Goal: Check status: Check status

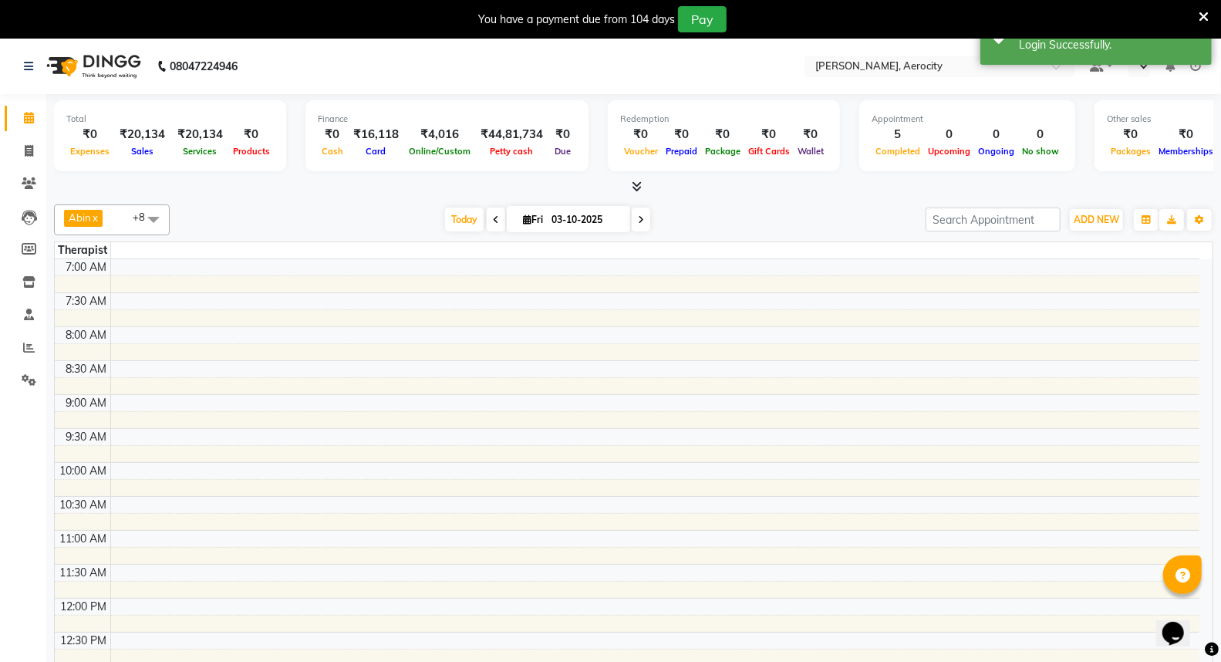
select select "en"
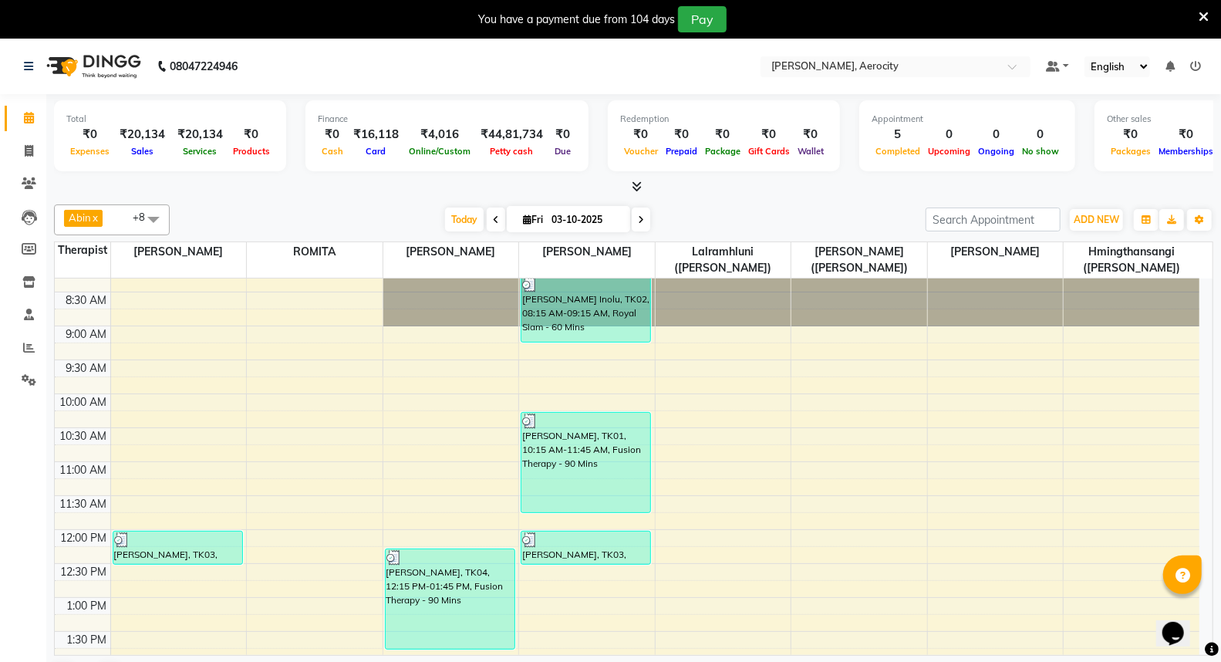
scroll to position [86, 0]
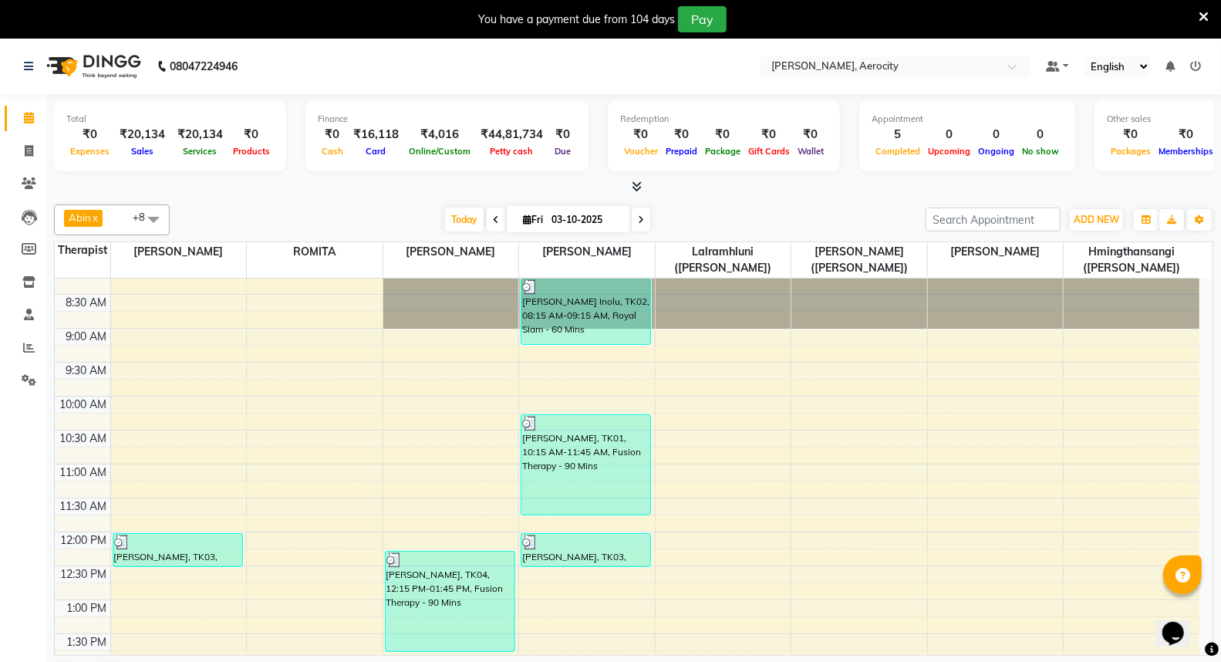
click at [640, 182] on icon at bounding box center [637, 186] width 10 height 12
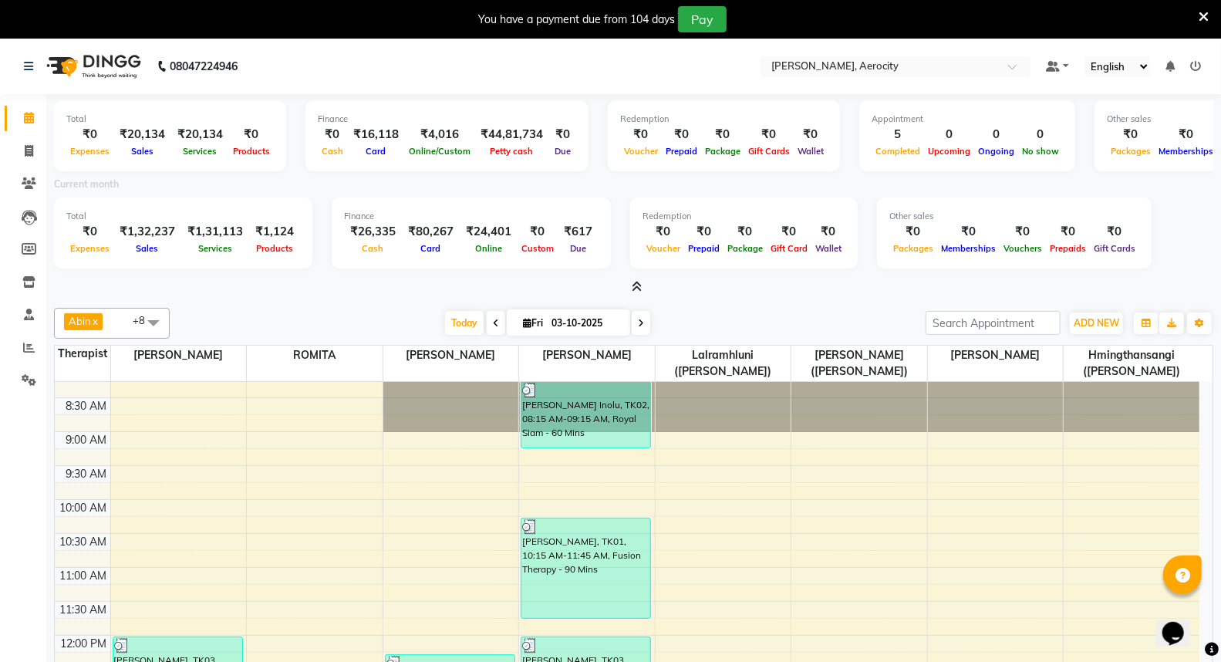
click at [639, 283] on icon at bounding box center [637, 287] width 10 height 12
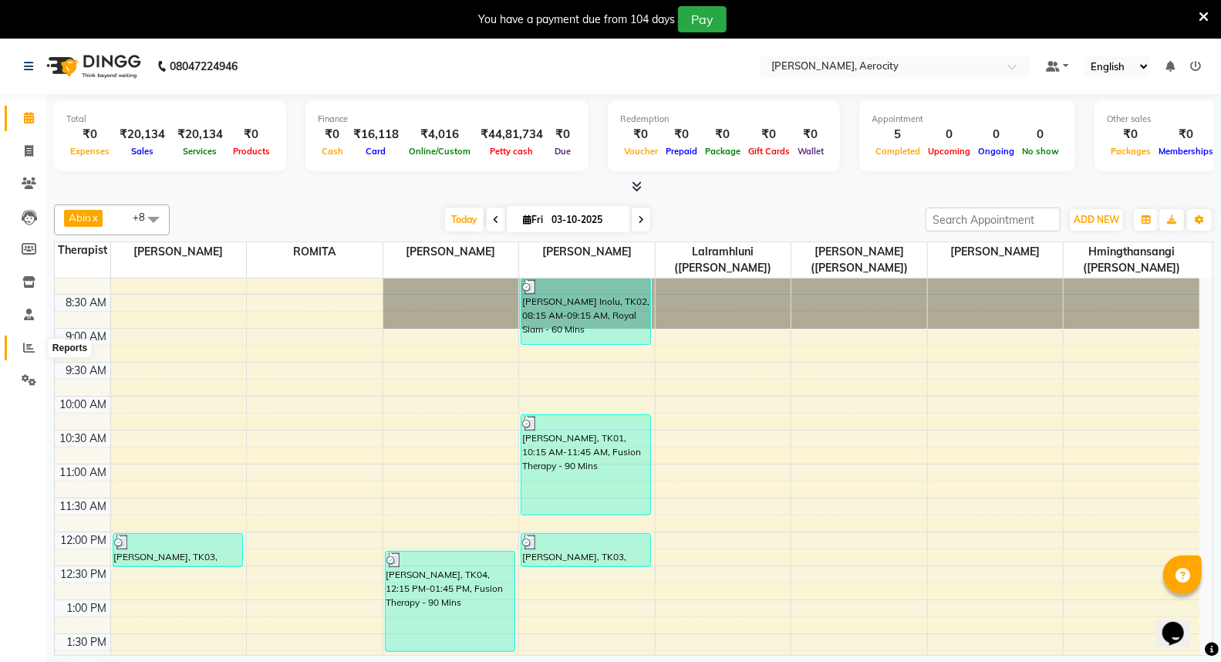
click at [35, 339] on span at bounding box center [28, 348] width 27 height 18
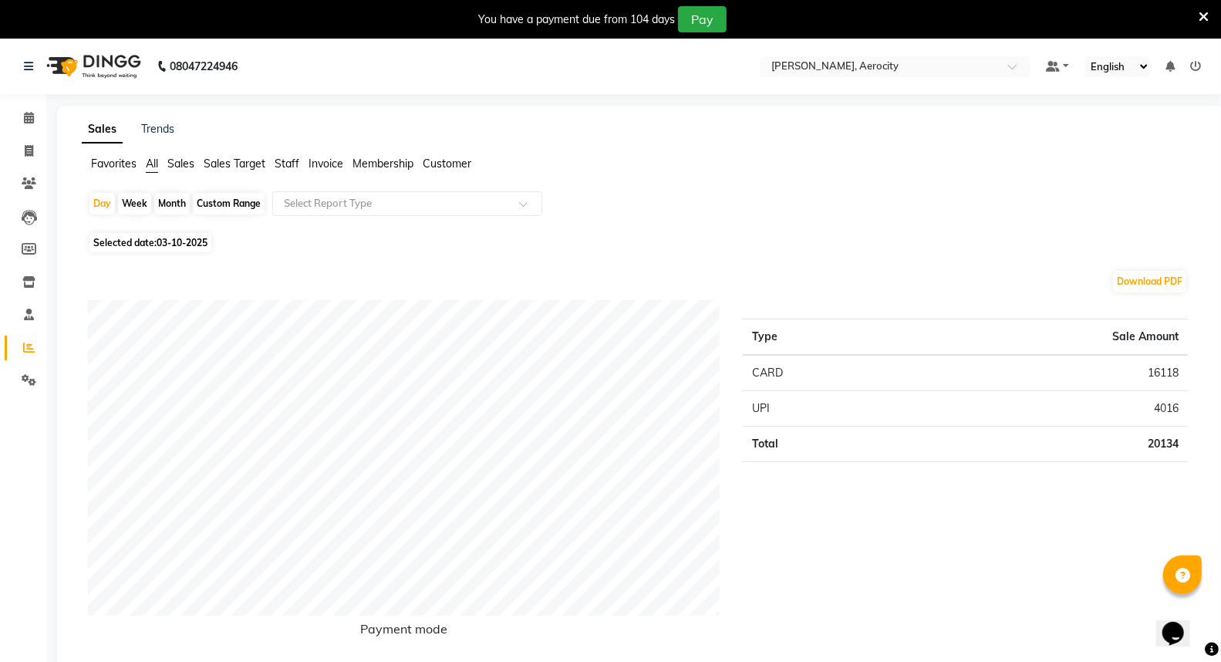
click at [160, 247] on span "03-10-2025" at bounding box center [182, 243] width 51 height 12
select select "10"
select select "2025"
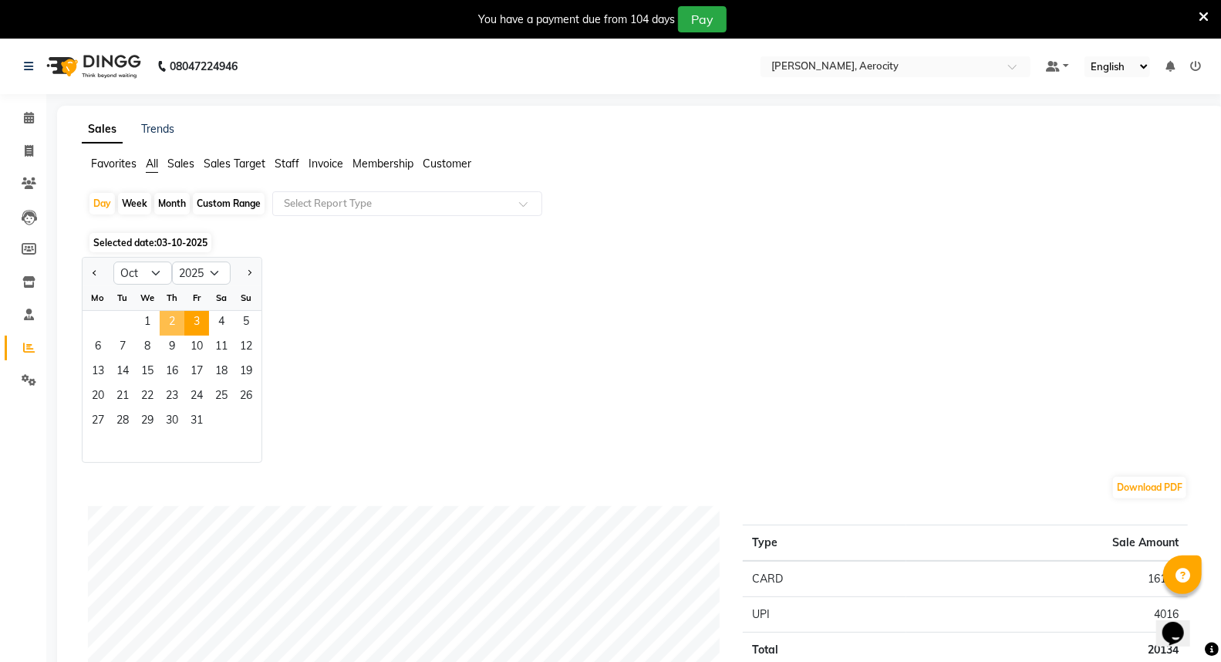
click at [175, 319] on span "2" at bounding box center [172, 323] width 25 height 25
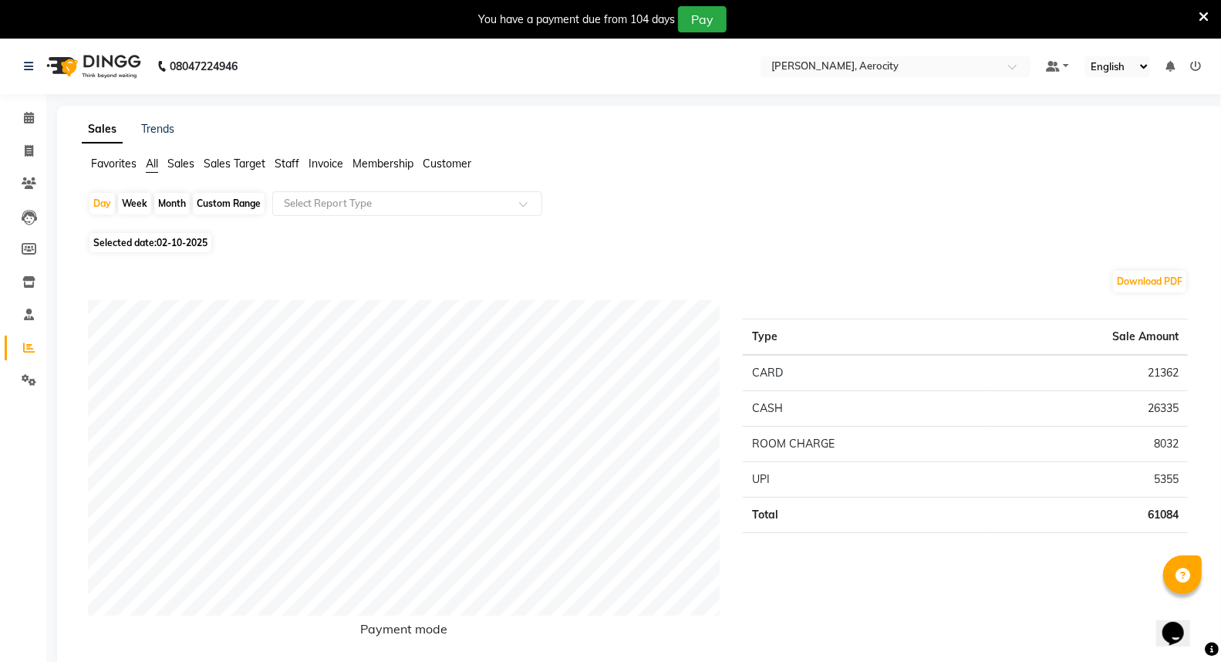
click at [180, 239] on span "02-10-2025" at bounding box center [182, 243] width 51 height 12
select select "10"
select select "2025"
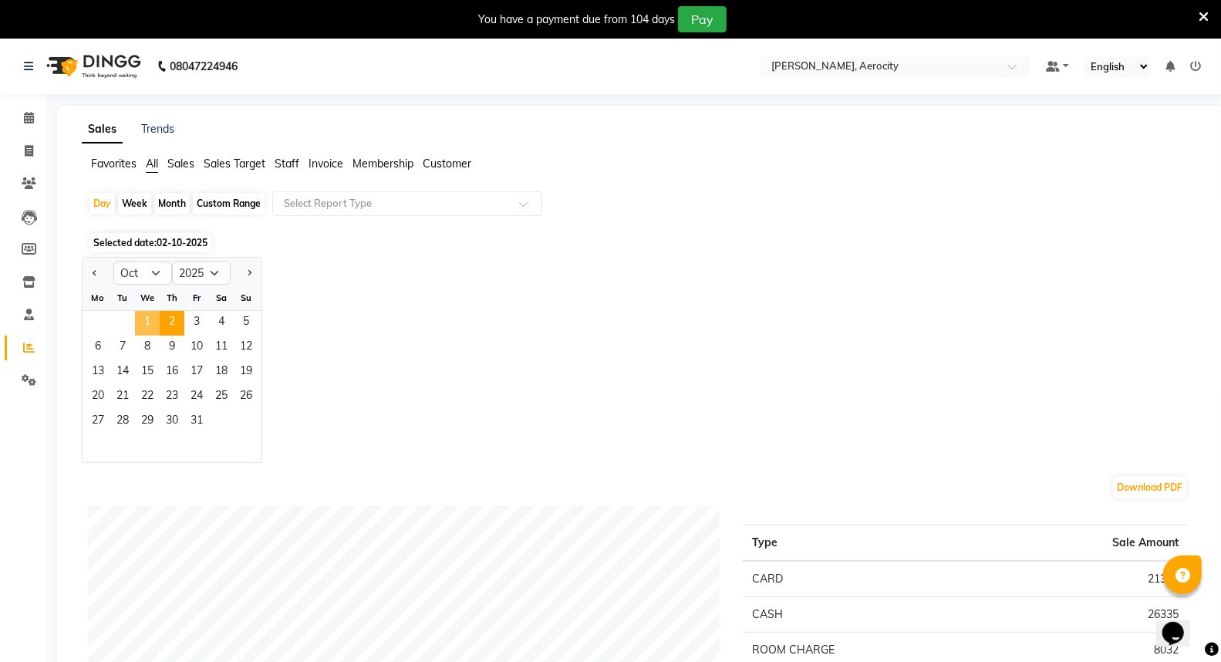
click at [153, 318] on span "1" at bounding box center [147, 323] width 25 height 25
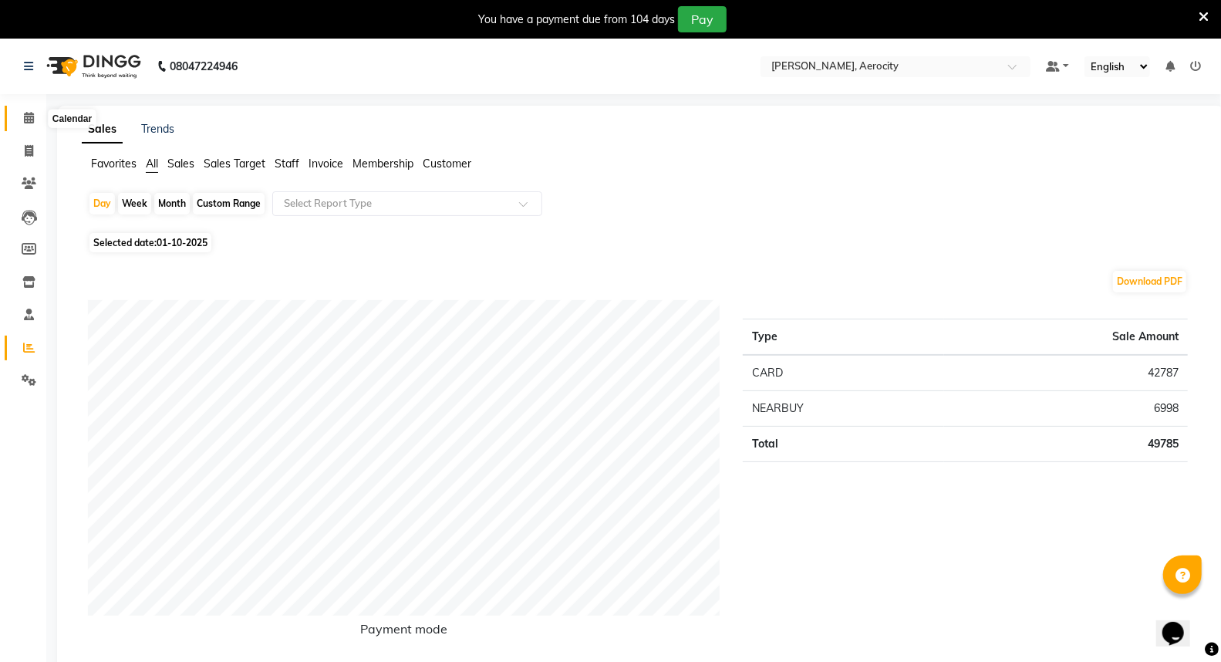
click at [24, 113] on icon at bounding box center [29, 118] width 10 height 12
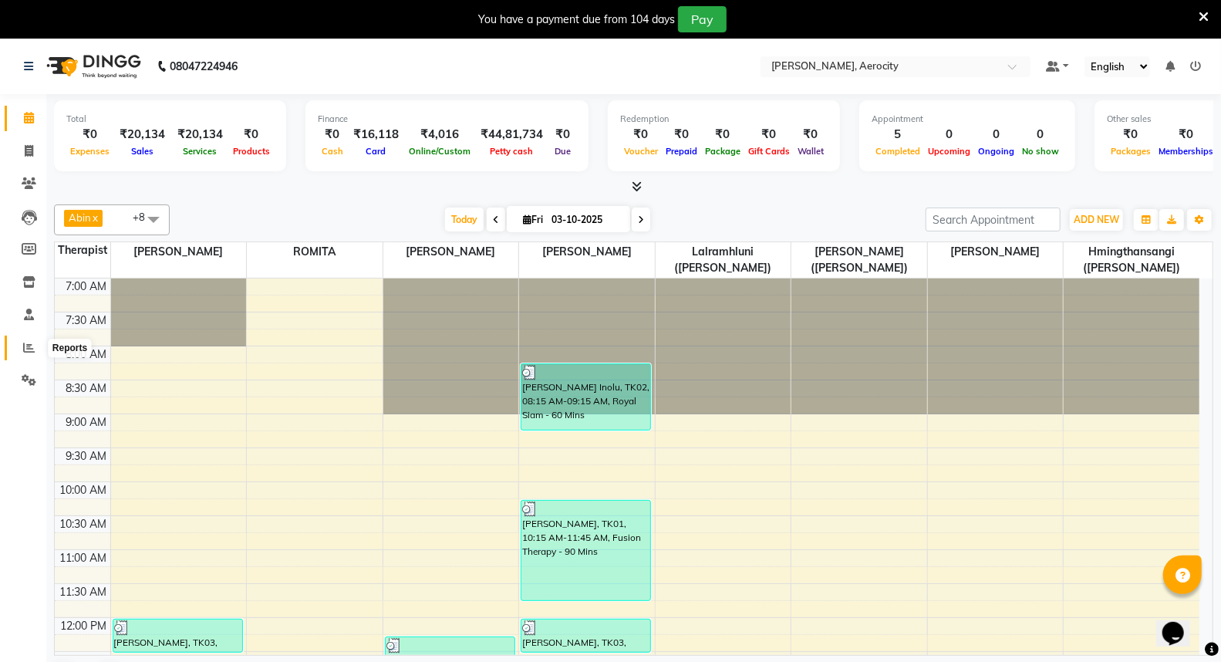
click at [32, 344] on icon at bounding box center [29, 348] width 12 height 12
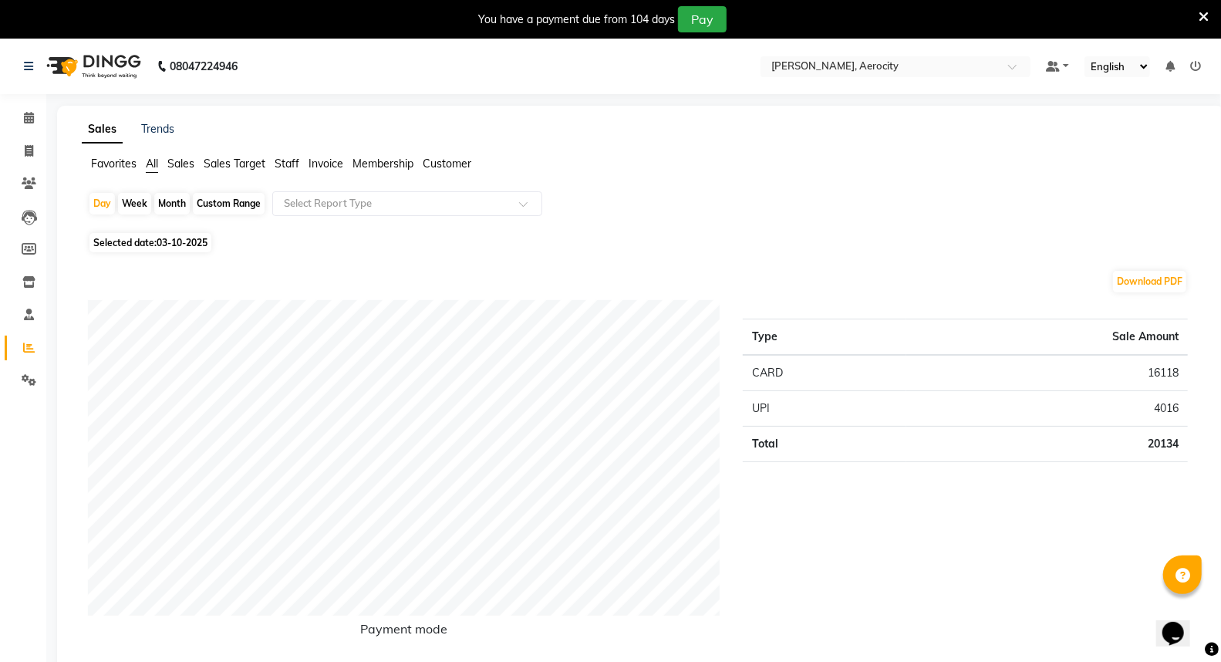
click at [167, 202] on div "Month" at bounding box center [171, 204] width 35 height 22
select select "10"
select select "2025"
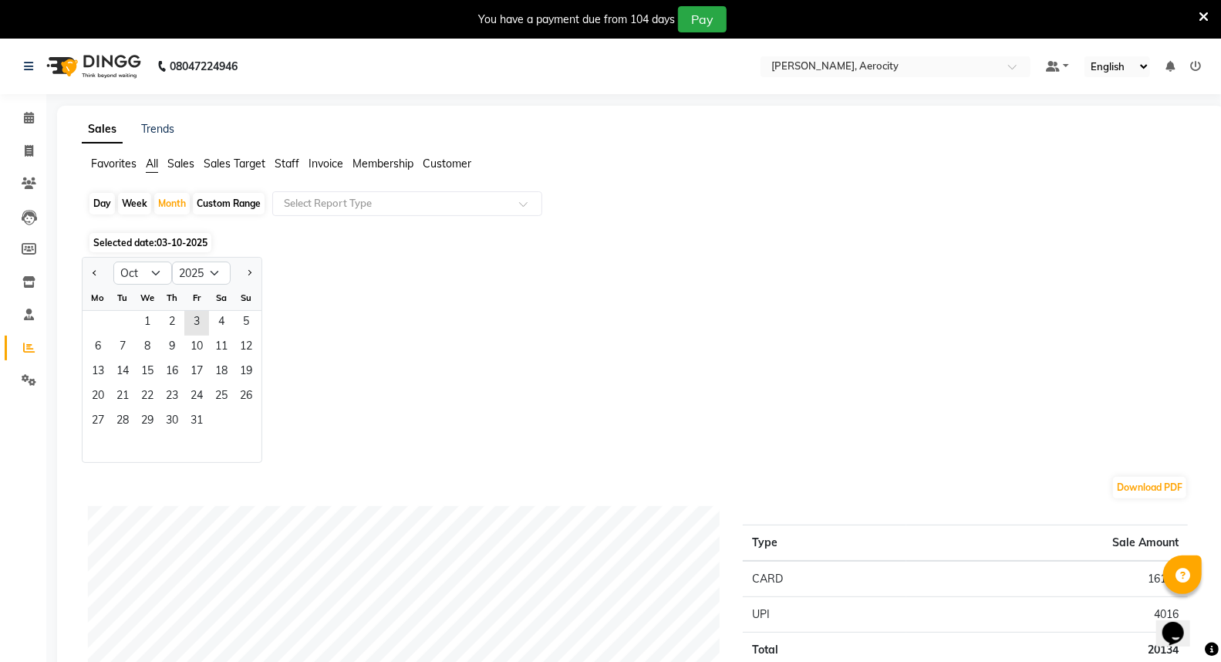
click at [282, 164] on span "Staff" at bounding box center [287, 164] width 25 height 14
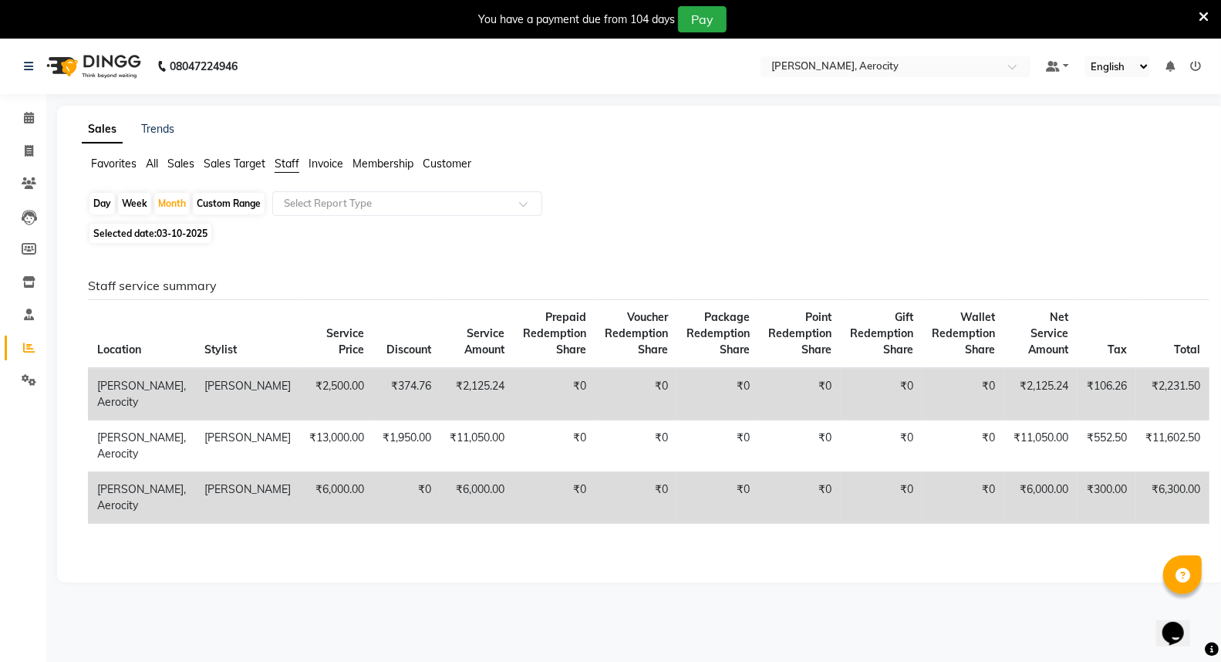
click at [187, 230] on span "03-10-2025" at bounding box center [182, 234] width 51 height 12
select select "10"
select select "2025"
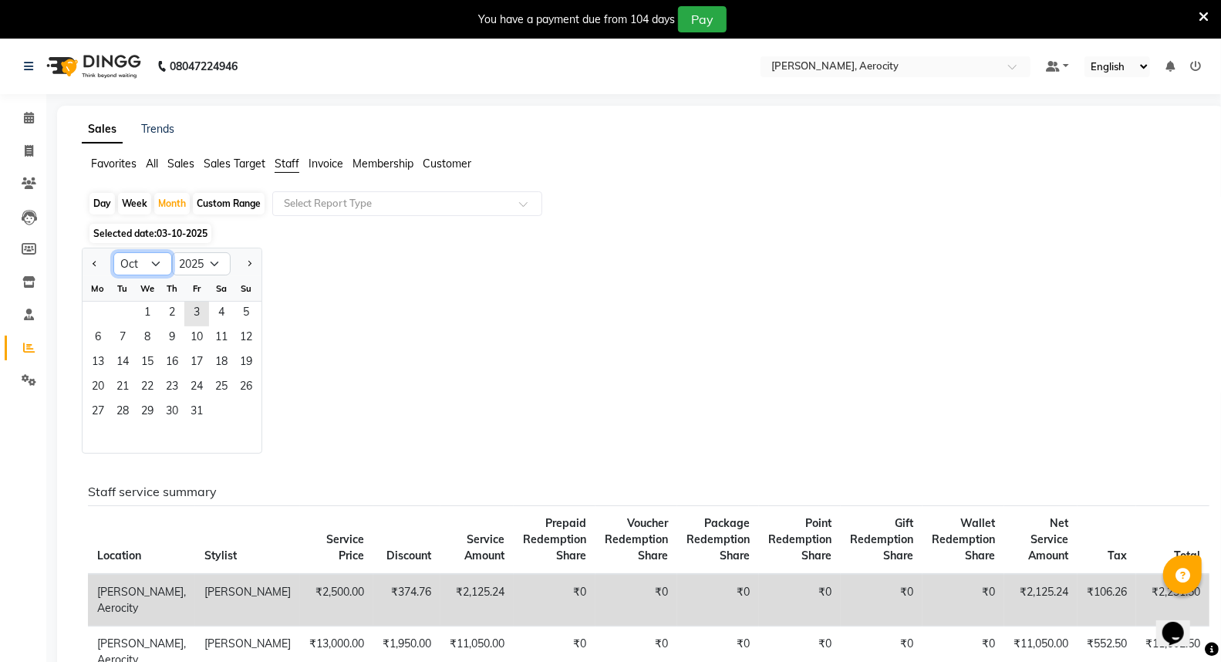
click at [152, 261] on select "Jan Feb Mar Apr May Jun [DATE] Aug Sep Oct Nov Dec" at bounding box center [142, 263] width 59 height 23
select select "9"
click at [113, 252] on select "Jan Feb Mar Apr May Jun [DATE] Aug Sep Oct Nov Dec" at bounding box center [142, 263] width 59 height 23
click at [518, 204] on div at bounding box center [407, 203] width 268 height 15
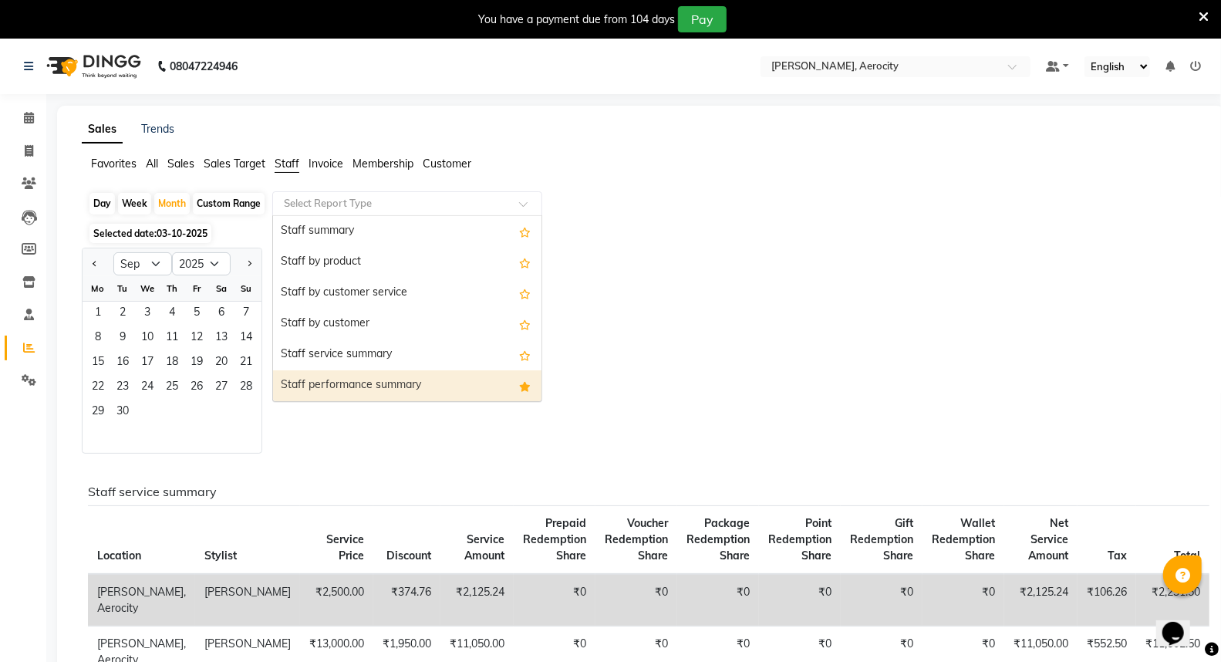
click at [403, 382] on div "Staff performance summary" at bounding box center [407, 385] width 268 height 31
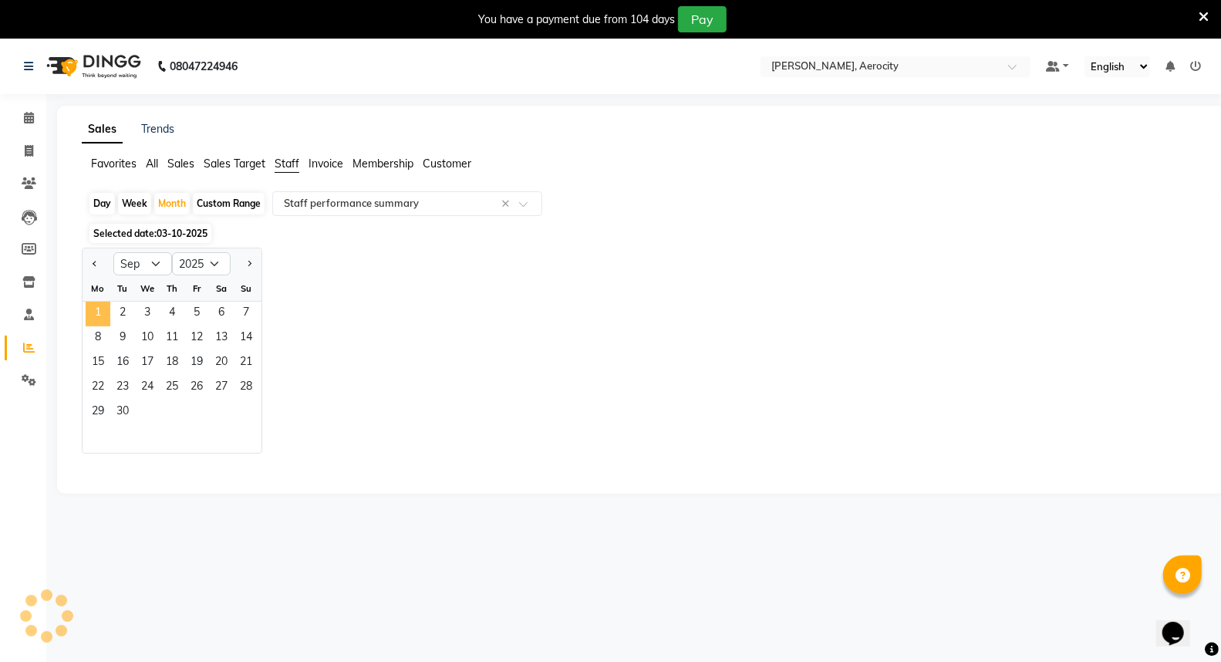
select select "full_report"
select select "csv"
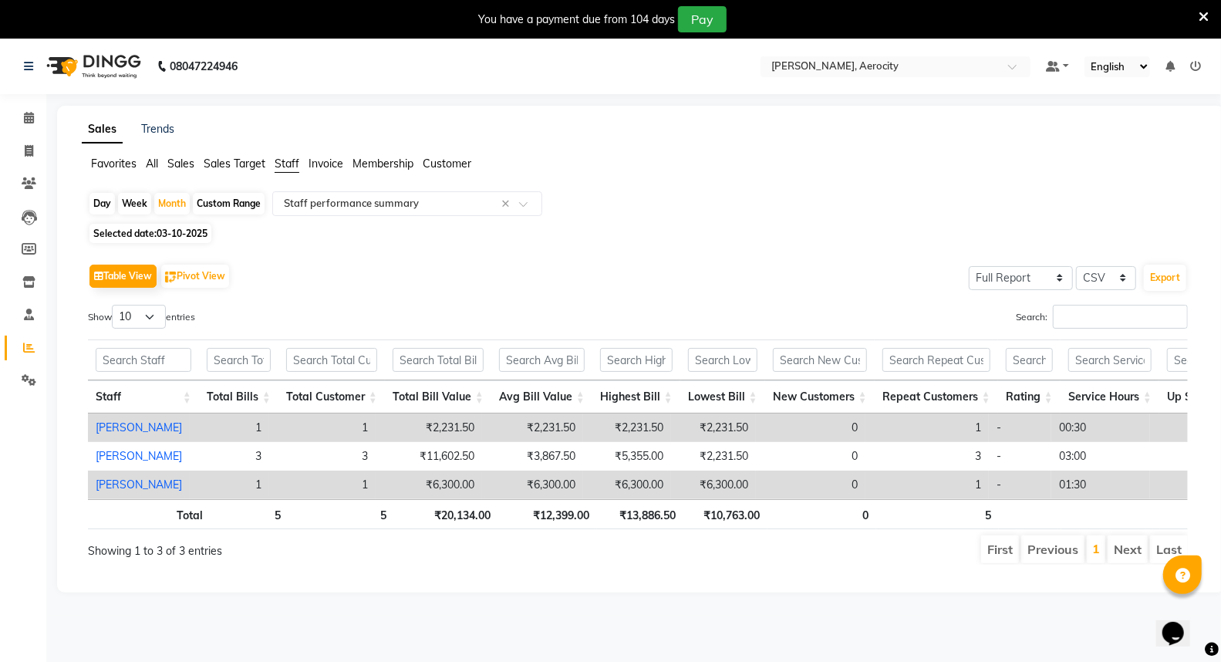
click at [176, 235] on span "03-10-2025" at bounding box center [182, 234] width 51 height 12
select select "10"
select select "2025"
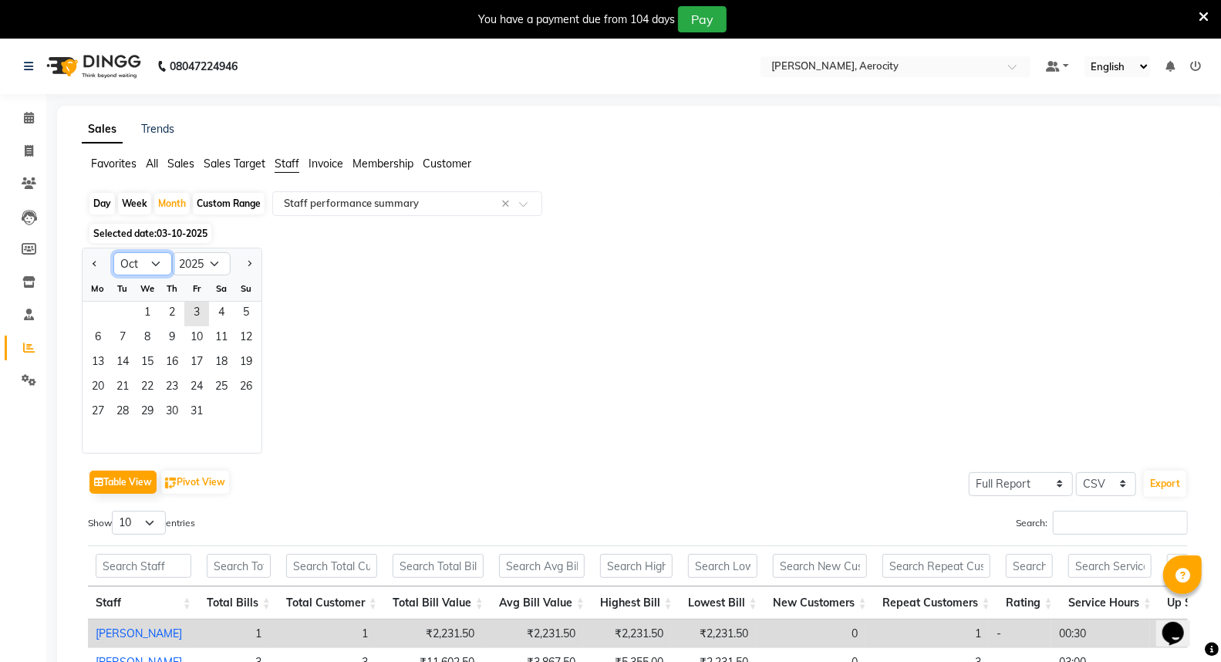
click at [157, 264] on select "Jan Feb Mar Apr May Jun [DATE] Aug Sep Oct Nov Dec" at bounding box center [142, 263] width 59 height 23
select select "9"
click at [113, 252] on select "Jan Feb Mar Apr May Jun [DATE] Aug Sep Oct Nov Dec" at bounding box center [142, 263] width 59 height 23
click at [100, 313] on span "1" at bounding box center [98, 314] width 25 height 25
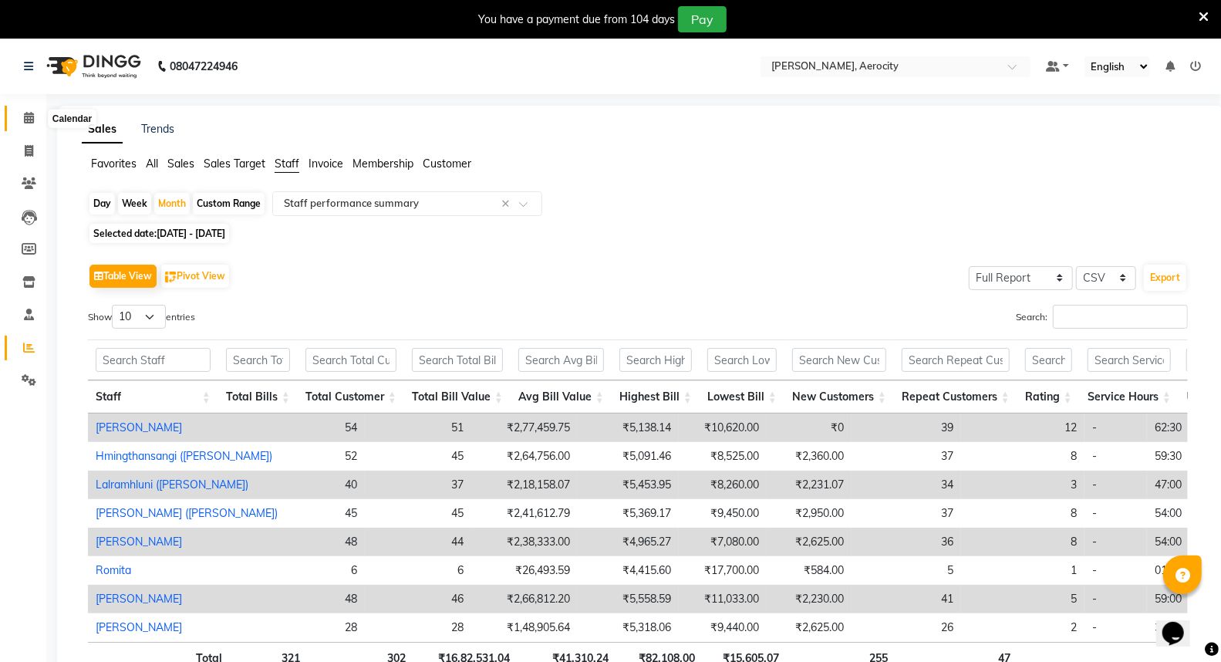
click at [27, 116] on icon at bounding box center [29, 118] width 10 height 12
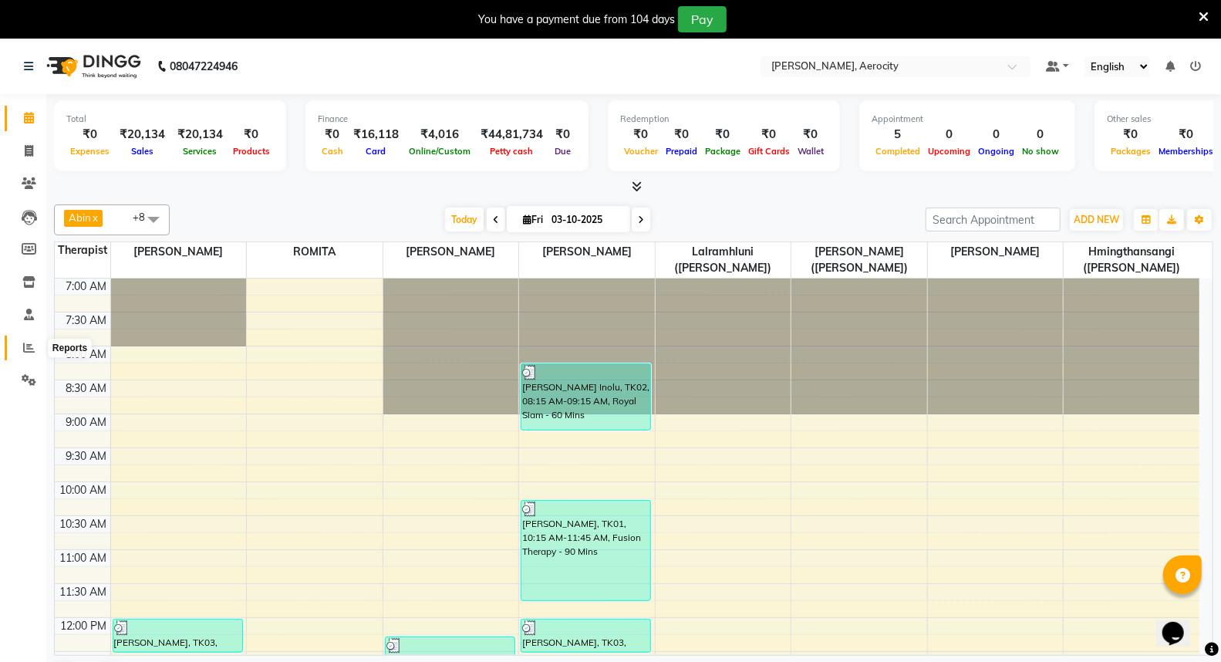
click at [32, 347] on icon at bounding box center [29, 348] width 12 height 12
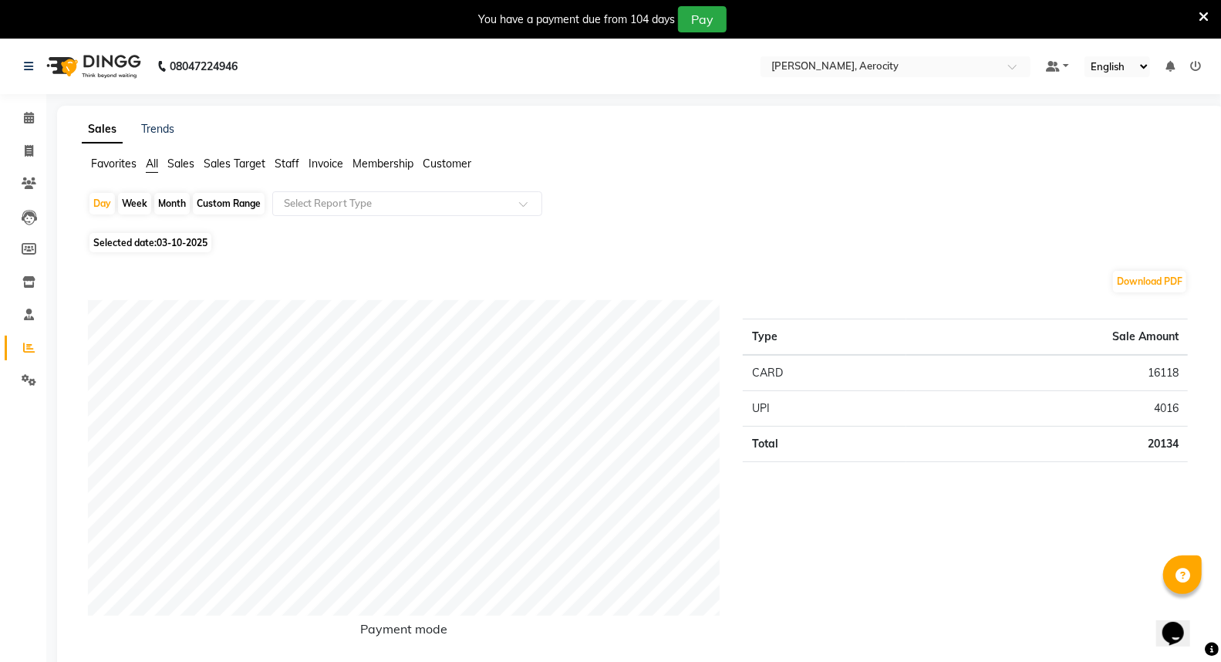
click at [168, 206] on div "Month" at bounding box center [171, 204] width 35 height 22
select select "10"
select select "2025"
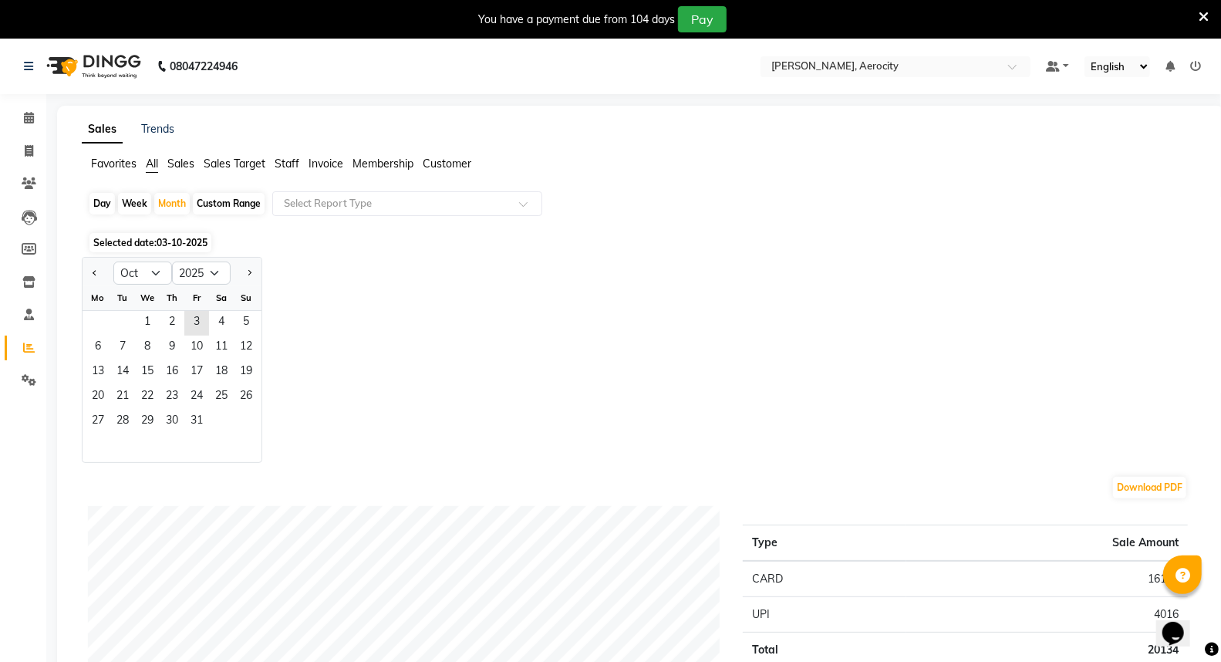
click at [281, 165] on span "Staff" at bounding box center [287, 164] width 25 height 14
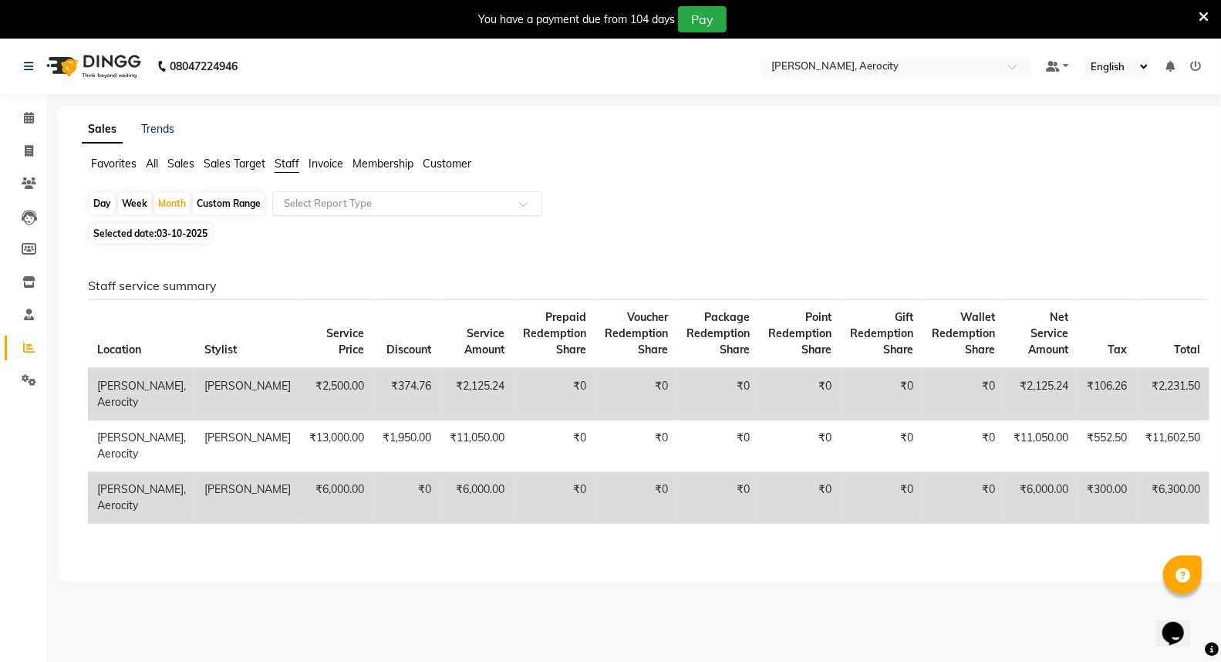
click at [522, 203] on span at bounding box center [528, 208] width 19 height 15
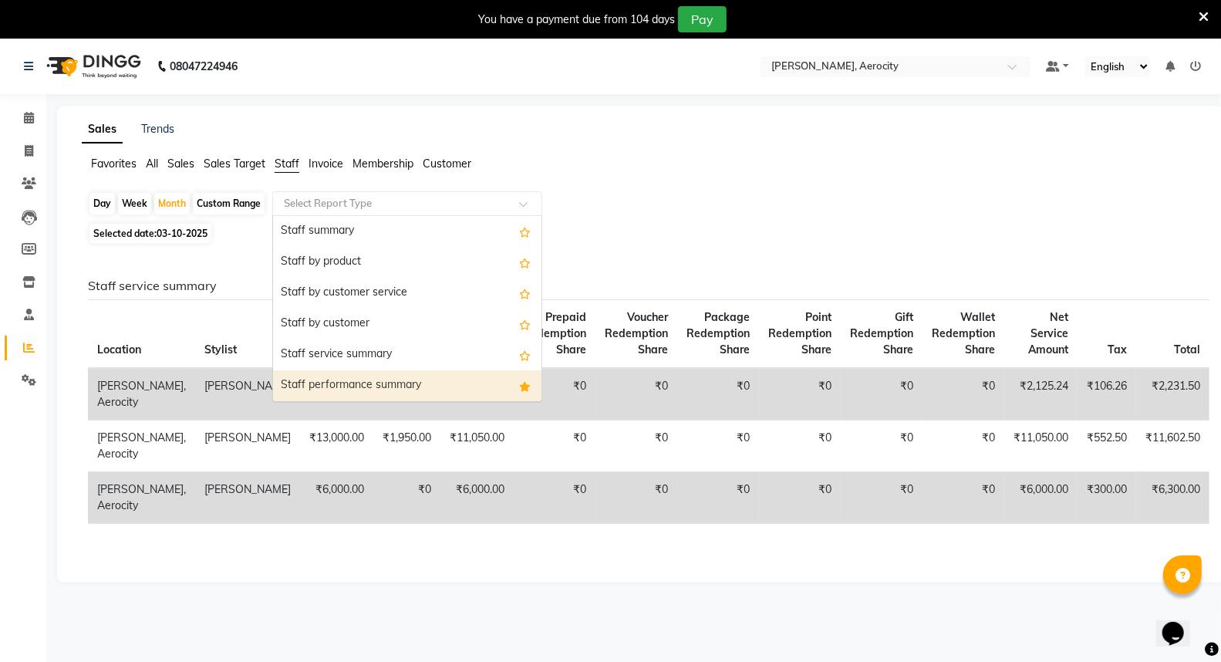
click at [383, 386] on div "Staff performance summary" at bounding box center [407, 385] width 268 height 31
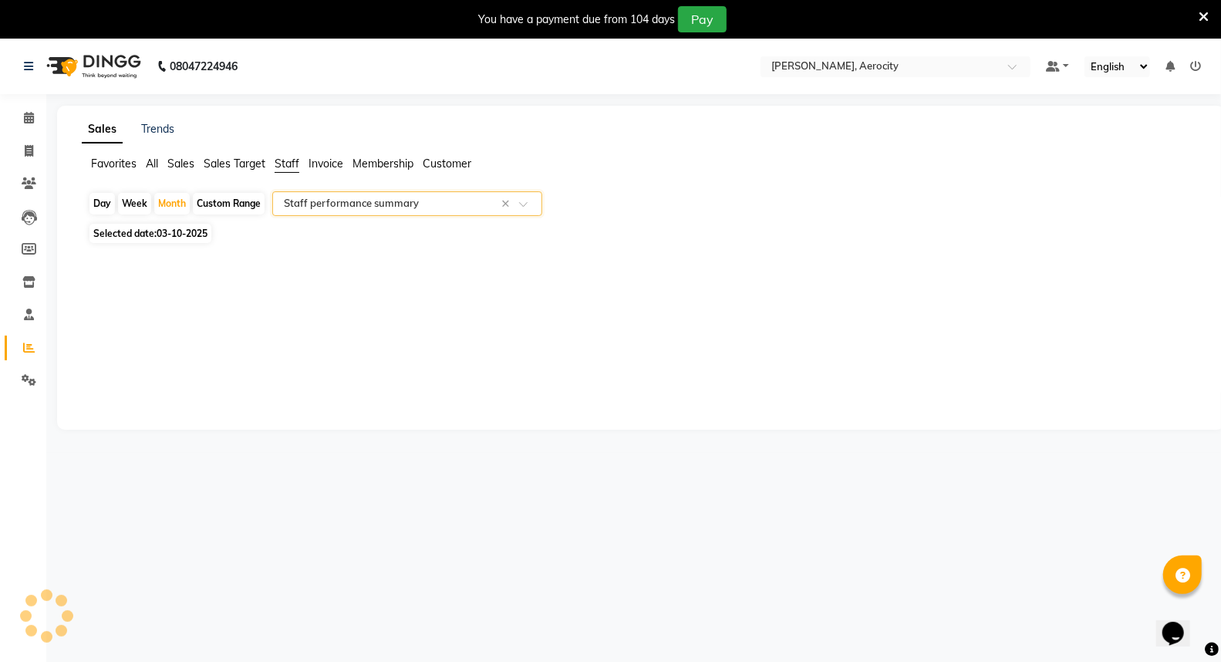
select select "full_report"
select select "csv"
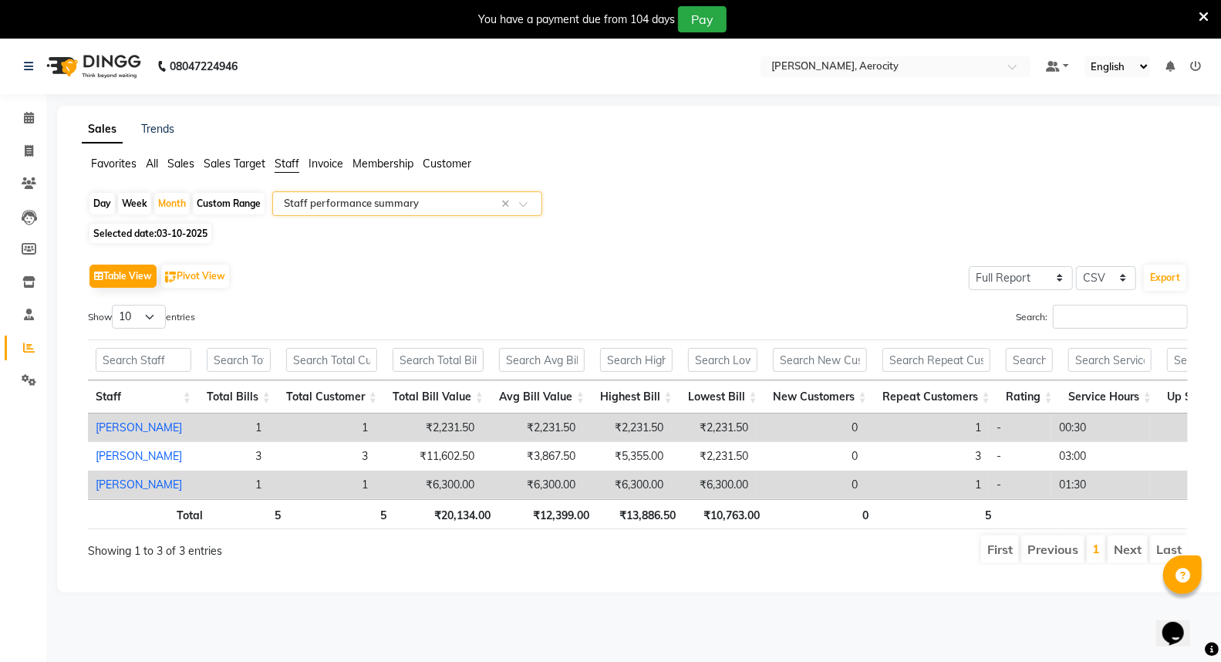
click at [168, 233] on span "03-10-2025" at bounding box center [182, 234] width 51 height 12
select select "10"
select select "2025"
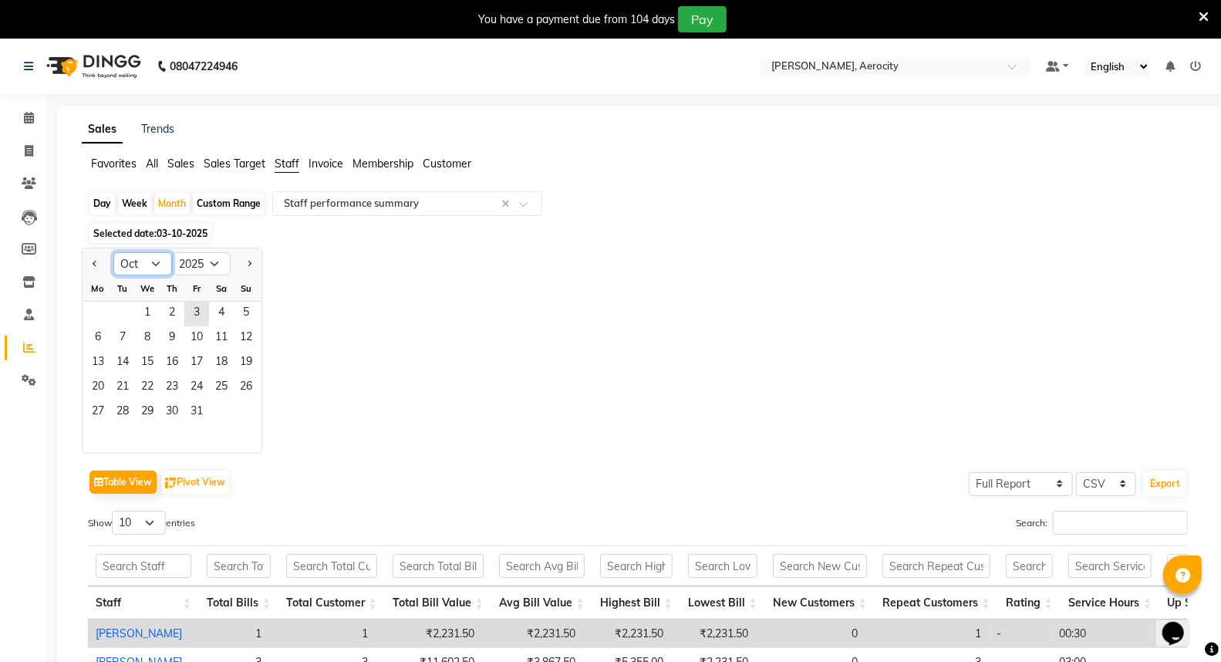
click at [157, 263] on select "Jan Feb Mar Apr May Jun [DATE] Aug Sep Oct Nov Dec" at bounding box center [142, 263] width 59 height 23
select select "9"
click at [113, 252] on select "Jan Feb Mar Apr May Jun [DATE] Aug Sep Oct Nov Dec" at bounding box center [142, 263] width 59 height 23
click at [103, 310] on span "1" at bounding box center [98, 314] width 25 height 25
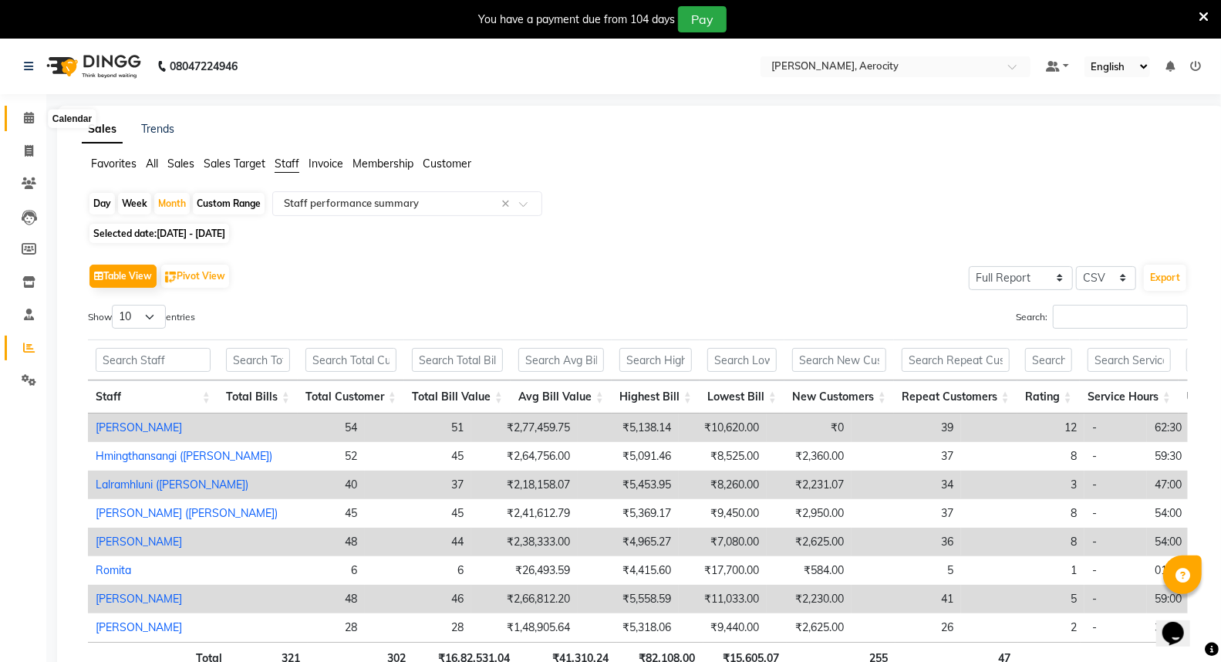
click at [34, 114] on span at bounding box center [28, 119] width 27 height 18
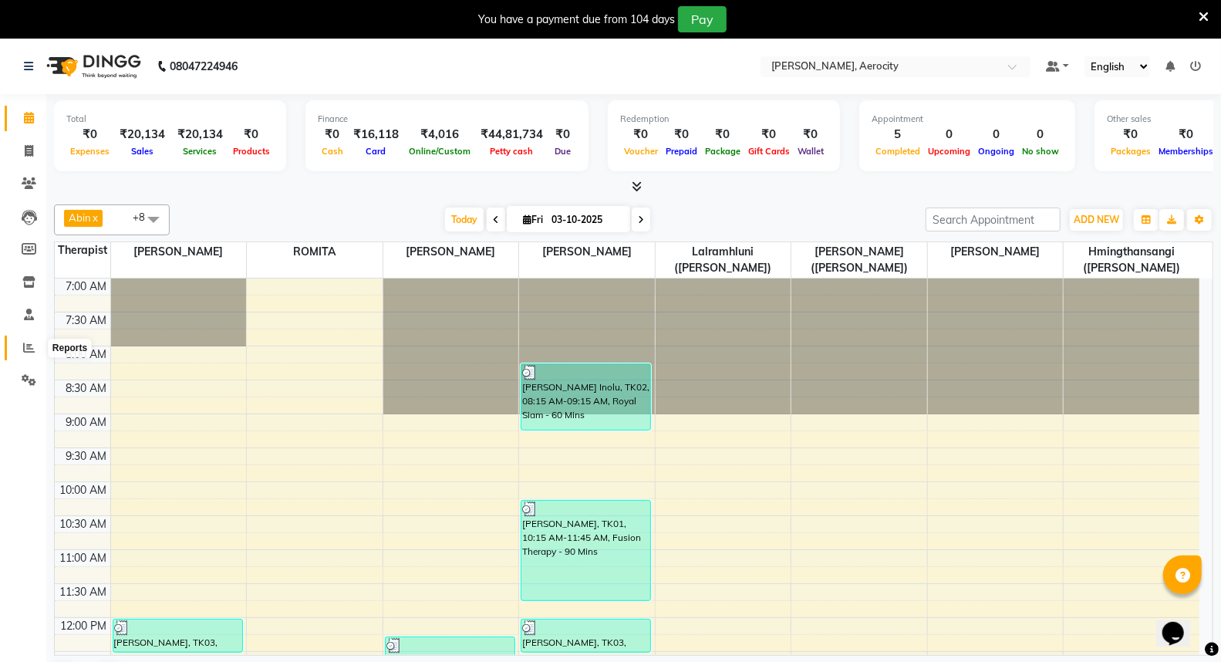
click at [15, 348] on span at bounding box center [28, 348] width 27 height 18
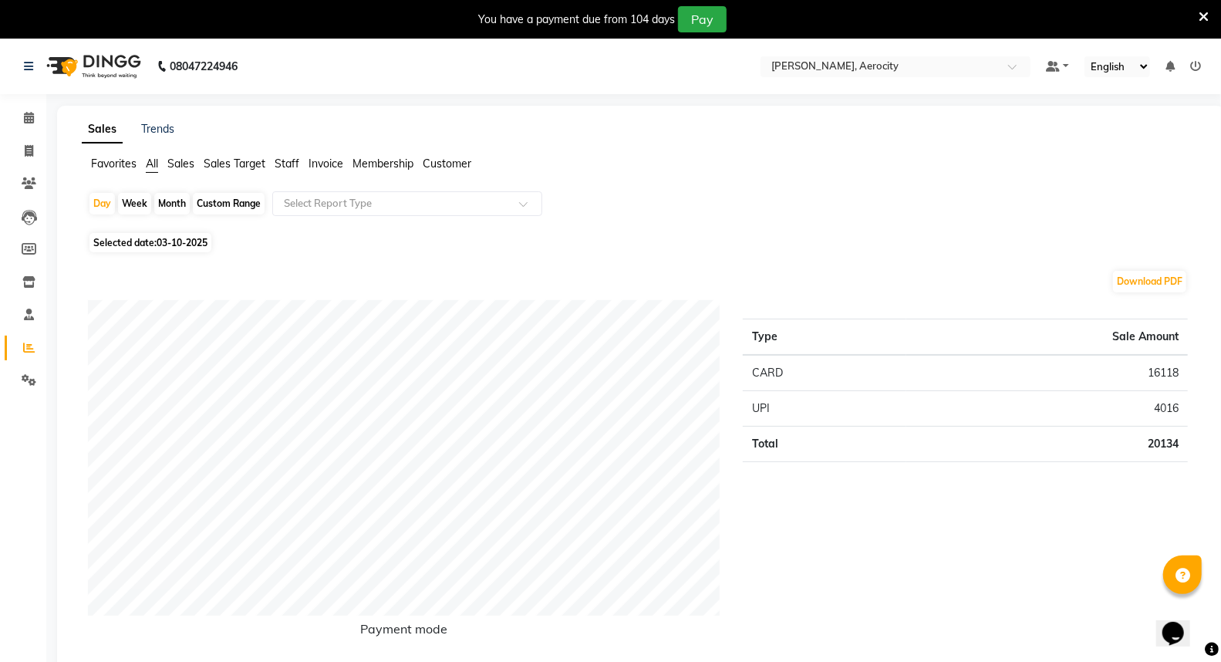
click at [287, 160] on span "Staff" at bounding box center [287, 164] width 25 height 14
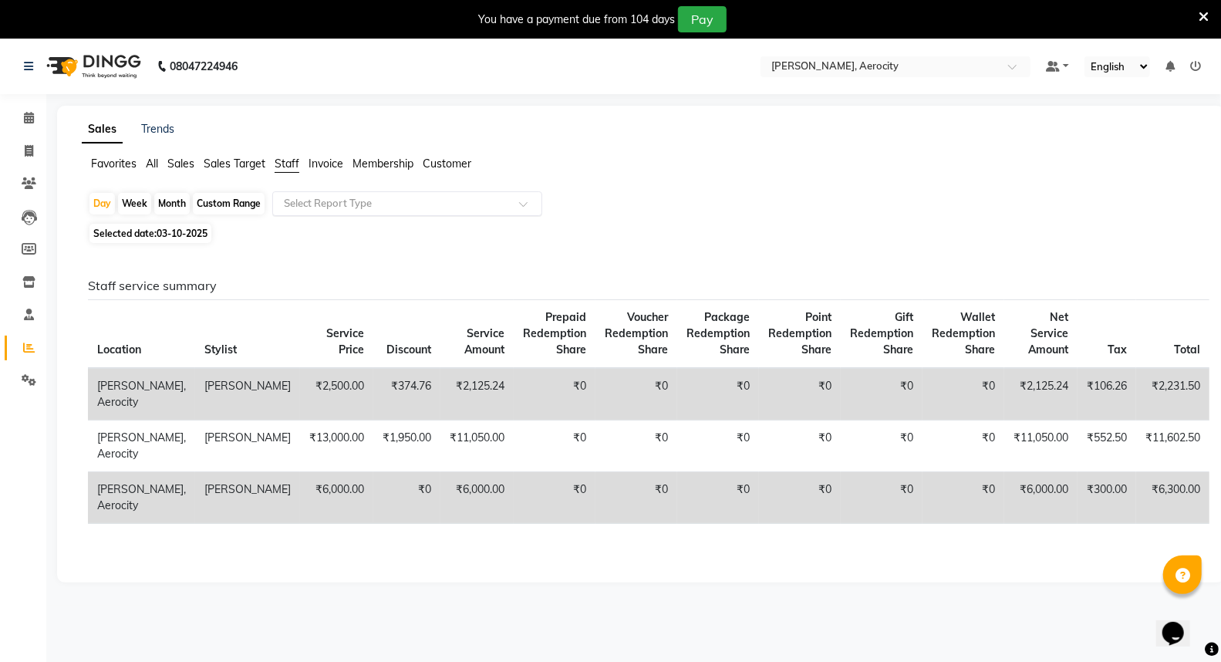
click at [521, 203] on span at bounding box center [528, 208] width 19 height 15
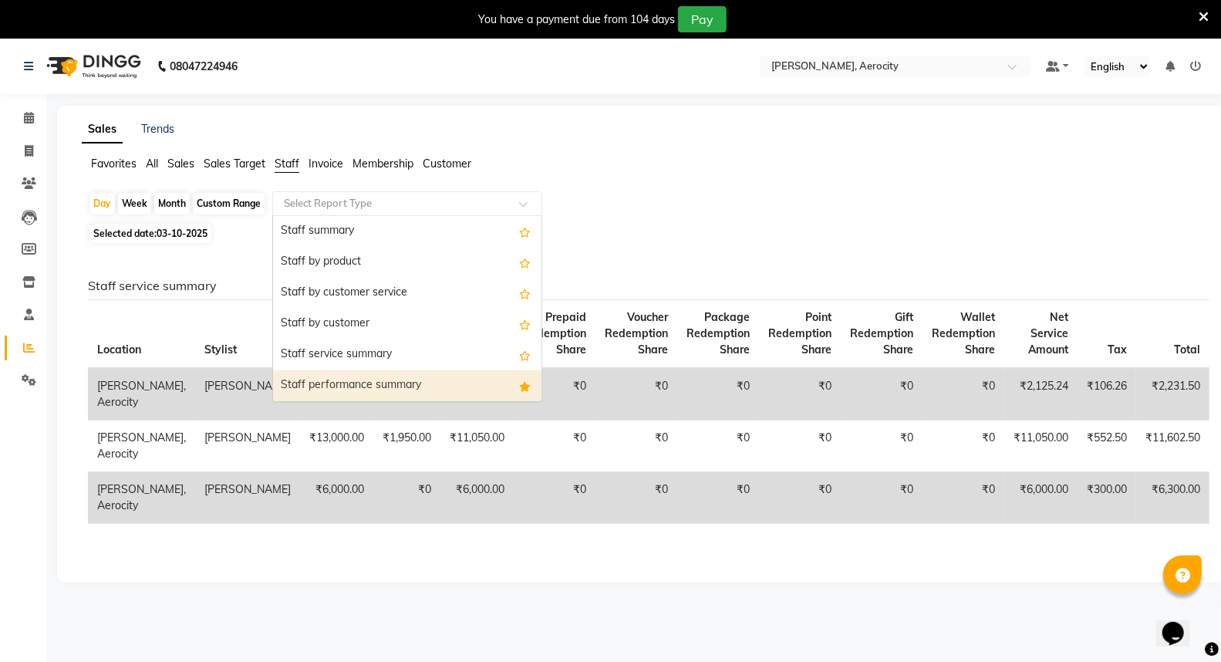
click at [419, 384] on div "Staff performance summary" at bounding box center [407, 385] width 268 height 31
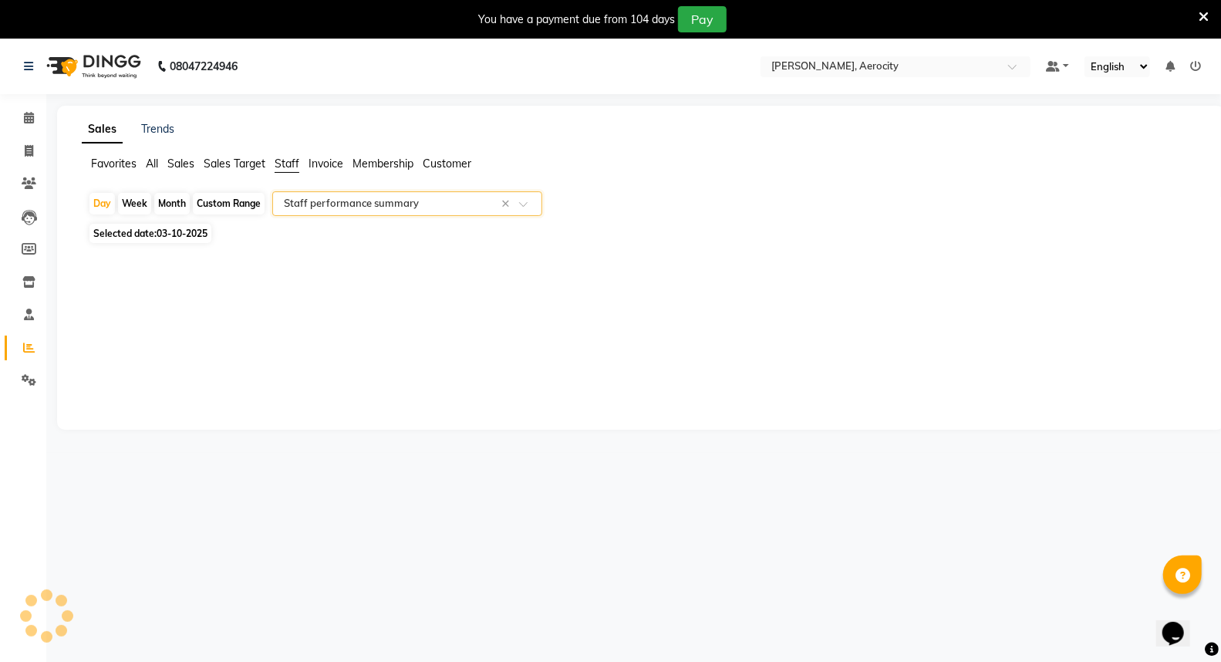
select select "full_report"
select select "csv"
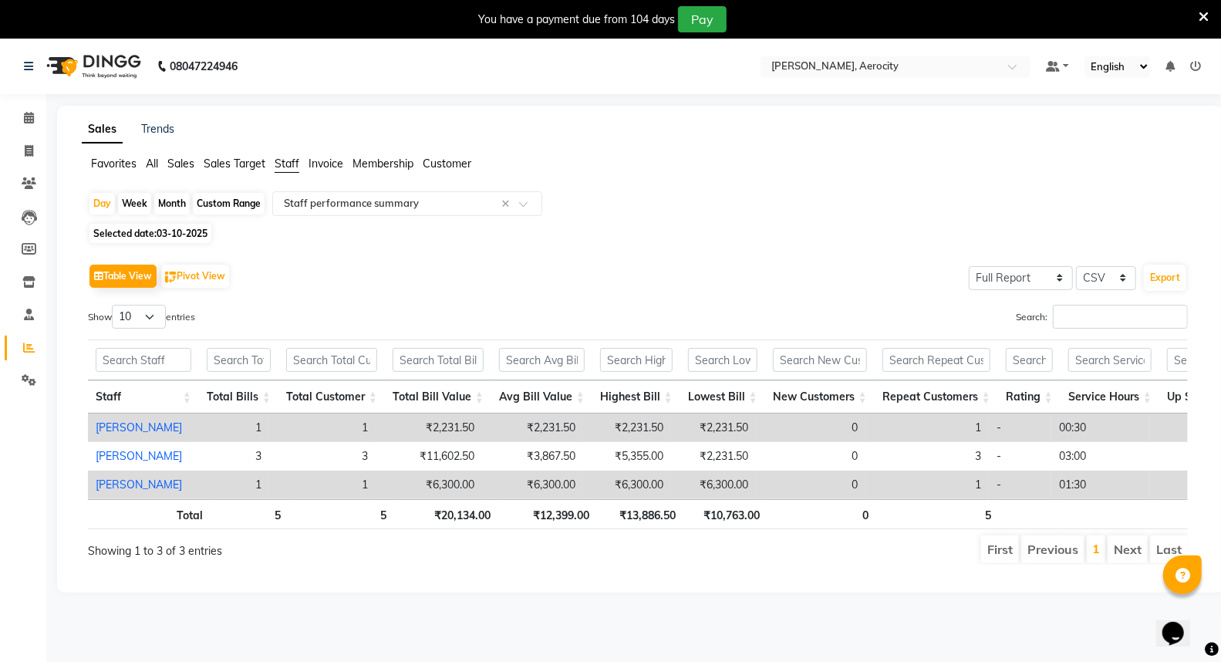
click at [172, 204] on div "Month" at bounding box center [171, 204] width 35 height 22
select select "10"
select select "2025"
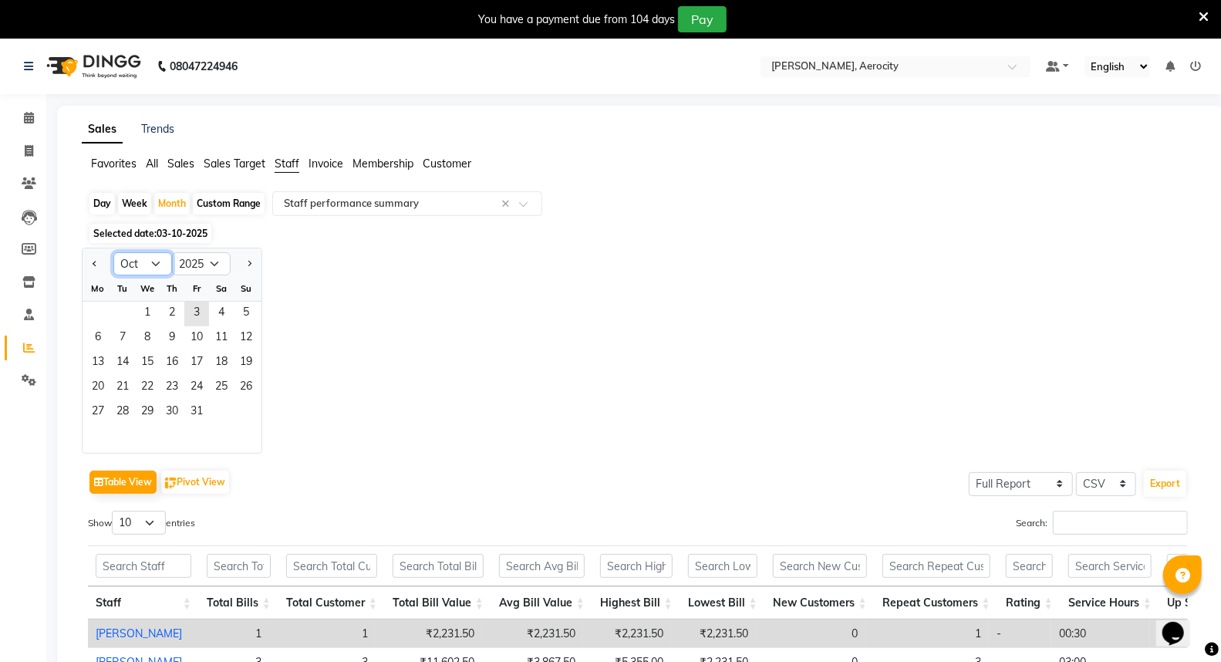
click at [151, 263] on select "Jan Feb Mar Apr May Jun [DATE] Aug Sep Oct Nov Dec" at bounding box center [142, 263] width 59 height 23
select select "9"
click at [113, 252] on select "Jan Feb Mar Apr May Jun [DATE] Aug Sep Oct Nov Dec" at bounding box center [142, 263] width 59 height 23
click at [103, 311] on span "1" at bounding box center [98, 314] width 25 height 25
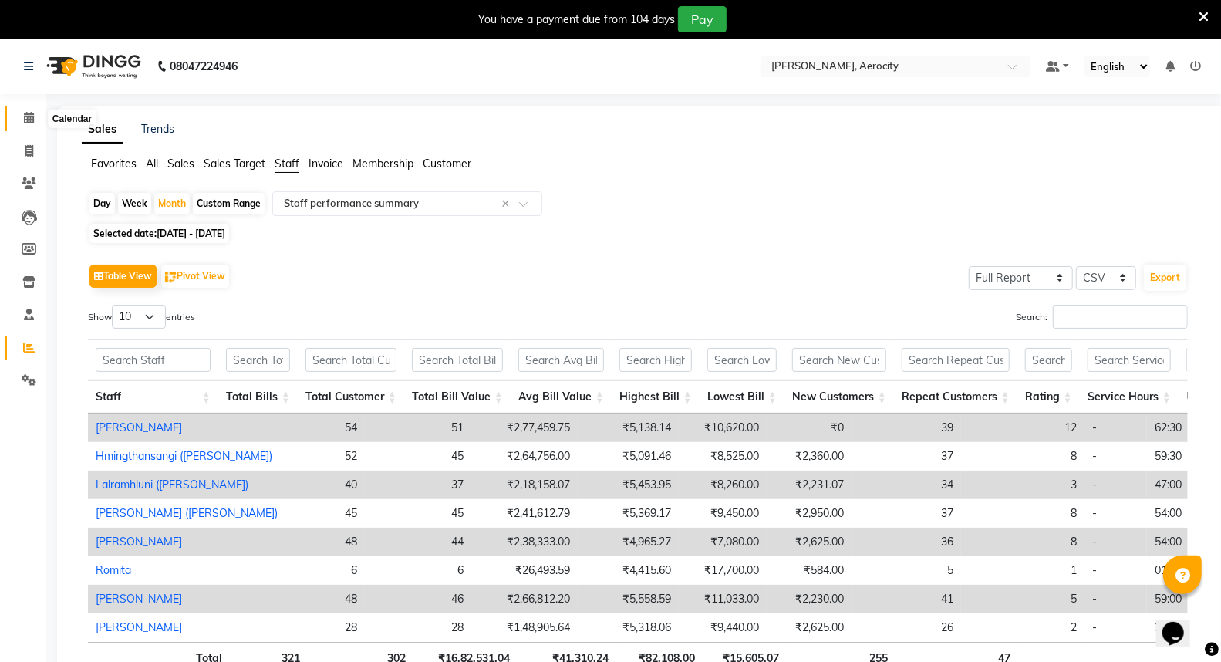
click at [24, 114] on icon at bounding box center [29, 118] width 10 height 12
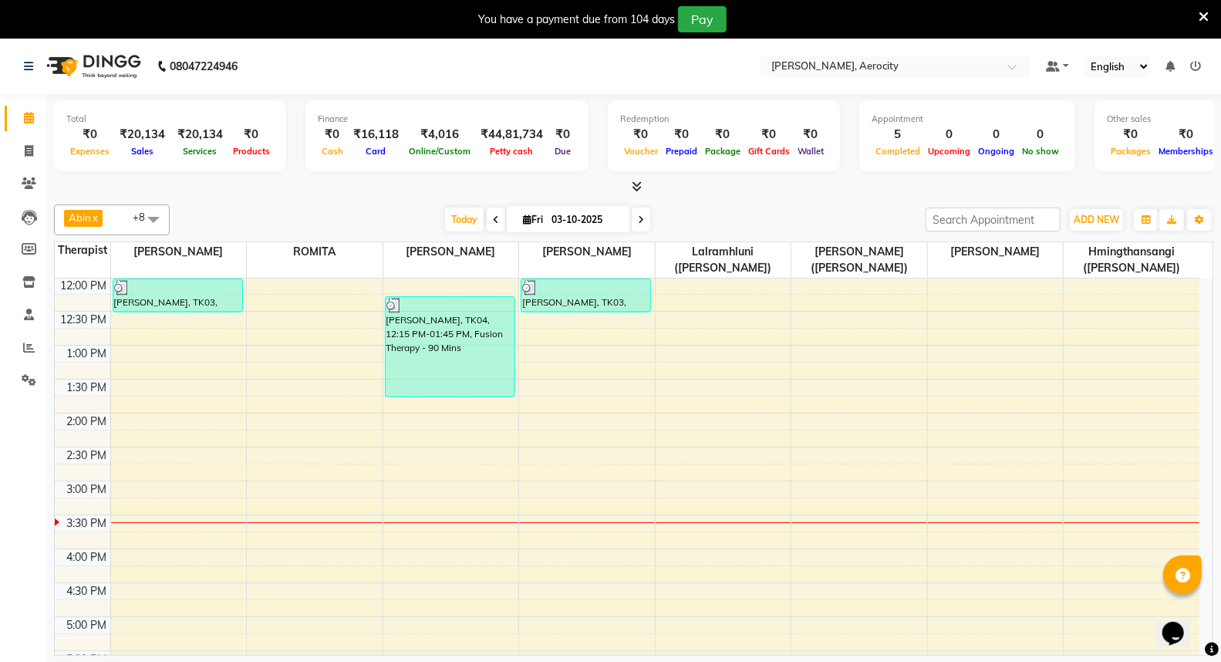
scroll to position [342, 0]
click at [27, 350] on icon at bounding box center [29, 348] width 12 height 12
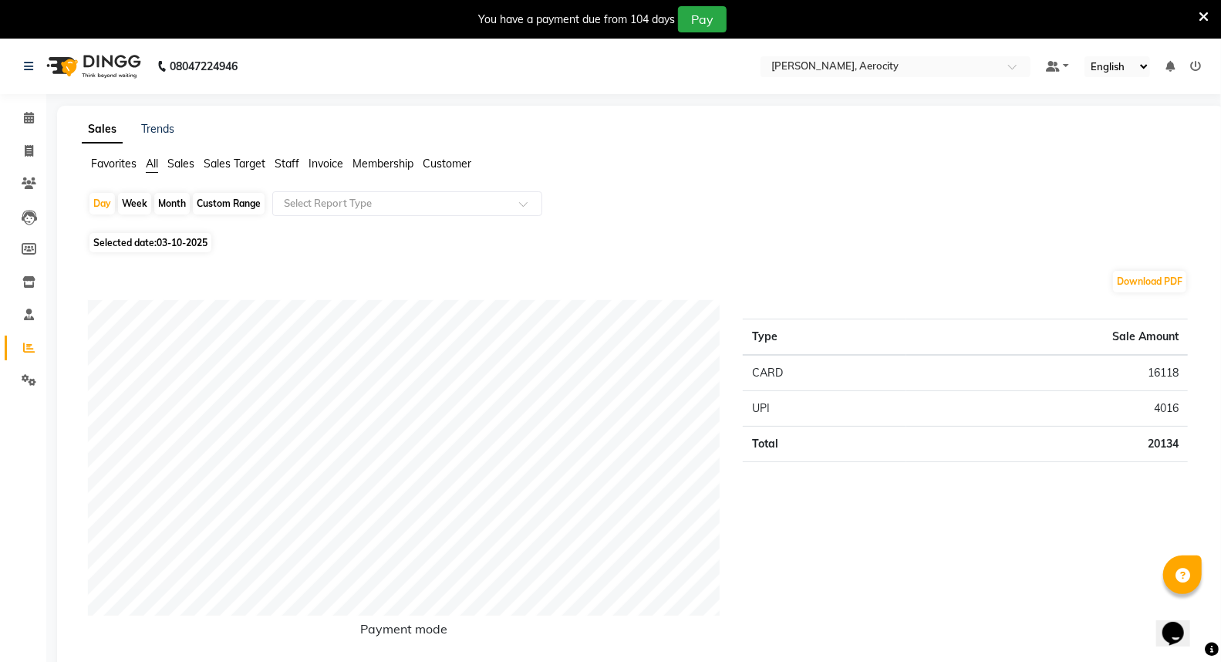
click at [172, 242] on span "03-10-2025" at bounding box center [182, 243] width 51 height 12
select select "10"
select select "2025"
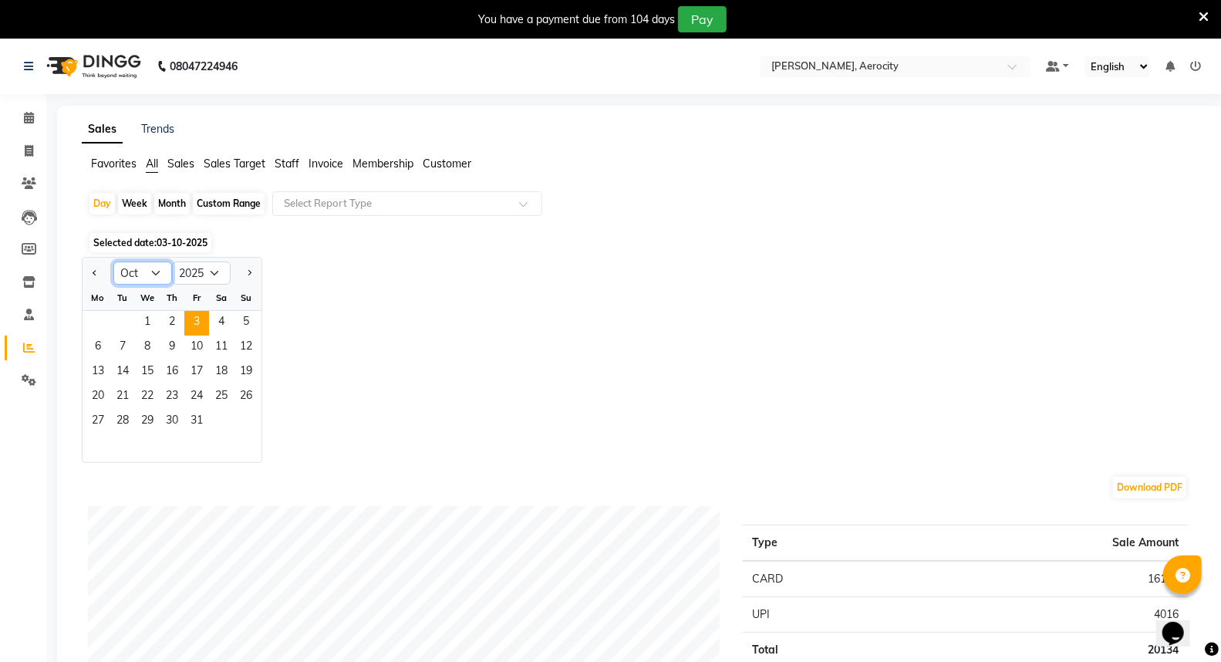
click at [158, 272] on select "Jan Feb Mar Apr May Jun [DATE] Aug Sep Oct Nov Dec" at bounding box center [142, 272] width 59 height 23
click at [29, 345] on icon at bounding box center [29, 348] width 12 height 12
click at [32, 112] on icon at bounding box center [29, 118] width 10 height 12
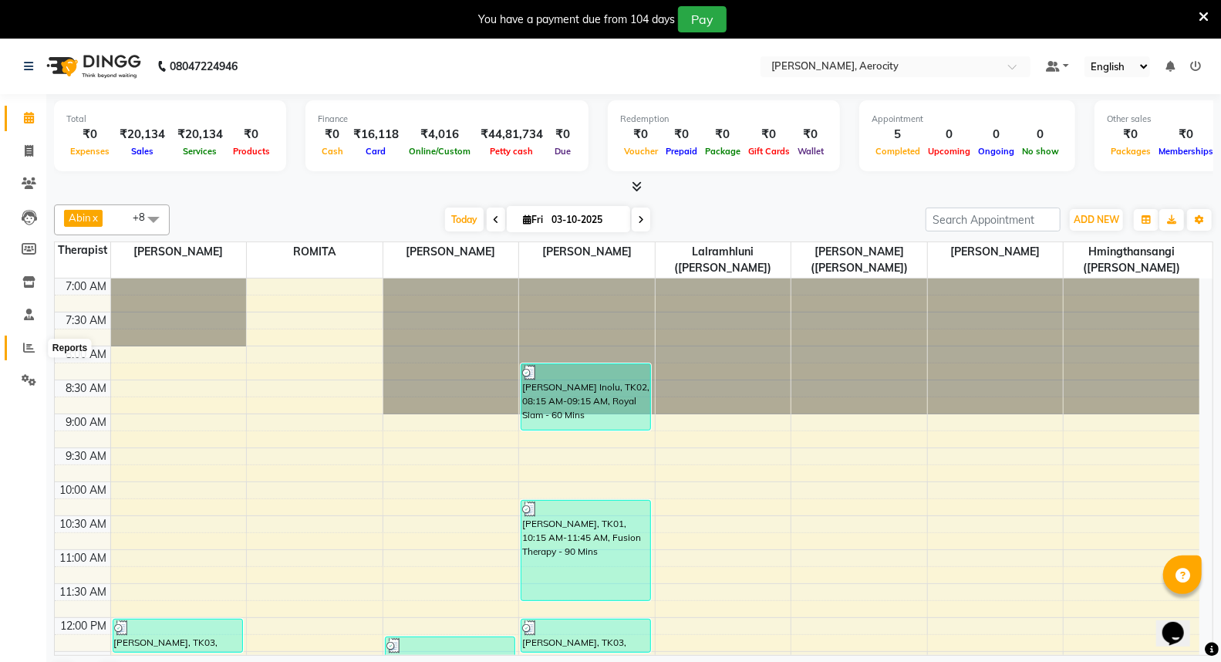
click at [27, 348] on icon at bounding box center [29, 348] width 12 height 12
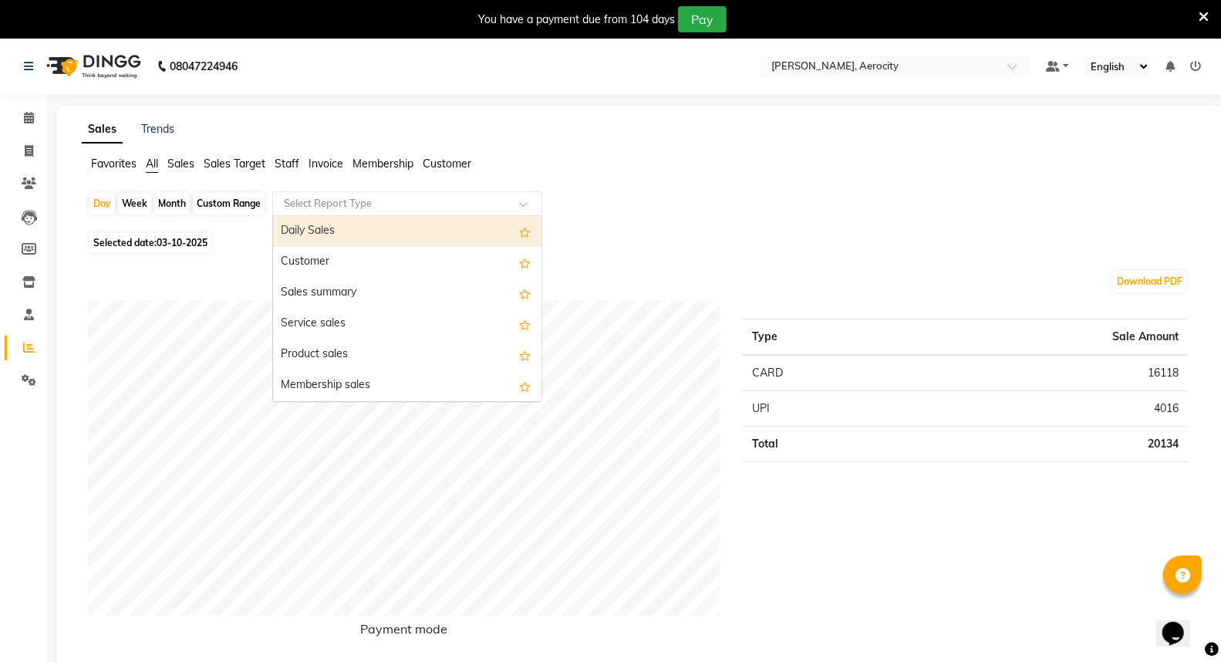
click at [525, 203] on span at bounding box center [528, 208] width 19 height 15
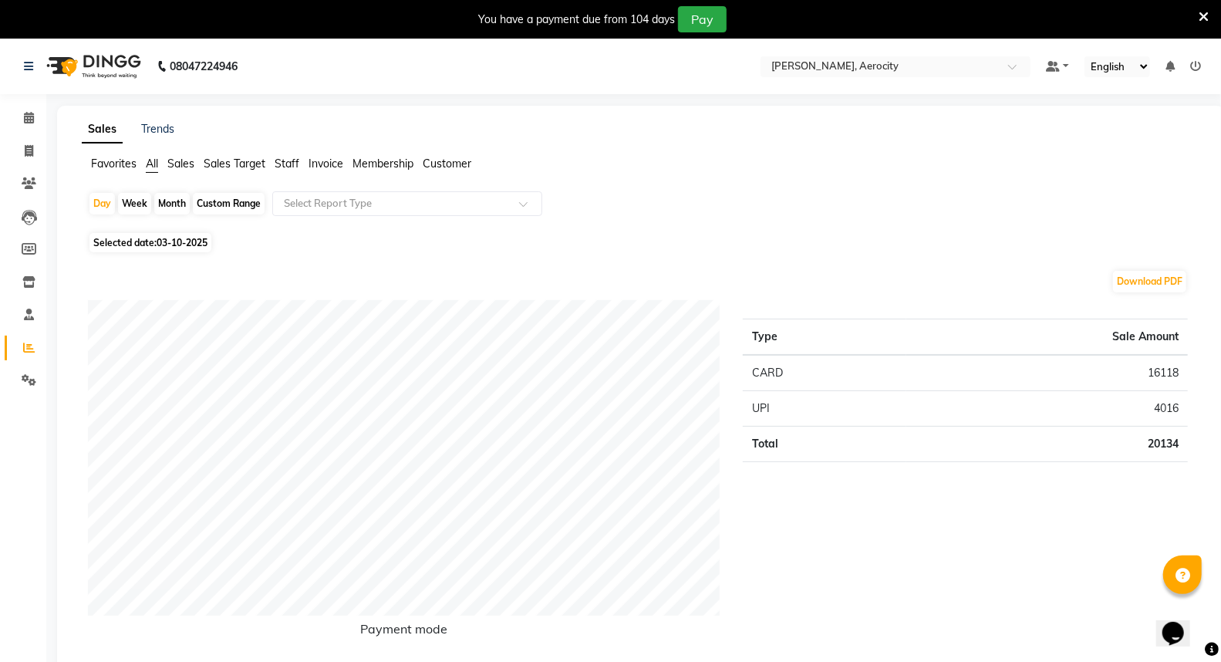
click at [285, 164] on span "Staff" at bounding box center [287, 164] width 25 height 14
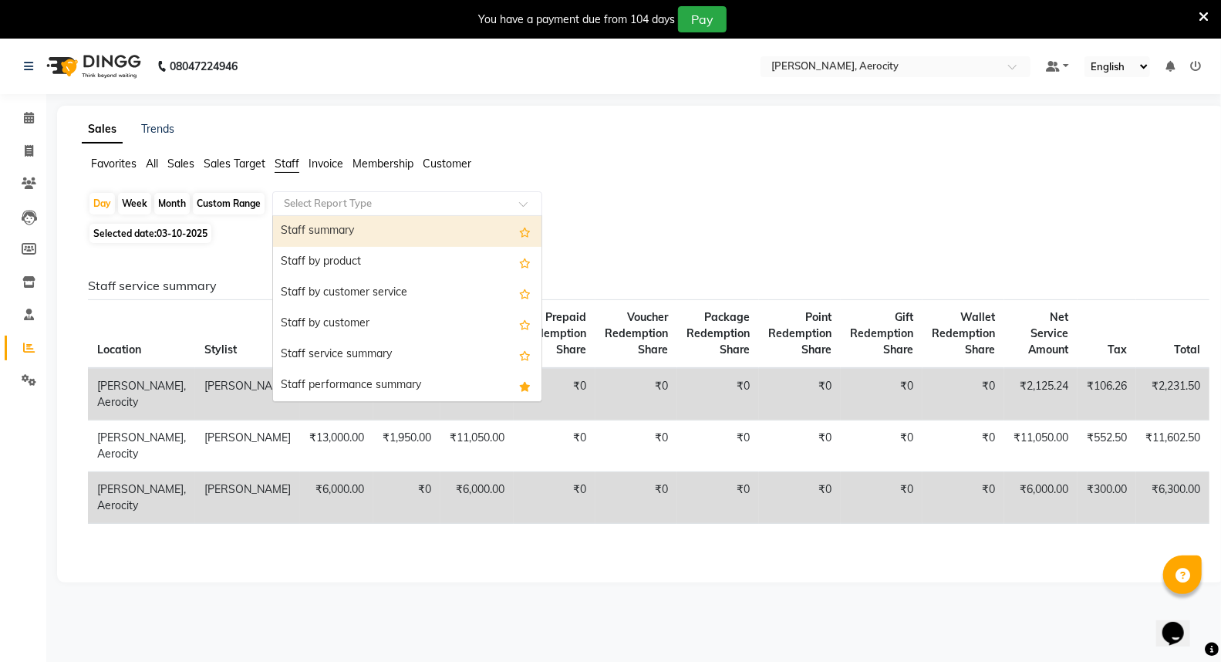
click at [525, 207] on span at bounding box center [528, 208] width 19 height 15
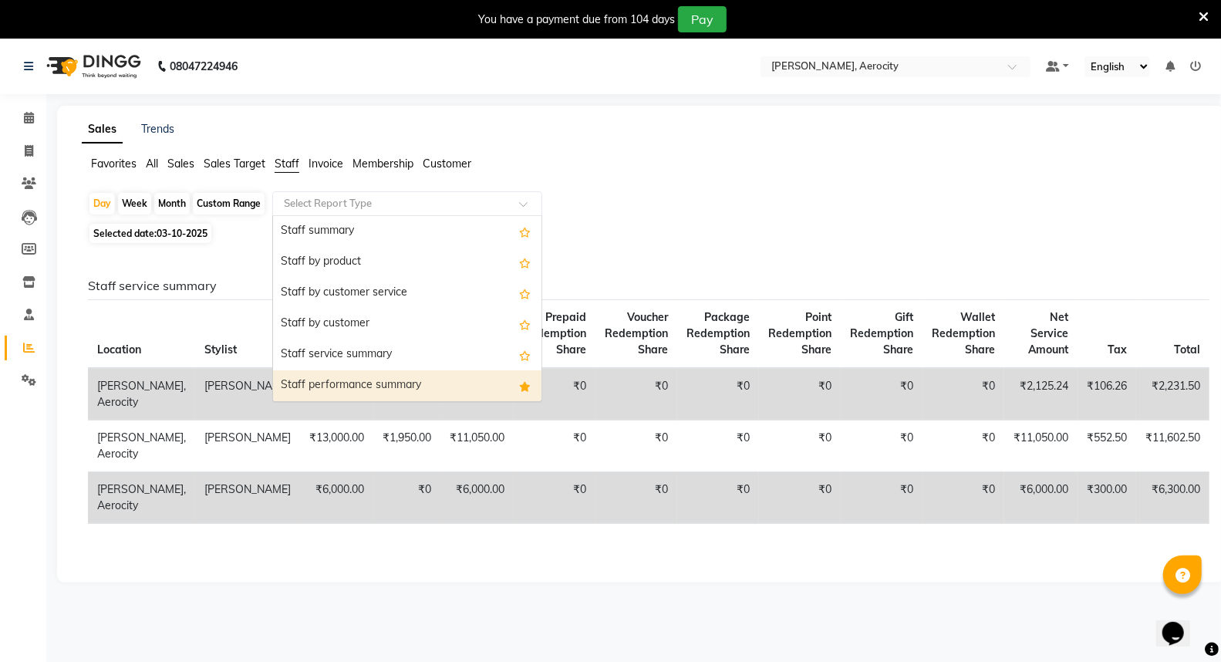
click at [389, 383] on div "Staff performance summary" at bounding box center [407, 385] width 268 height 31
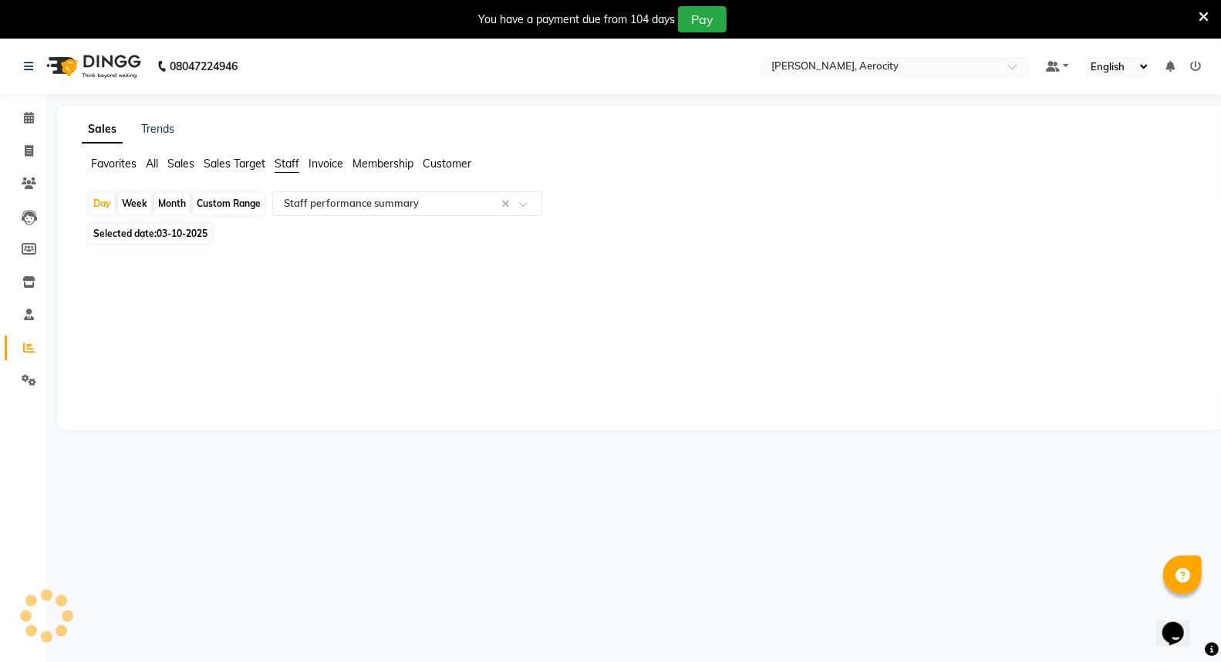
click at [170, 230] on span "03-10-2025" at bounding box center [182, 234] width 51 height 12
select select "10"
select select "2025"
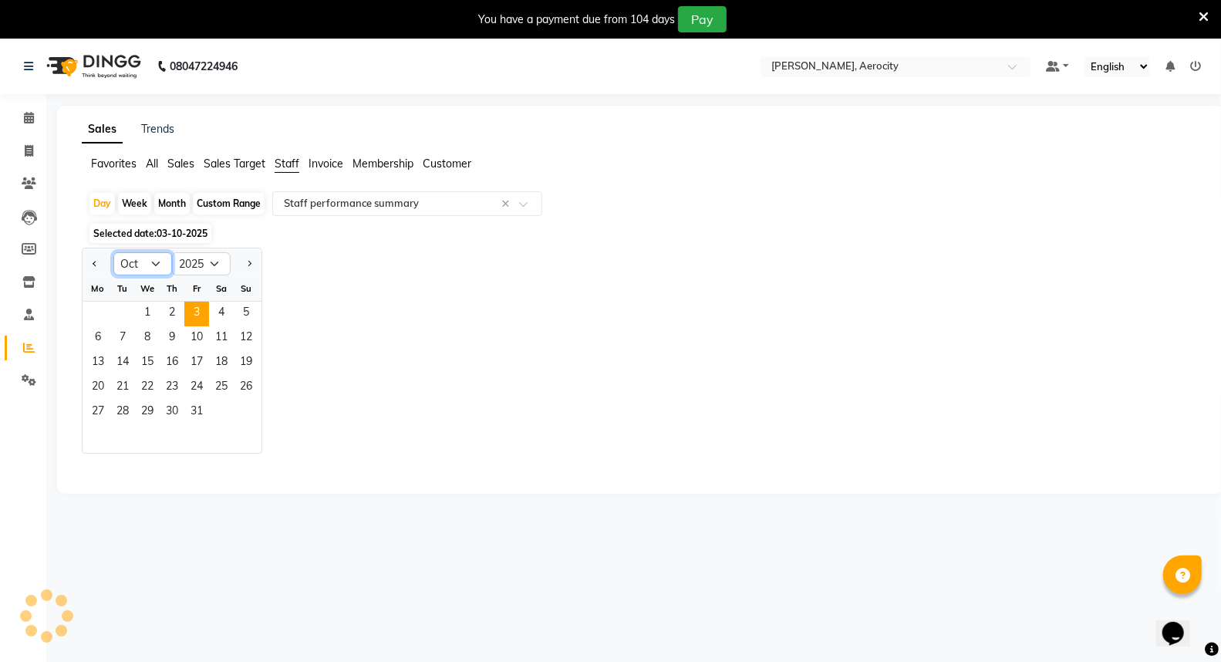
click at [157, 265] on select "Jan Feb Mar Apr May Jun [DATE] Aug Sep Oct Nov Dec" at bounding box center [142, 263] width 59 height 23
select select "full_report"
select select "csv"
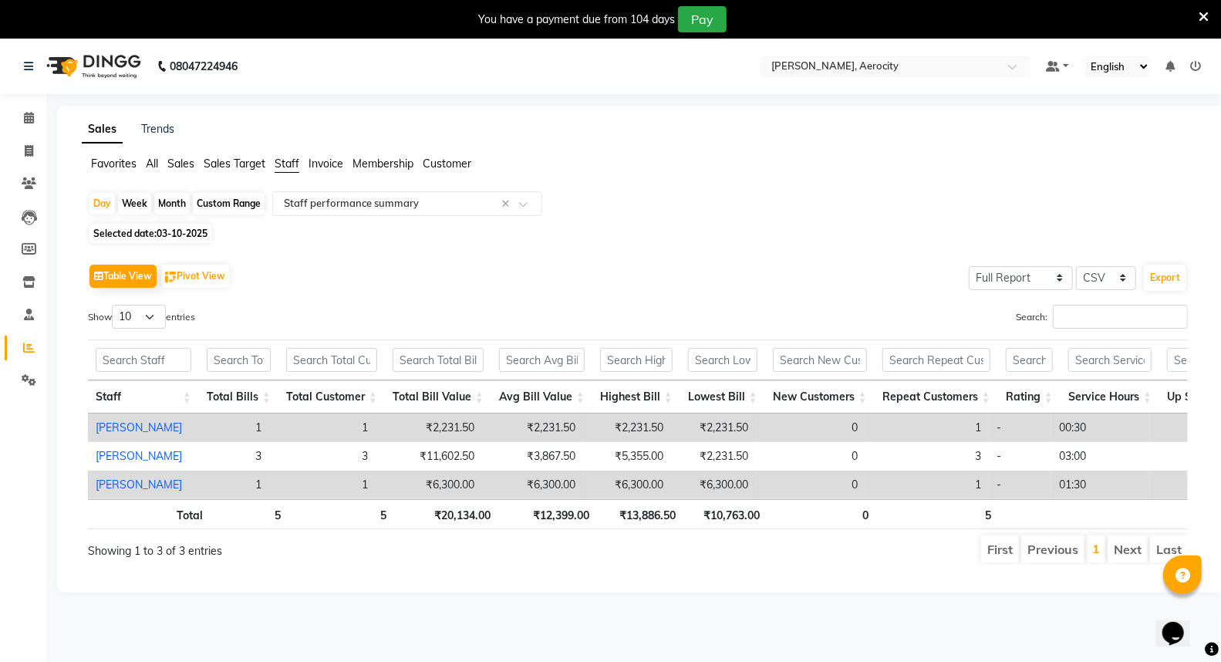
click at [179, 228] on span "03-10-2025" at bounding box center [182, 234] width 51 height 12
select select "10"
select select "2025"
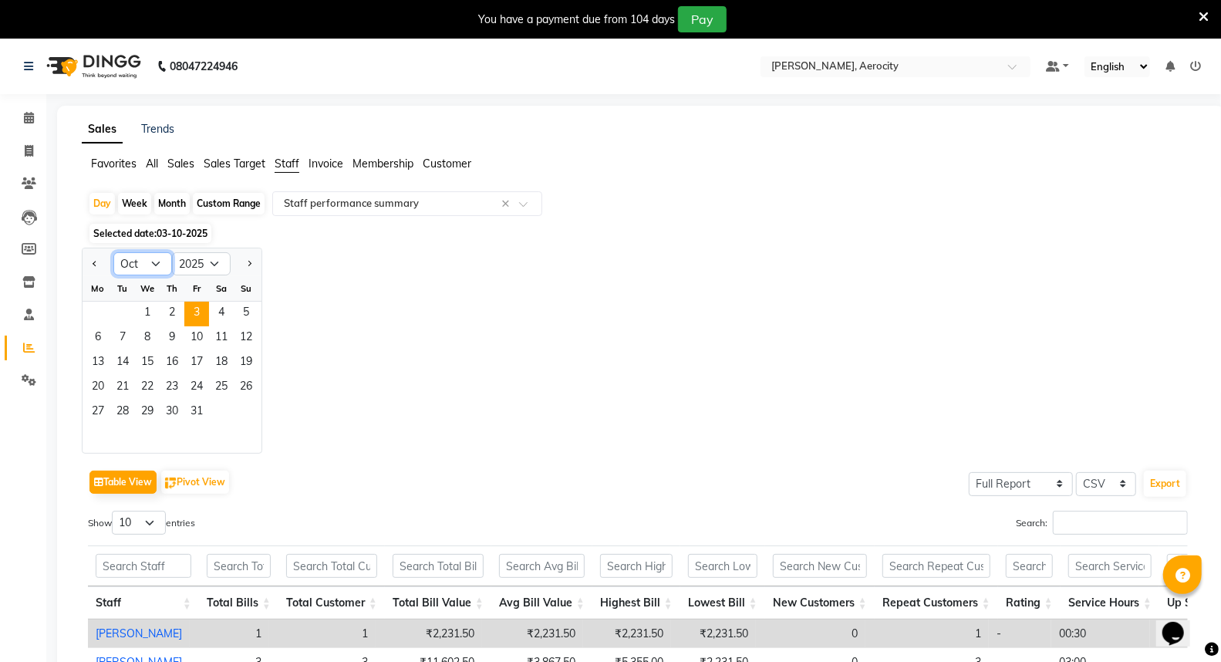
click at [157, 271] on select "Jan Feb Mar Apr May Jun [DATE] Aug Sep Oct Nov Dec" at bounding box center [142, 263] width 59 height 23
select select "9"
click at [113, 252] on select "Jan Feb Mar Apr May Jun [DATE] Aug Sep Oct Nov Dec" at bounding box center [142, 263] width 59 height 23
click at [103, 309] on span "1" at bounding box center [98, 314] width 25 height 25
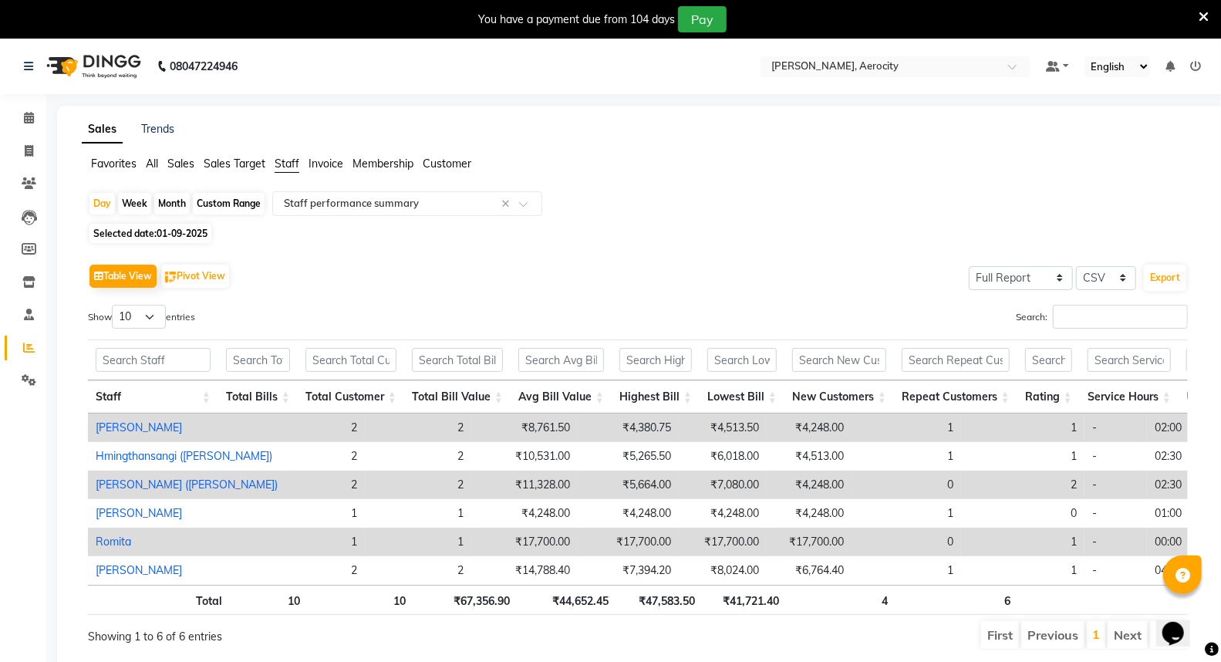
click at [188, 232] on span "01-09-2025" at bounding box center [182, 234] width 51 height 12
select select "9"
select select "2025"
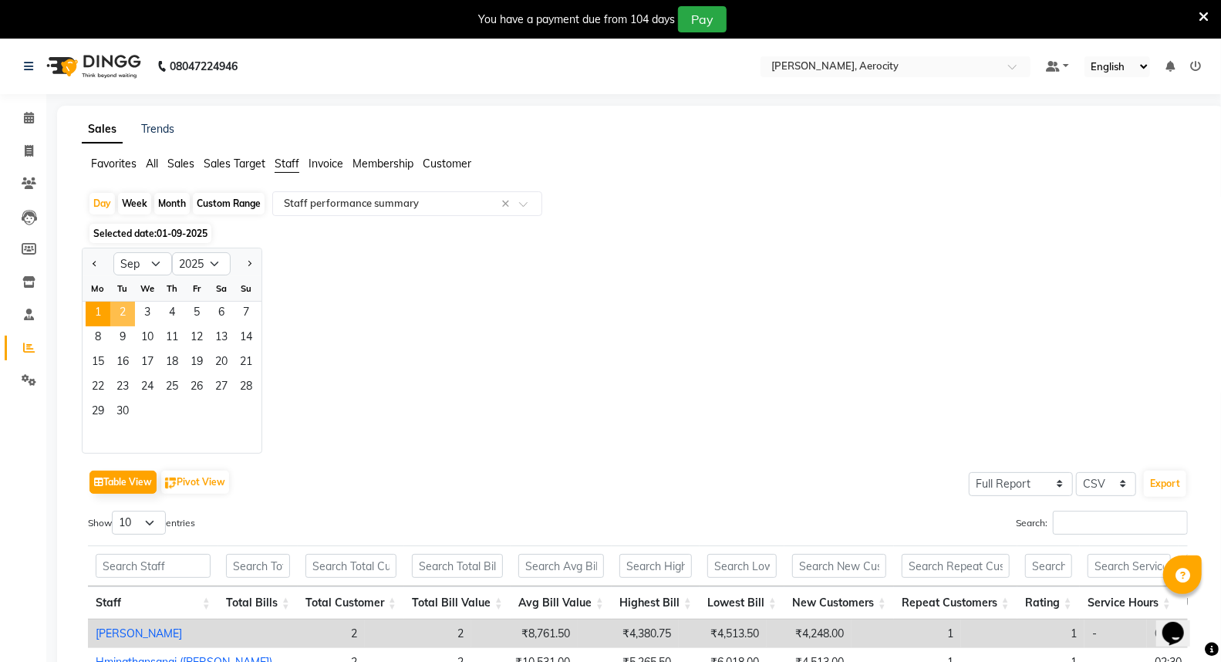
click at [122, 309] on span "2" at bounding box center [122, 314] width 25 height 25
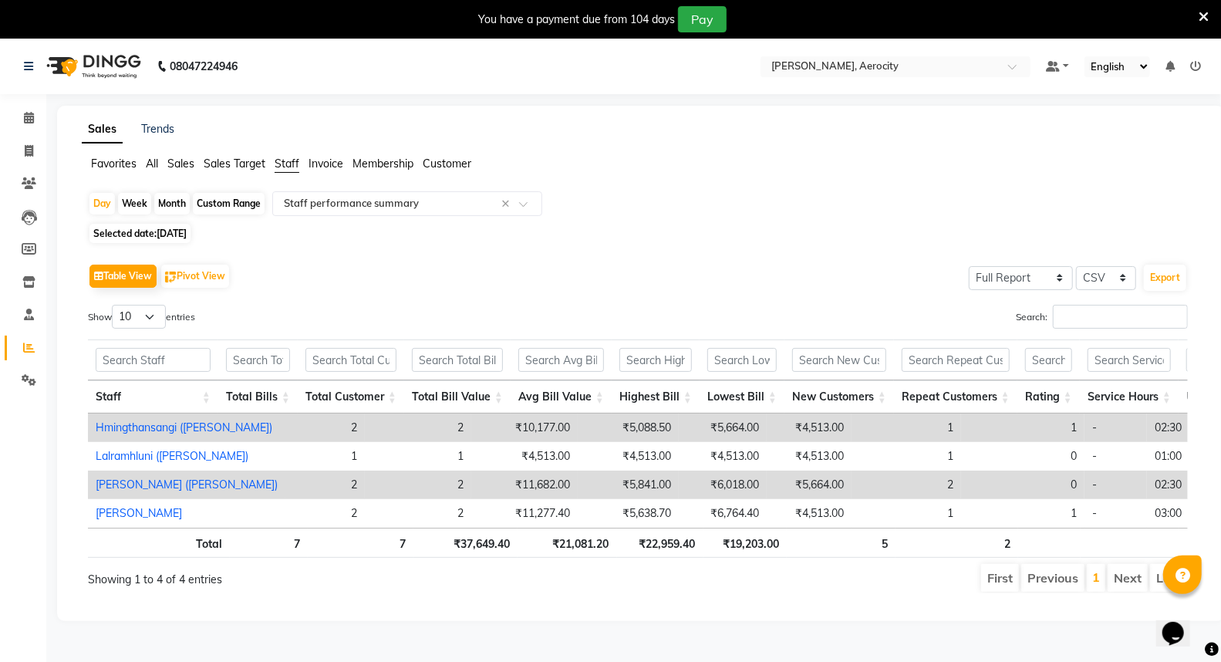
click at [174, 240] on span "Selected date: [DATE]" at bounding box center [139, 233] width 101 height 19
select select "9"
select select "2025"
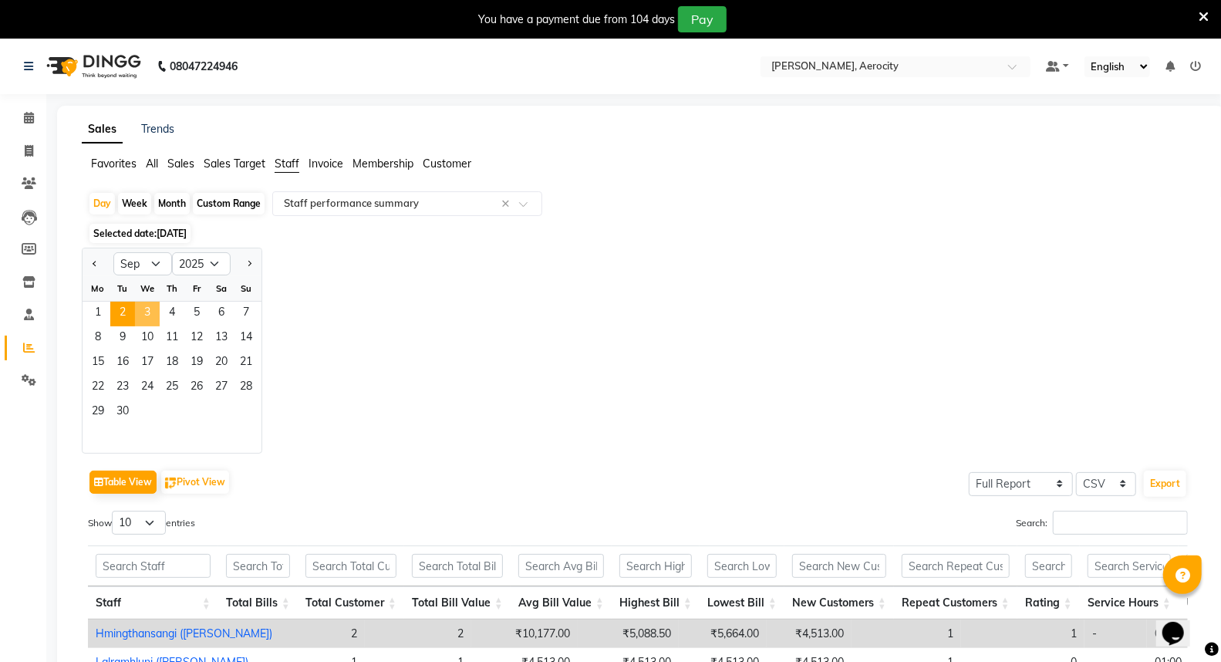
click at [148, 311] on span "3" at bounding box center [147, 314] width 25 height 25
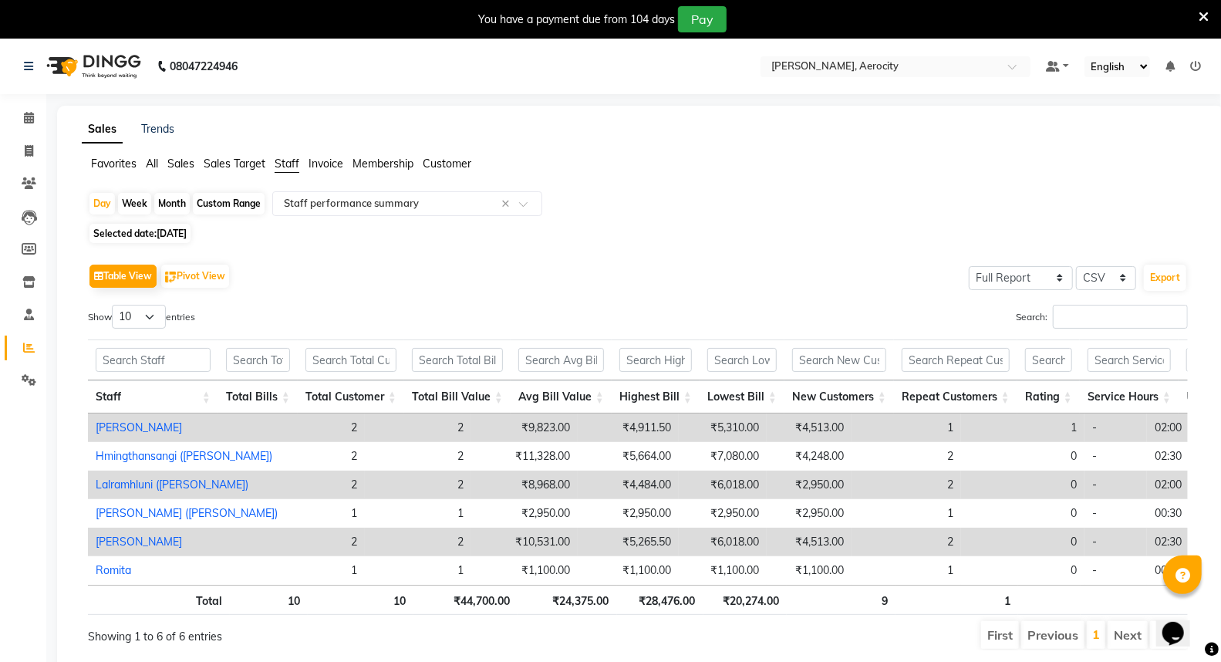
click at [187, 232] on span "[DATE]" at bounding box center [172, 234] width 30 height 12
select select "9"
select select "2025"
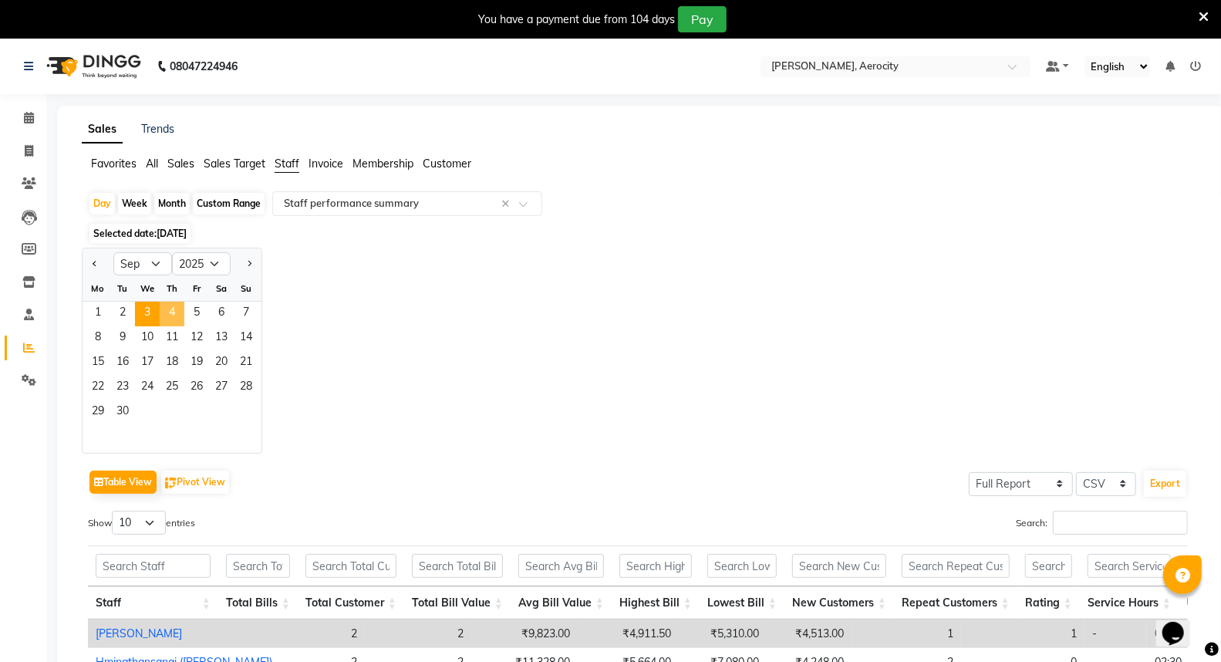
click at [172, 309] on span "4" at bounding box center [172, 314] width 25 height 25
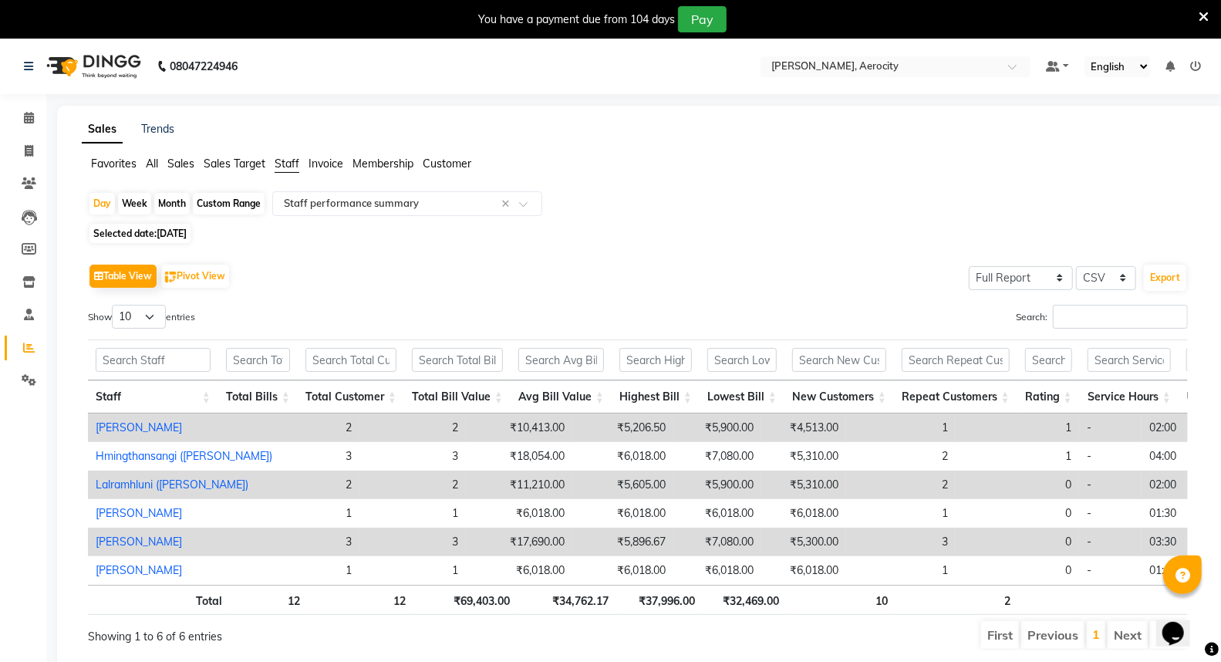
click at [175, 229] on span "[DATE]" at bounding box center [172, 234] width 30 height 12
select select "9"
select select "2025"
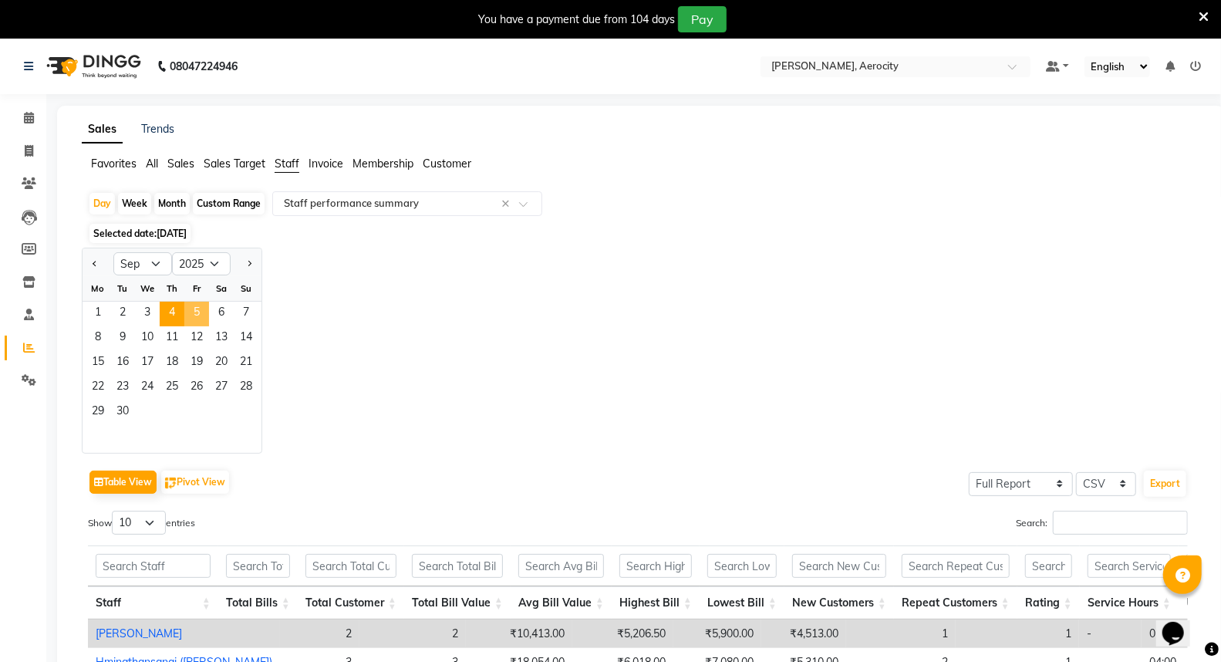
click at [196, 312] on span "5" at bounding box center [196, 314] width 25 height 25
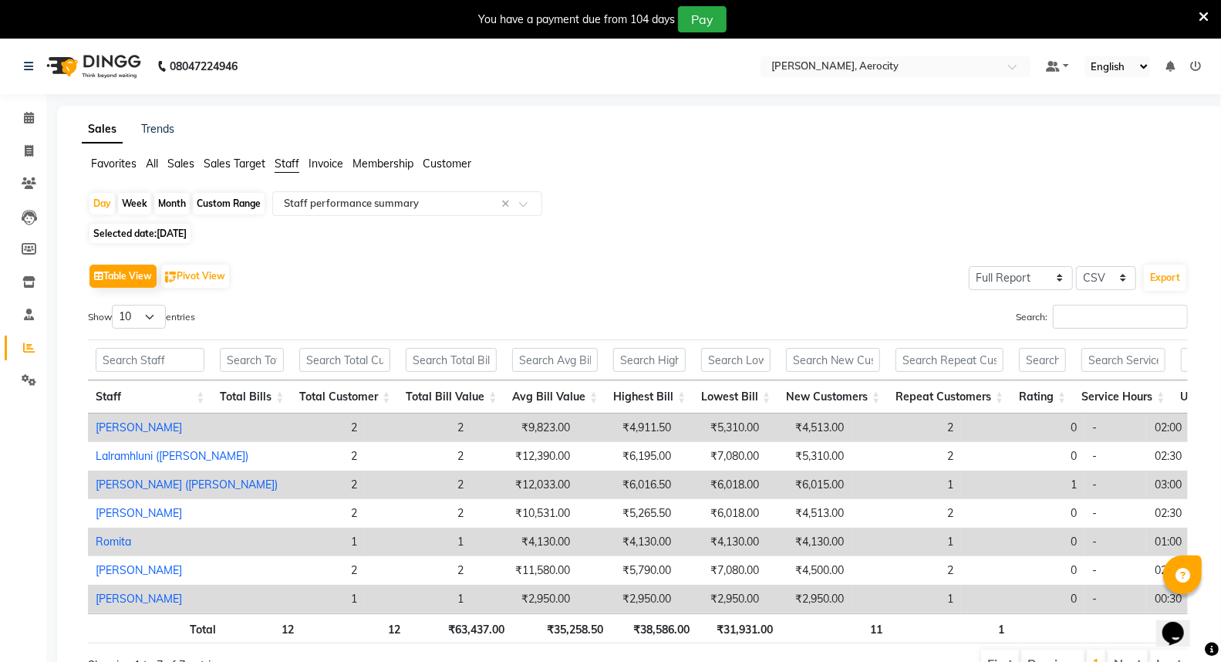
click at [186, 232] on span "[DATE]" at bounding box center [172, 234] width 30 height 12
select select "9"
select select "2025"
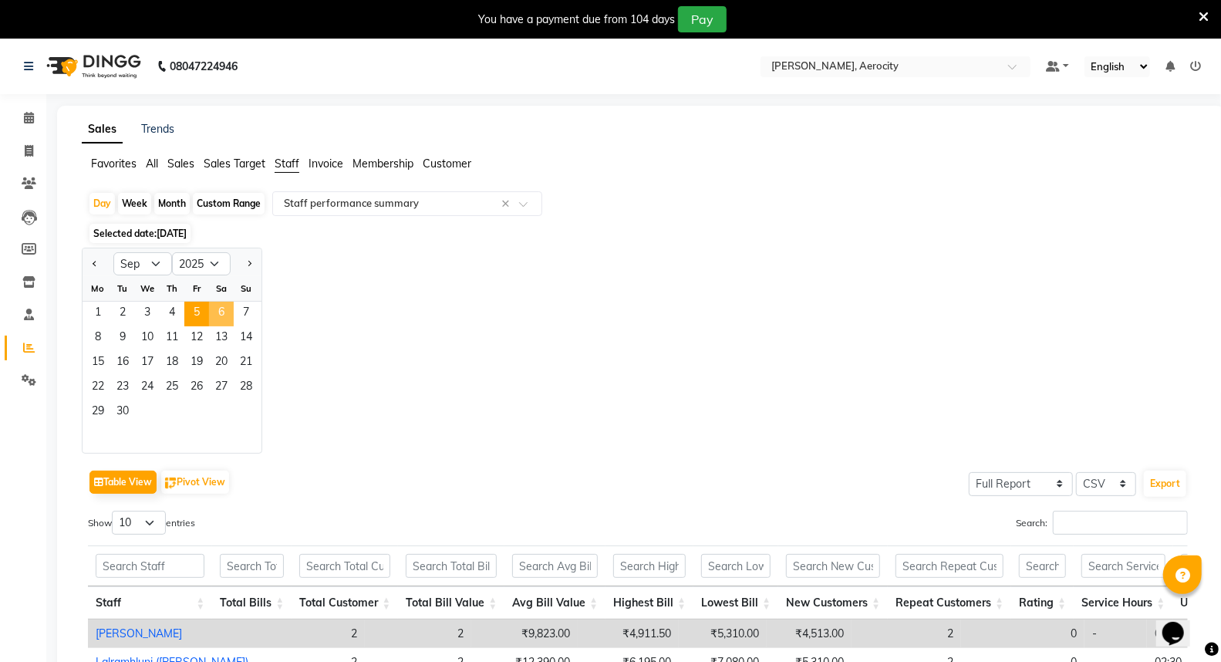
click at [219, 313] on span "6" at bounding box center [221, 314] width 25 height 25
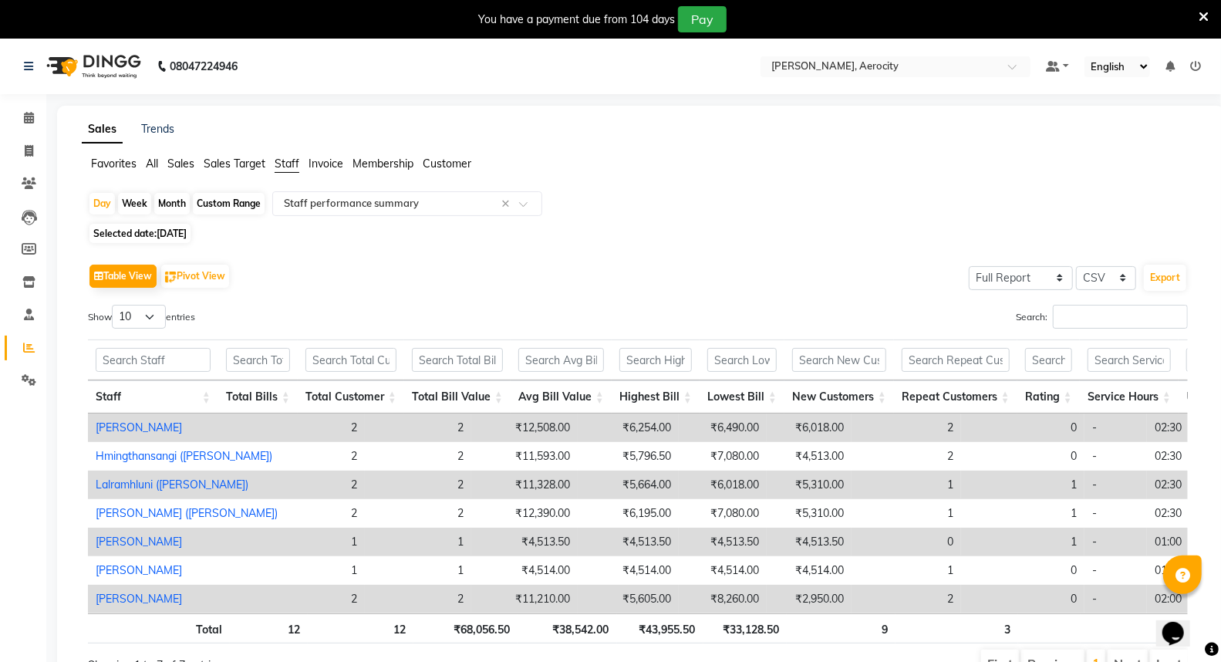
click at [168, 234] on span "[DATE]" at bounding box center [172, 234] width 30 height 12
select select "9"
select select "2025"
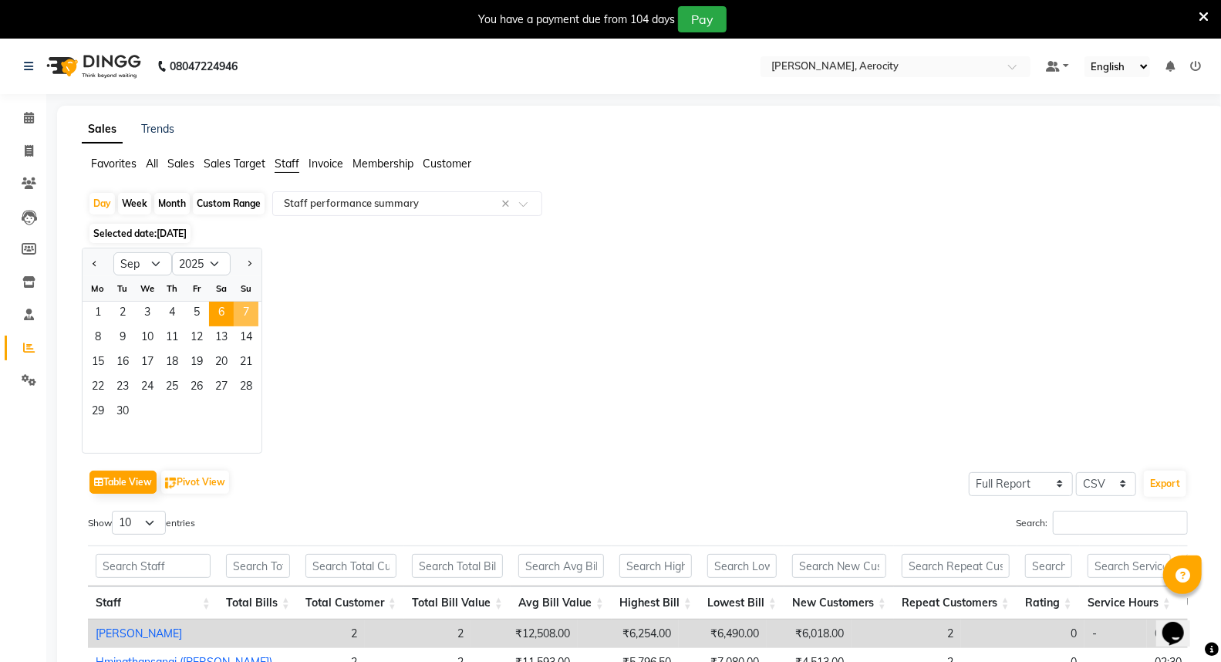
click at [244, 311] on span "7" at bounding box center [246, 314] width 25 height 25
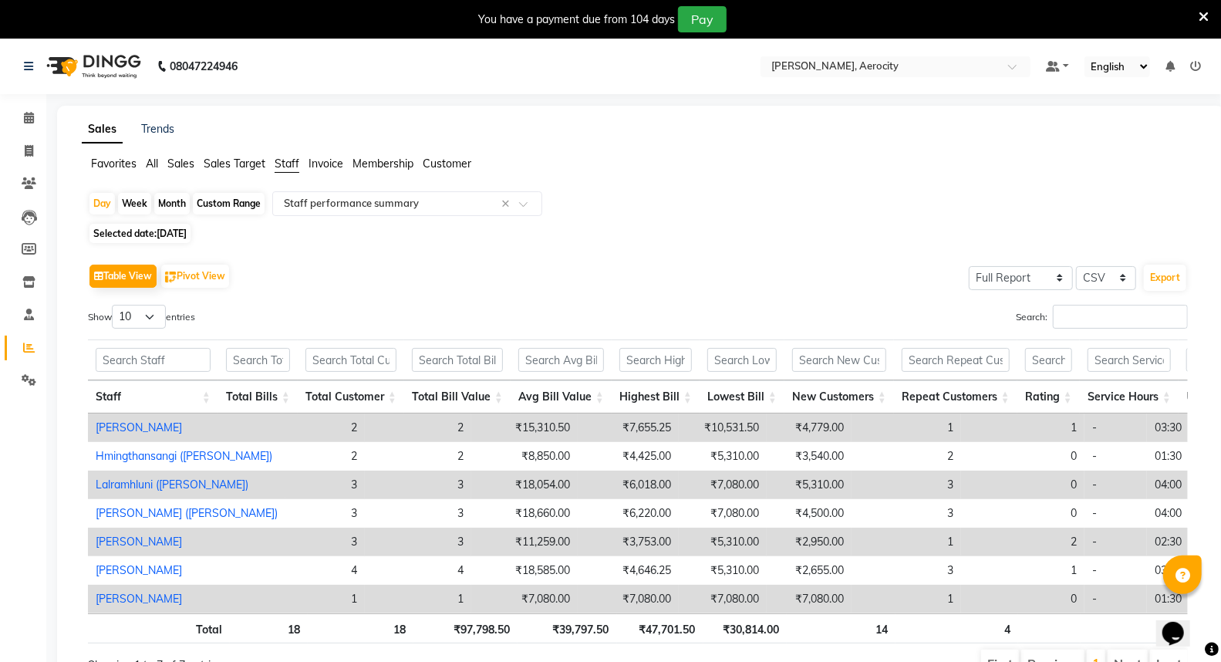
click at [163, 228] on span "[DATE]" at bounding box center [172, 234] width 30 height 12
select select "9"
select select "2025"
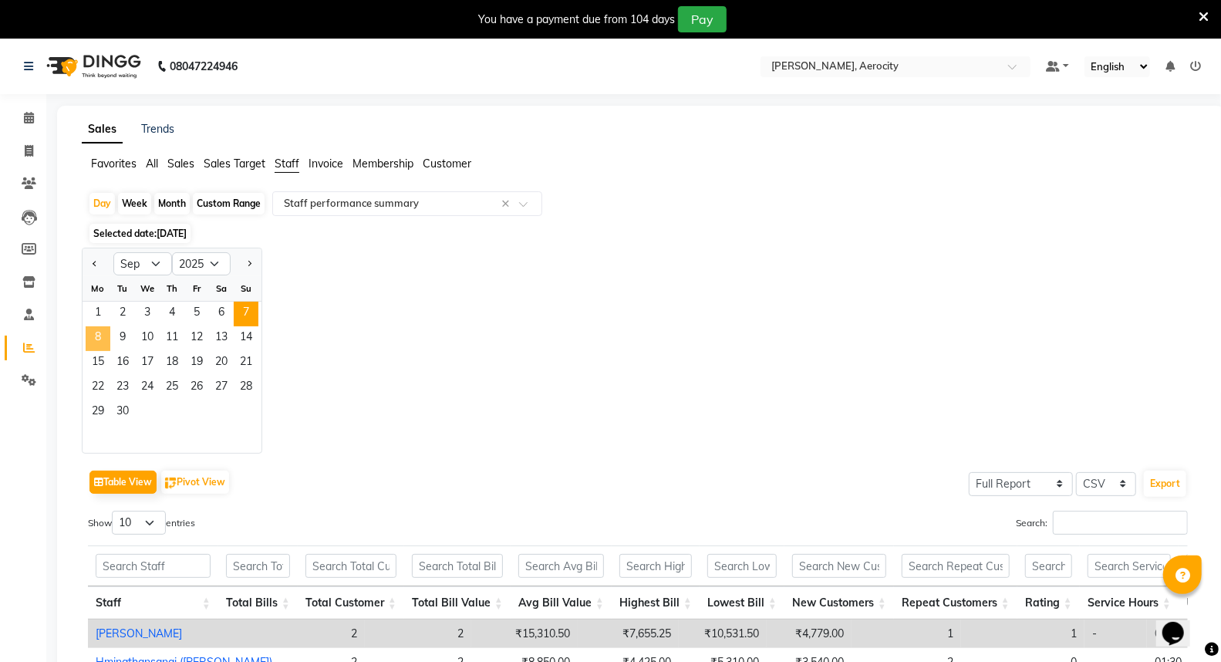
click at [98, 335] on span "8" at bounding box center [98, 338] width 25 height 25
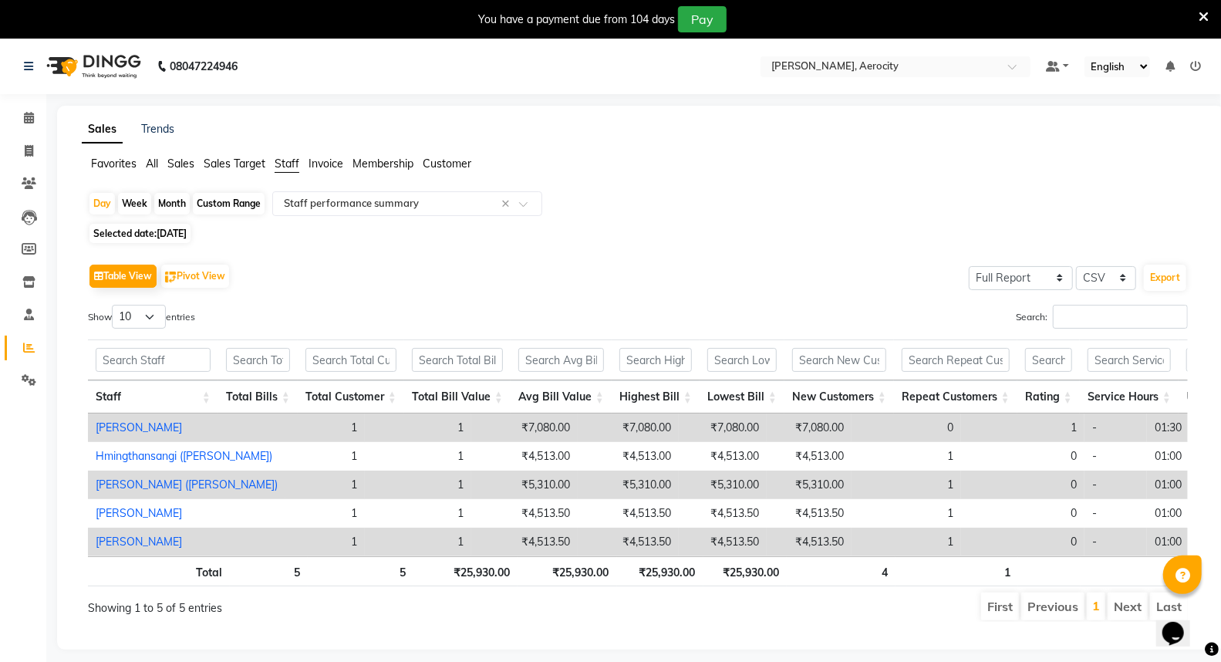
click at [185, 235] on span "[DATE]" at bounding box center [172, 234] width 30 height 12
select select "9"
select select "2025"
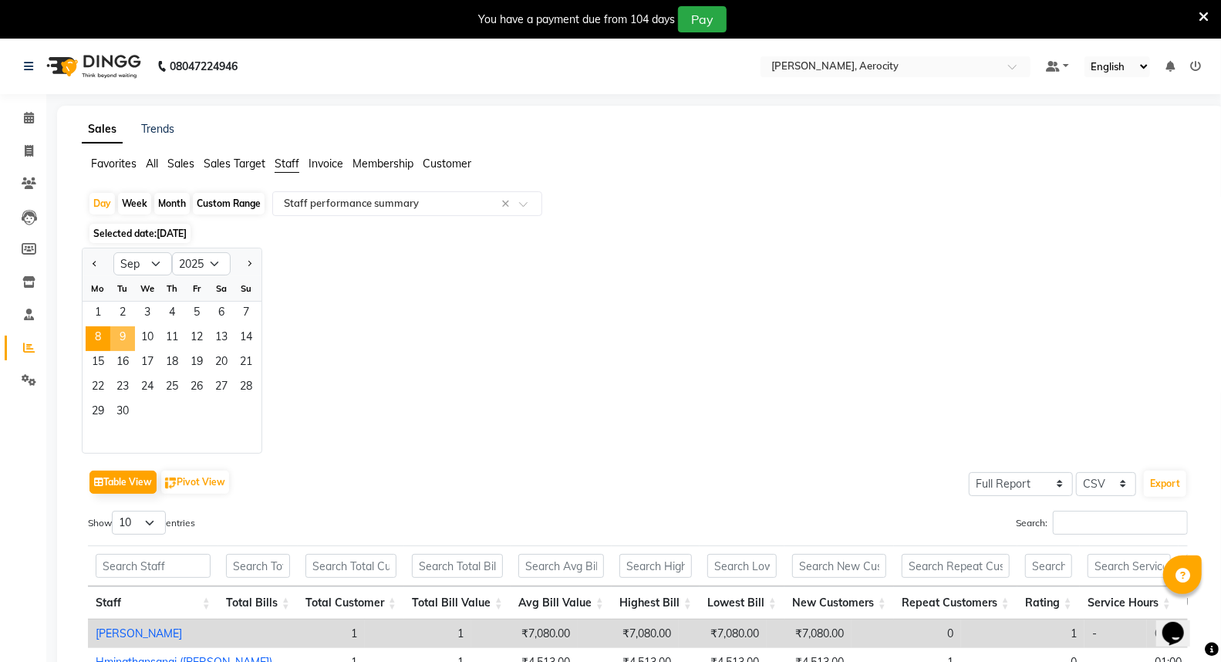
click at [125, 336] on span "9" at bounding box center [122, 338] width 25 height 25
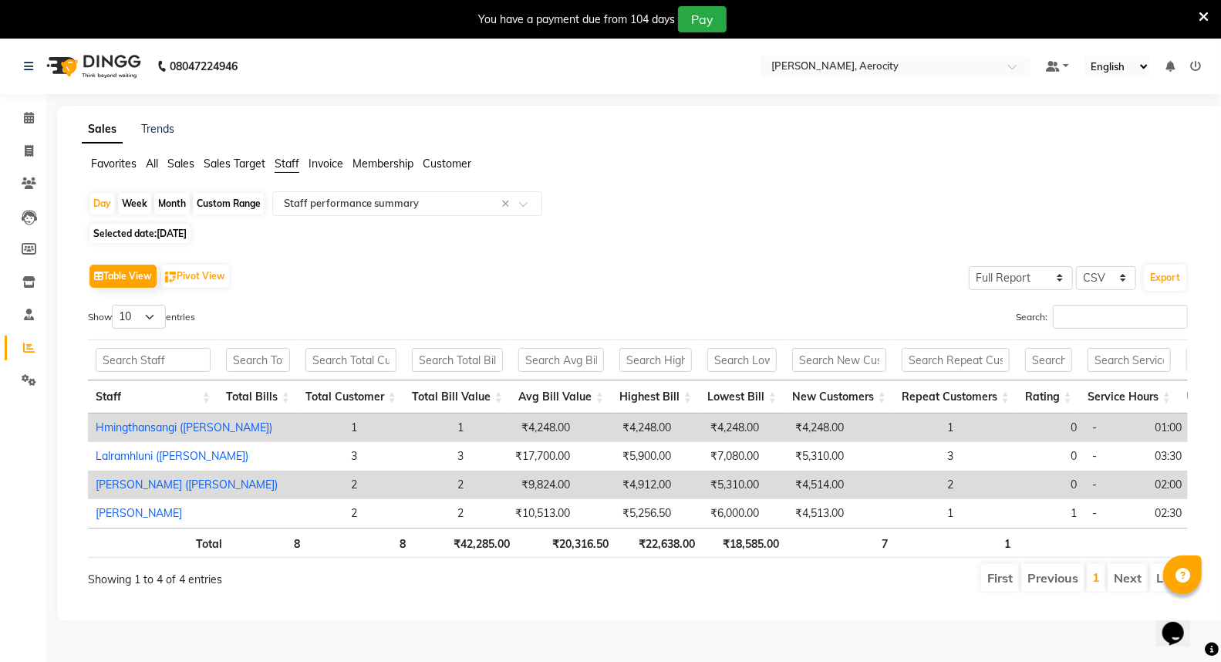
click at [180, 233] on span "[DATE]" at bounding box center [172, 234] width 30 height 12
select select "9"
select select "2025"
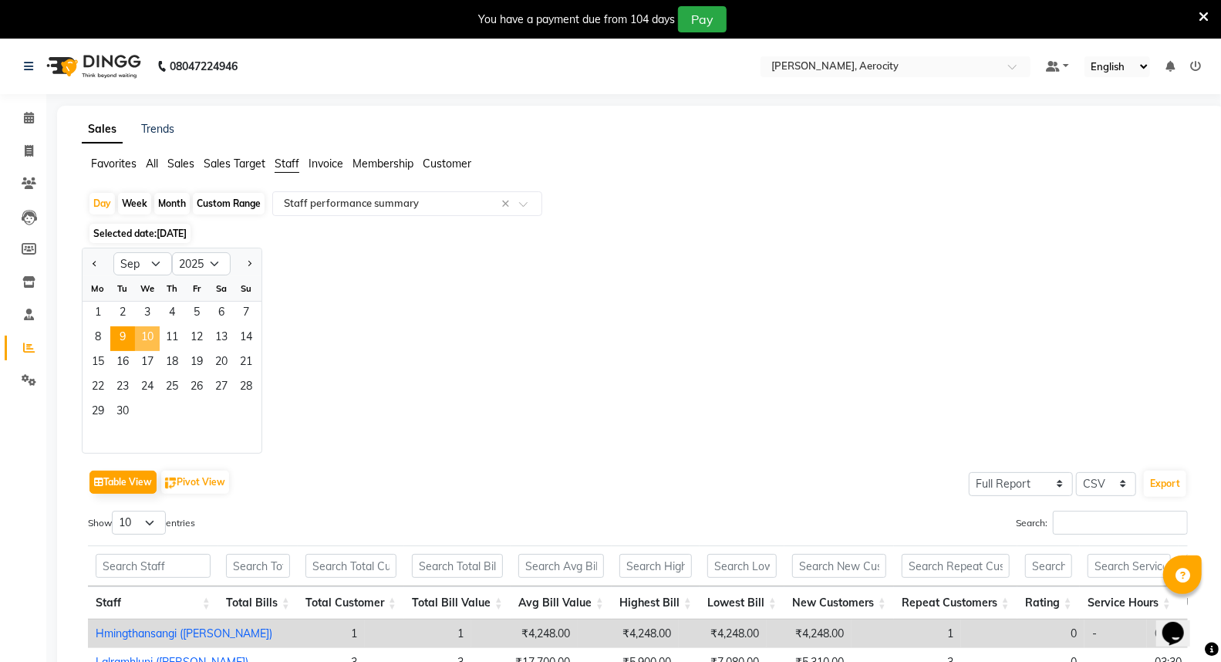
click at [147, 340] on span "10" at bounding box center [147, 338] width 25 height 25
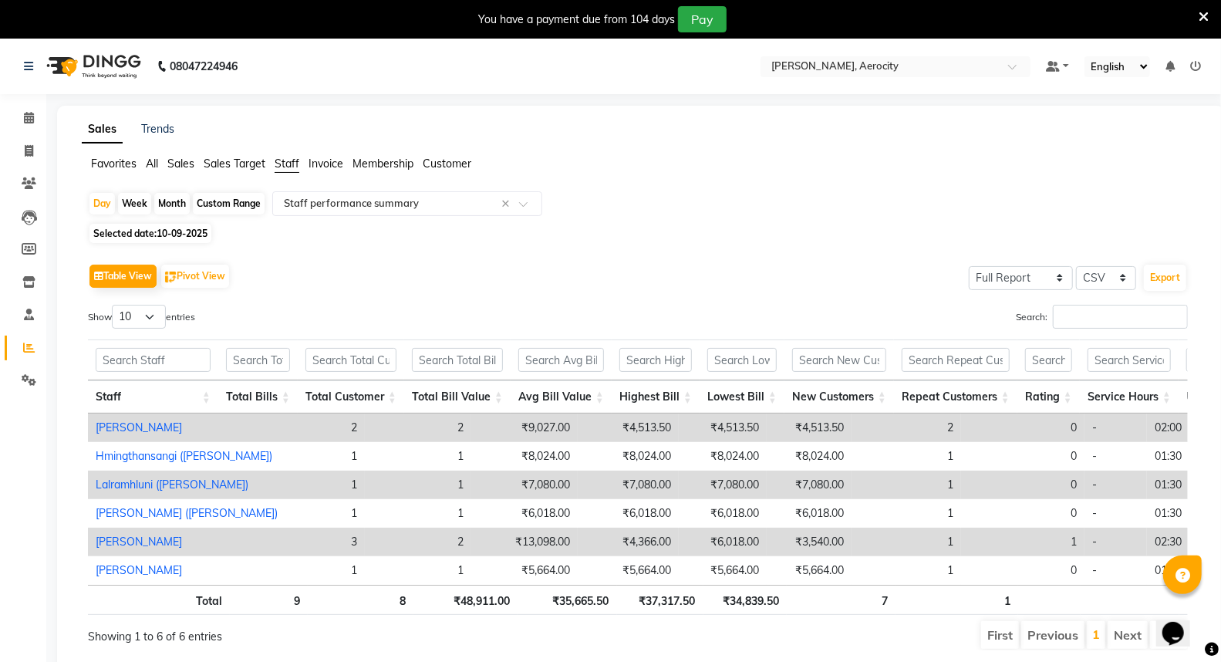
click at [187, 238] on span "10-09-2025" at bounding box center [182, 234] width 51 height 12
select select "9"
select select "2025"
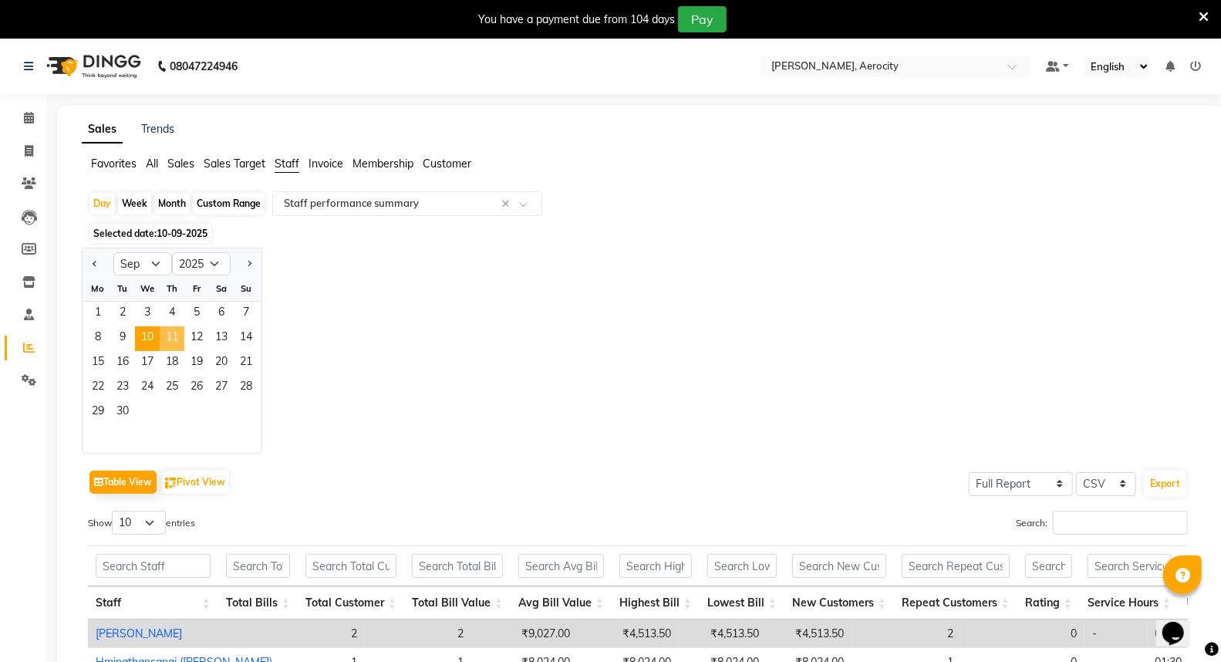
click at [171, 336] on span "11" at bounding box center [172, 338] width 25 height 25
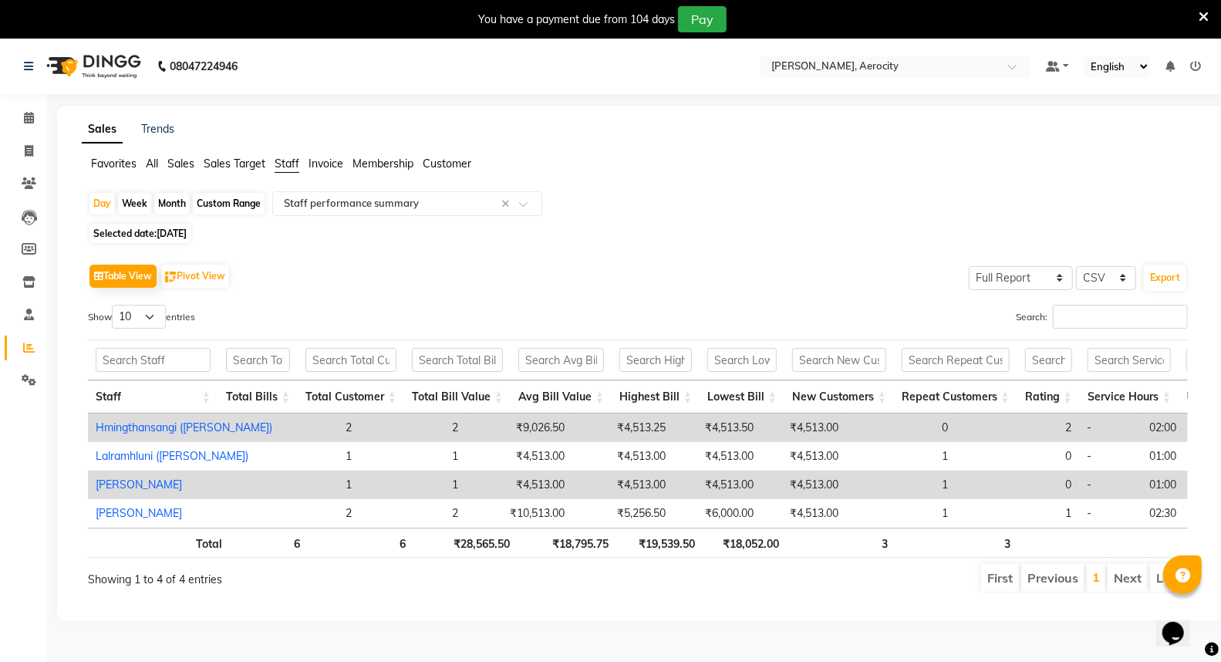
click at [187, 228] on span "[DATE]" at bounding box center [172, 234] width 30 height 12
select select "9"
select select "2025"
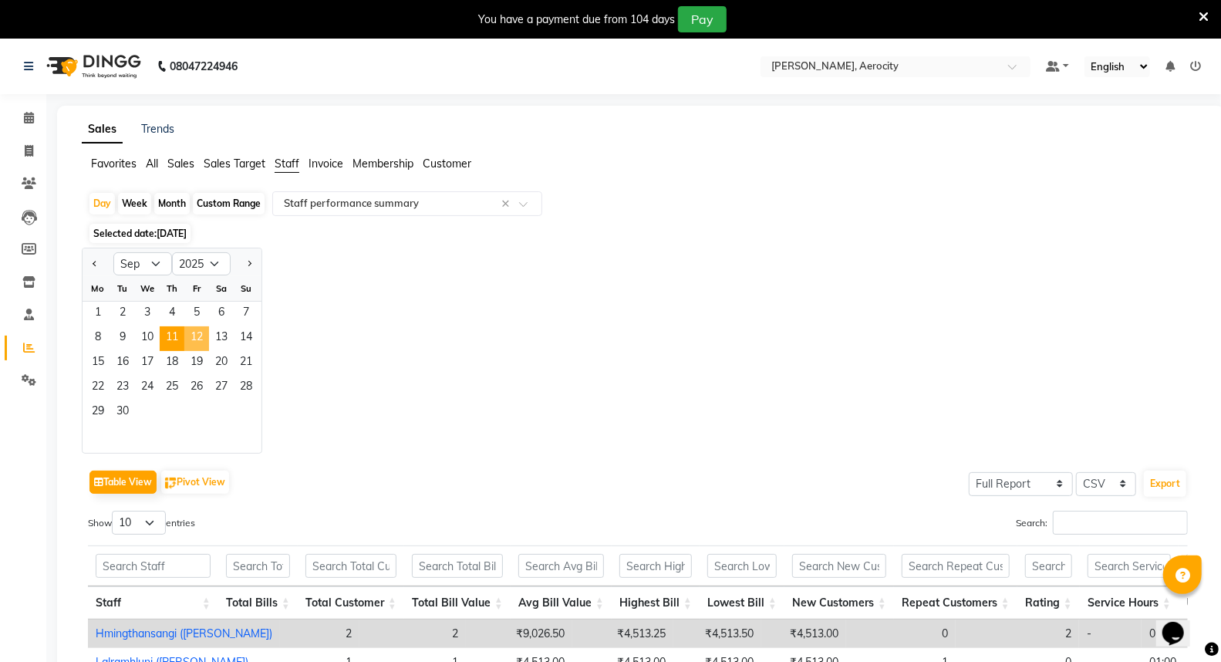
click at [201, 329] on span "12" at bounding box center [196, 338] width 25 height 25
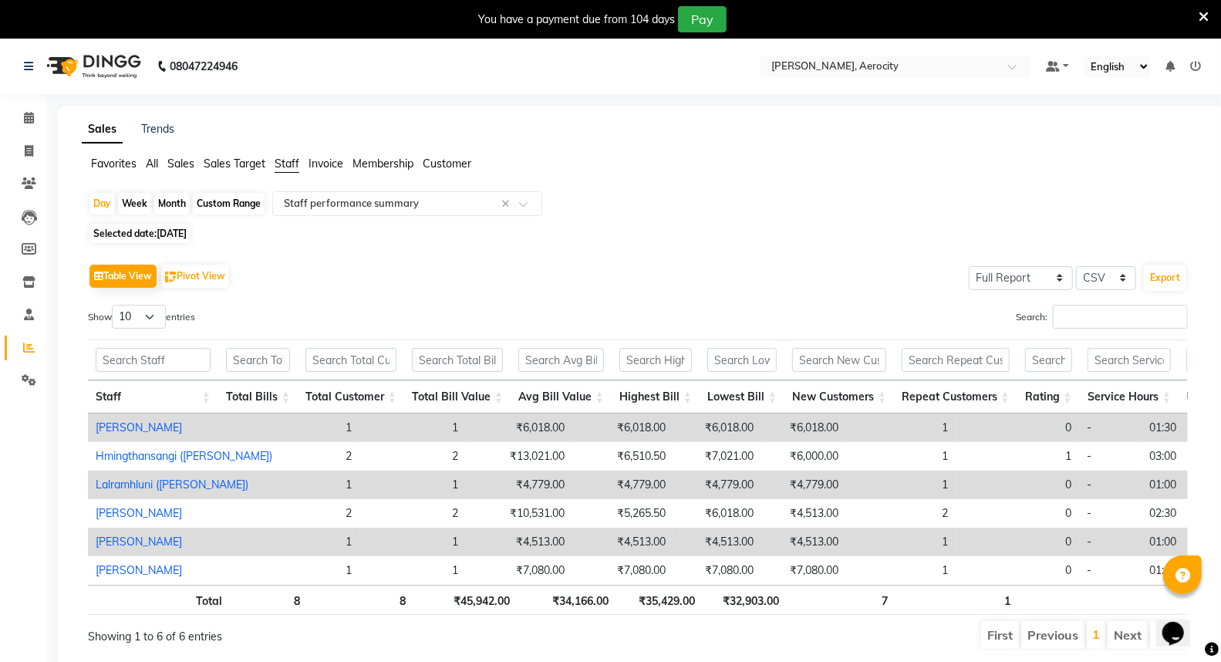
click at [179, 232] on span "[DATE]" at bounding box center [172, 234] width 30 height 12
select select "9"
select select "2025"
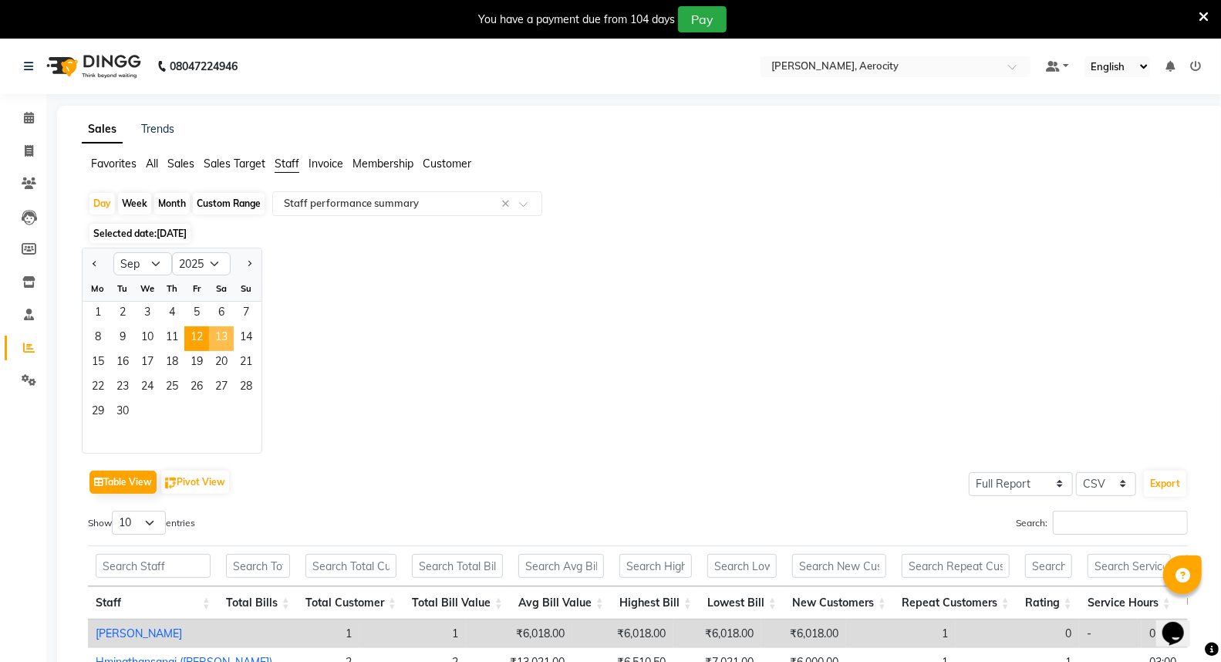
click at [221, 335] on span "13" at bounding box center [221, 338] width 25 height 25
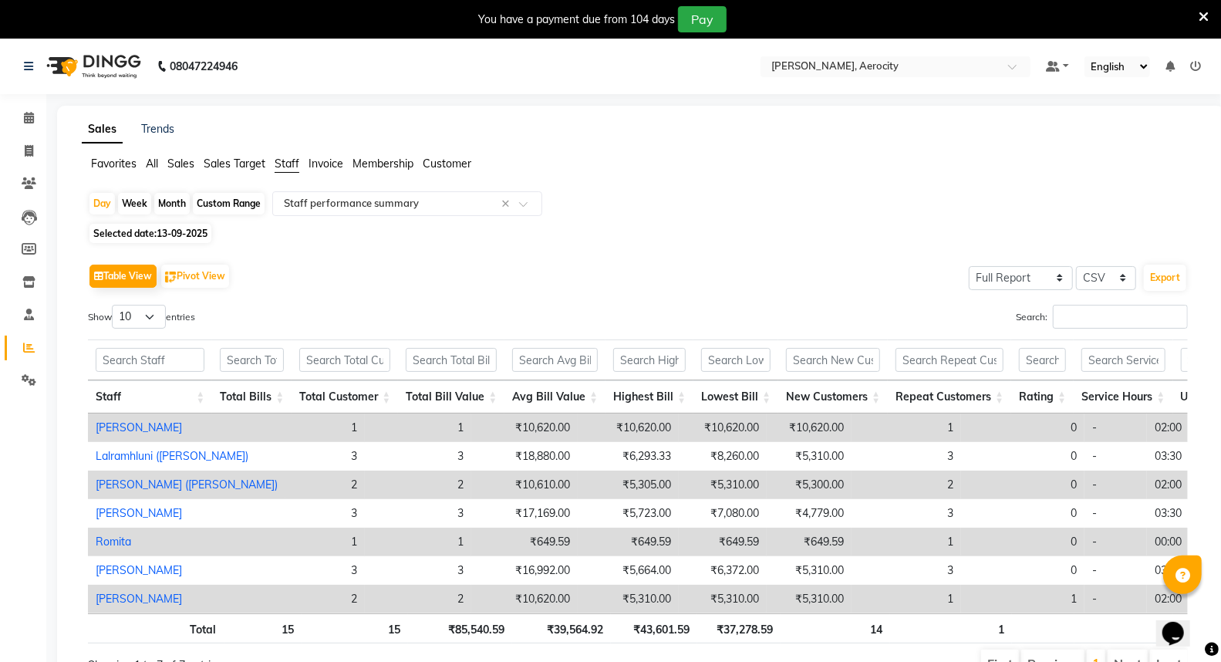
click at [186, 228] on span "13-09-2025" at bounding box center [182, 234] width 51 height 12
select select "9"
select select "2025"
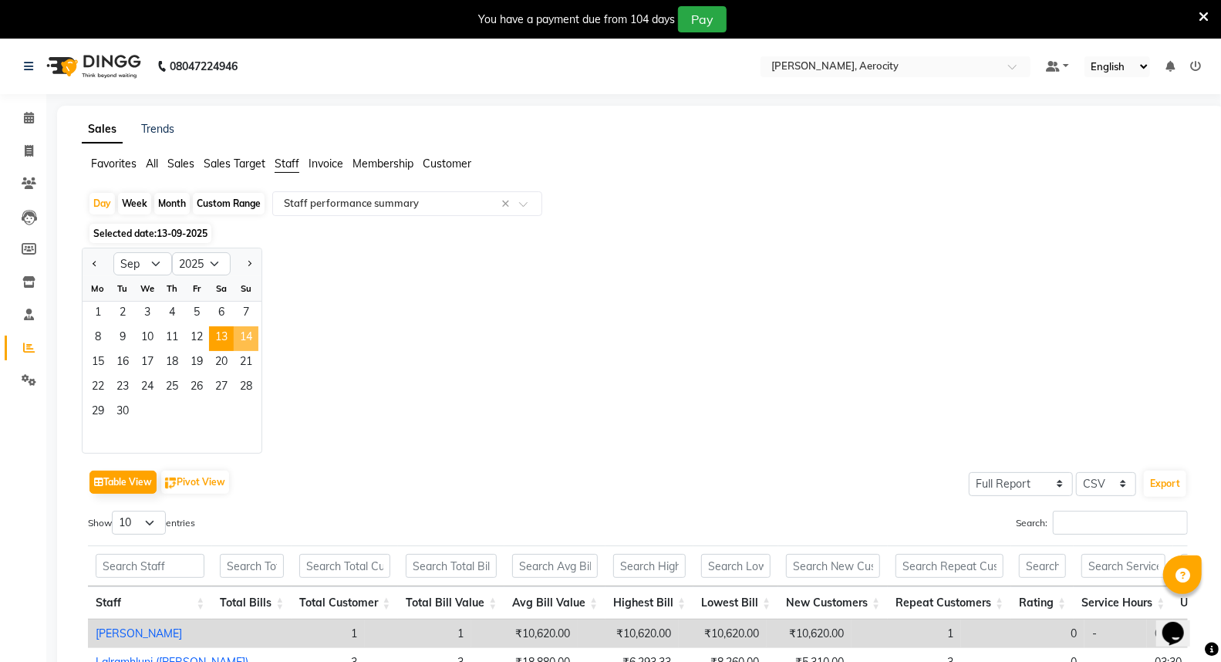
click at [245, 332] on span "14" at bounding box center [246, 338] width 25 height 25
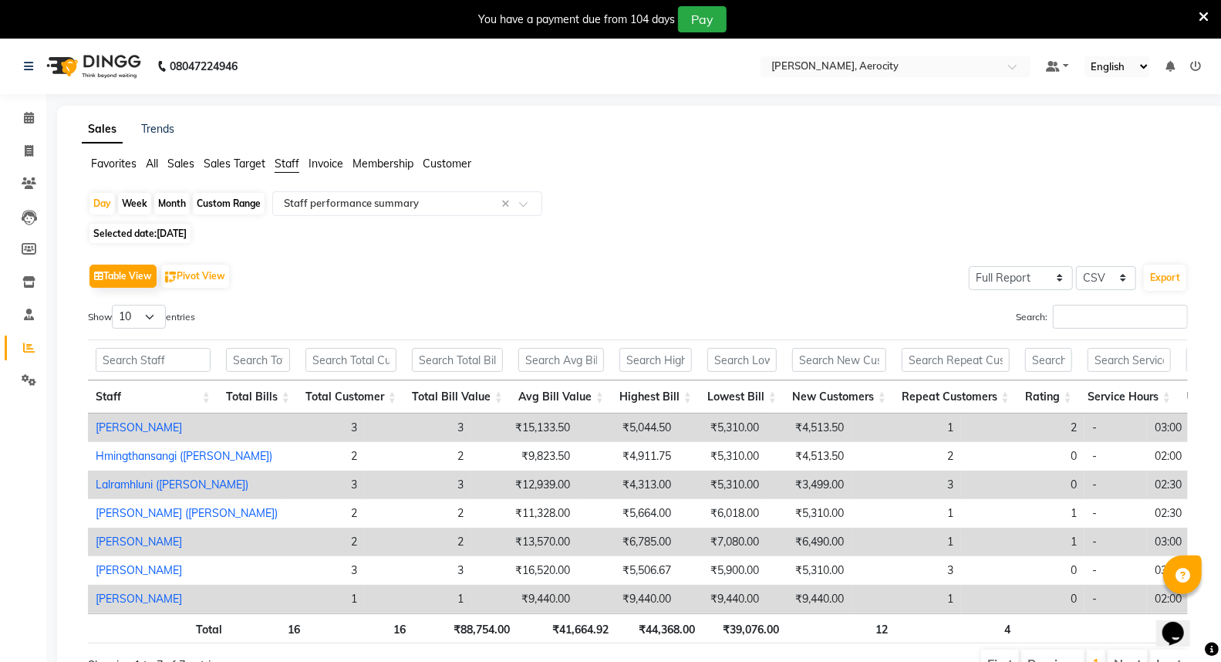
click at [180, 228] on span "[DATE]" at bounding box center [172, 234] width 30 height 12
select select "9"
select select "2025"
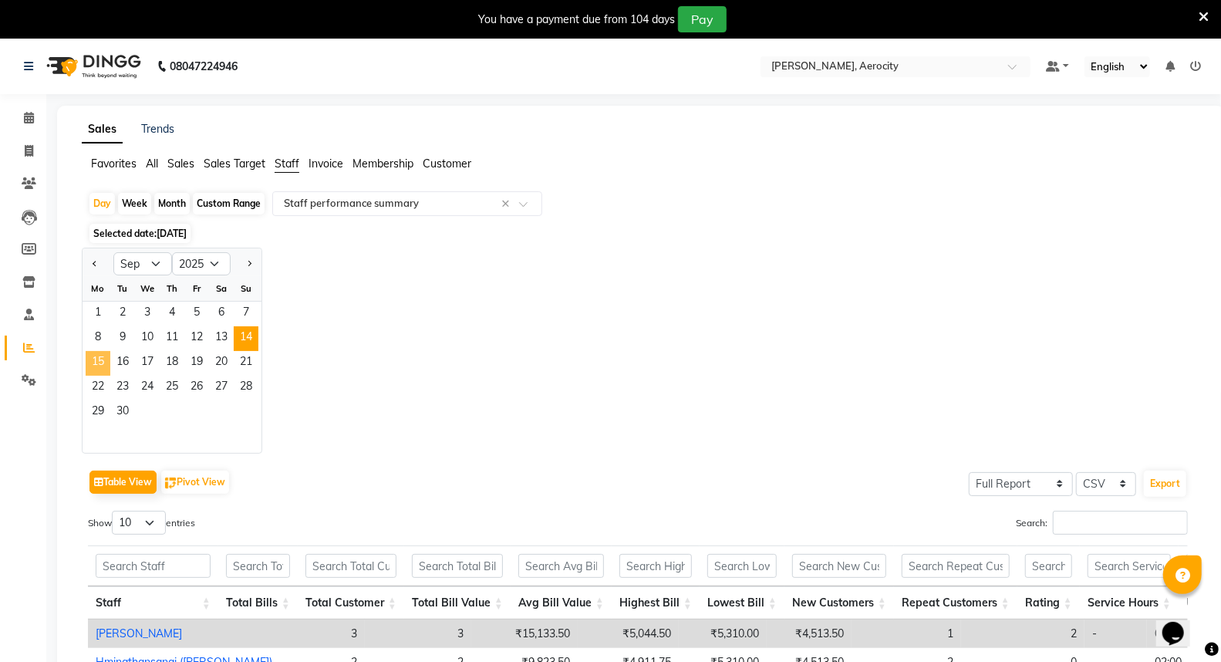
click at [102, 361] on span "15" at bounding box center [98, 363] width 25 height 25
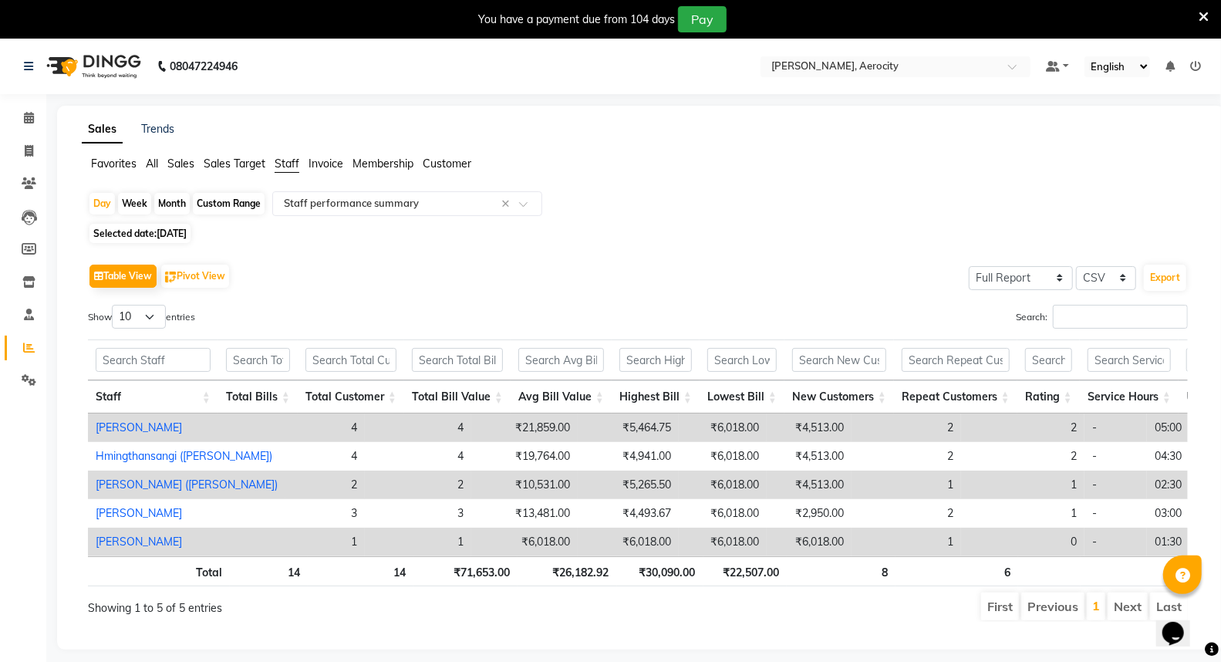
click at [175, 235] on span "[DATE]" at bounding box center [172, 234] width 30 height 12
select select "9"
select select "2025"
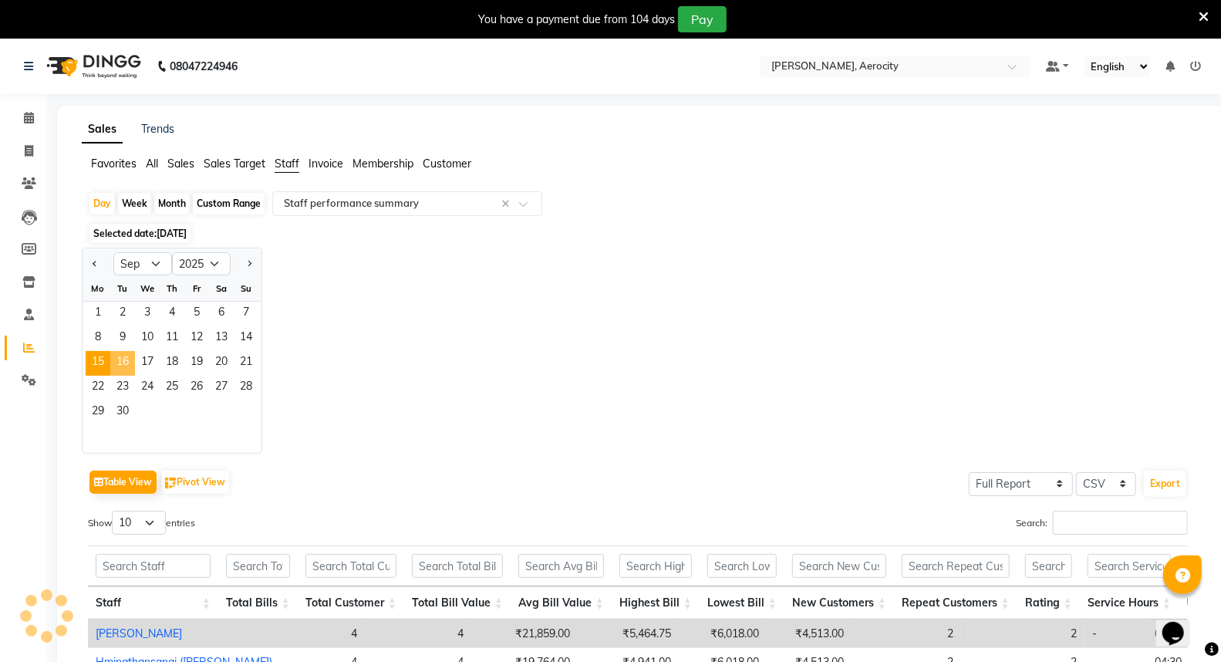
click at [120, 356] on span "16" at bounding box center [122, 363] width 25 height 25
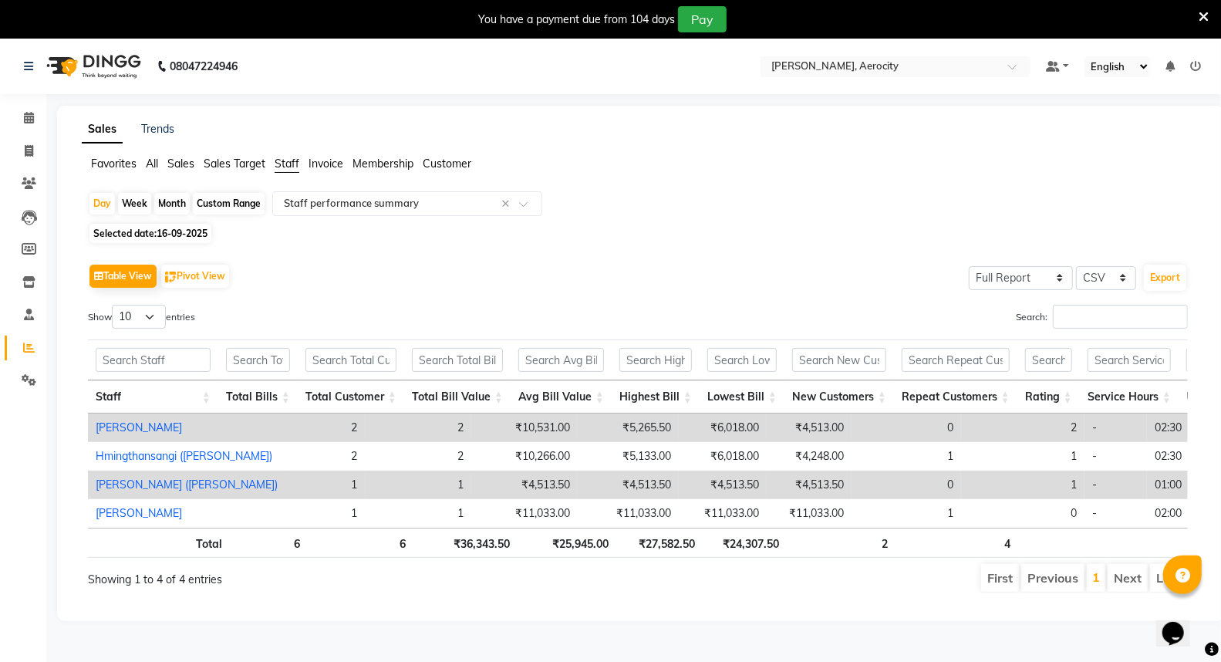
click at [193, 232] on span "16-09-2025" at bounding box center [182, 234] width 51 height 12
select select "9"
select select "2025"
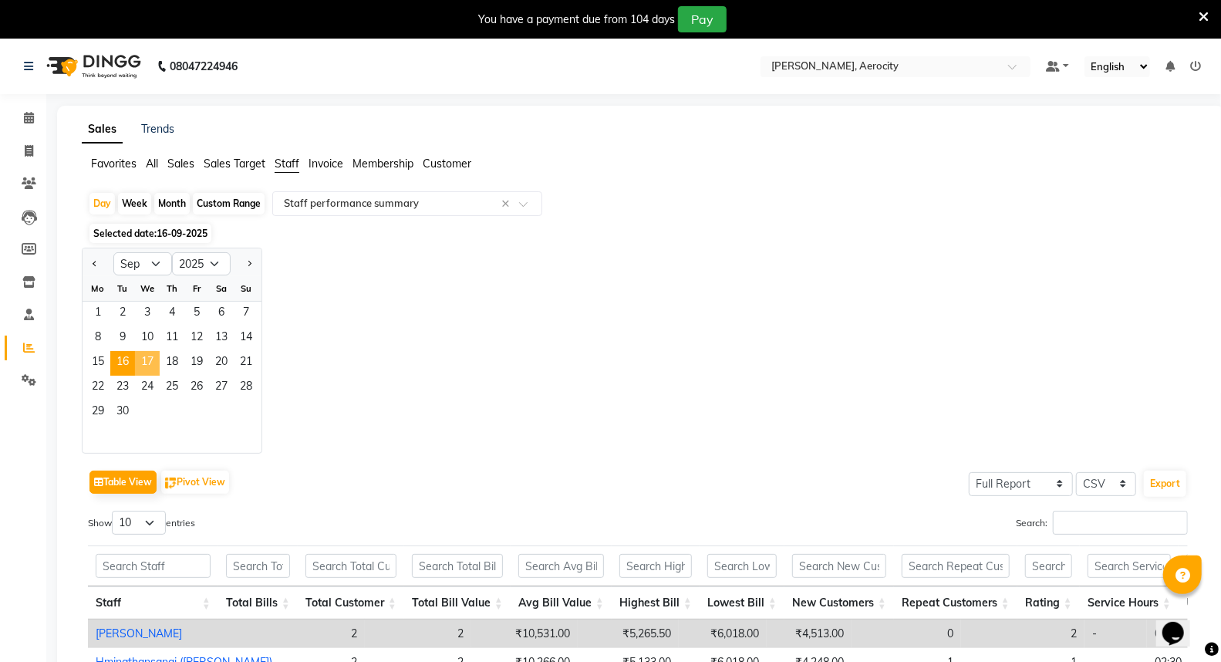
click at [142, 361] on span "17" at bounding box center [147, 363] width 25 height 25
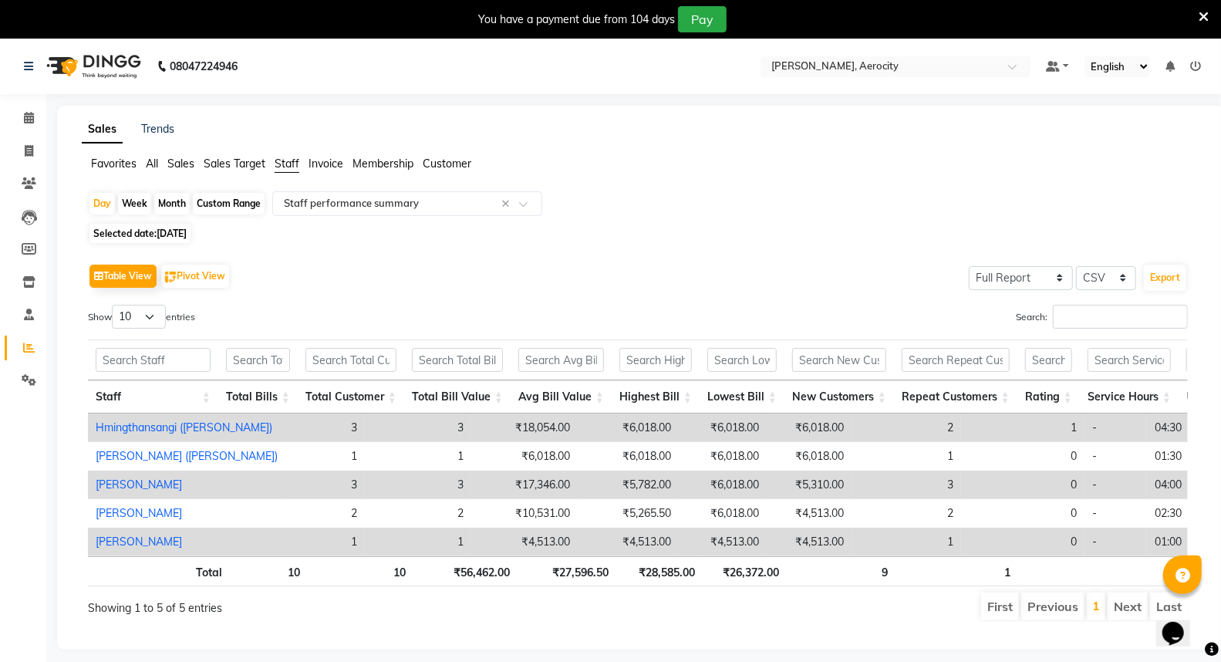
click at [185, 230] on span "[DATE]" at bounding box center [172, 234] width 30 height 12
select select "9"
select select "2025"
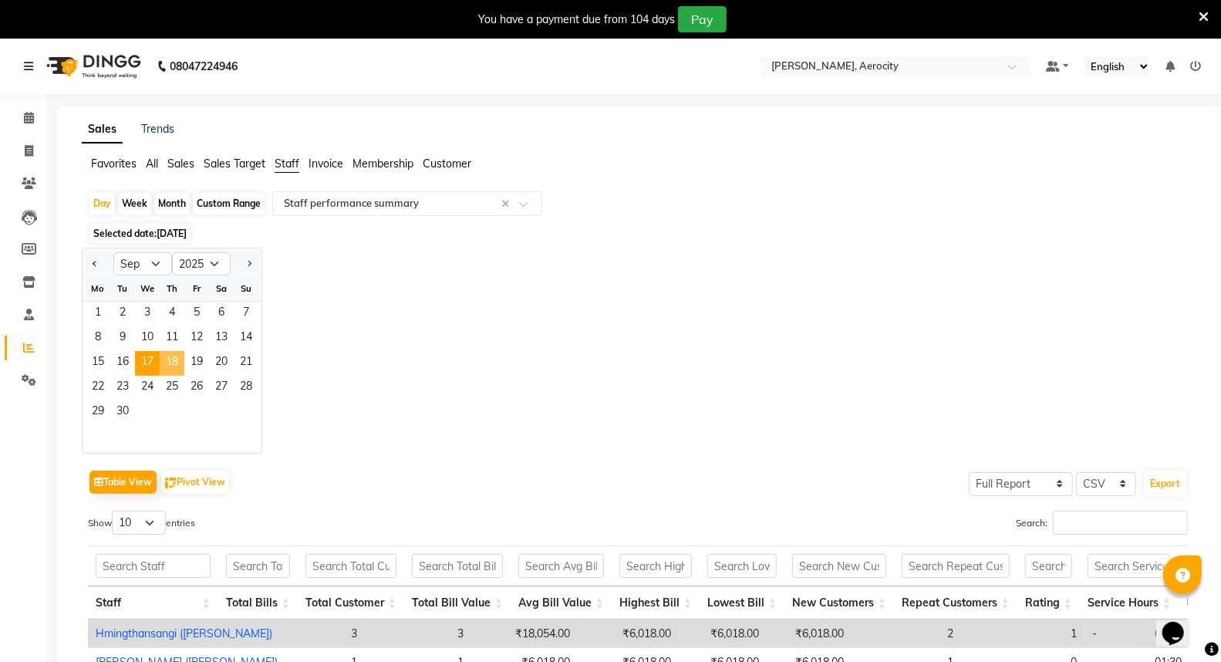
click at [174, 360] on span "18" at bounding box center [172, 363] width 25 height 25
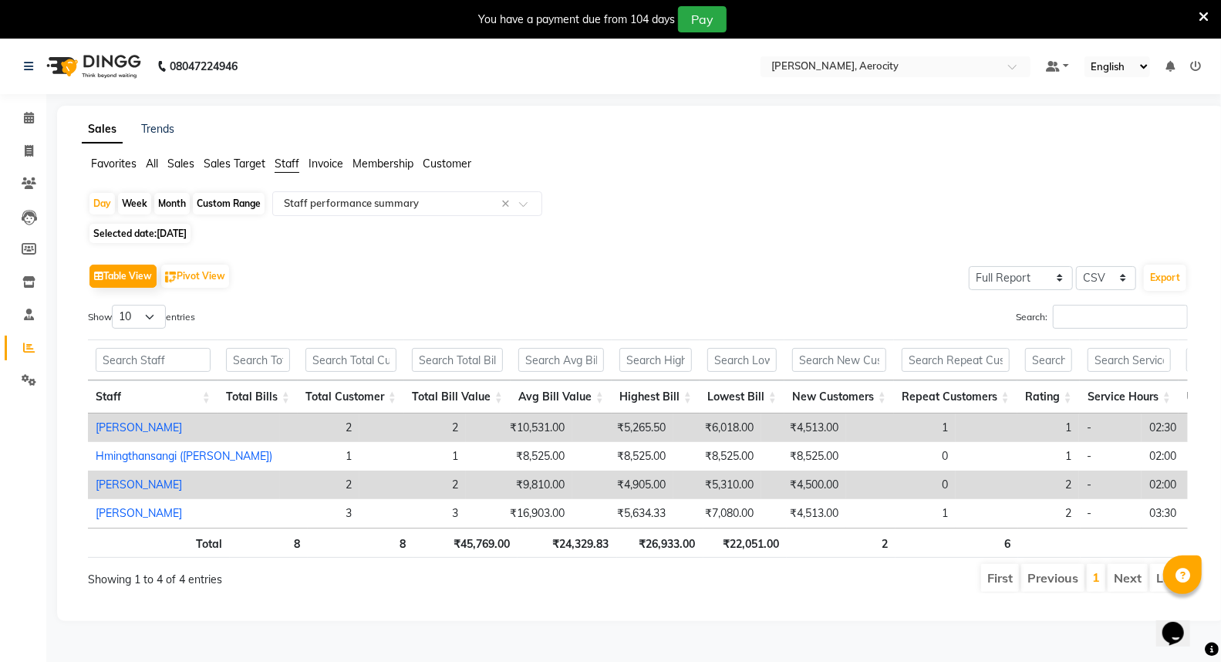
click at [182, 235] on span "[DATE]" at bounding box center [172, 234] width 30 height 12
select select "9"
select select "2025"
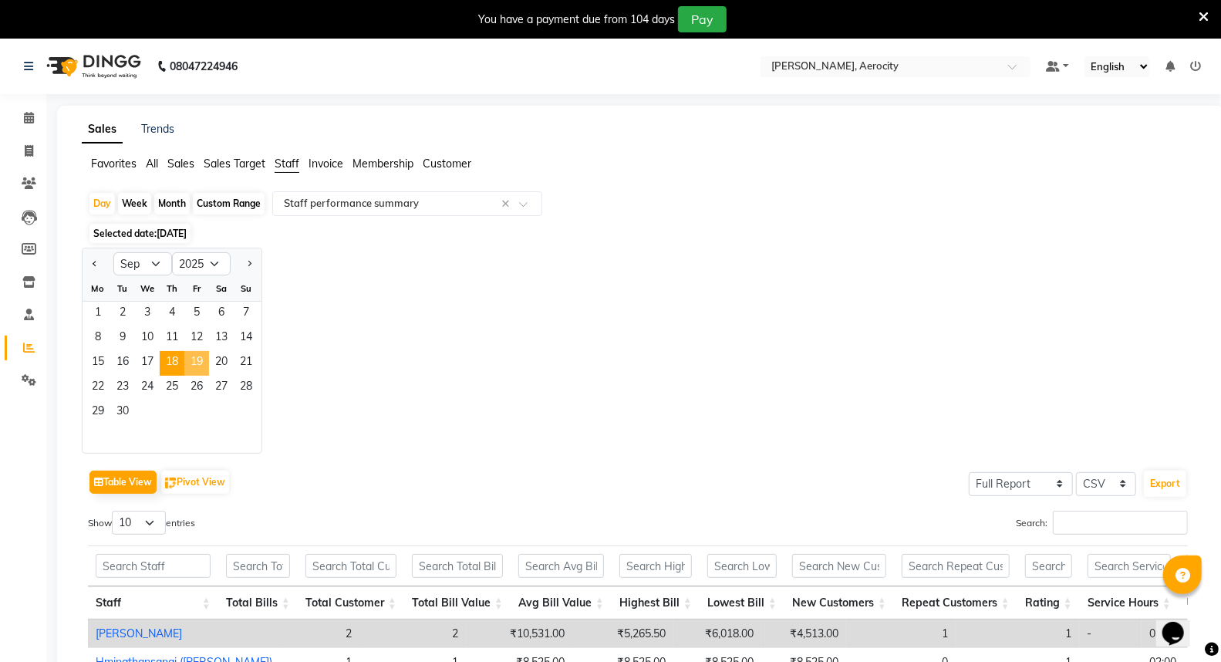
click at [197, 364] on span "19" at bounding box center [196, 363] width 25 height 25
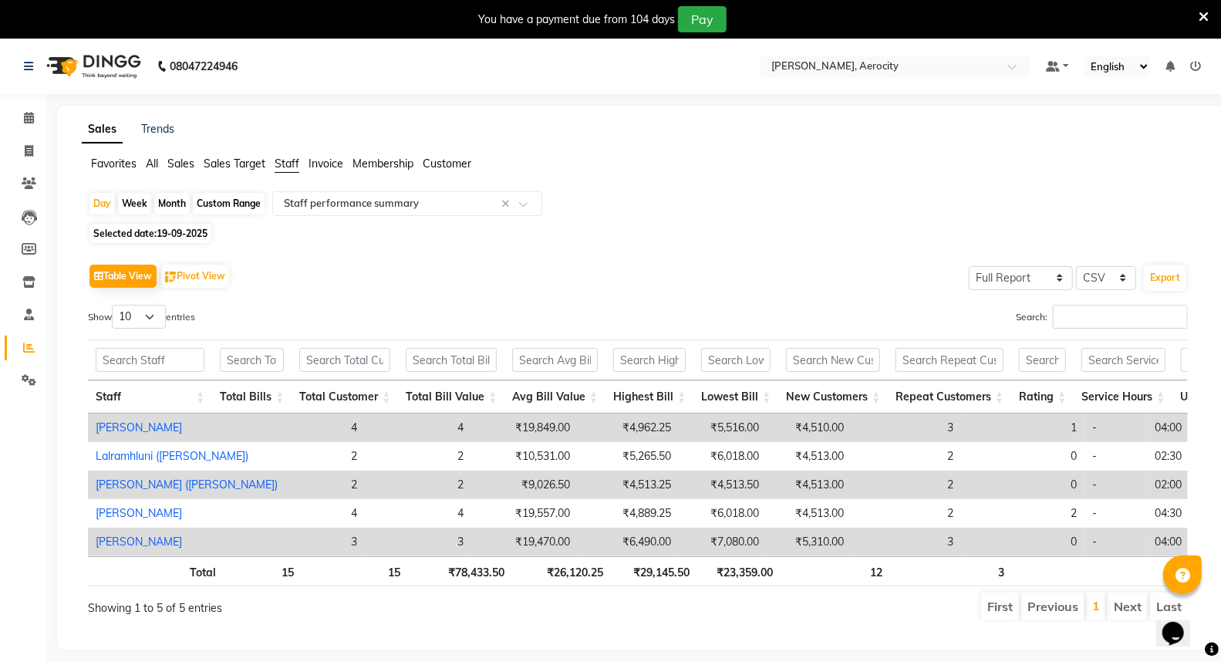
click at [186, 236] on span "19-09-2025" at bounding box center [182, 234] width 51 height 12
select select "9"
select select "2025"
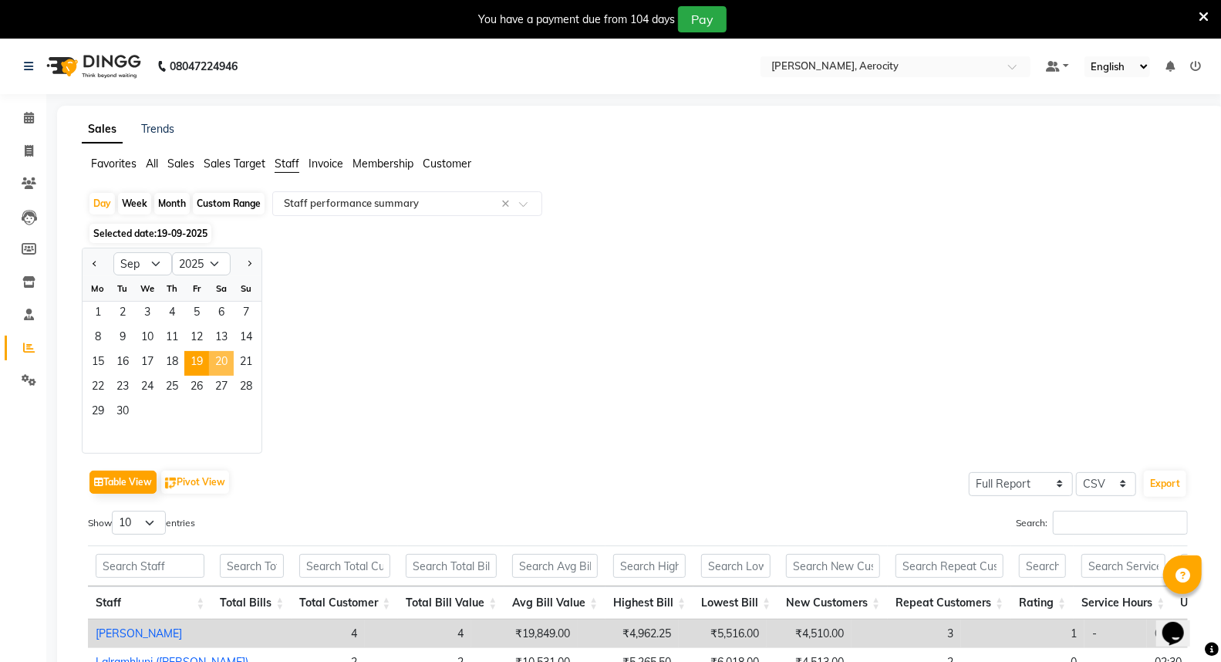
click at [220, 357] on span "20" at bounding box center [221, 363] width 25 height 25
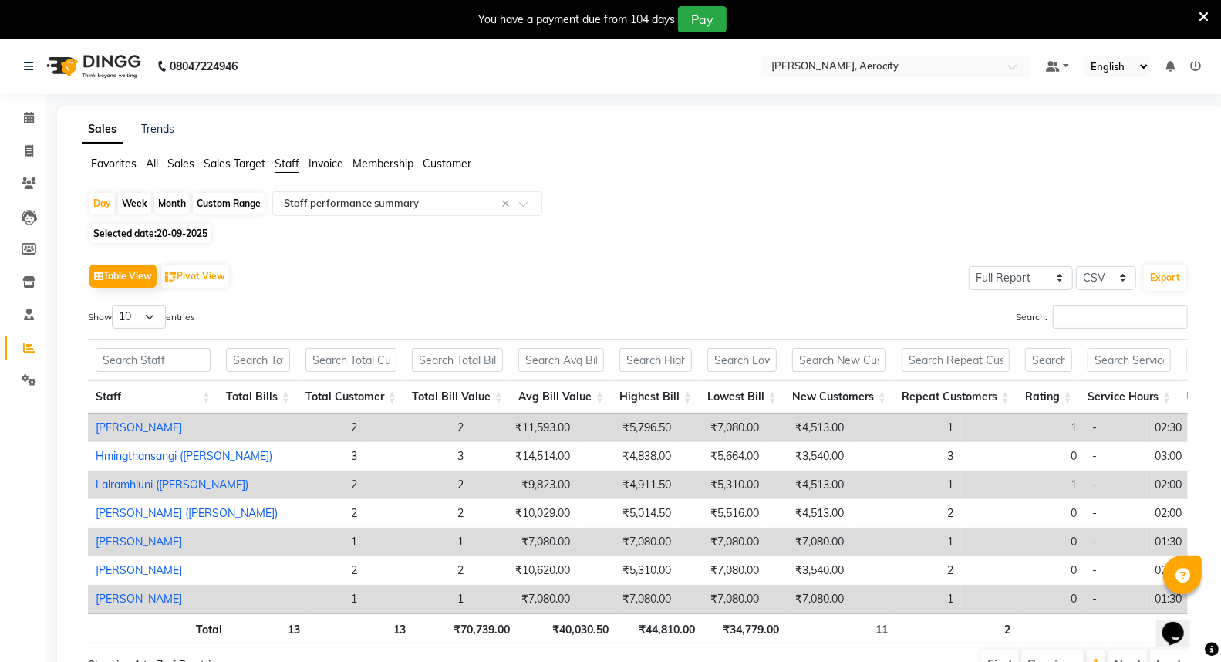
click at [184, 238] on span "20-09-2025" at bounding box center [182, 234] width 51 height 12
select select "9"
select select "2025"
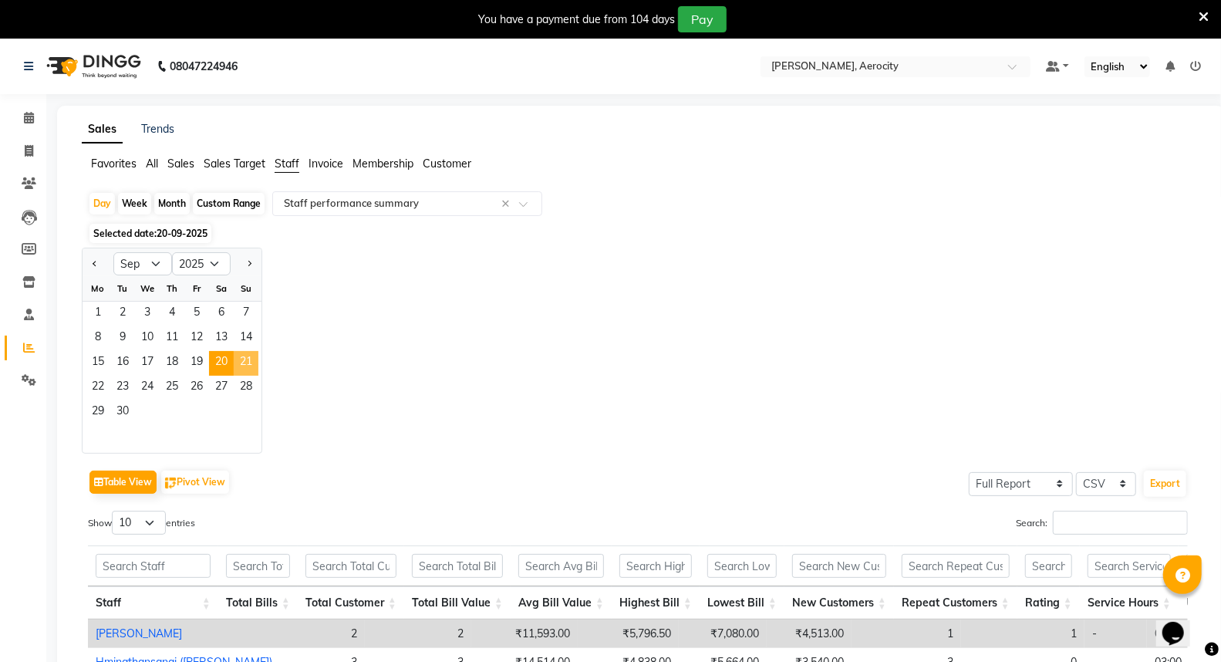
click at [248, 353] on span "21" at bounding box center [246, 363] width 25 height 25
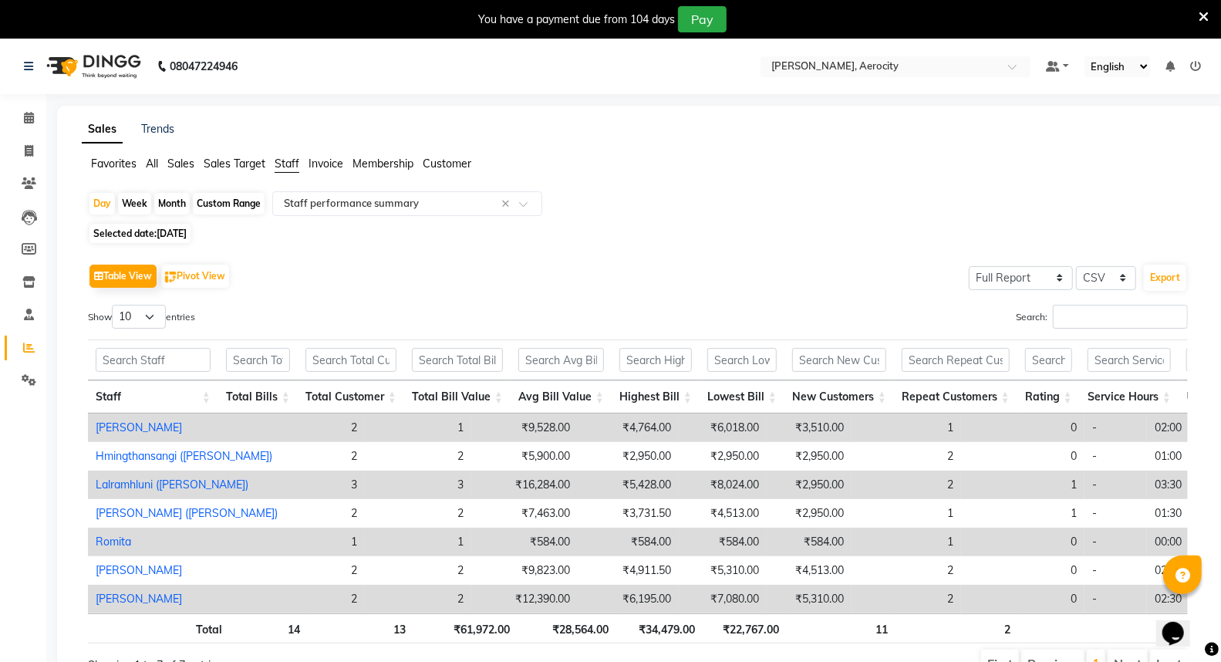
click at [174, 232] on span "[DATE]" at bounding box center [172, 234] width 30 height 12
select select "9"
select select "2025"
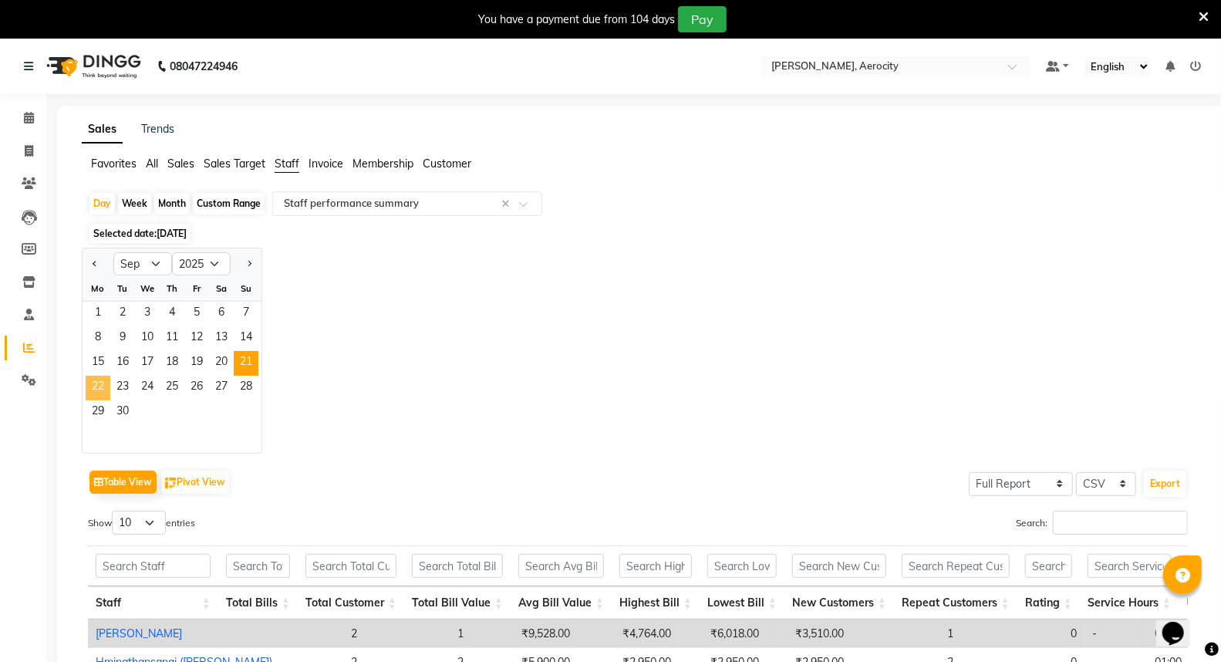
click at [96, 380] on span "22" at bounding box center [98, 388] width 25 height 25
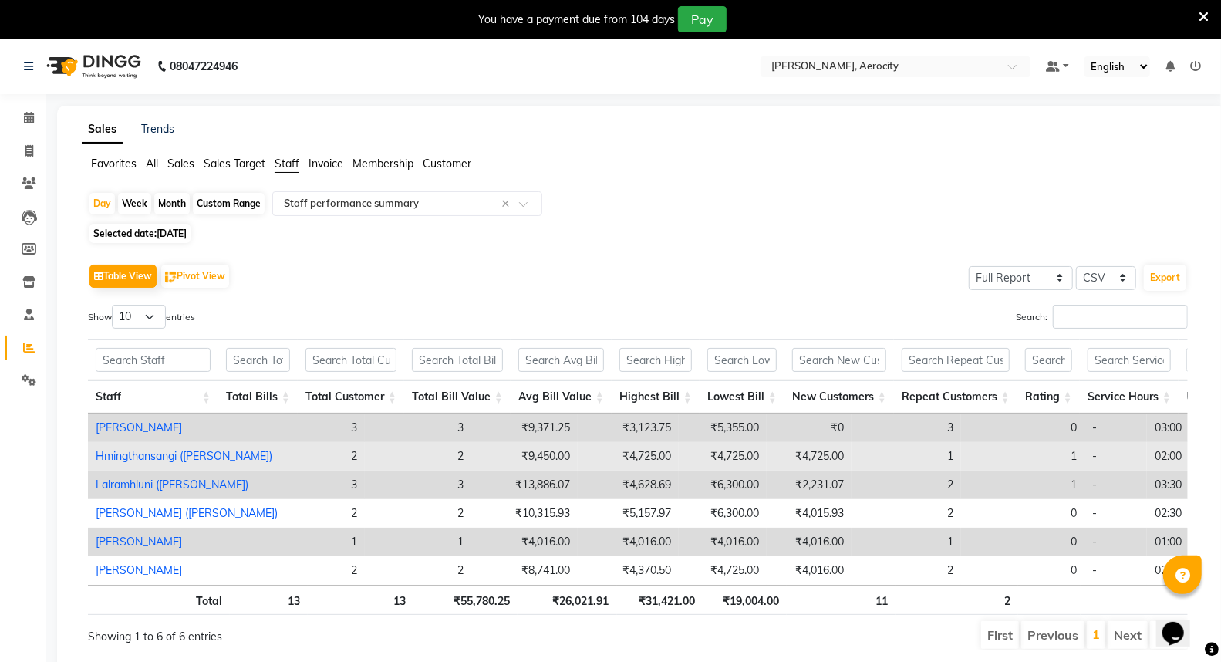
scroll to position [66, 0]
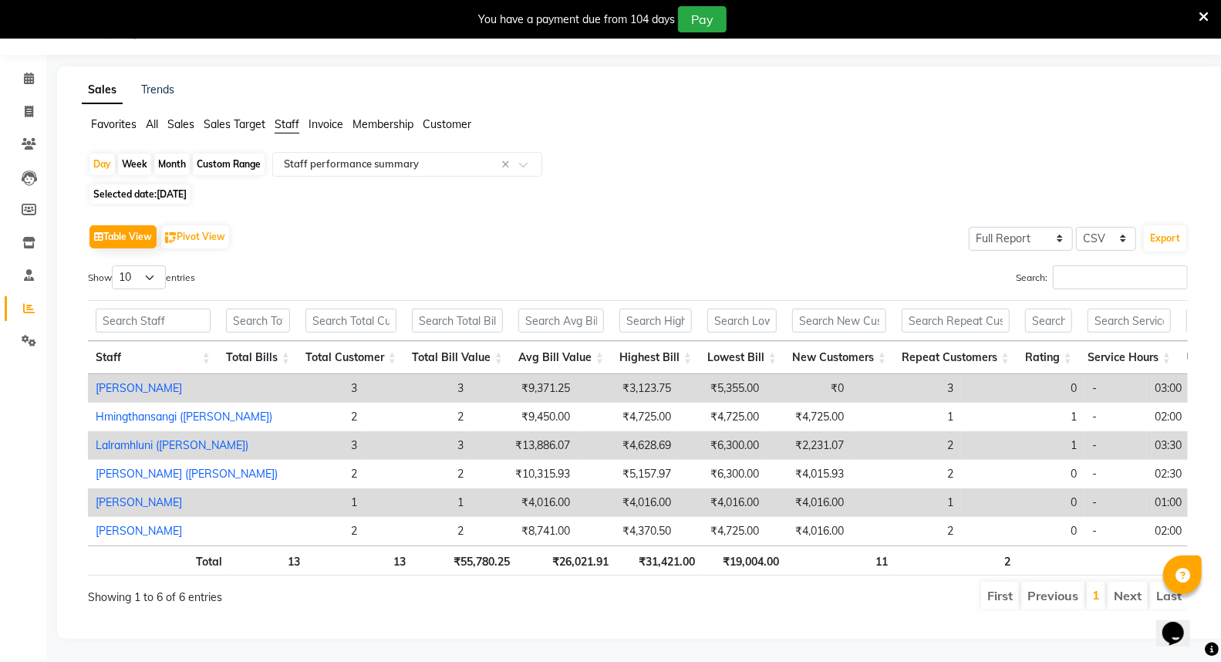
click at [186, 188] on span "[DATE]" at bounding box center [172, 194] width 30 height 12
select select "9"
select select "2025"
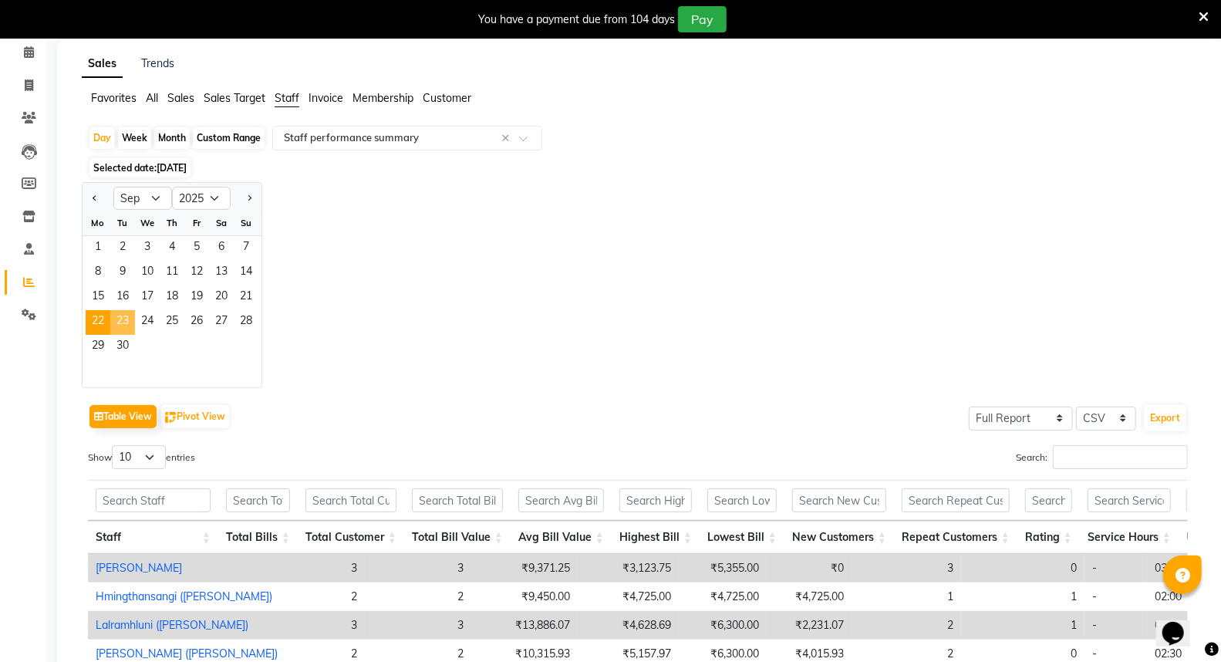
drag, startPoint x: 120, startPoint y: 322, endPoint x: 83, endPoint y: 324, distance: 37.1
click at [120, 322] on span "23" at bounding box center [122, 322] width 25 height 25
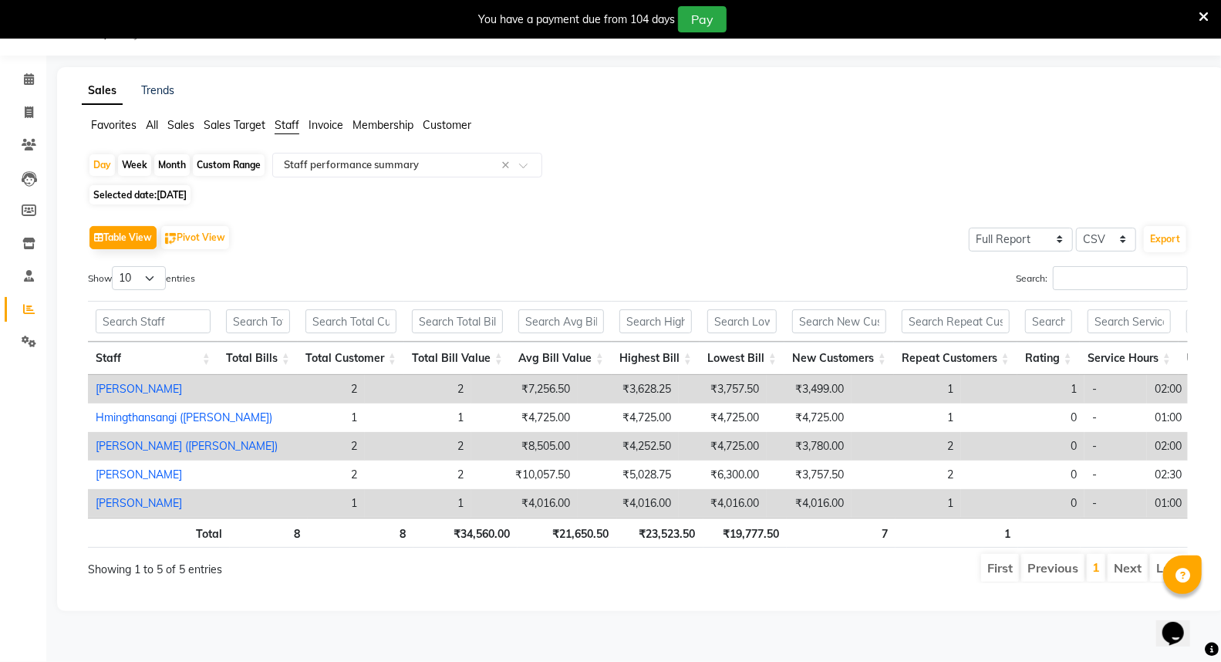
scroll to position [39, 0]
click at [187, 193] on span "[DATE]" at bounding box center [172, 195] width 30 height 12
select select "9"
select select "2025"
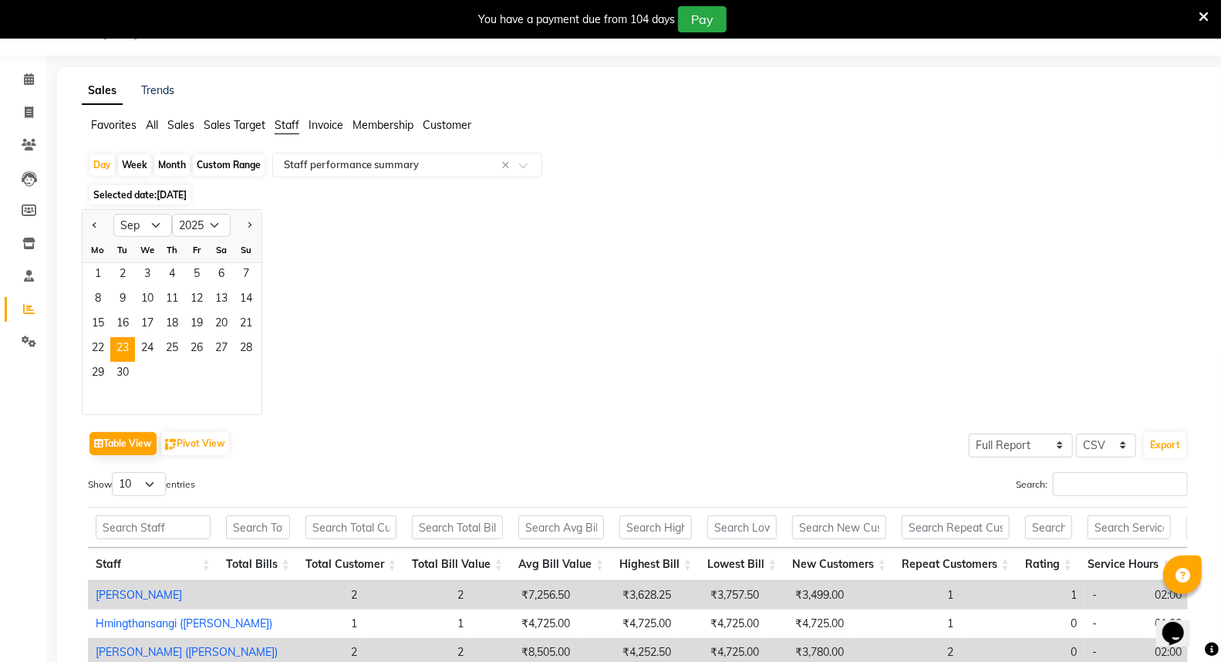
scroll to position [66, 0]
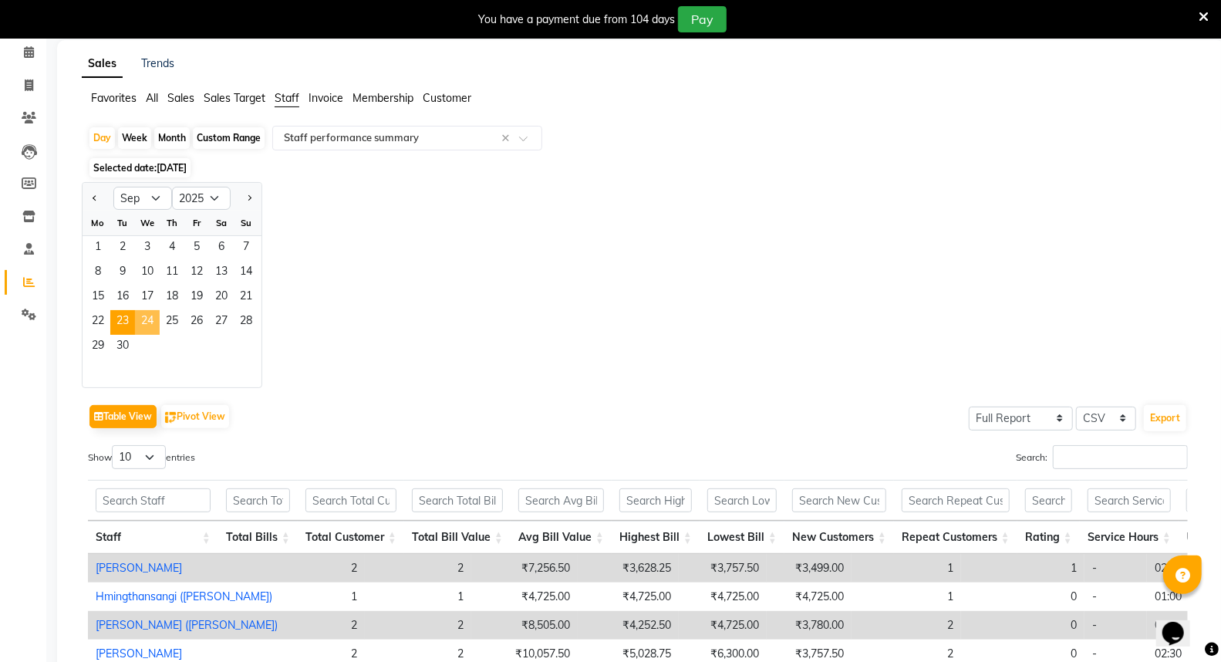
click at [145, 316] on span "24" at bounding box center [147, 322] width 25 height 25
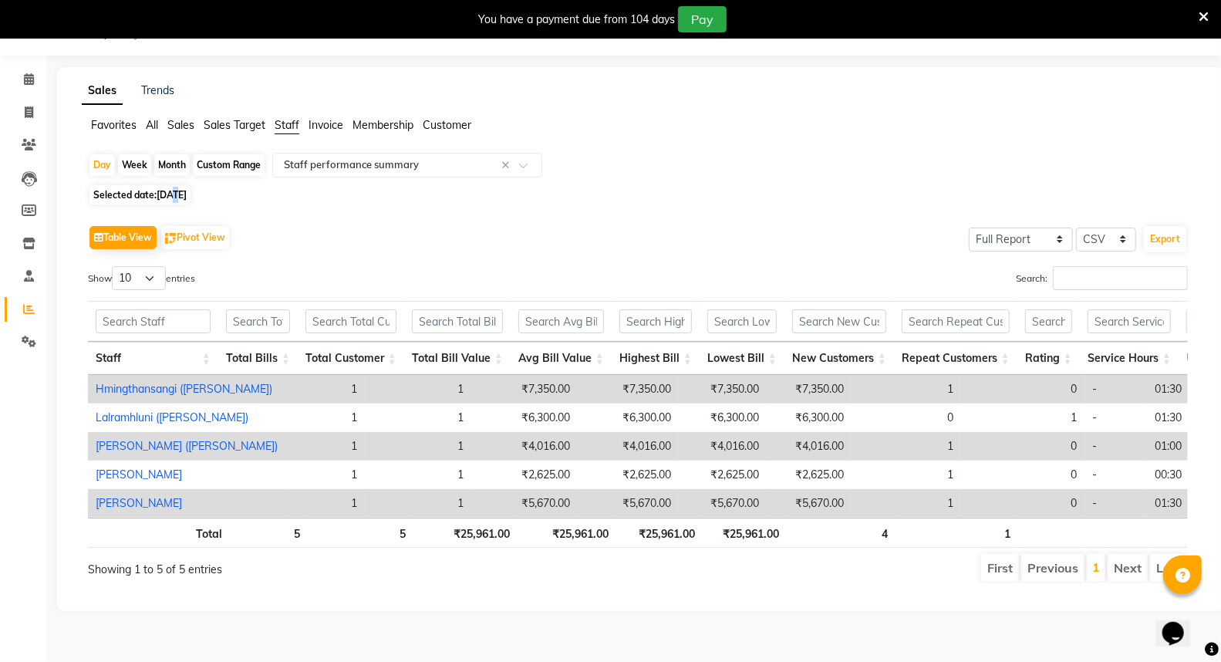
click at [176, 188] on span "Selected date: [DATE]" at bounding box center [139, 194] width 101 height 19
select select "9"
select select "2025"
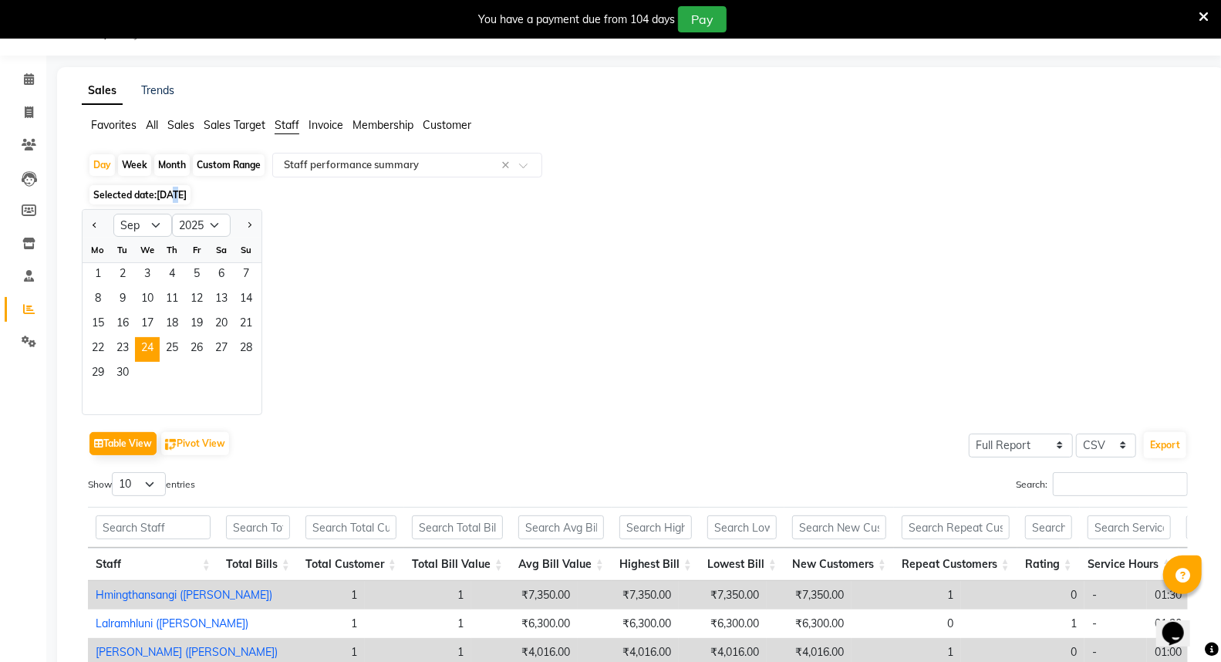
scroll to position [66, 0]
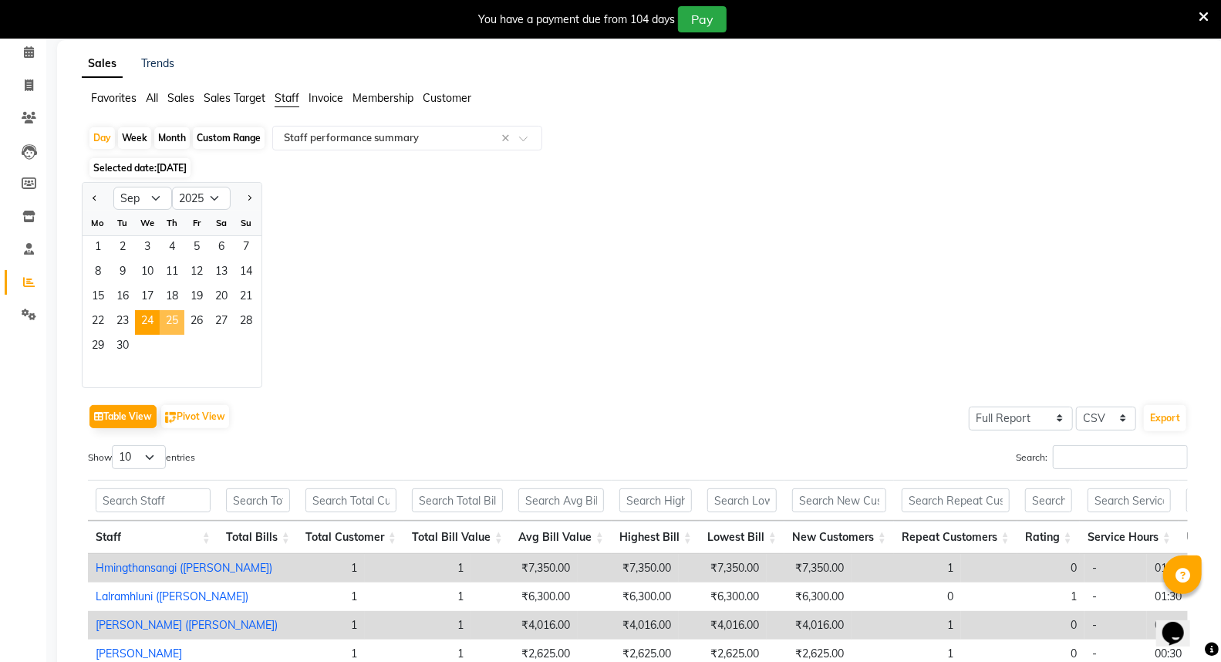
click at [174, 315] on span "25" at bounding box center [172, 322] width 25 height 25
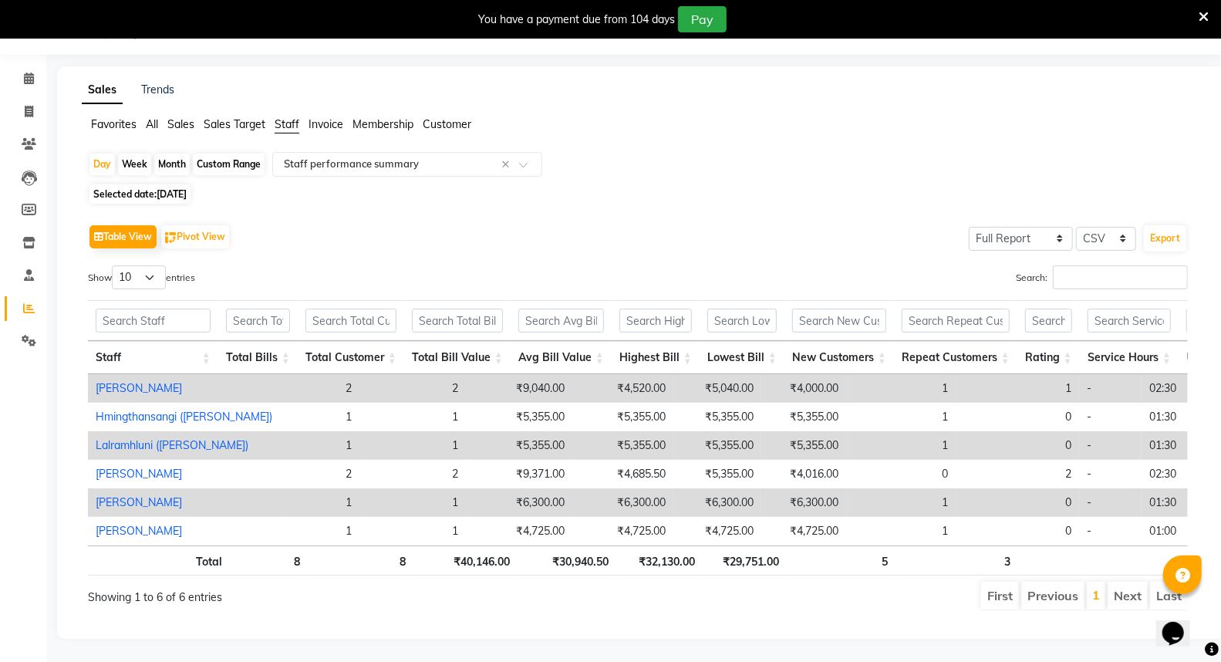
click at [180, 188] on span "[DATE]" at bounding box center [172, 194] width 30 height 12
select select "9"
select select "2025"
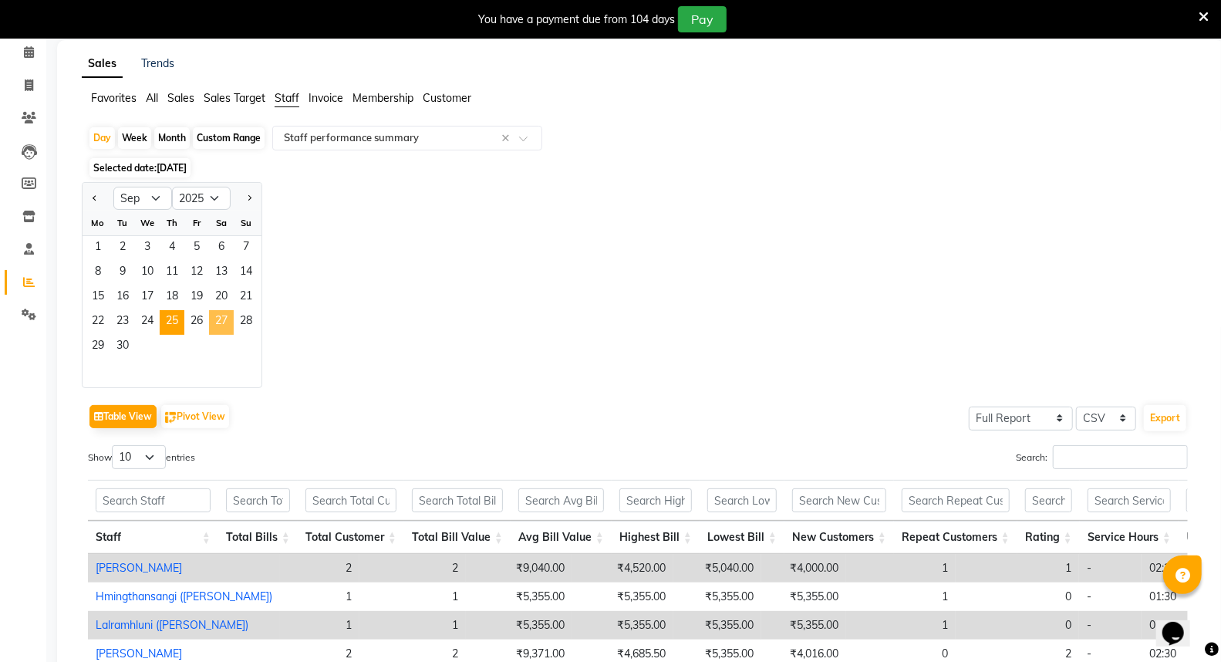
click at [218, 320] on span "27" at bounding box center [221, 322] width 25 height 25
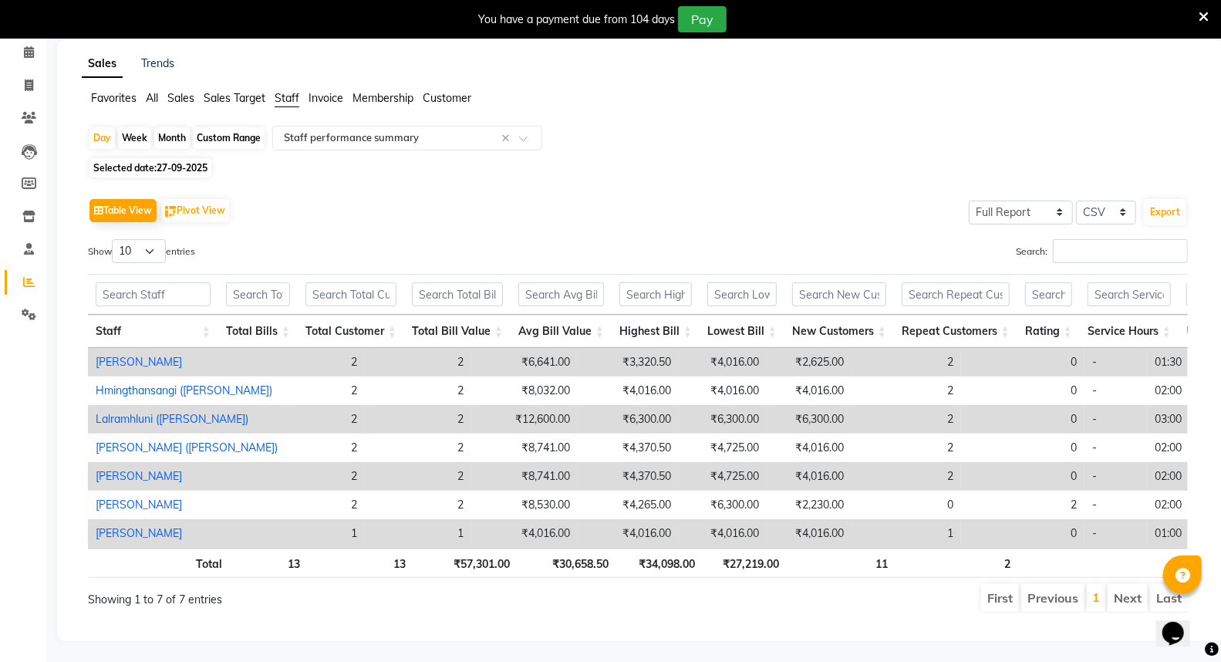
click at [201, 167] on span "27-09-2025" at bounding box center [182, 168] width 51 height 12
select select "9"
select select "2025"
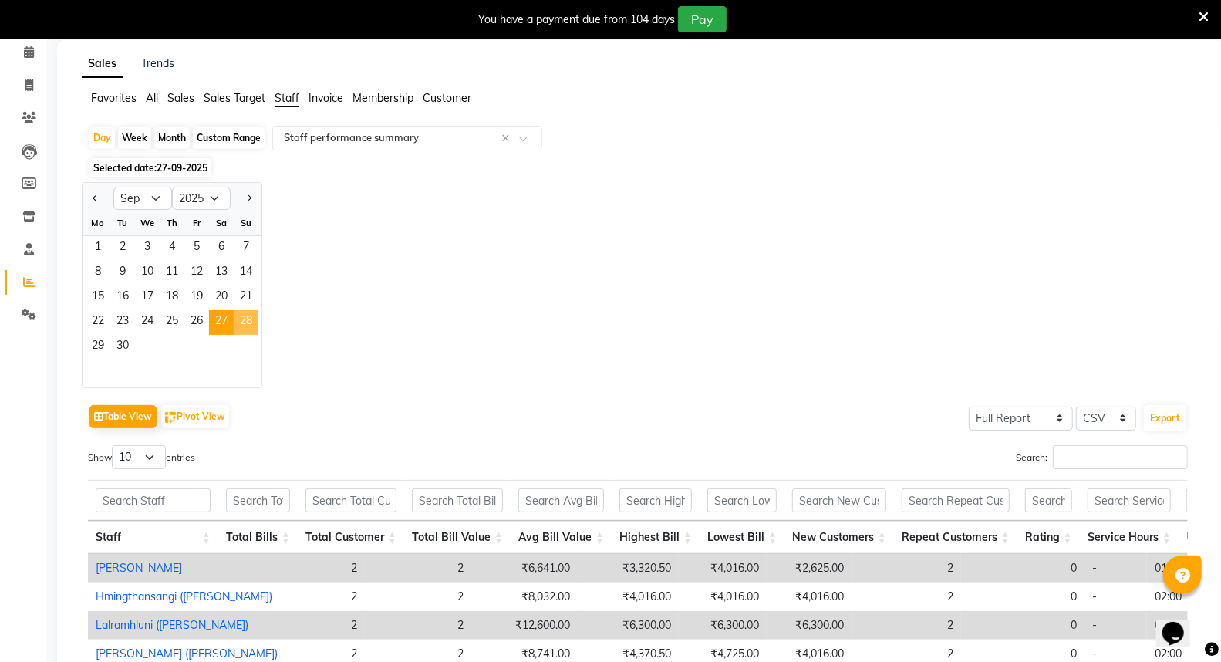
click at [248, 321] on span "28" at bounding box center [246, 322] width 25 height 25
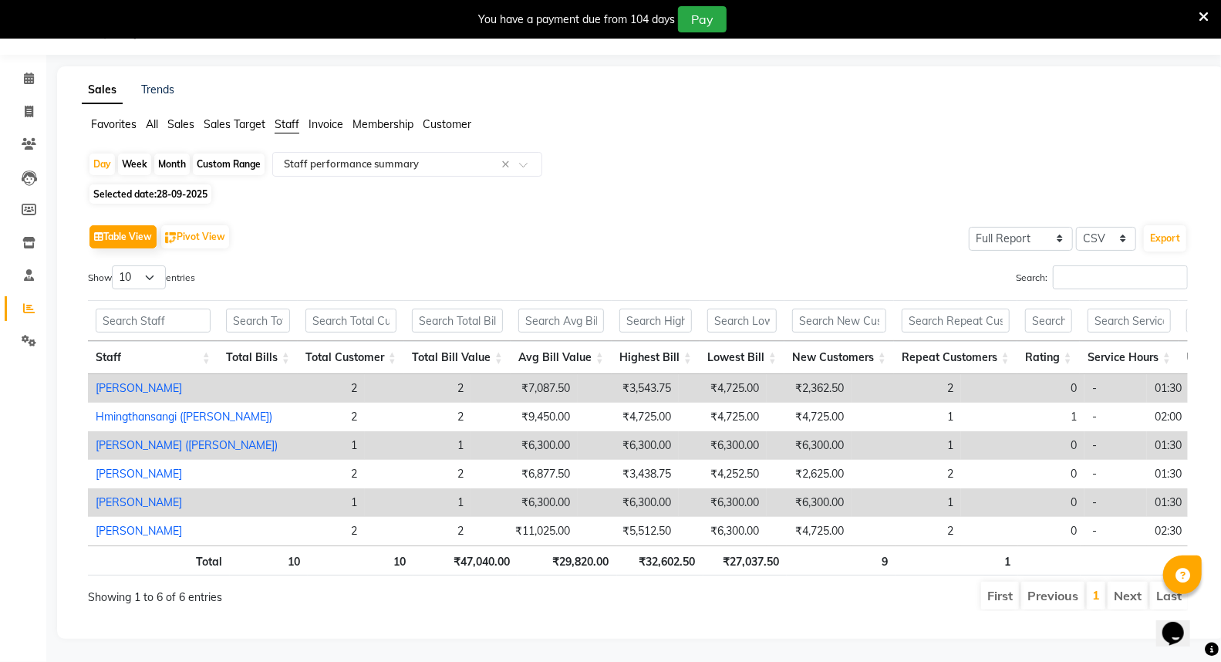
click at [191, 188] on span "28-09-2025" at bounding box center [182, 194] width 51 height 12
select select "9"
select select "2025"
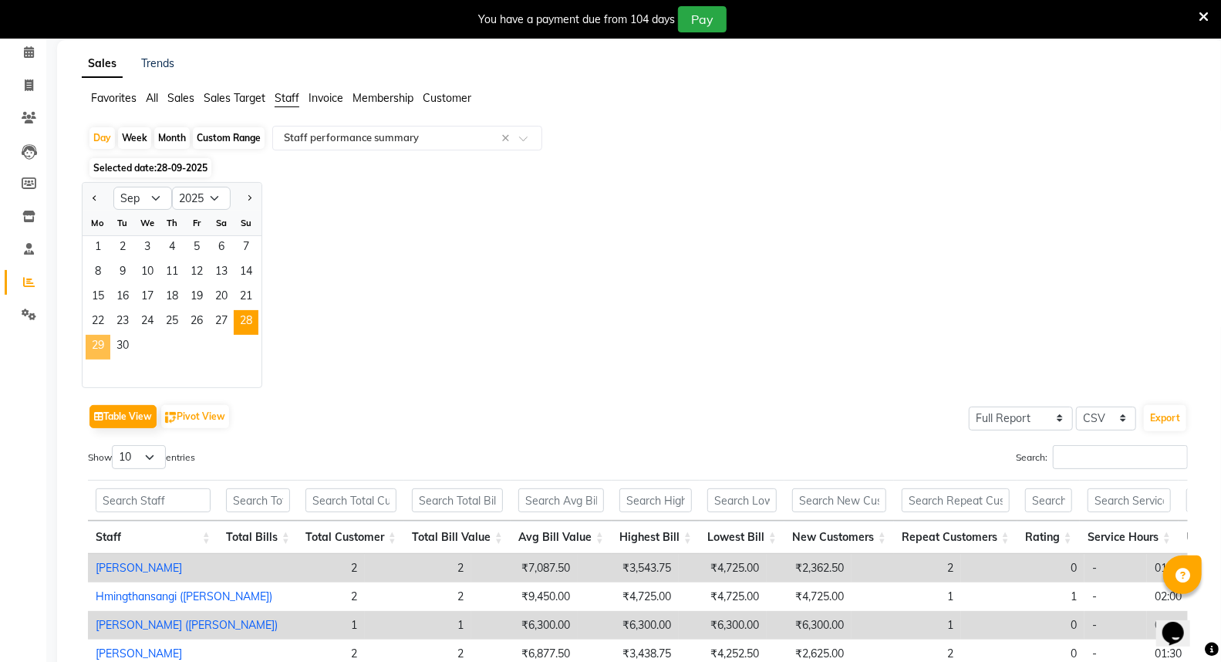
click at [93, 349] on span "29" at bounding box center [98, 347] width 25 height 25
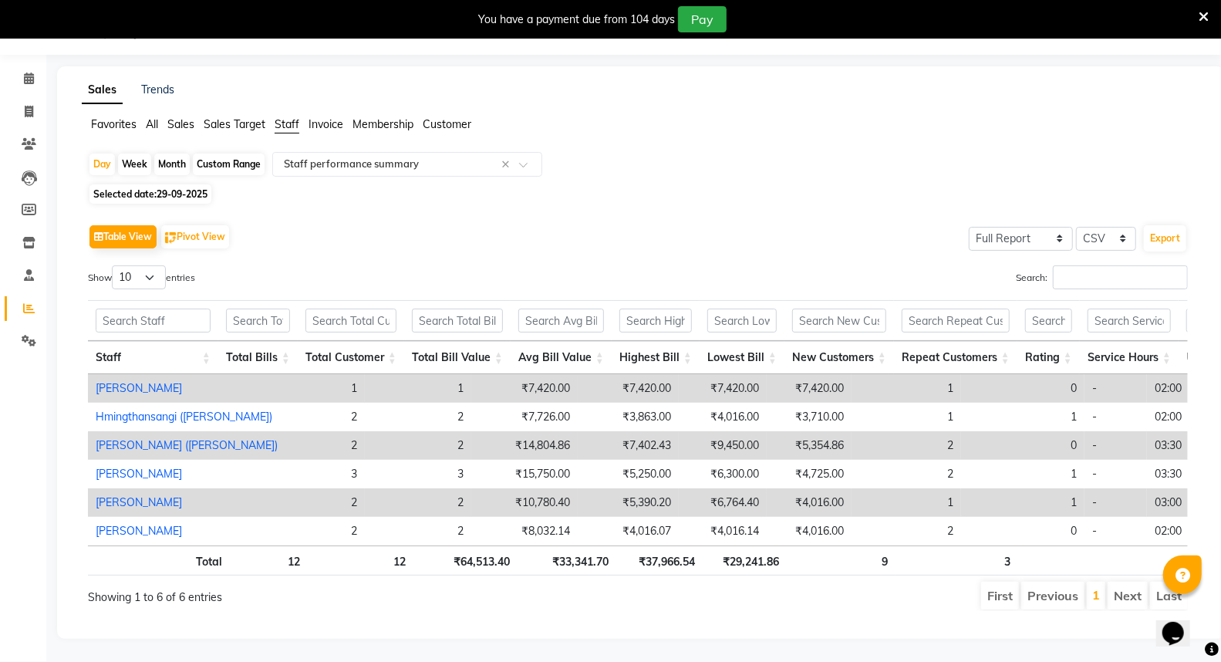
click at [181, 188] on span "29-09-2025" at bounding box center [182, 194] width 51 height 12
select select "9"
select select "2025"
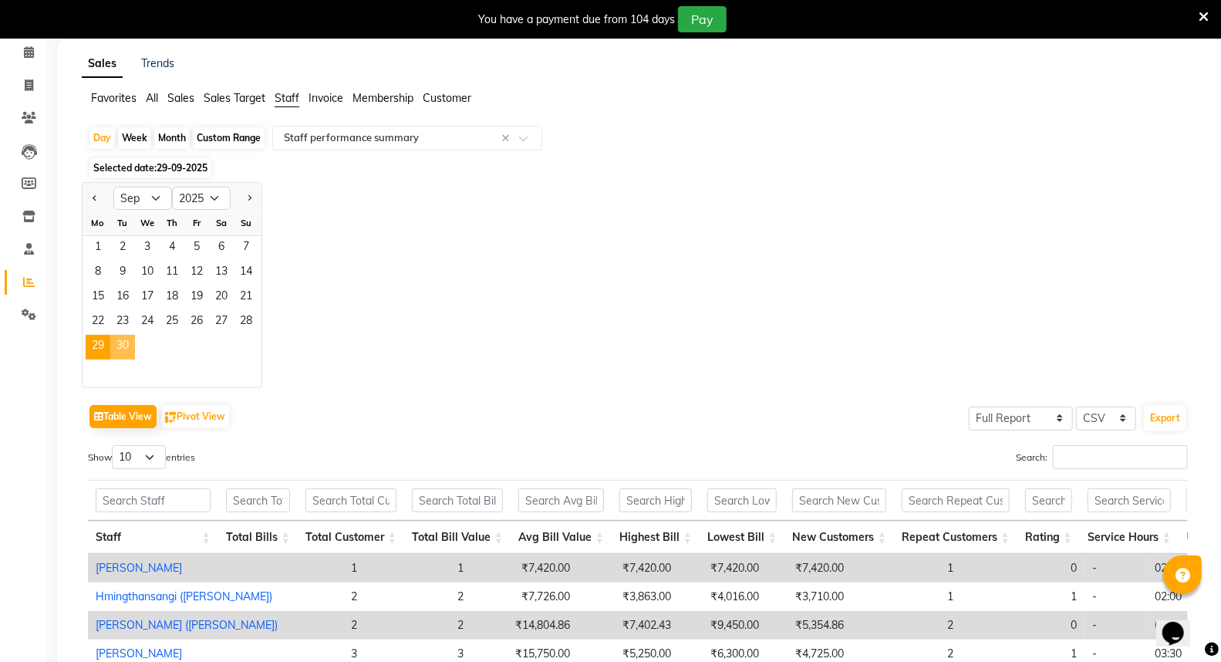
click at [121, 341] on span "30" at bounding box center [122, 347] width 25 height 25
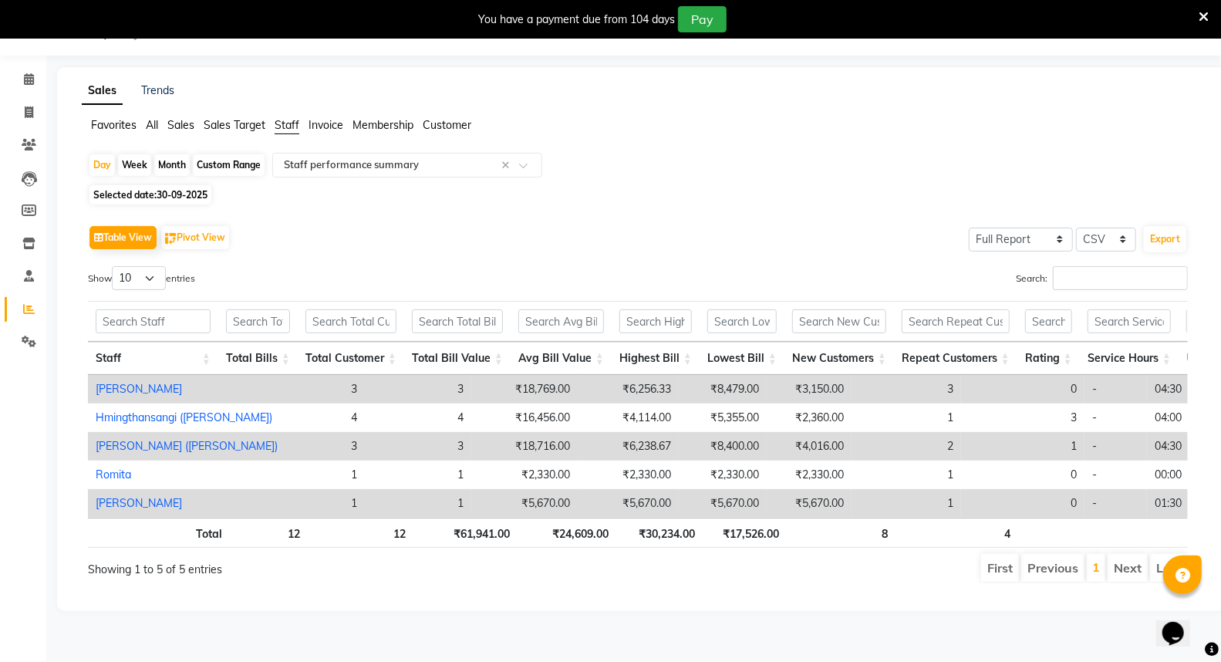
scroll to position [39, 0]
click at [22, 75] on span at bounding box center [28, 80] width 27 height 18
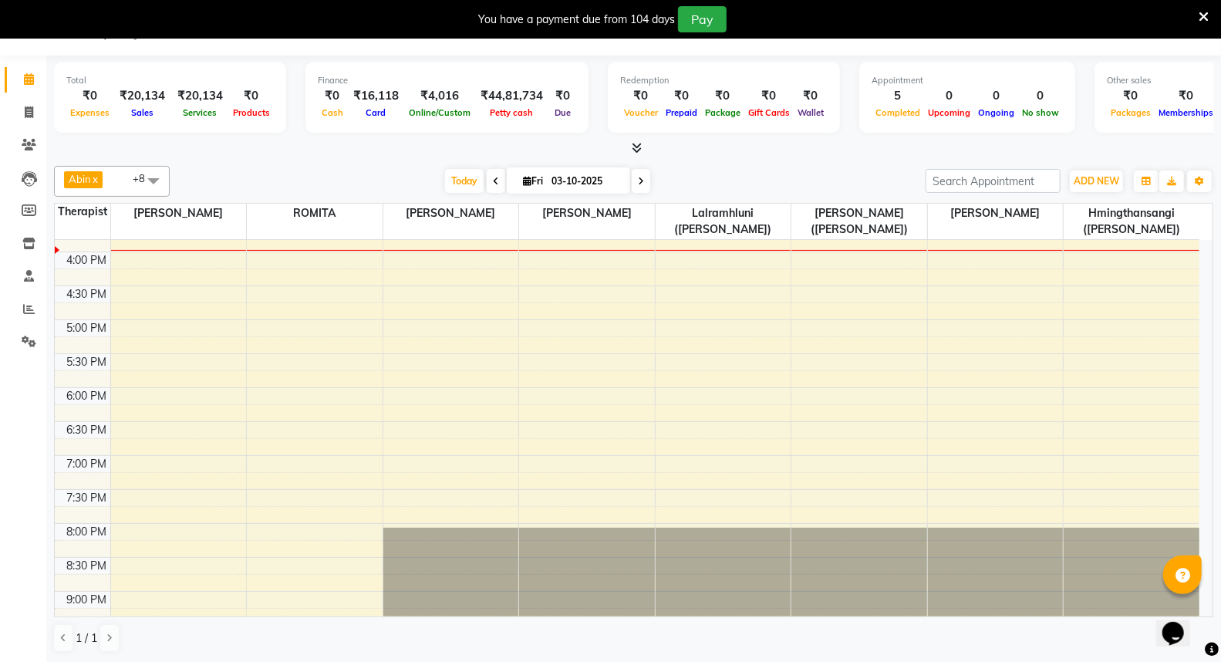
scroll to position [599, 0]
click at [25, 76] on icon at bounding box center [29, 79] width 10 height 12
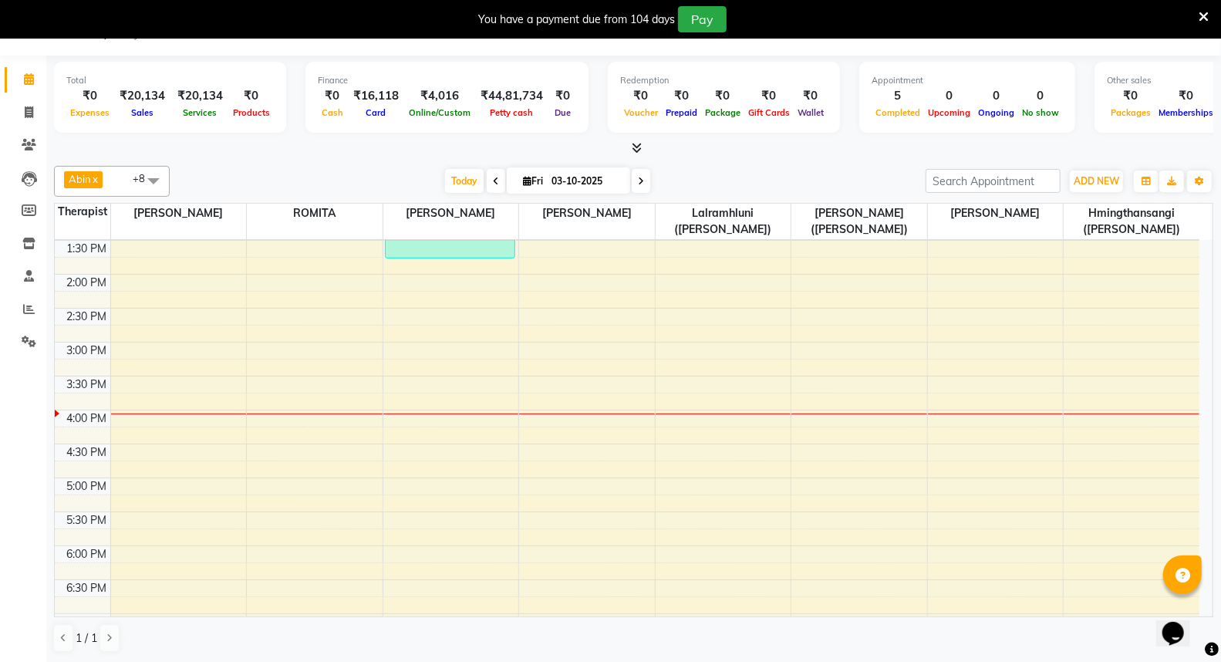
scroll to position [428, 0]
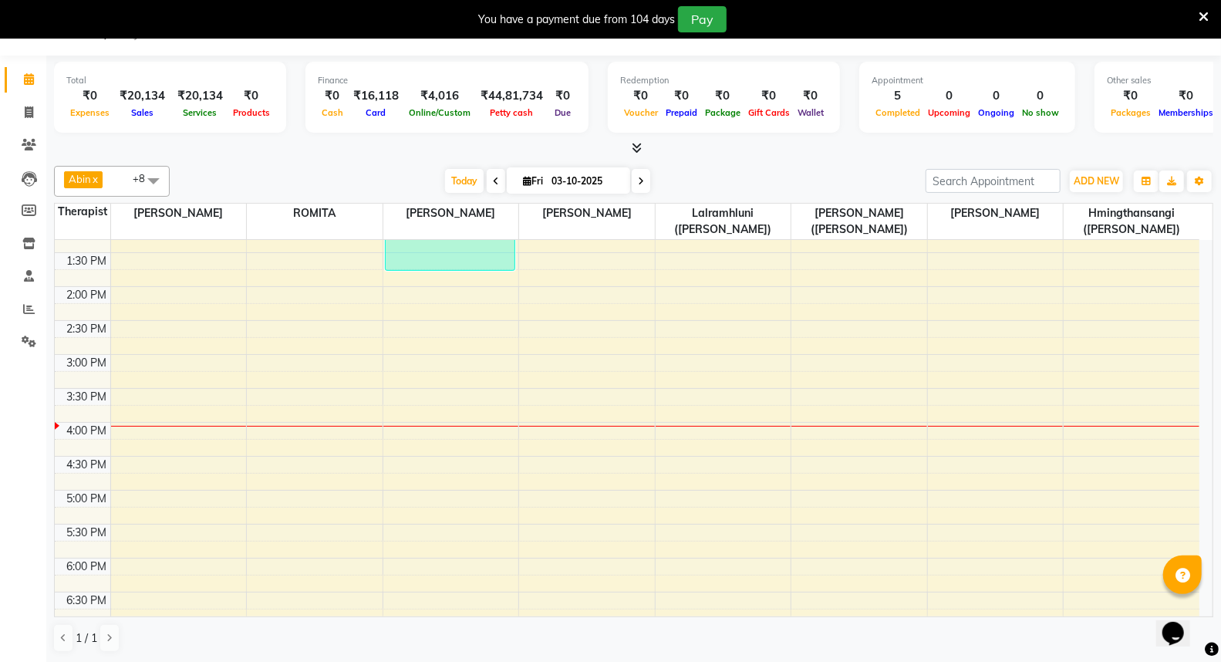
click at [523, 180] on icon at bounding box center [527, 181] width 8 height 10
select select "10"
select select "2025"
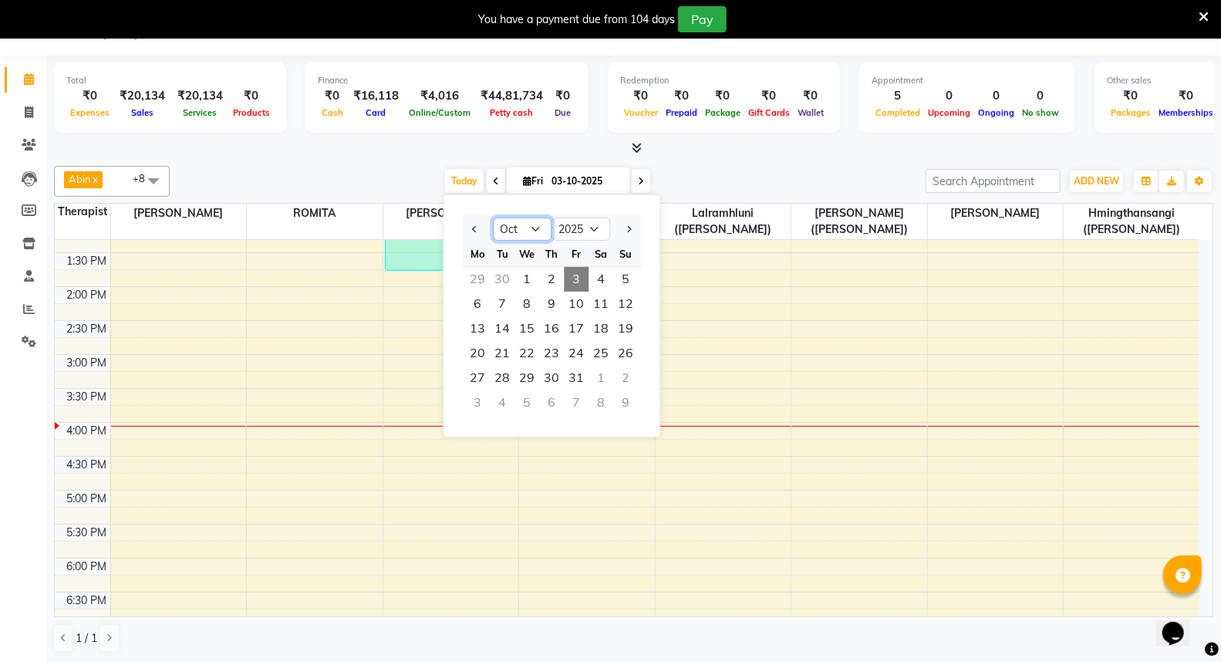
click at [540, 229] on select "Jan Feb Mar Apr May Jun [DATE] Aug Sep Oct Nov Dec" at bounding box center [522, 229] width 59 height 23
select select "9"
click at [493, 218] on select "Jan Feb Mar Apr May Jun [DATE] Aug Sep Oct Nov Dec" at bounding box center [522, 229] width 59 height 23
click at [481, 274] on span "1" at bounding box center [477, 279] width 25 height 25
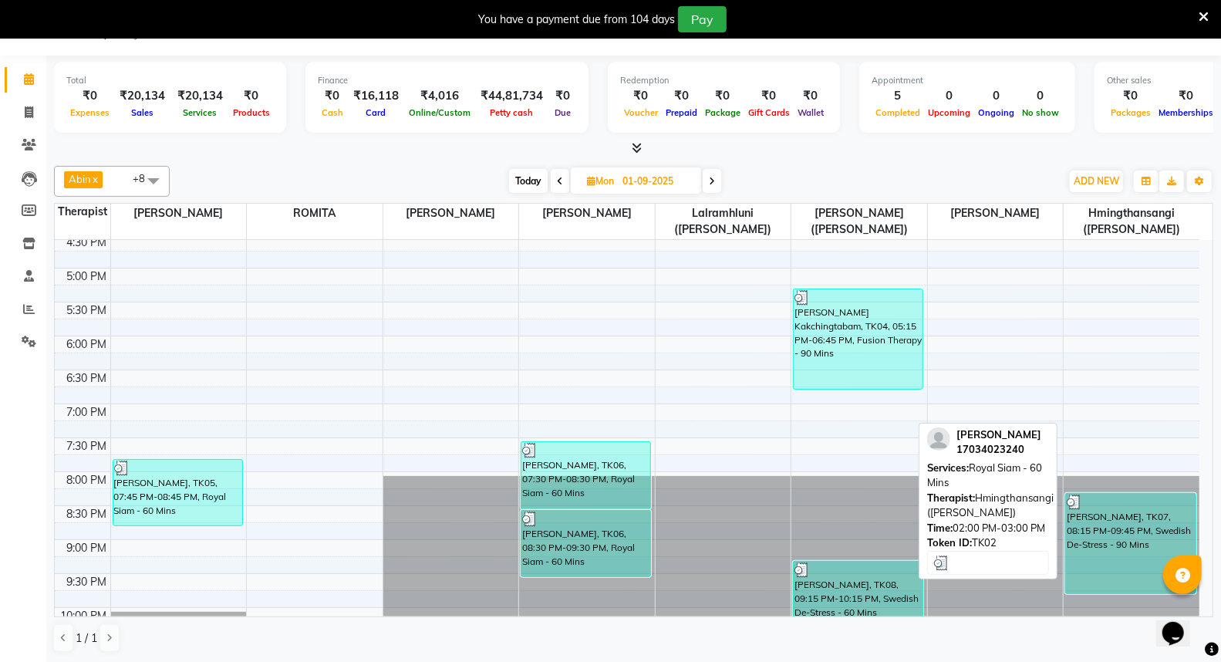
scroll to position [697, 0]
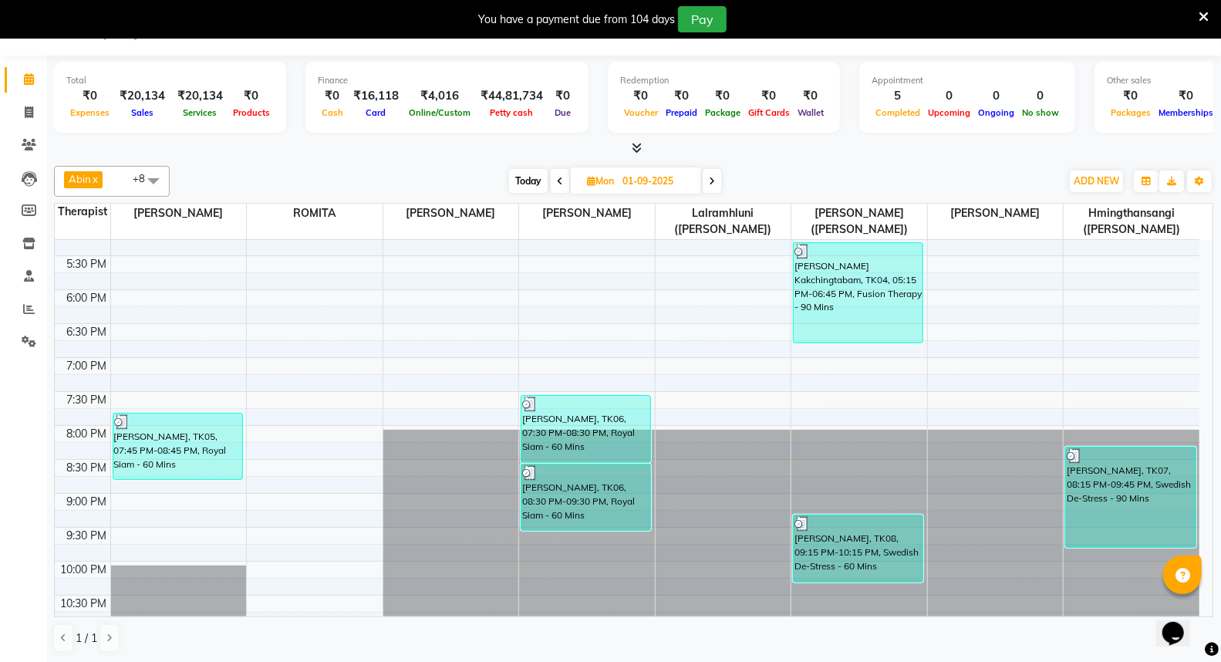
click at [714, 179] on icon at bounding box center [712, 181] width 6 height 9
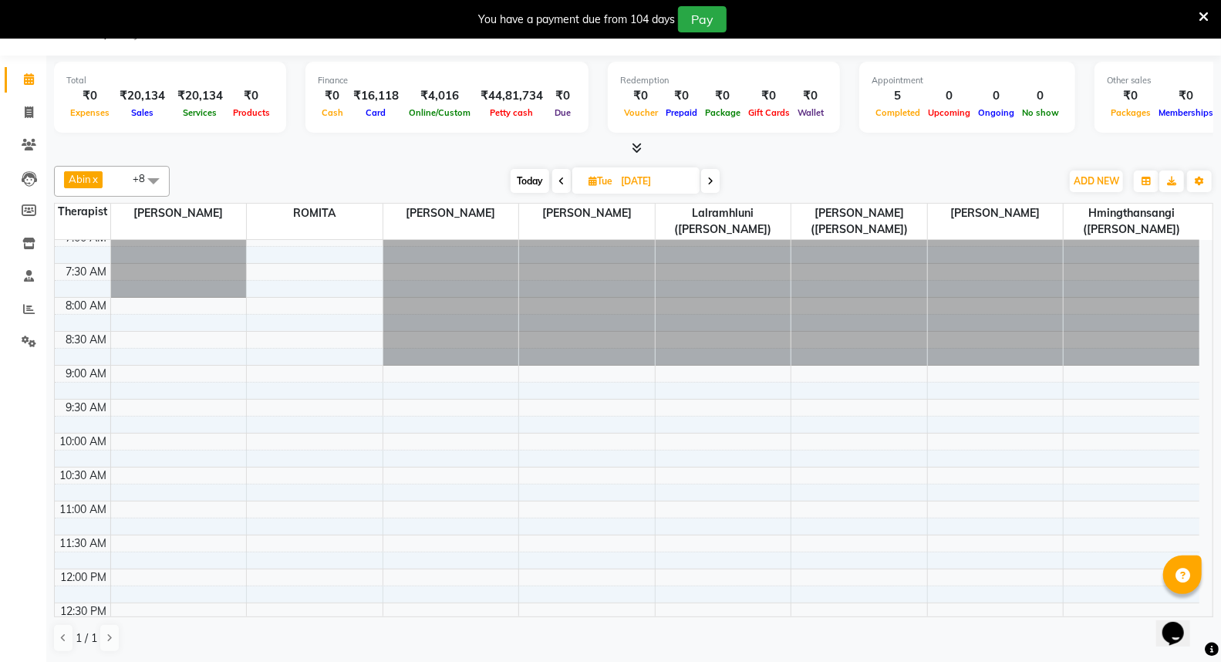
scroll to position [0, 0]
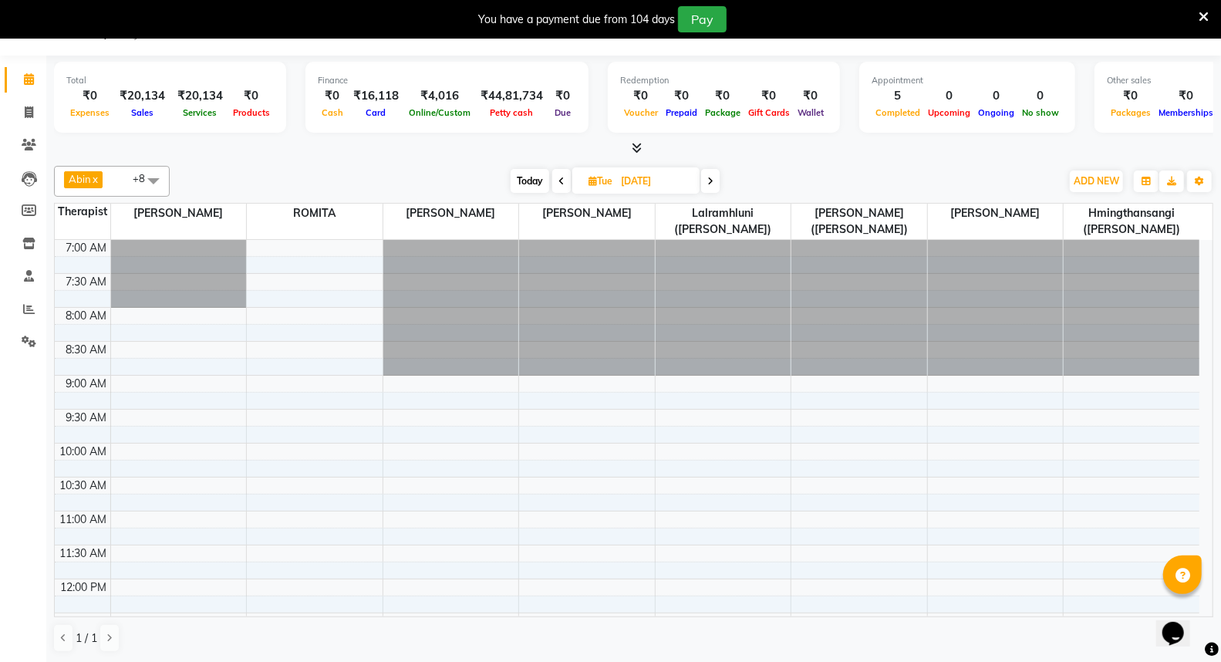
click at [715, 180] on span at bounding box center [710, 181] width 19 height 24
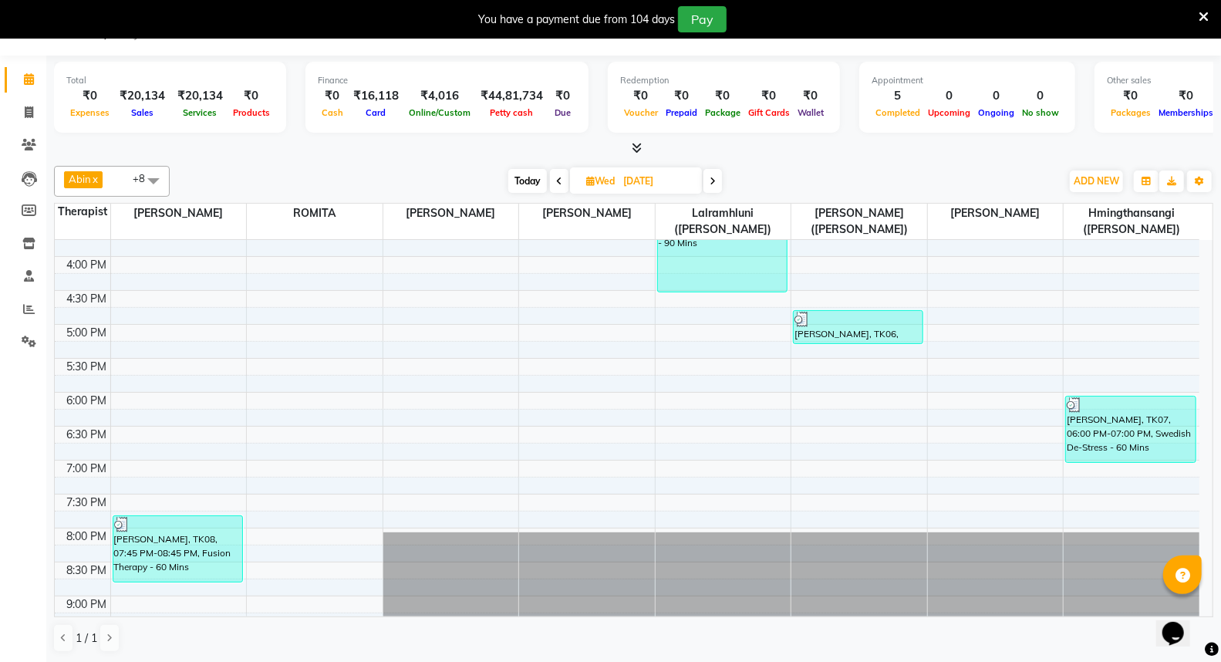
scroll to position [611, 0]
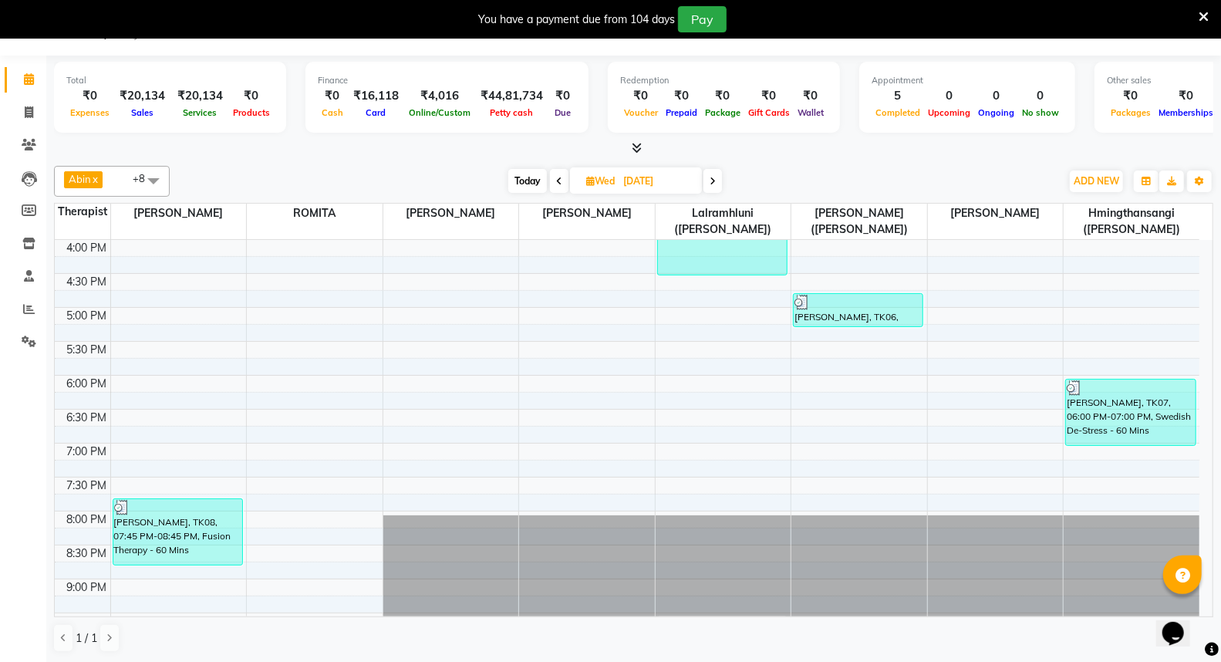
click at [713, 180] on icon at bounding box center [713, 181] width 6 height 9
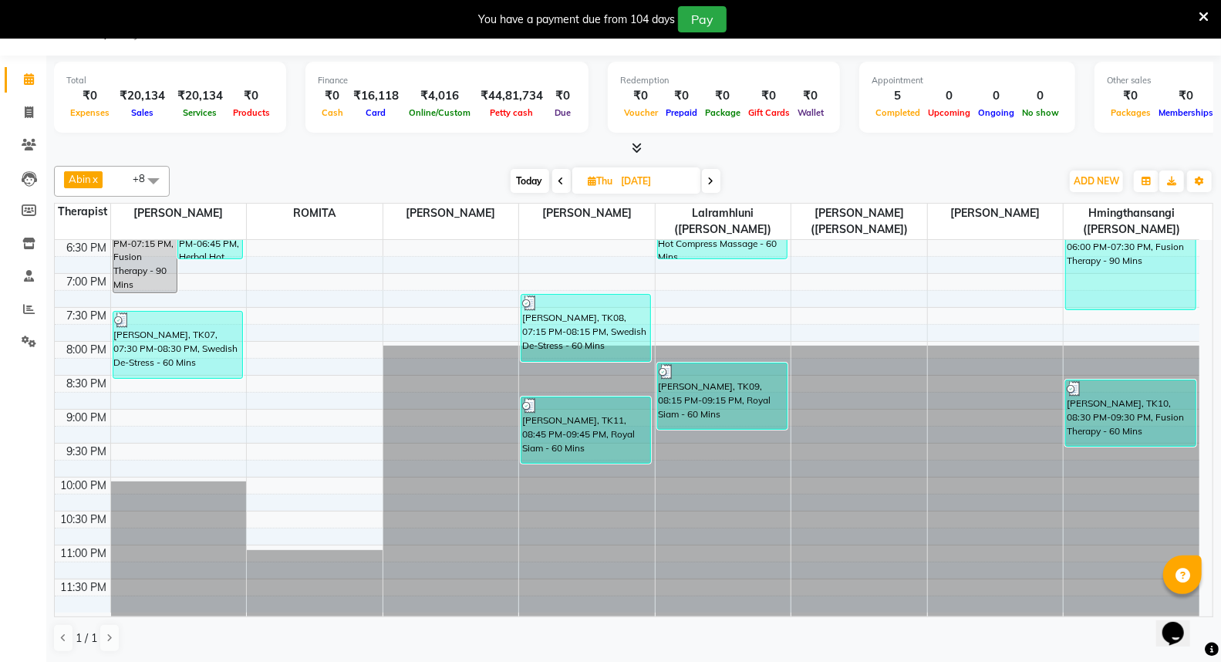
scroll to position [782, 0]
click at [710, 182] on icon at bounding box center [711, 181] width 6 height 9
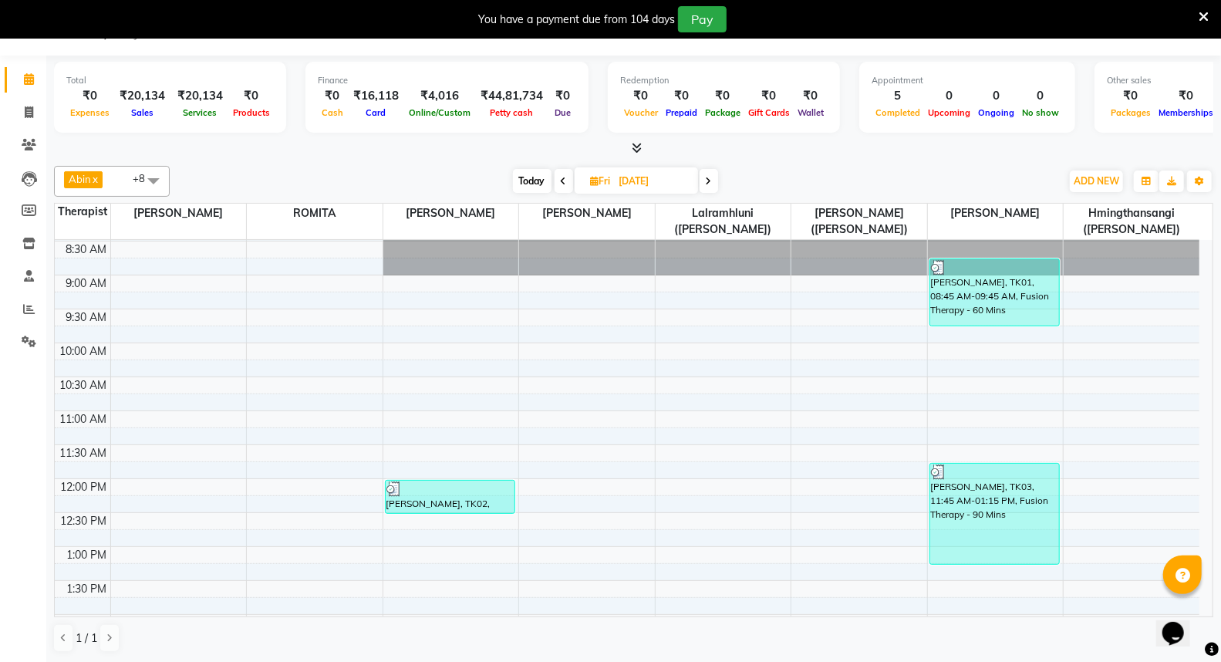
scroll to position [528, 0]
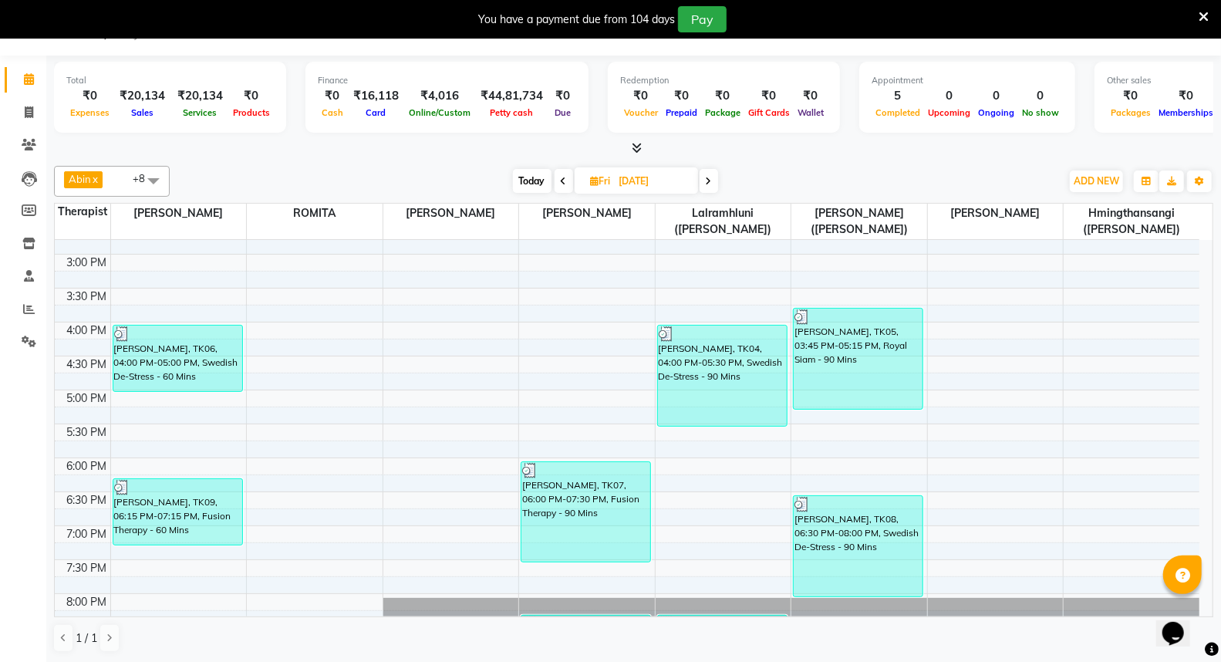
click at [710, 182] on icon at bounding box center [709, 181] width 6 height 9
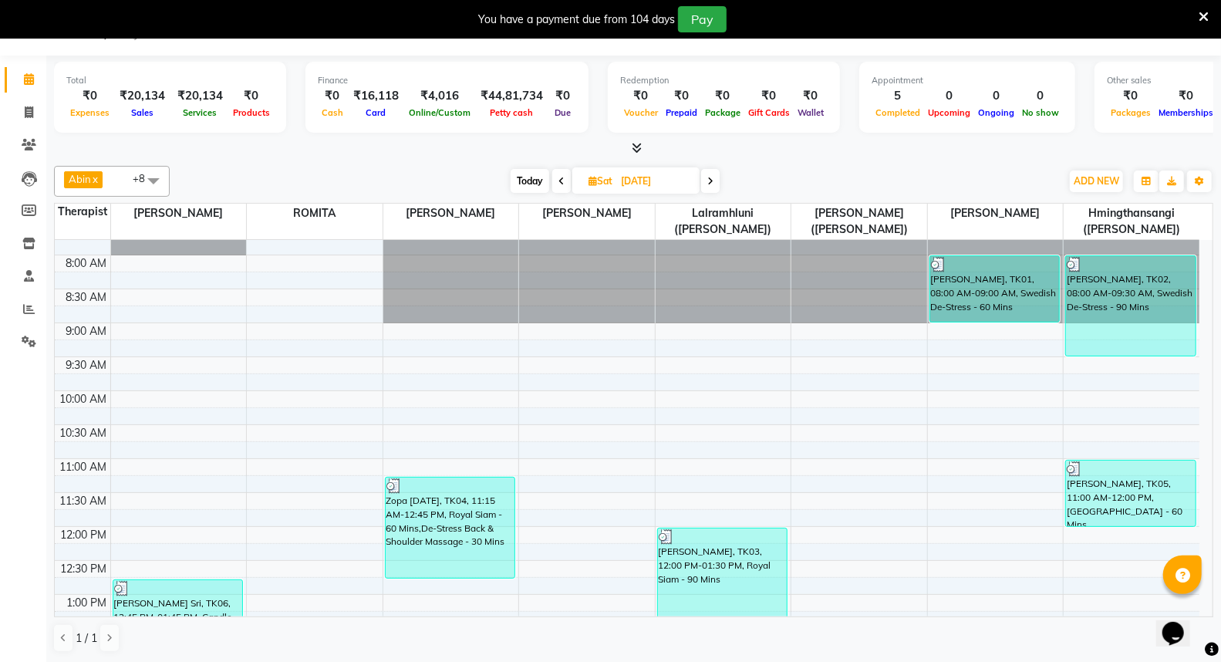
scroll to position [11, 0]
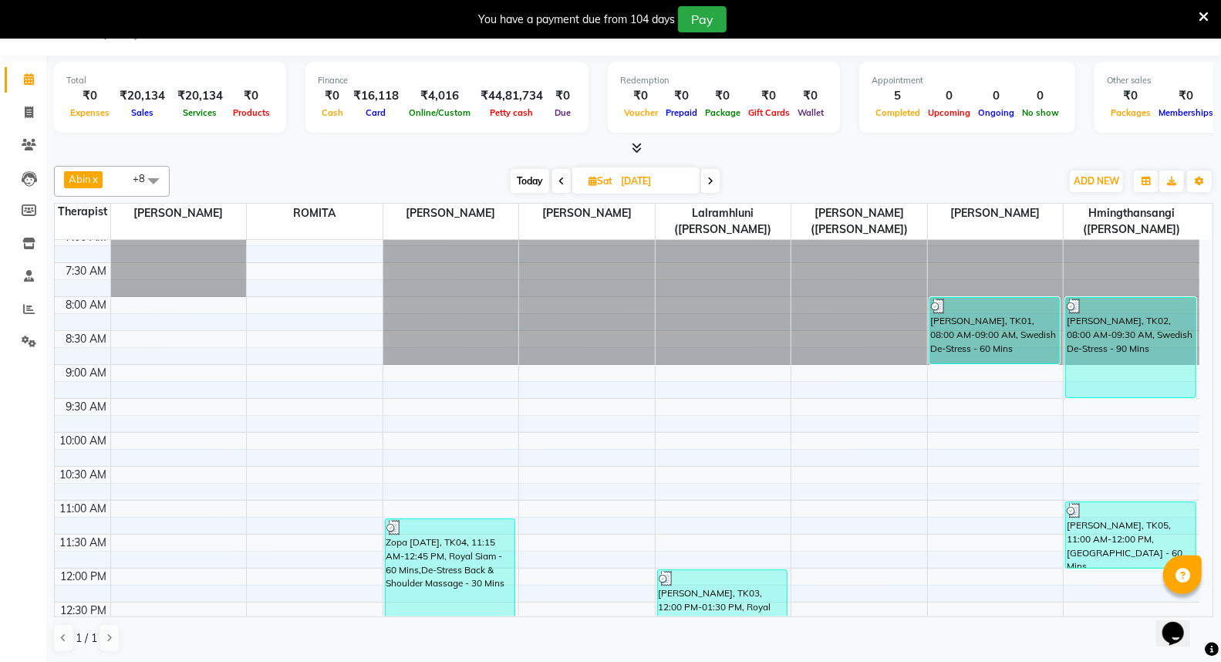
click at [707, 181] on icon at bounding box center [710, 181] width 6 height 9
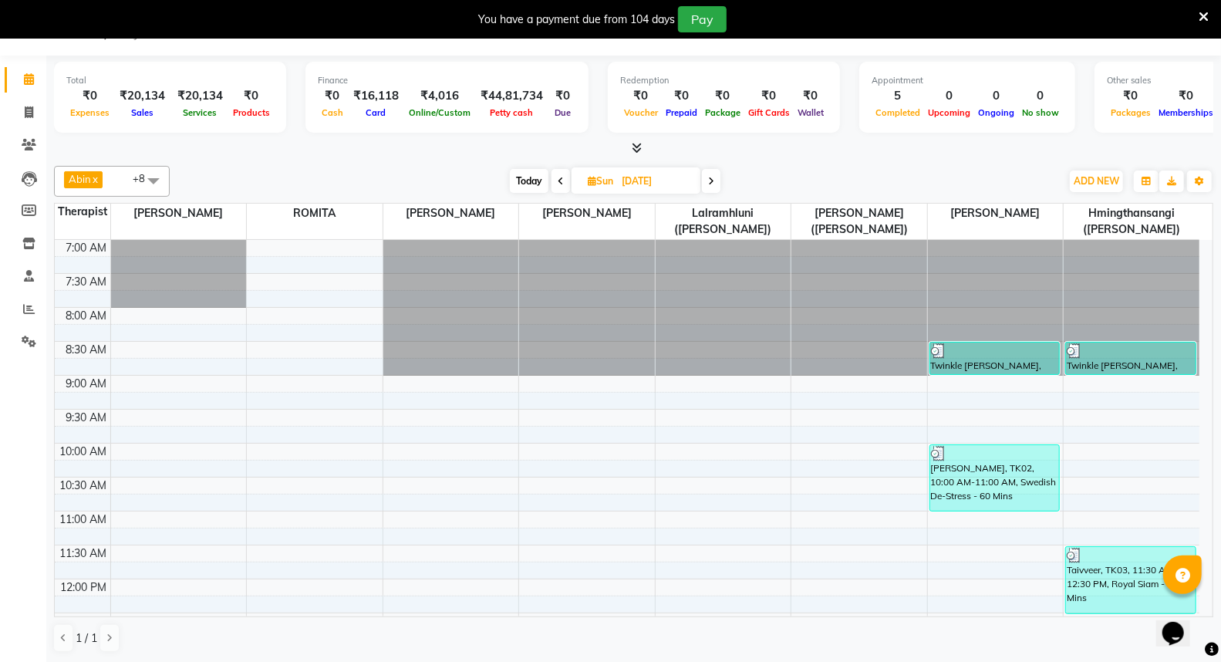
scroll to position [0, 0]
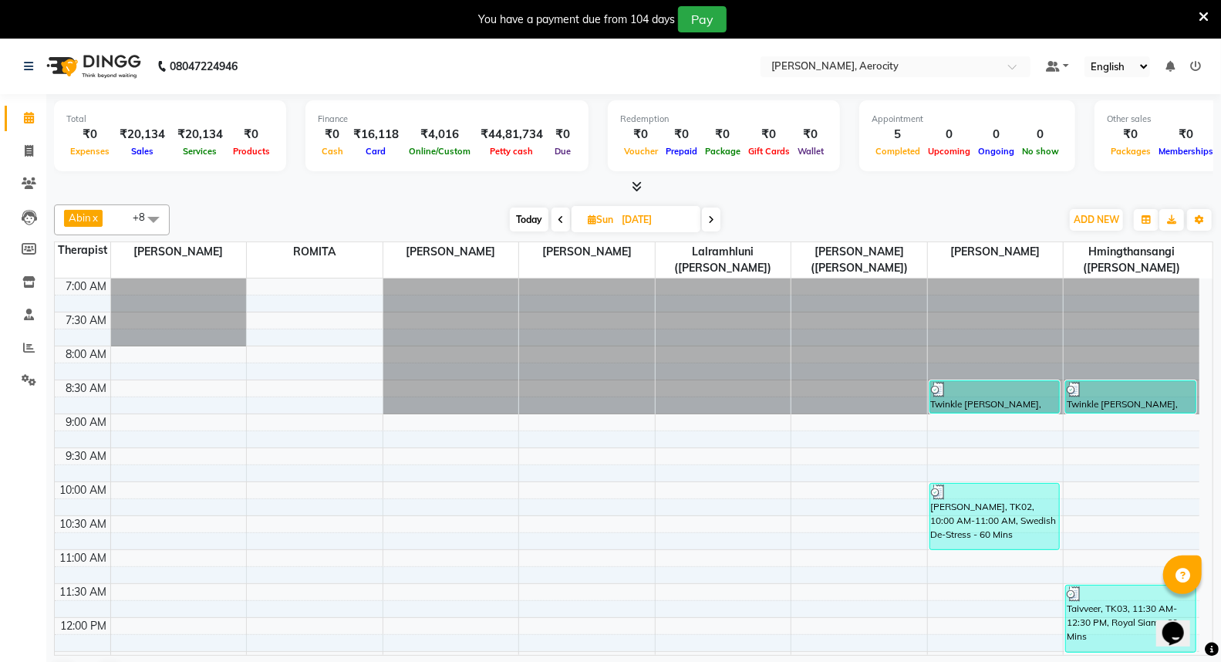
click at [707, 216] on span at bounding box center [711, 219] width 19 height 24
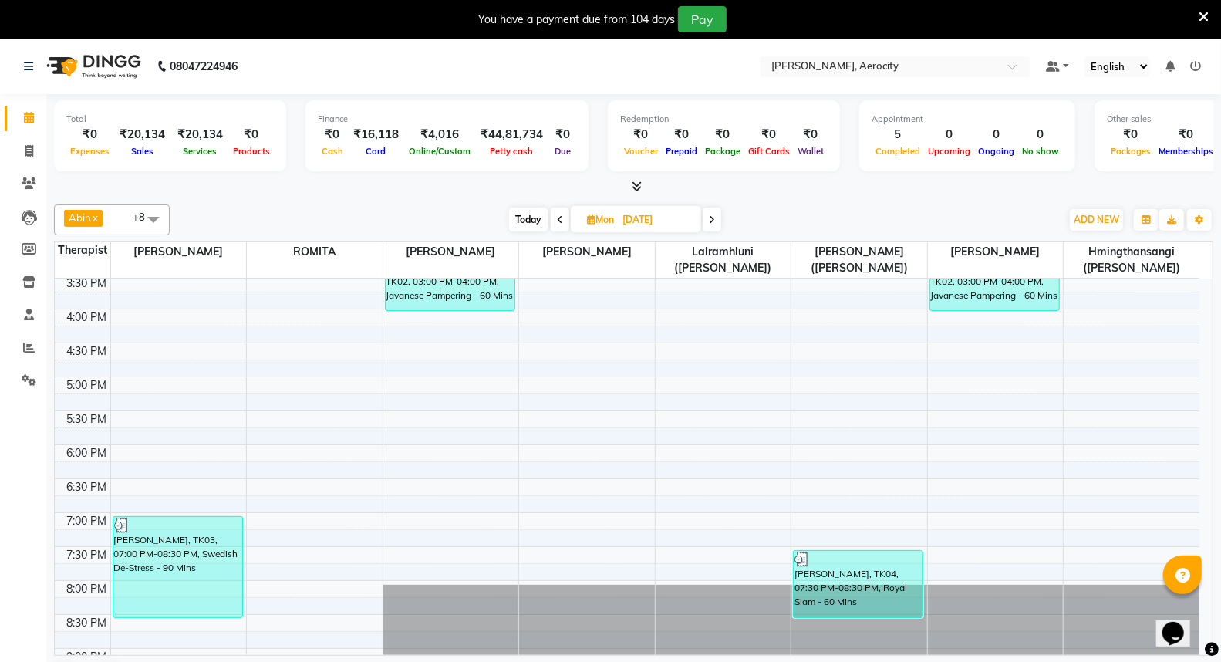
scroll to position [599, 0]
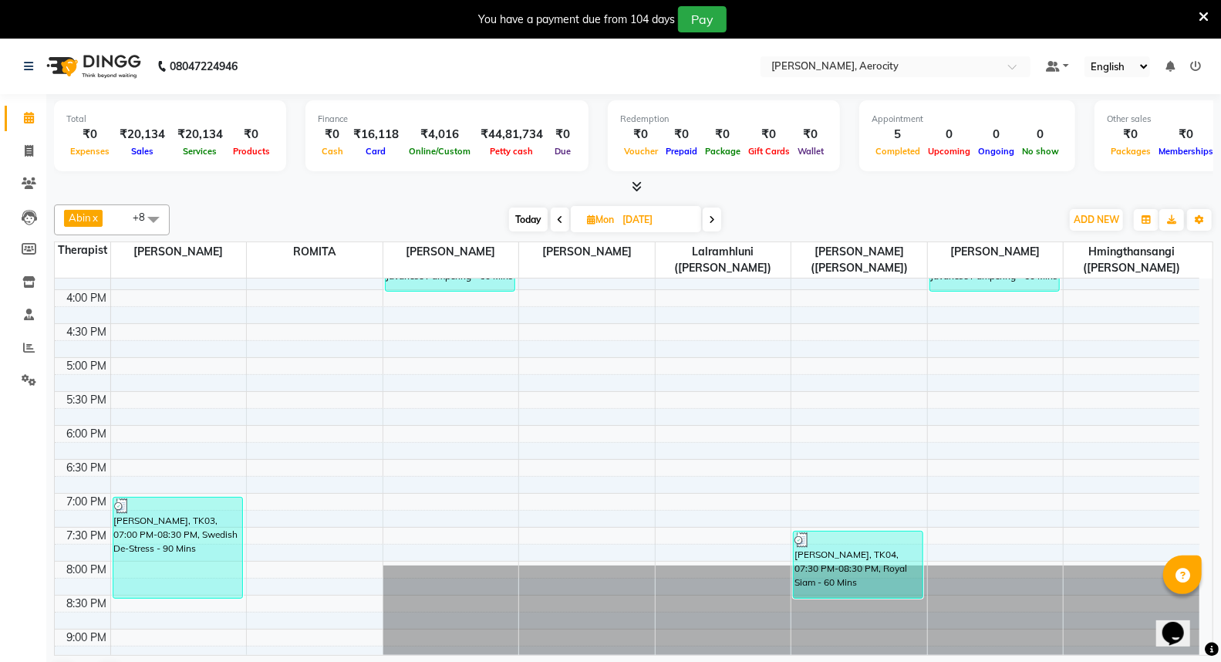
click at [710, 216] on icon at bounding box center [712, 219] width 6 height 9
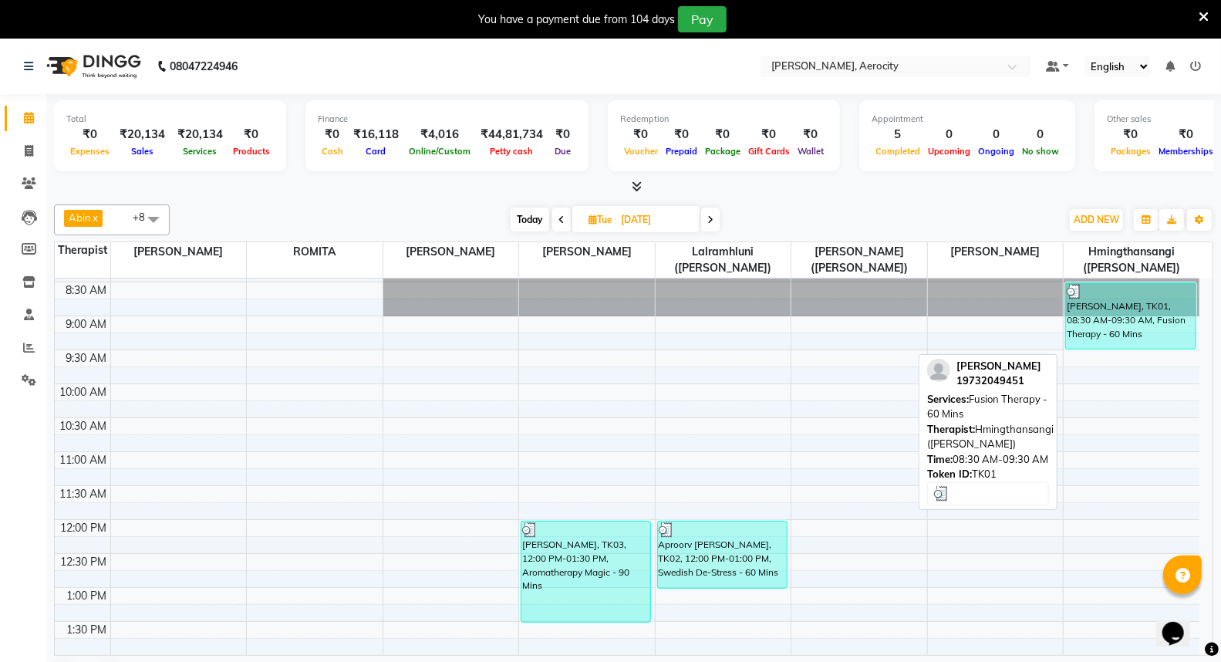
scroll to position [0, 0]
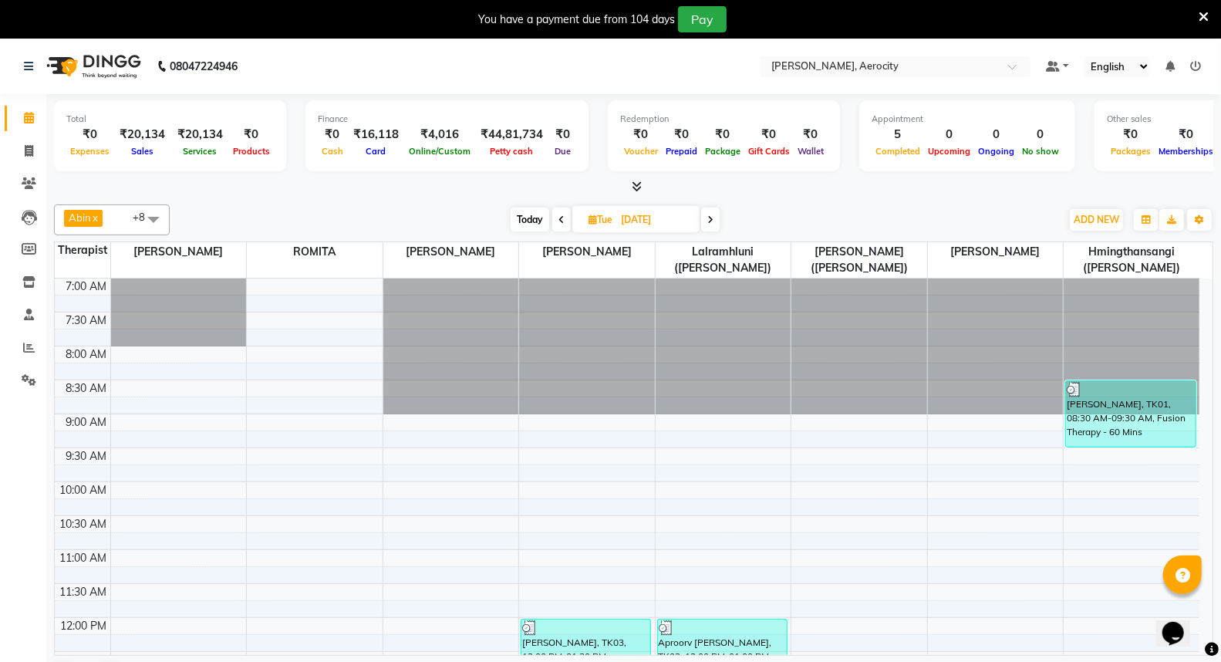
click at [707, 218] on icon at bounding box center [710, 219] width 6 height 9
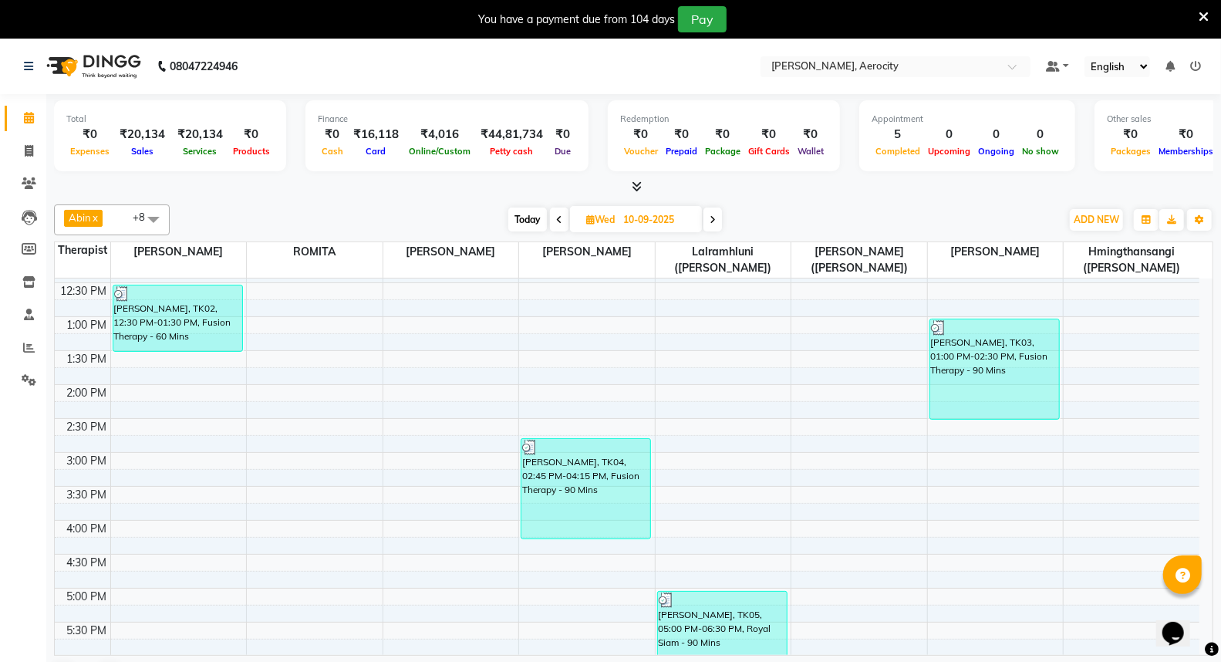
scroll to position [353, 0]
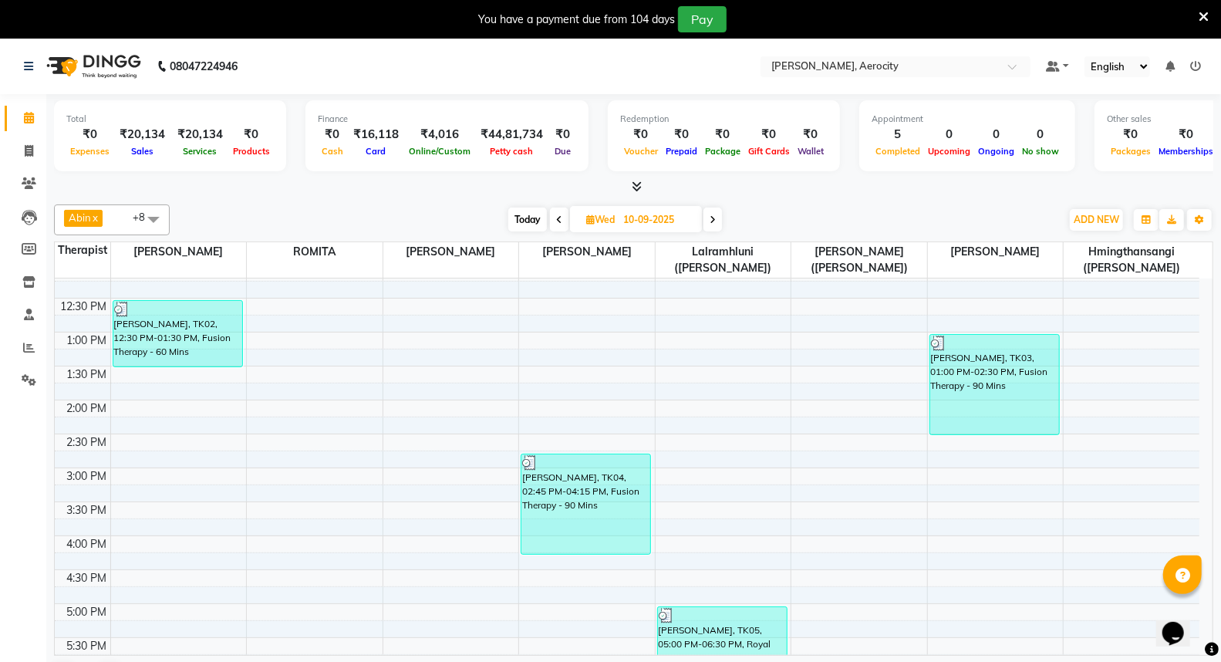
click at [716, 217] on icon at bounding box center [713, 219] width 6 height 9
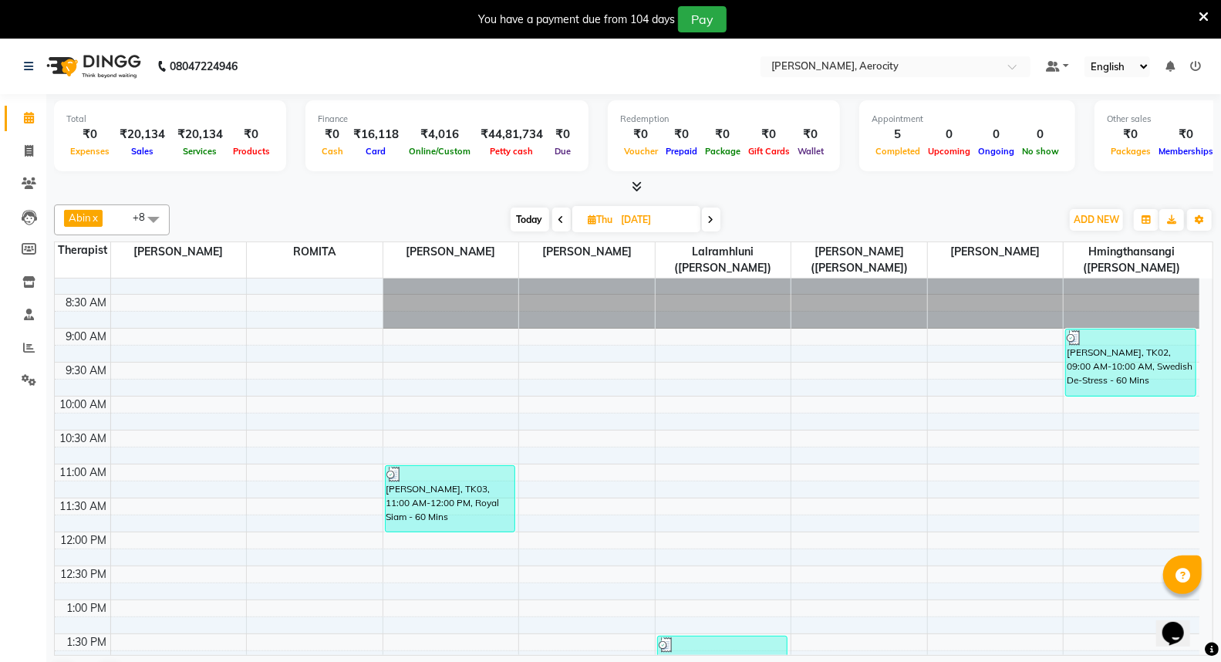
scroll to position [0, 0]
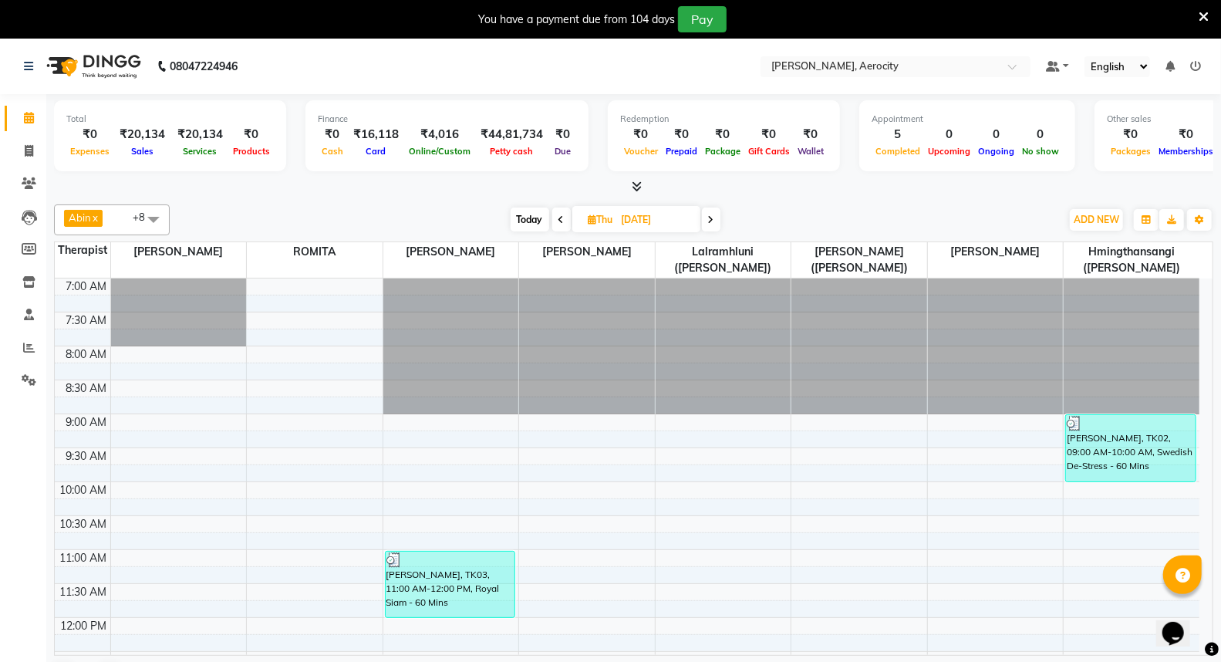
click at [711, 217] on icon at bounding box center [711, 219] width 6 height 9
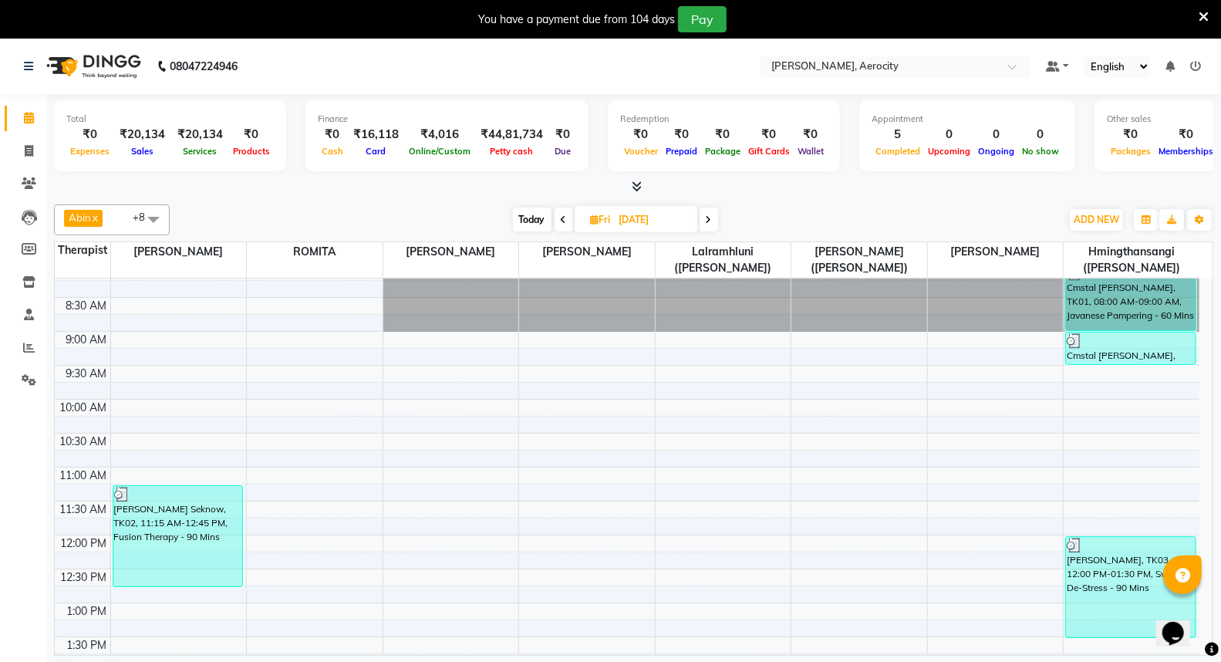
scroll to position [257, 0]
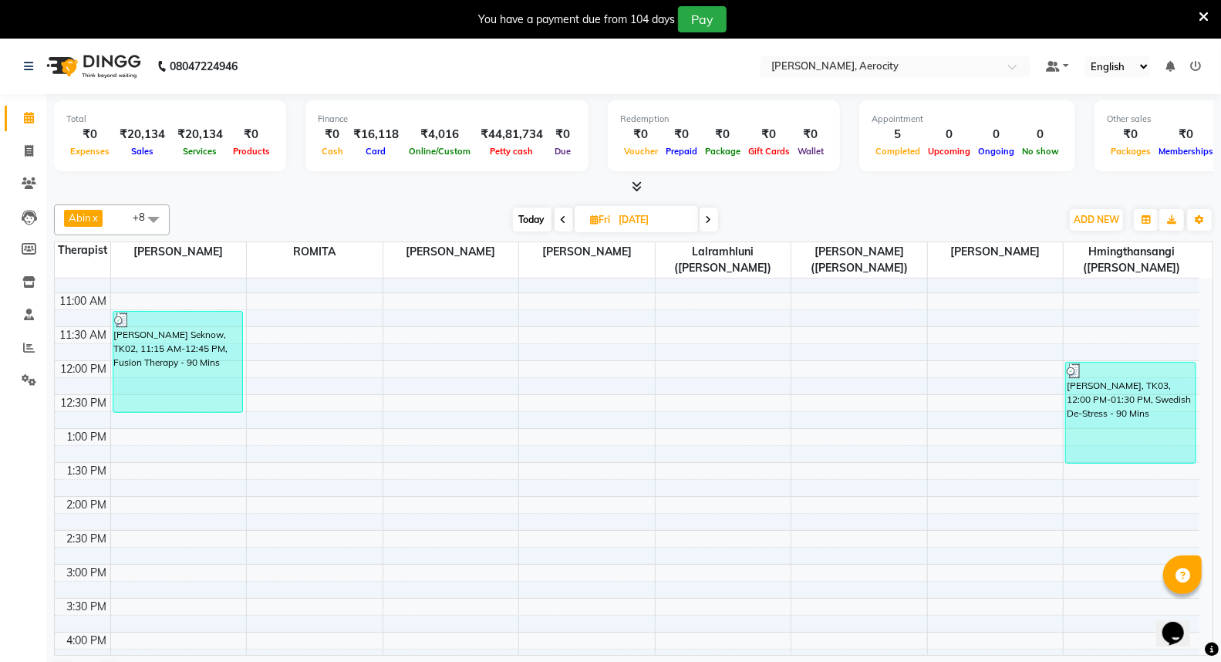
click at [707, 218] on icon at bounding box center [709, 219] width 6 height 9
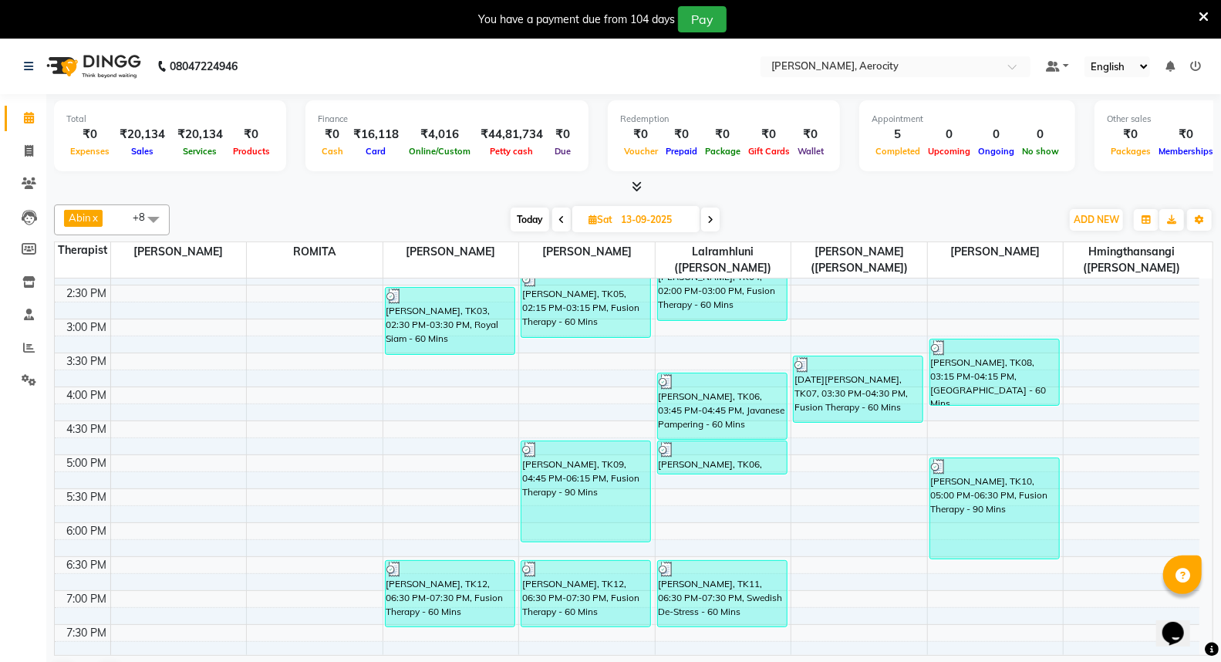
scroll to position [272, 0]
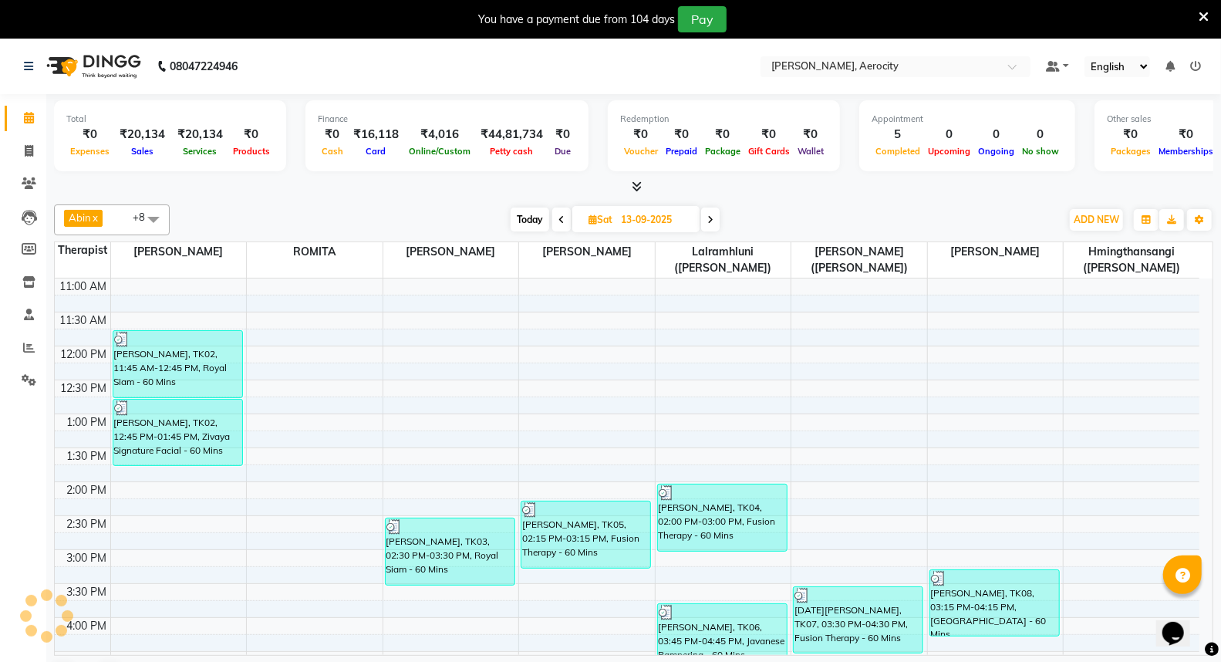
click at [710, 219] on icon at bounding box center [710, 219] width 6 height 9
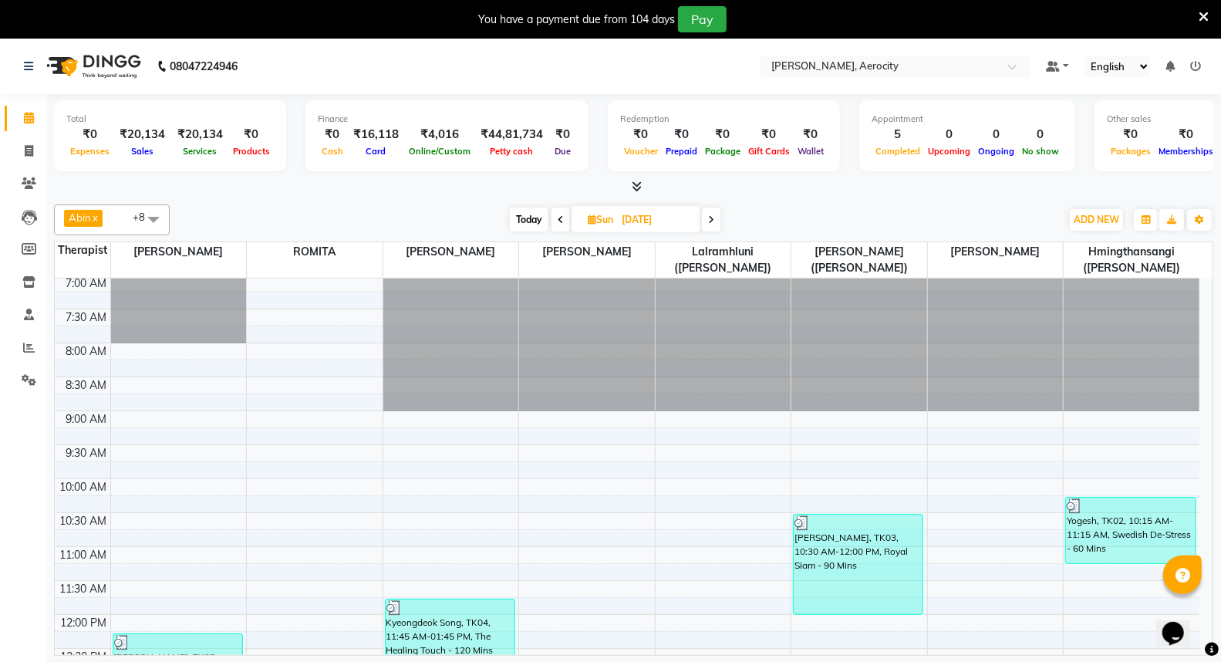
scroll to position [0, 0]
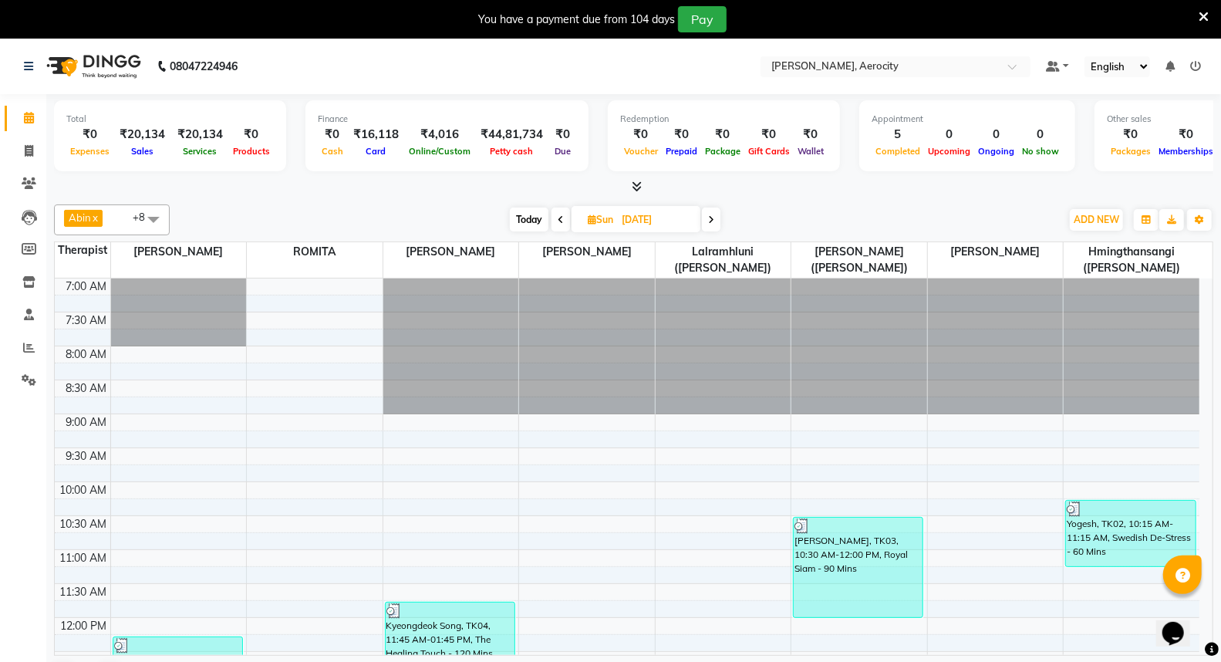
click at [712, 219] on icon at bounding box center [711, 219] width 6 height 9
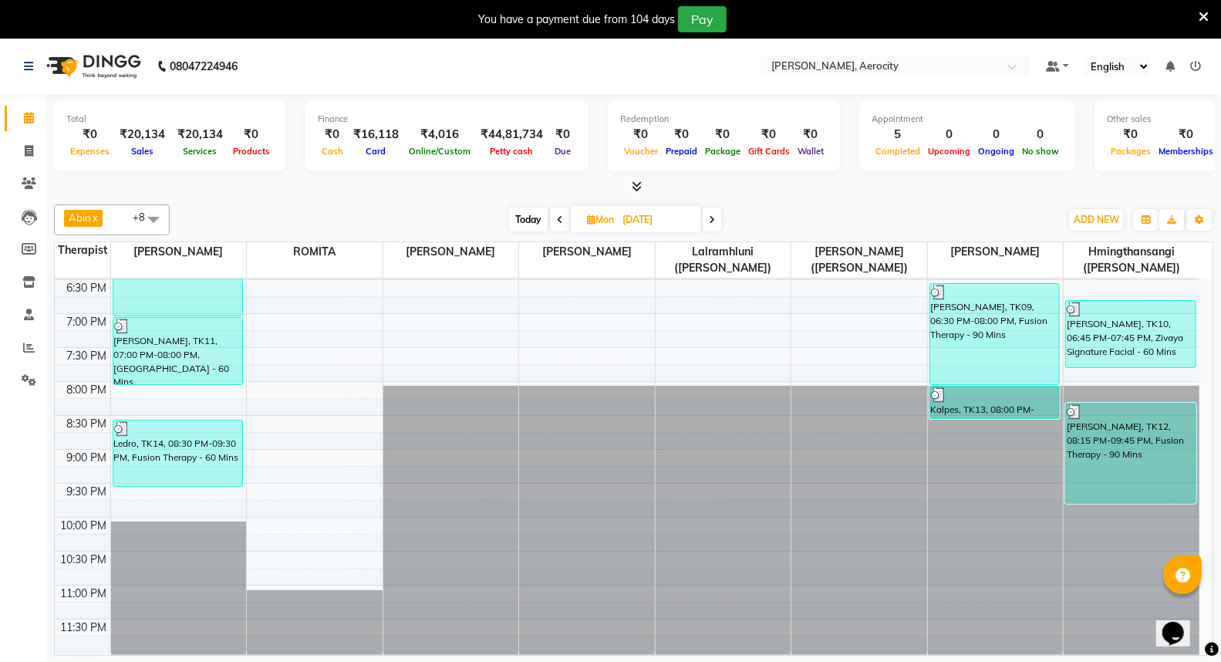
scroll to position [782, 0]
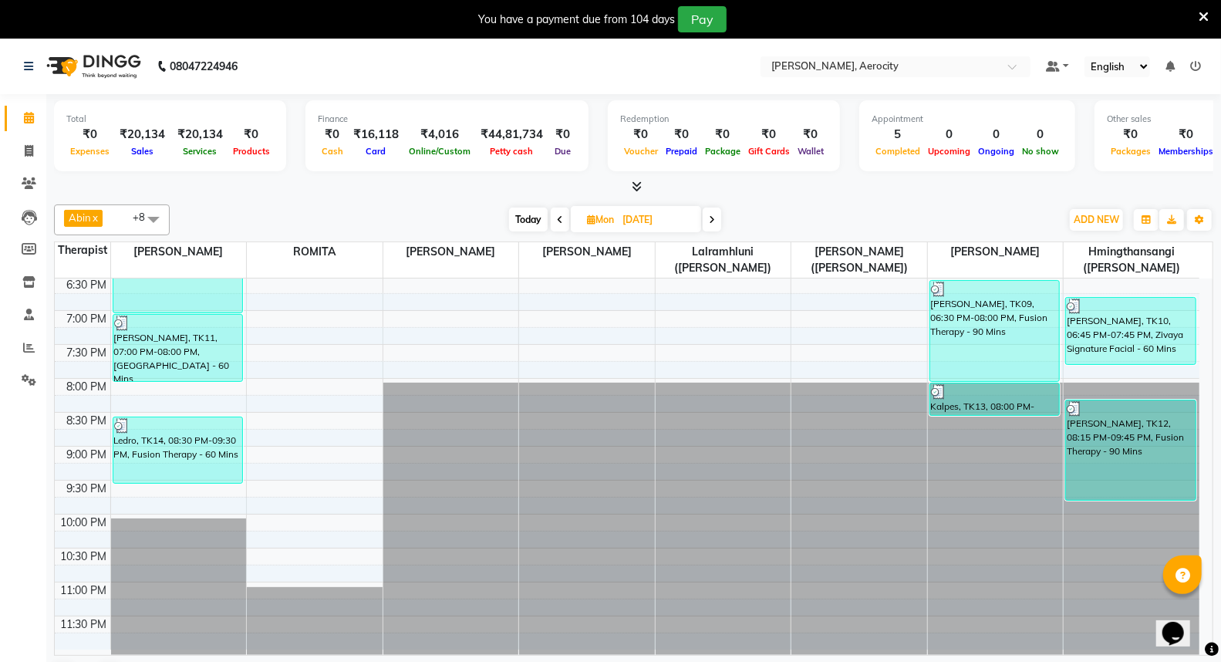
click at [715, 215] on icon at bounding box center [712, 219] width 6 height 9
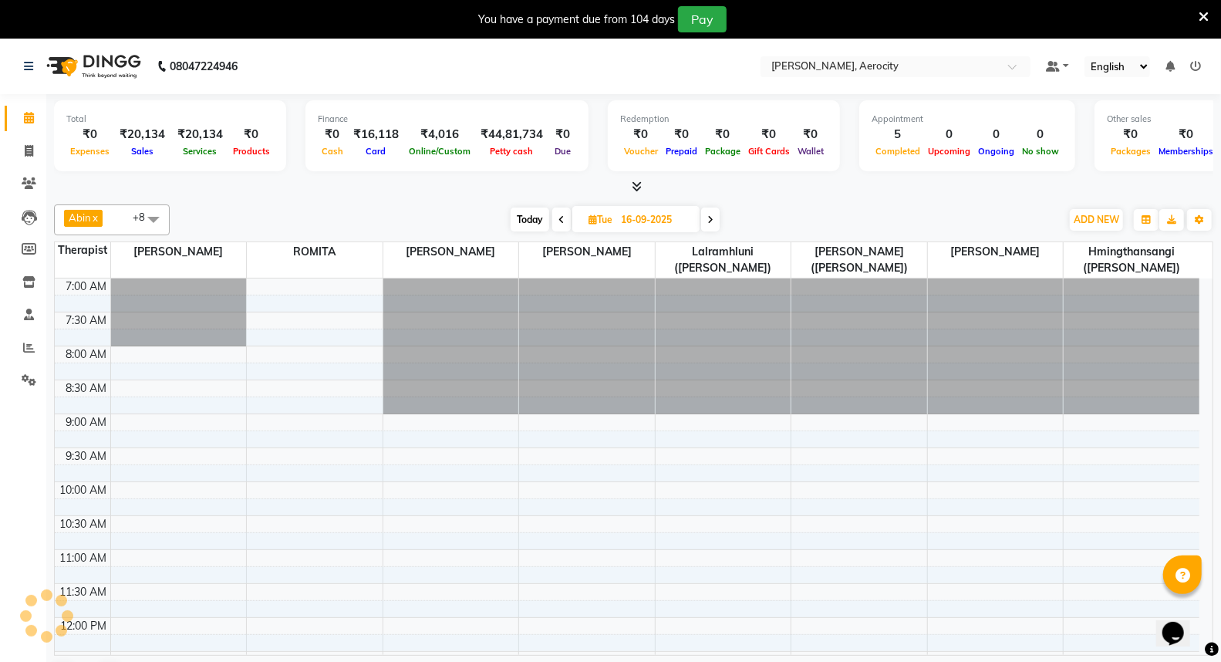
scroll to position [614, 0]
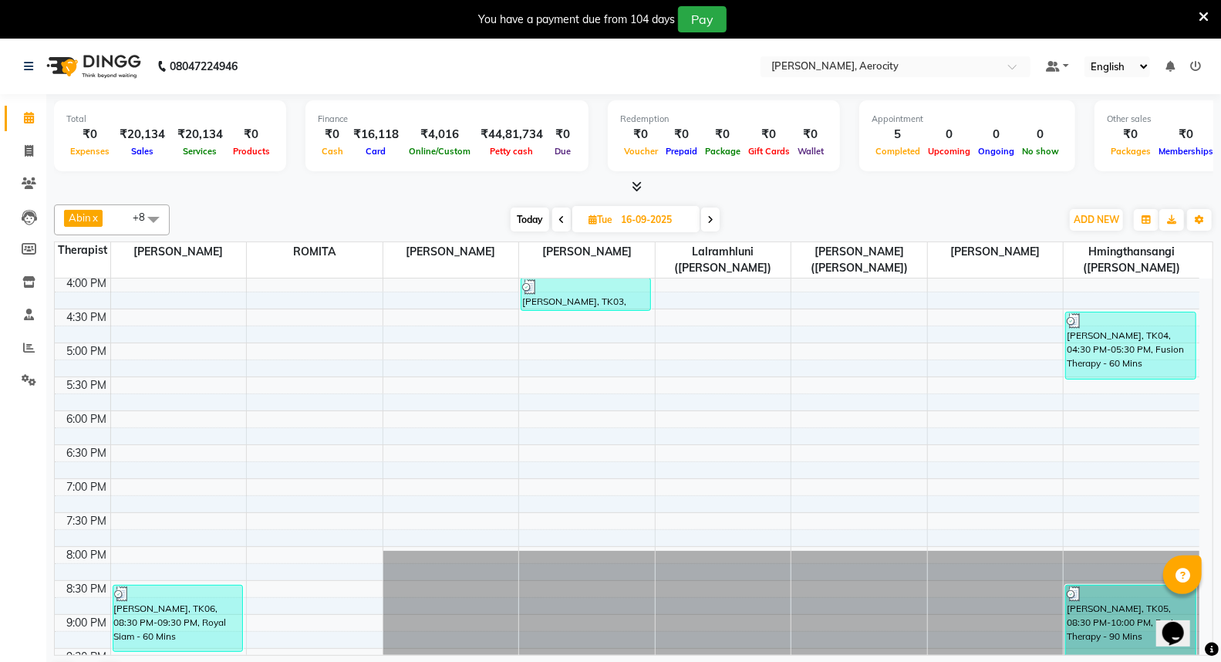
click at [710, 216] on icon at bounding box center [710, 219] width 6 height 9
type input "[DATE]"
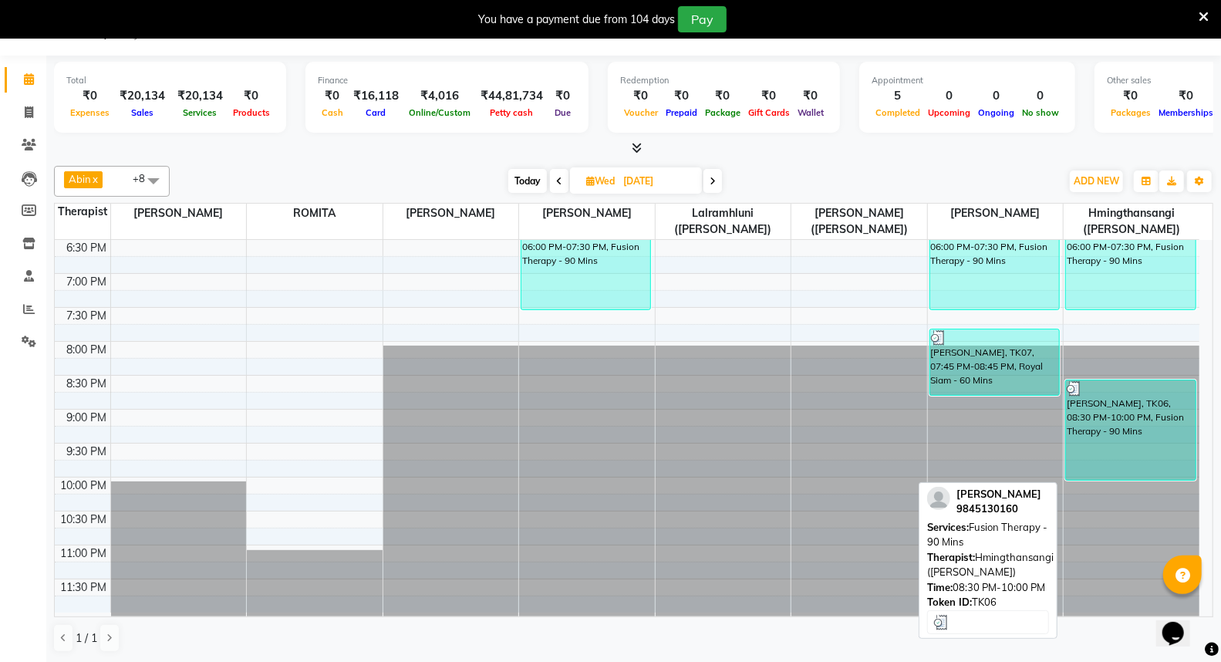
scroll to position [782, 0]
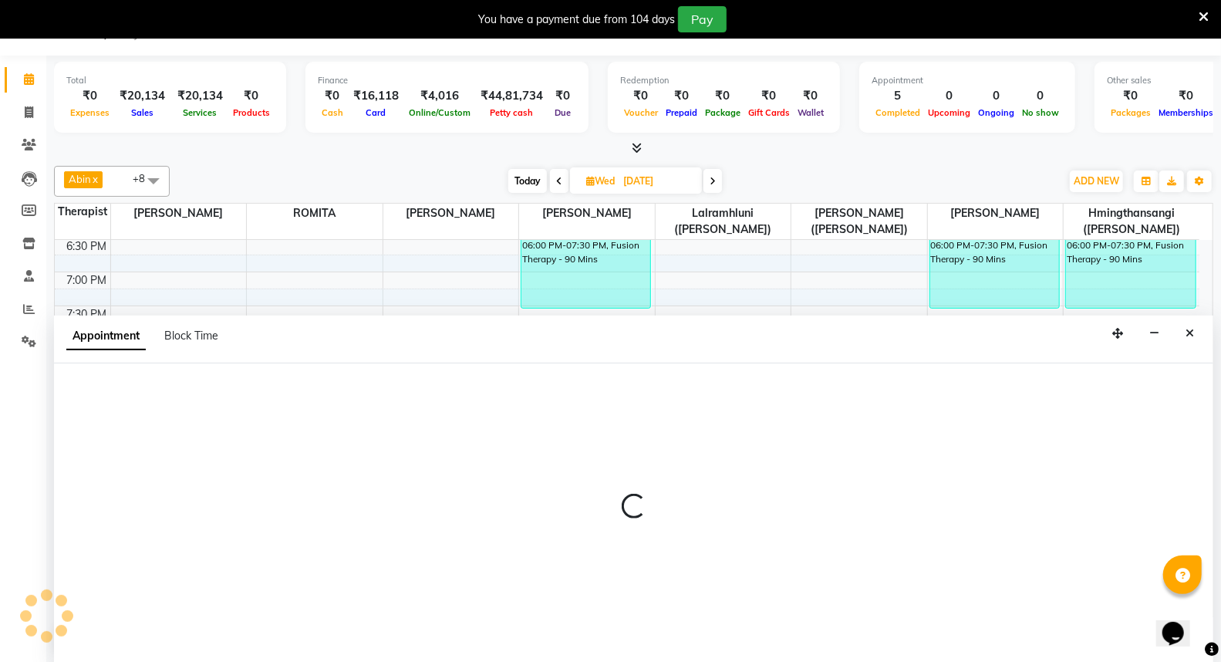
select select "48462"
select select "1335"
select select "tentative"
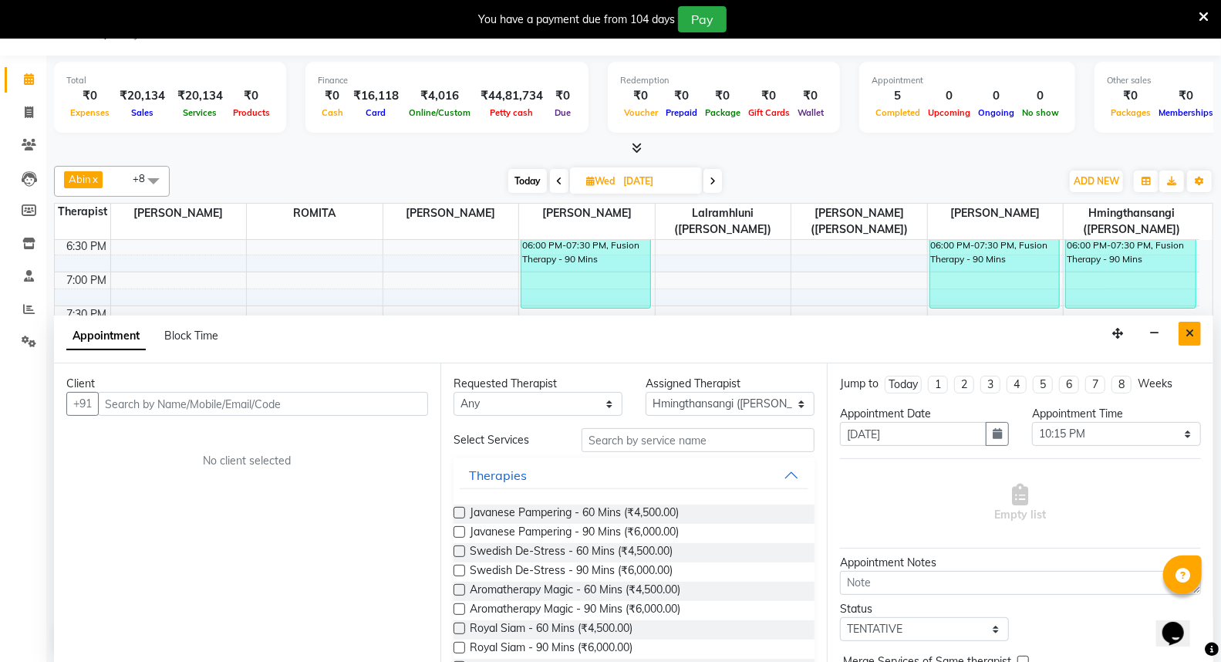
click at [1186, 332] on icon "Close" at bounding box center [1190, 333] width 8 height 11
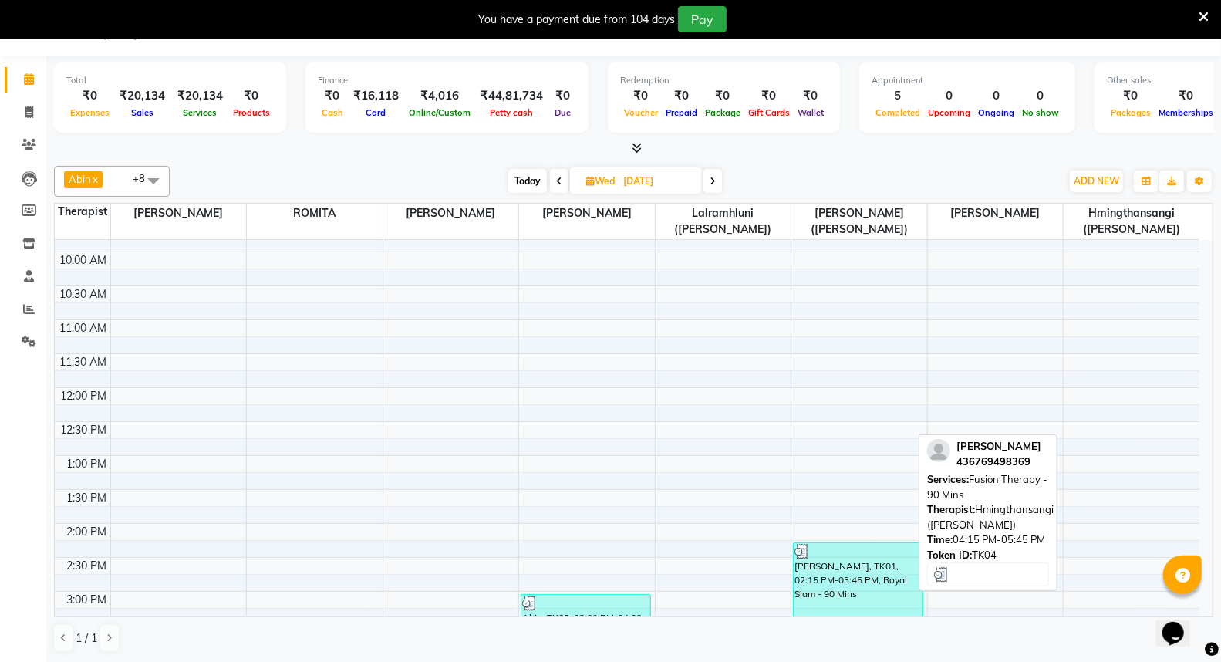
scroll to position [182, 0]
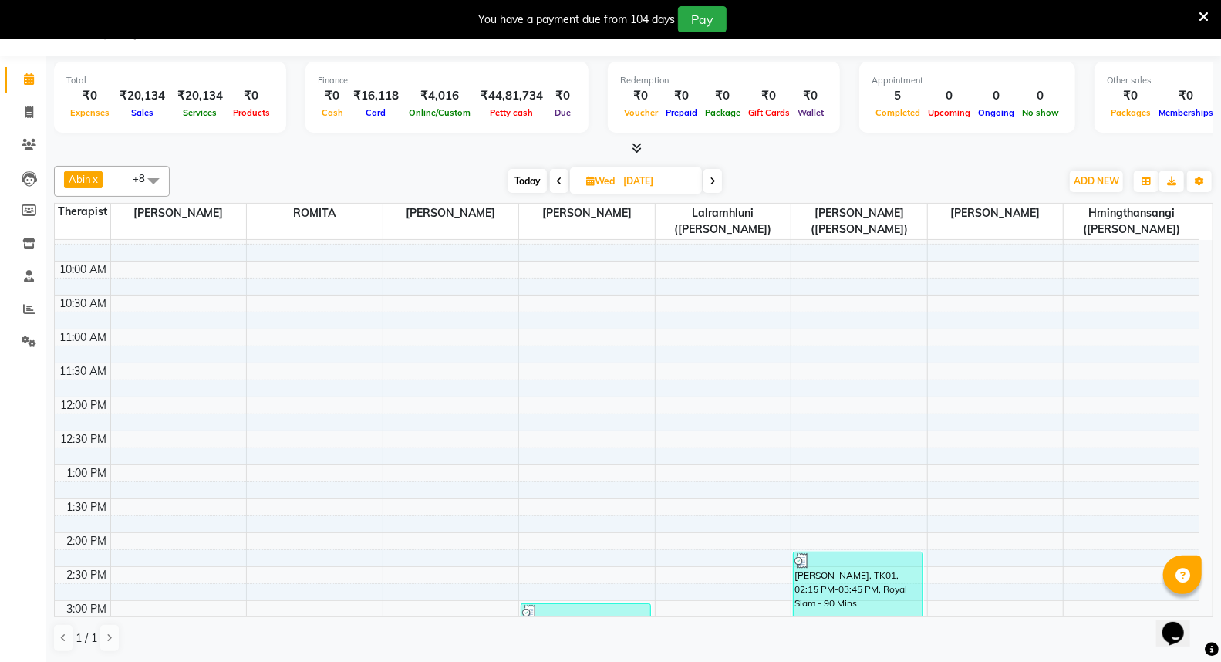
click at [710, 177] on icon at bounding box center [713, 181] width 6 height 9
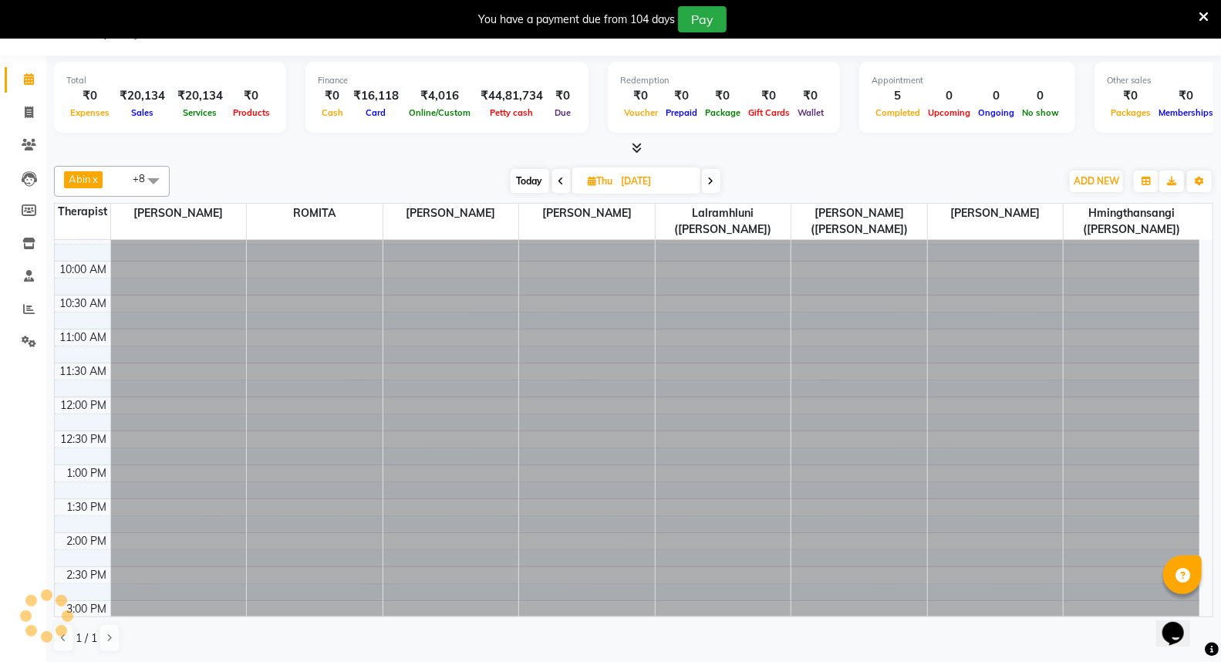
scroll to position [614, 0]
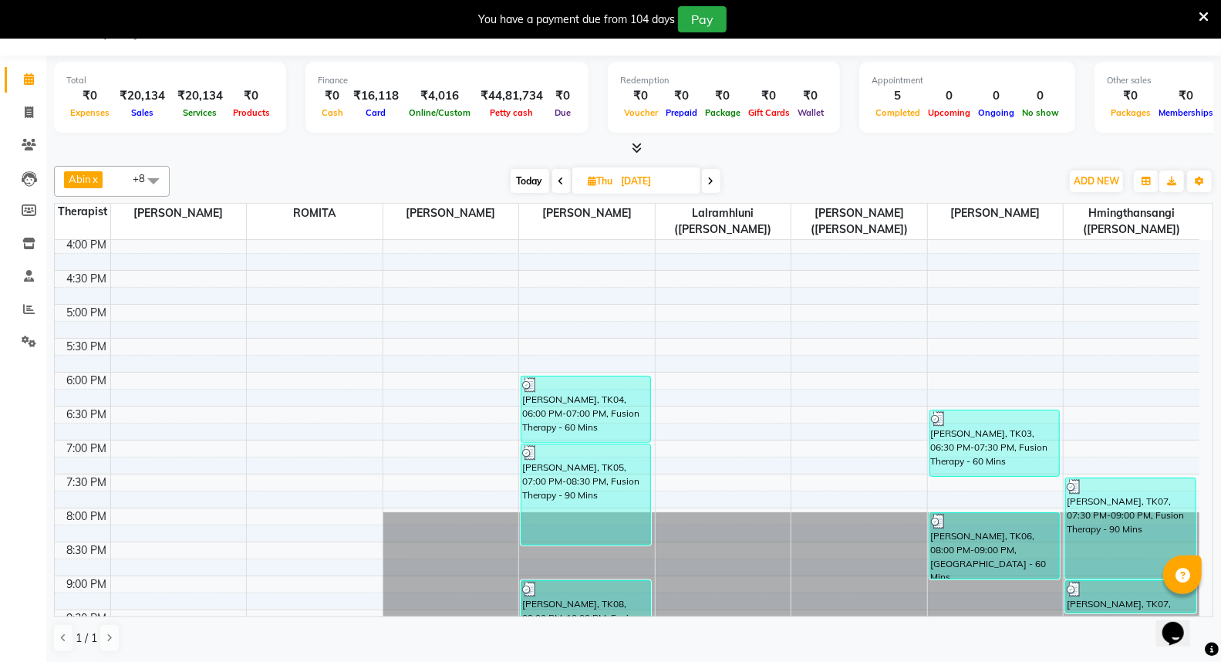
click at [715, 180] on span at bounding box center [711, 181] width 19 height 24
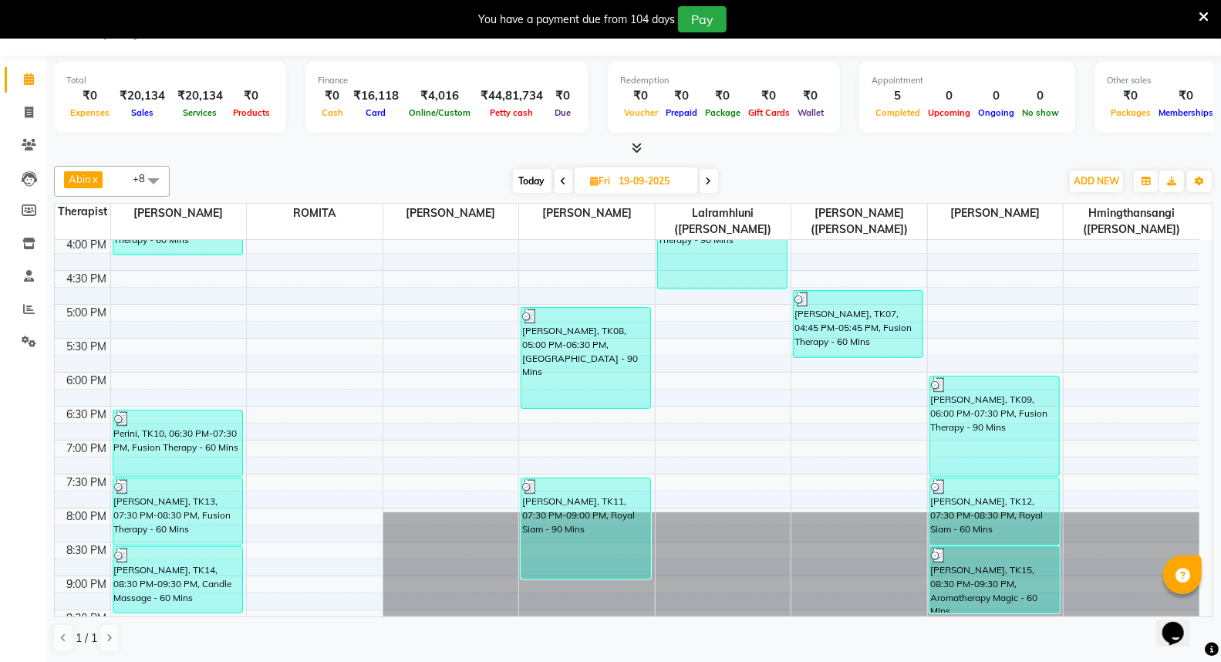
click at [715, 180] on span at bounding box center [709, 181] width 19 height 24
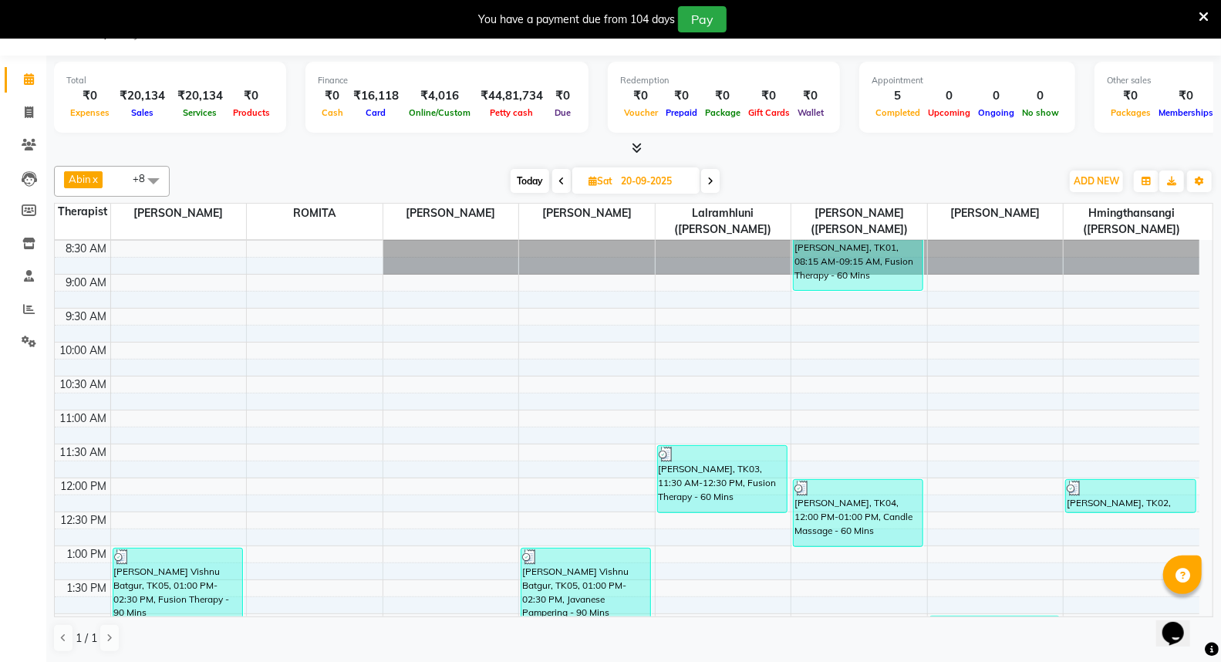
scroll to position [100, 0]
click at [712, 177] on icon at bounding box center [710, 181] width 6 height 9
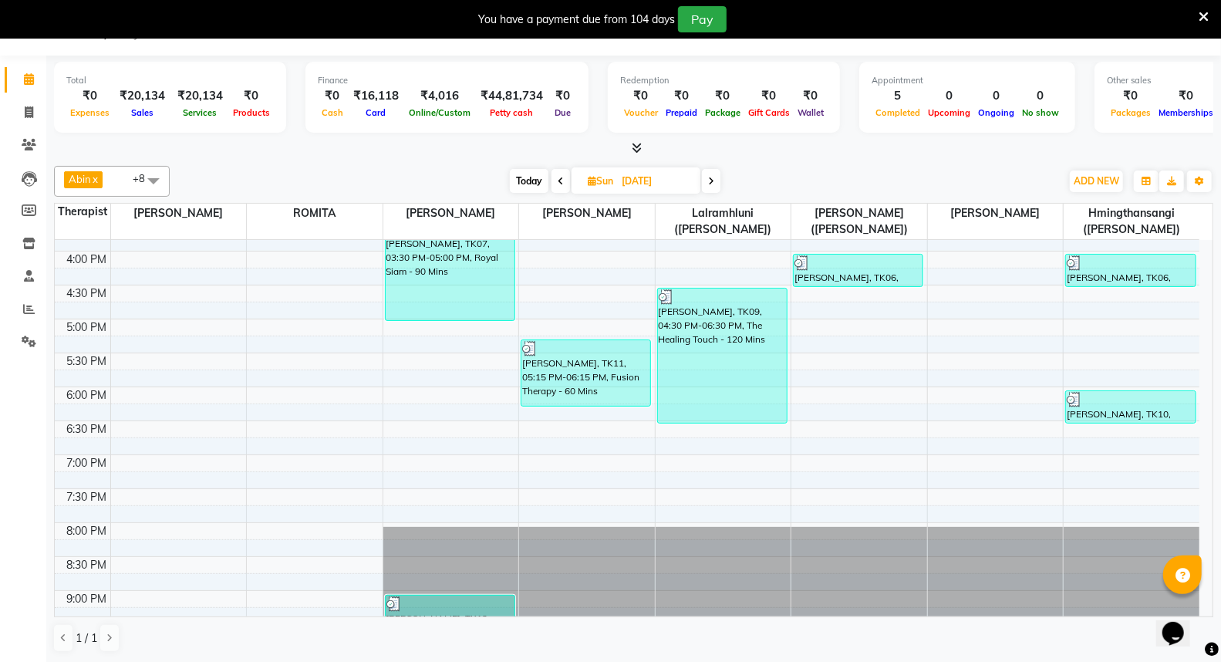
scroll to position [353, 0]
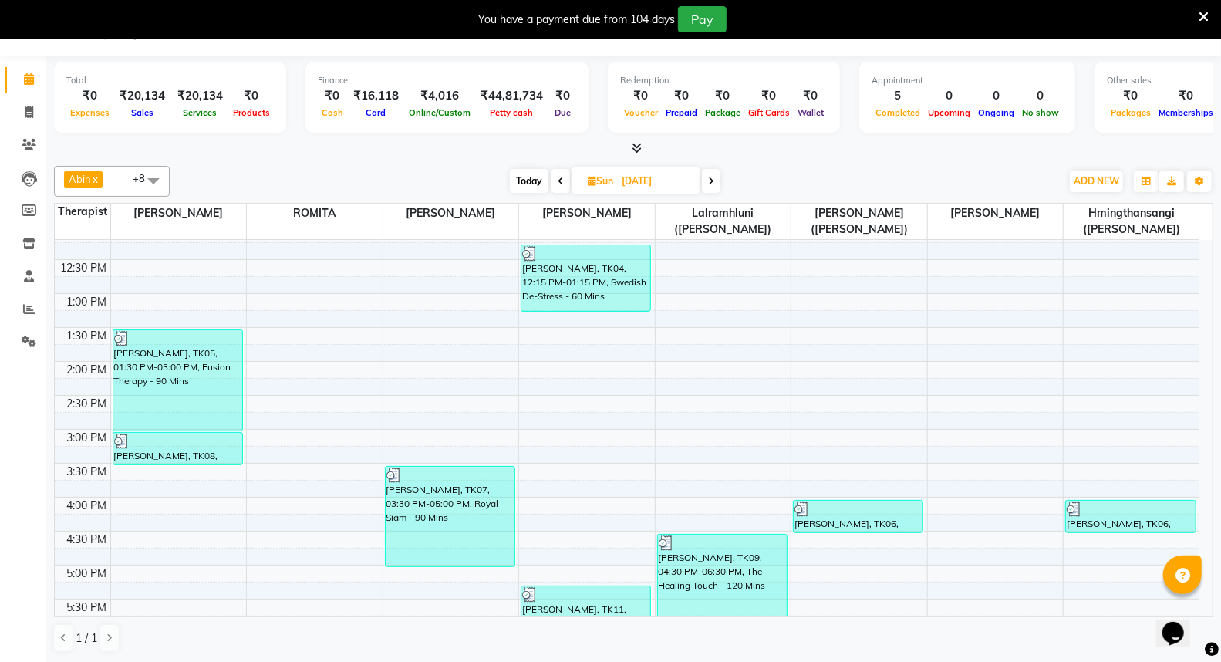
click at [710, 177] on icon at bounding box center [711, 181] width 6 height 9
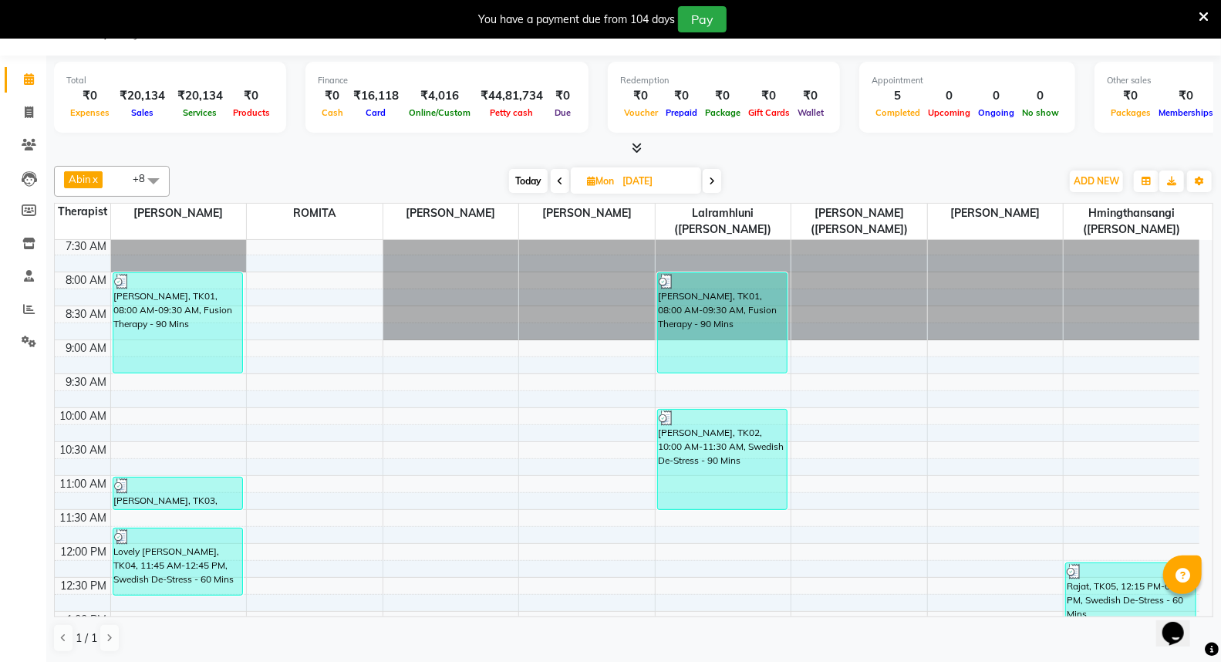
scroll to position [14, 0]
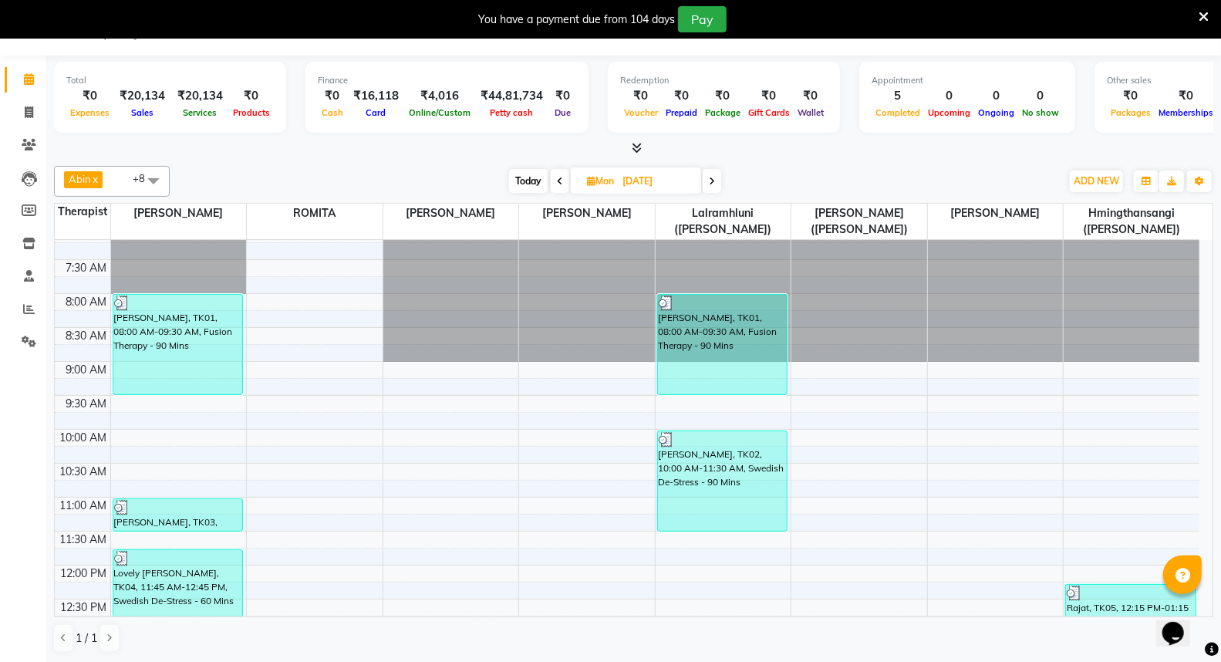
click at [711, 179] on icon at bounding box center [712, 181] width 6 height 9
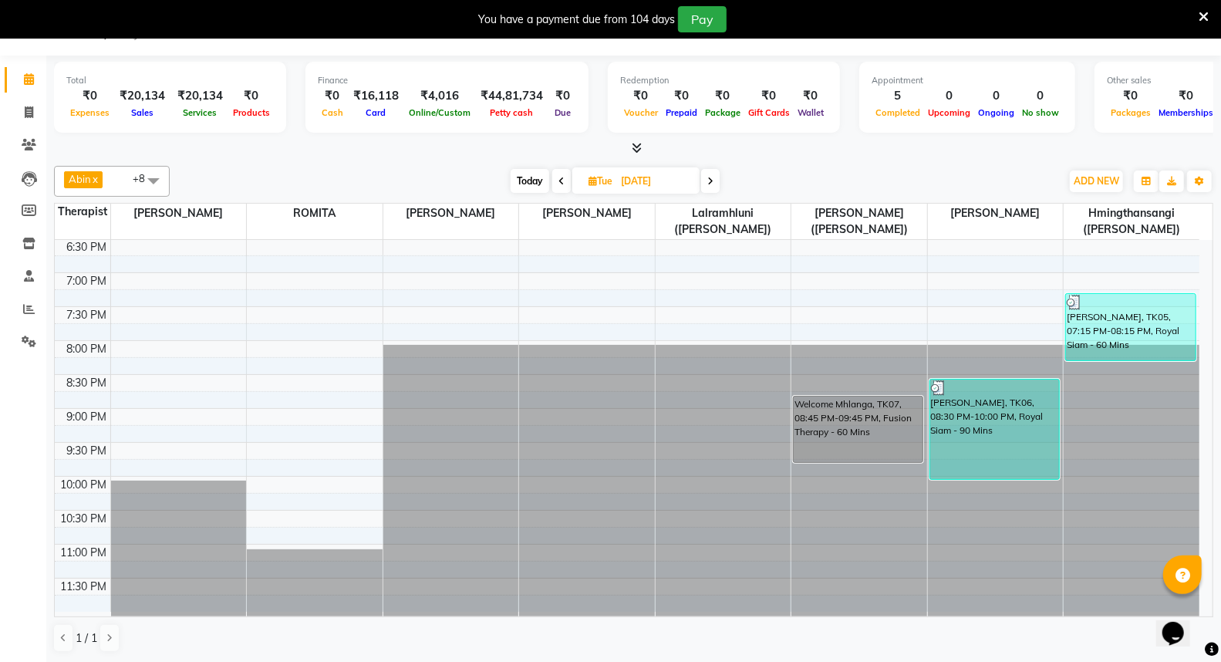
scroll to position [782, 0]
click at [708, 179] on icon at bounding box center [710, 181] width 6 height 9
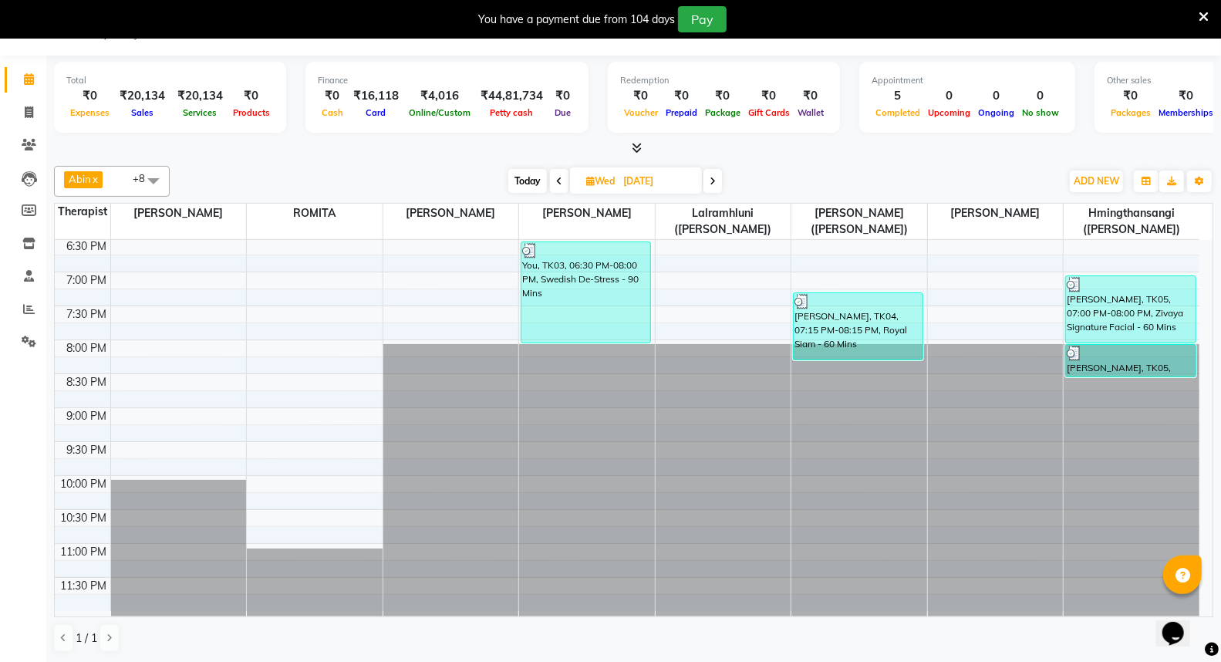
click at [714, 179] on icon at bounding box center [713, 181] width 6 height 9
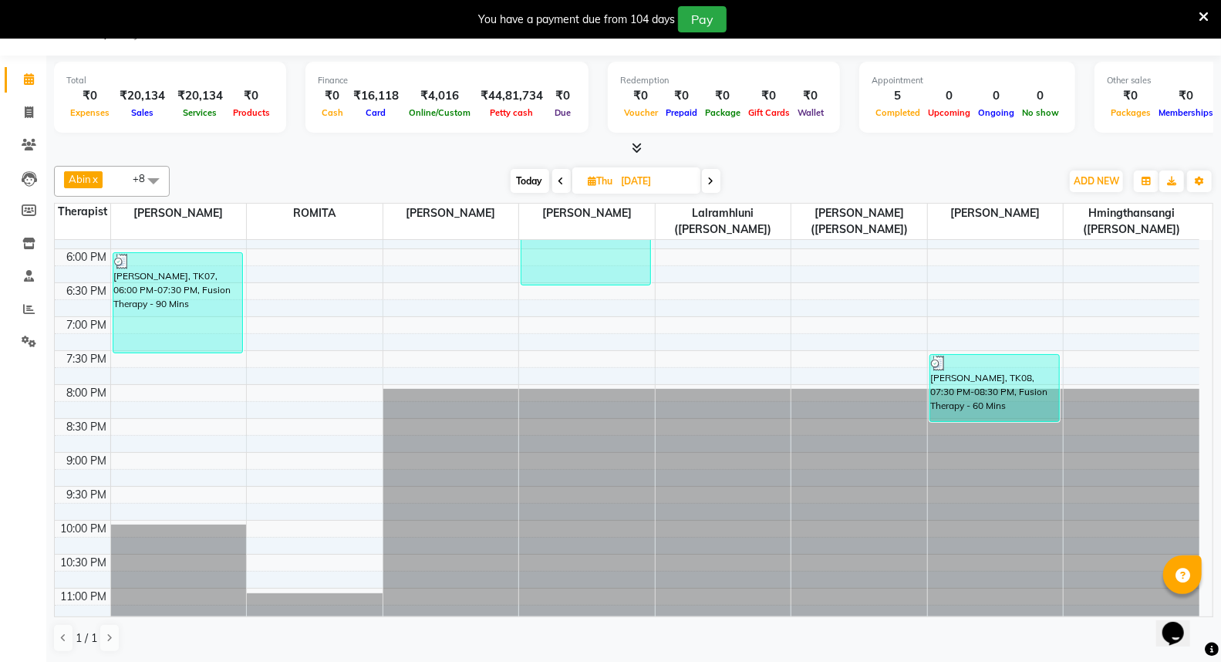
scroll to position [697, 0]
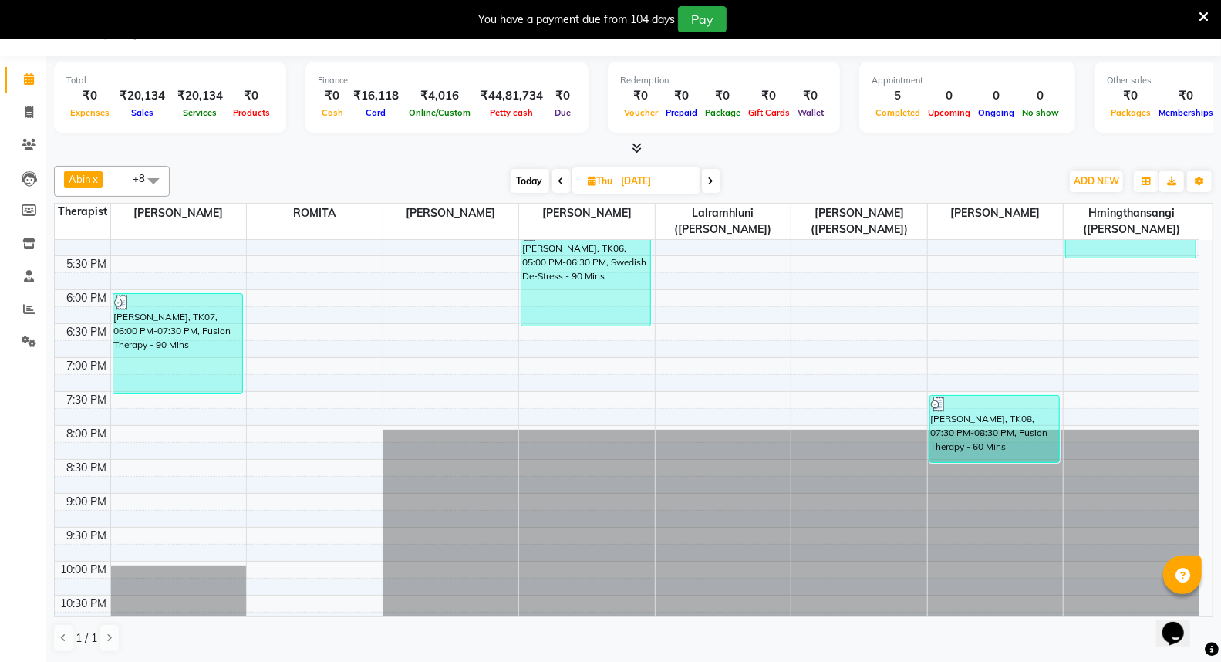
click at [713, 177] on icon at bounding box center [711, 181] width 6 height 9
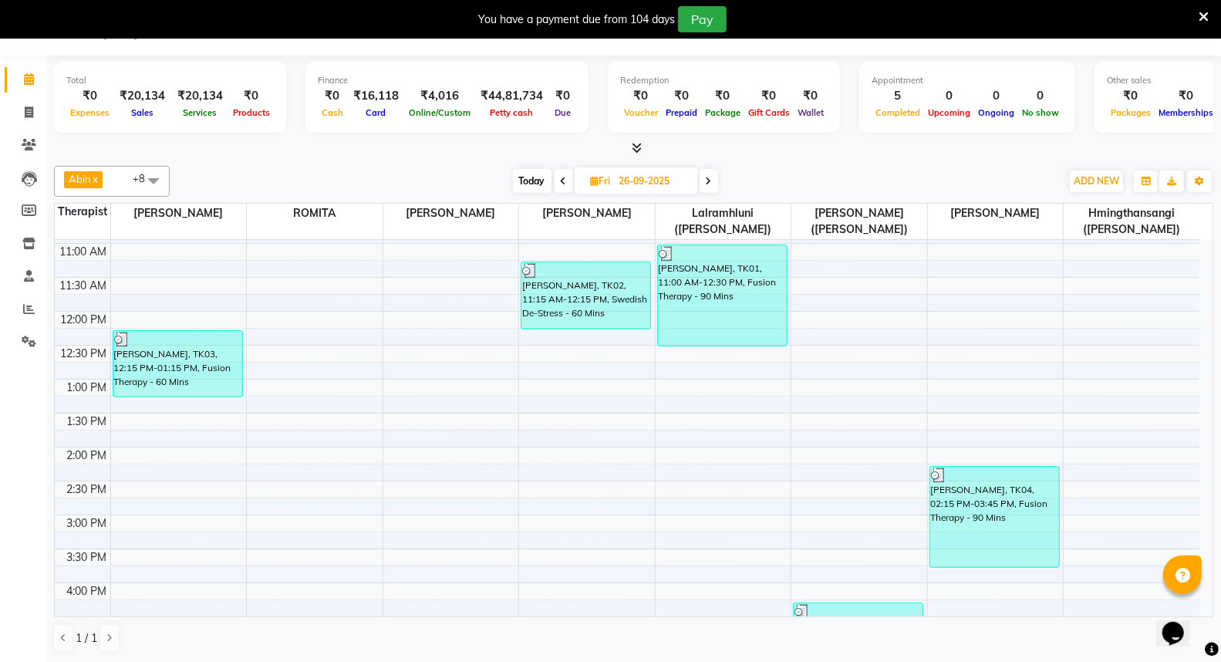
scroll to position [0, 0]
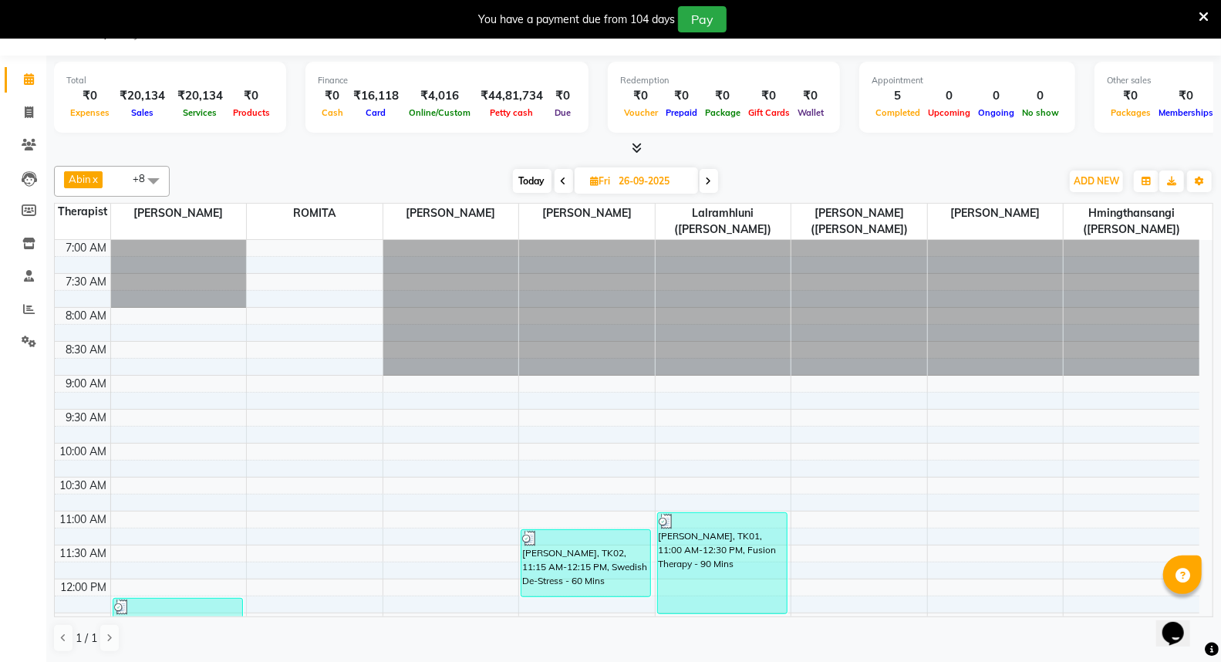
click at [703, 181] on span at bounding box center [709, 181] width 19 height 24
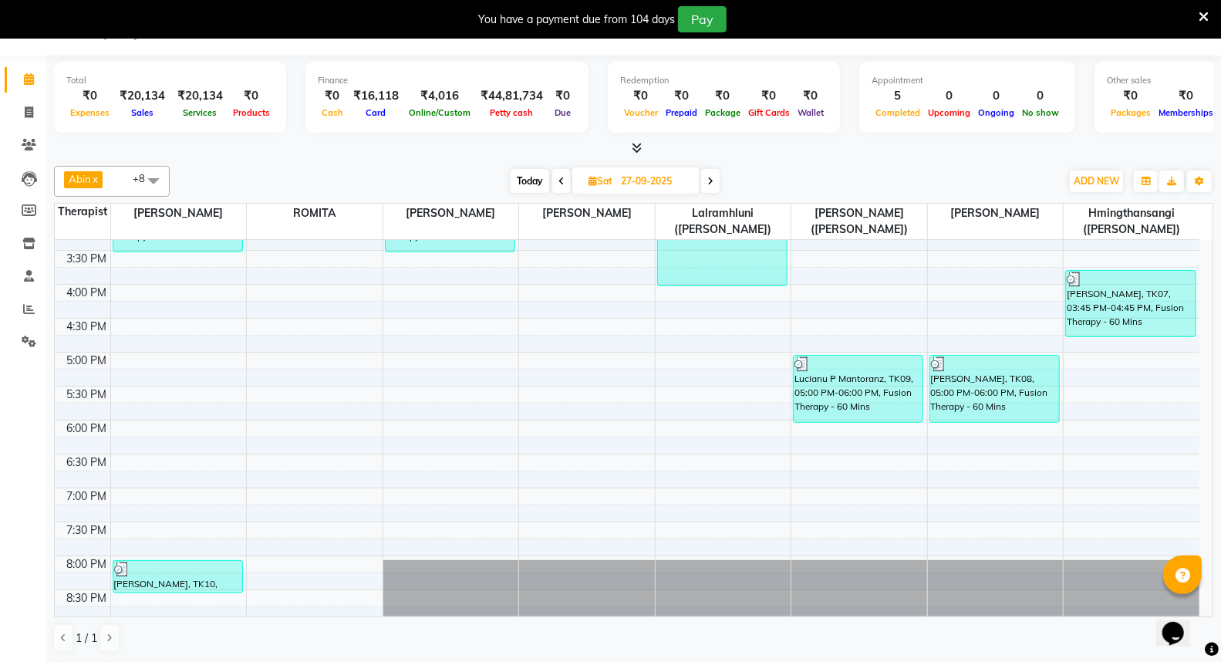
scroll to position [525, 0]
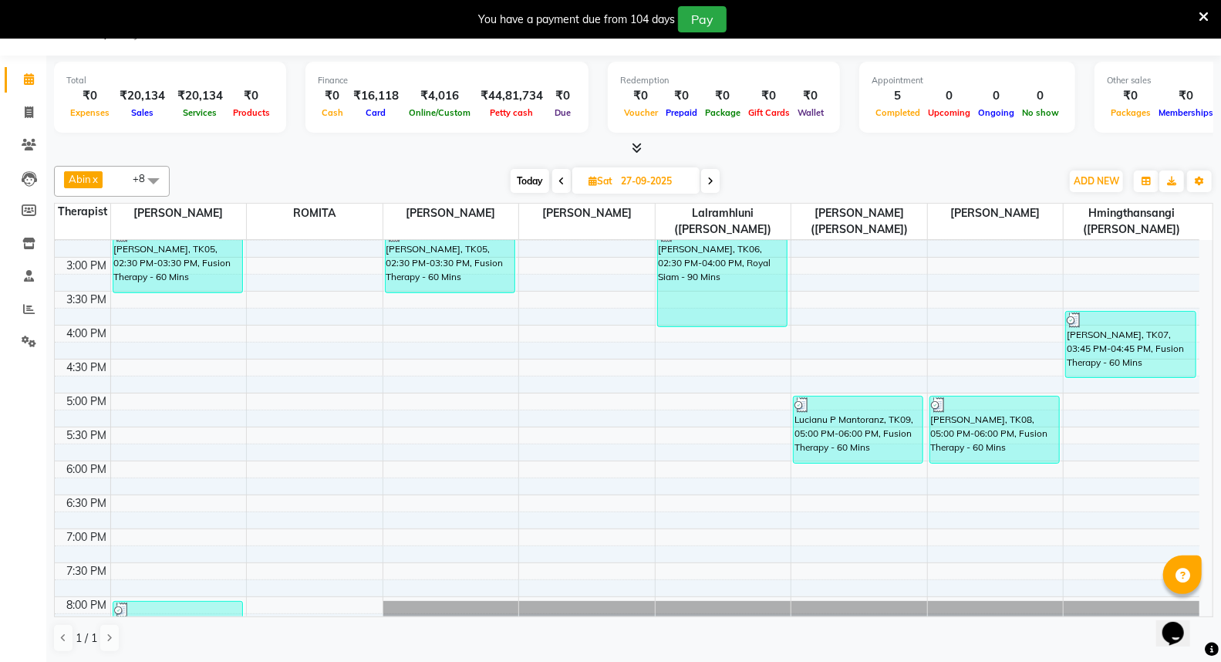
click at [712, 174] on span at bounding box center [710, 181] width 19 height 24
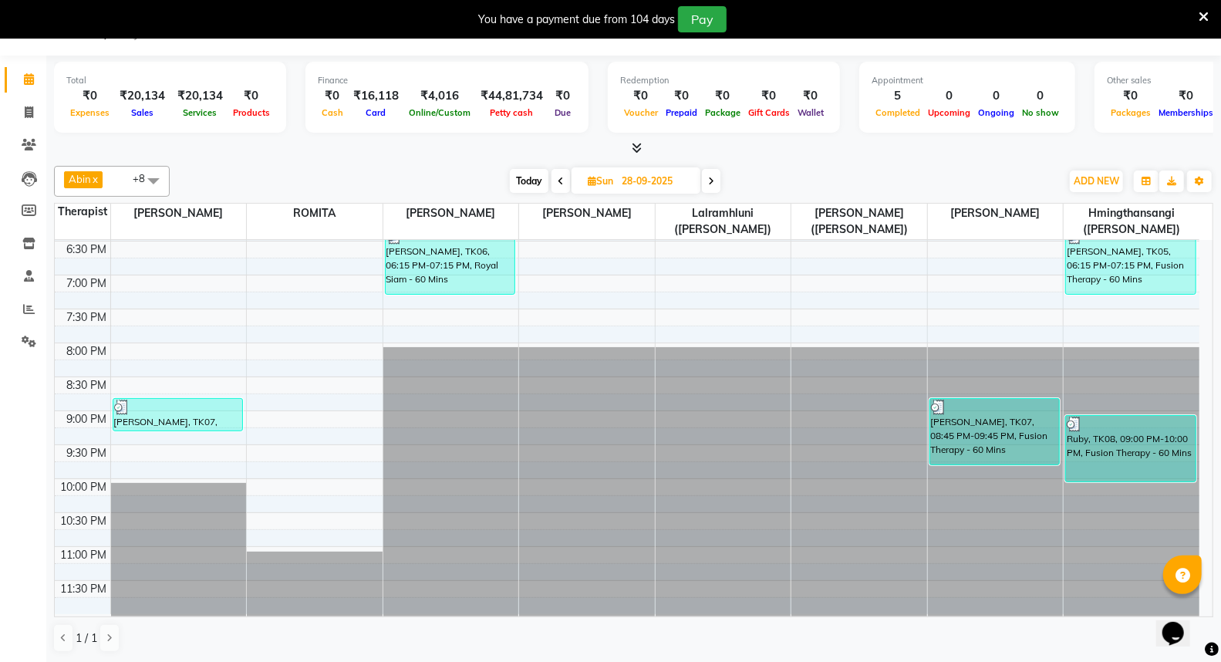
scroll to position [782, 0]
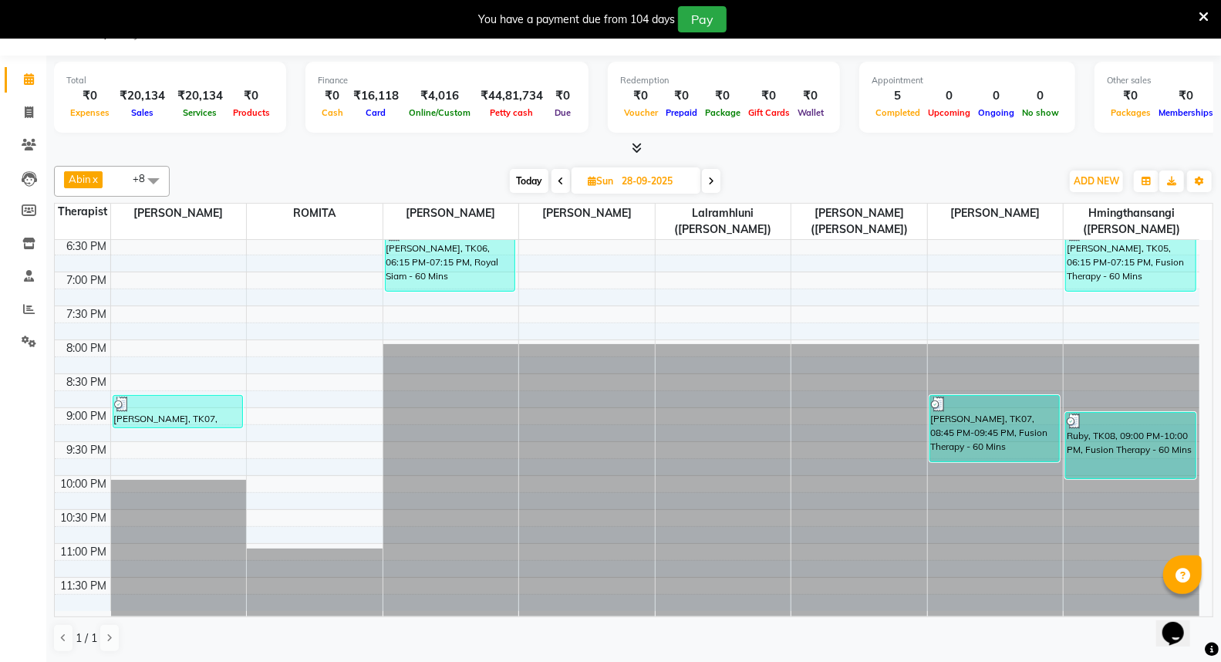
click at [715, 174] on span at bounding box center [711, 181] width 19 height 24
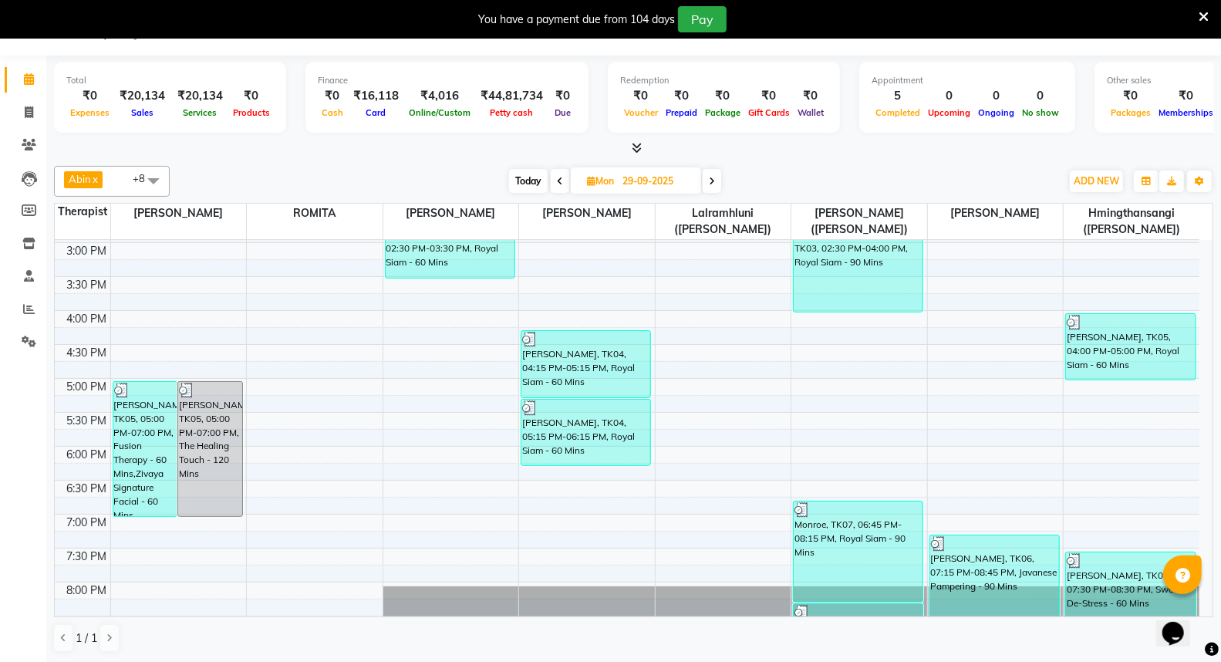
scroll to position [528, 0]
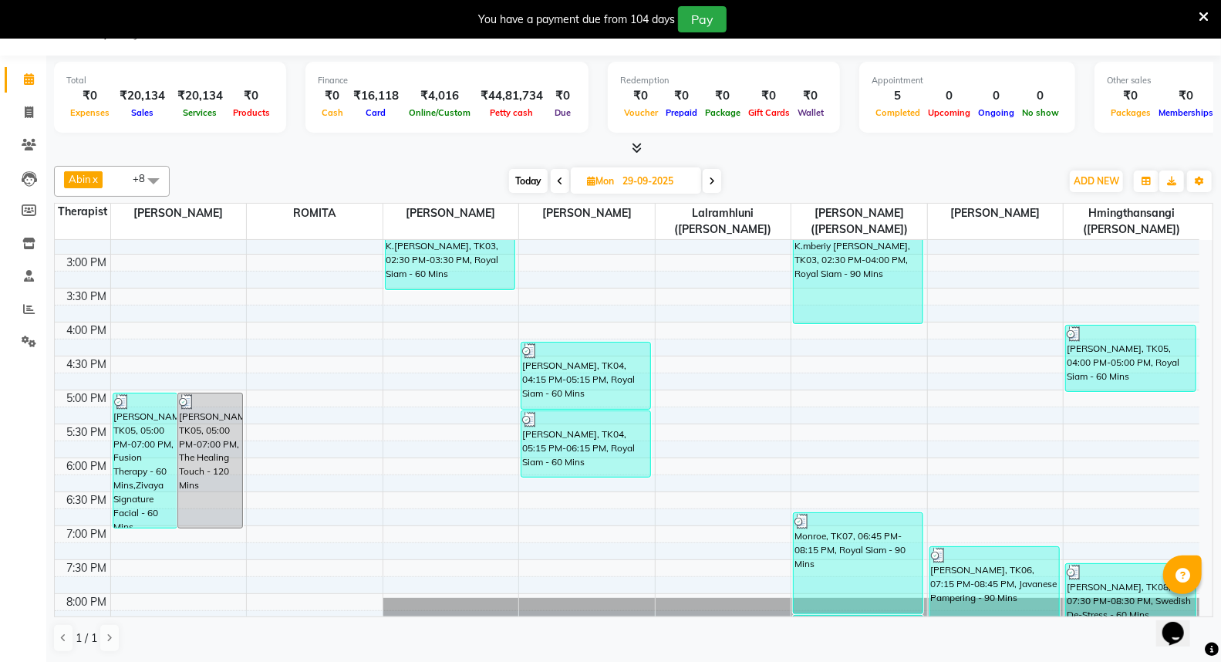
click at [714, 178] on icon at bounding box center [712, 181] width 6 height 9
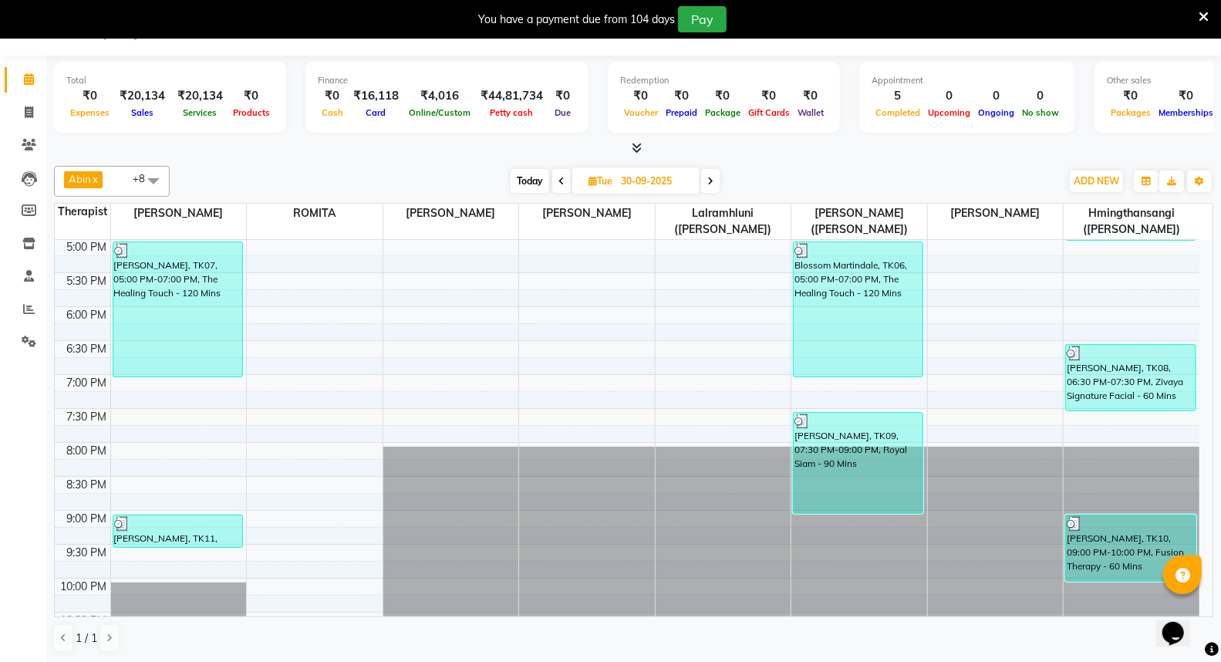
scroll to position [782, 0]
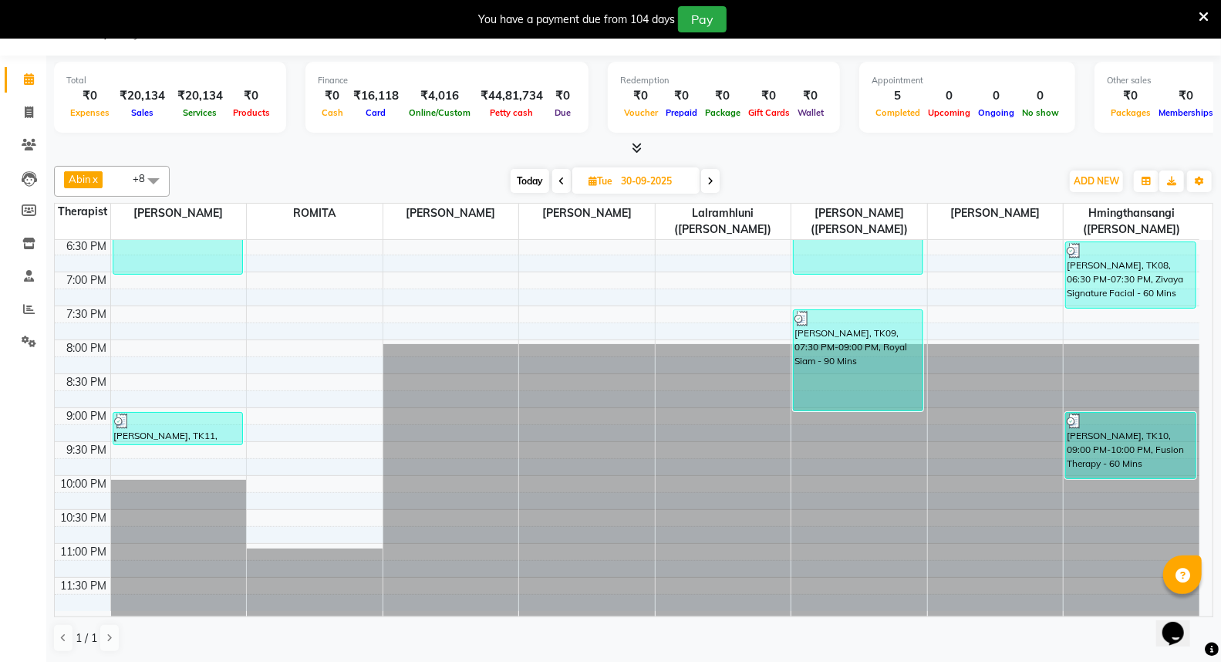
click at [716, 182] on span at bounding box center [710, 181] width 19 height 24
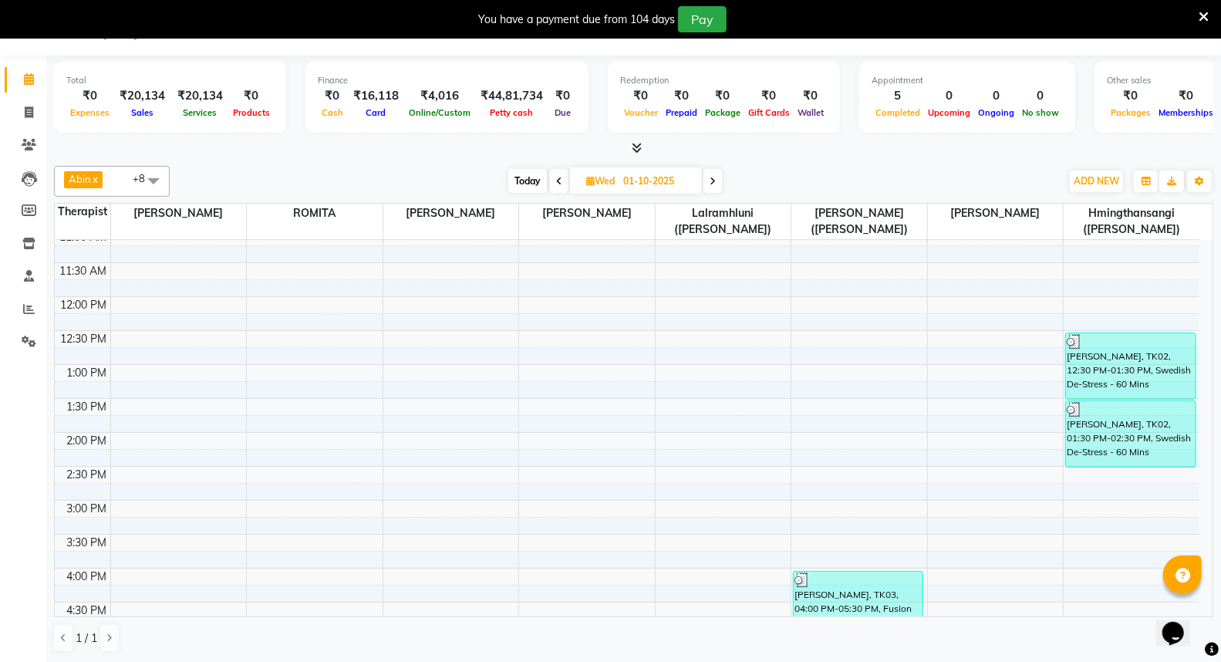
scroll to position [268, 0]
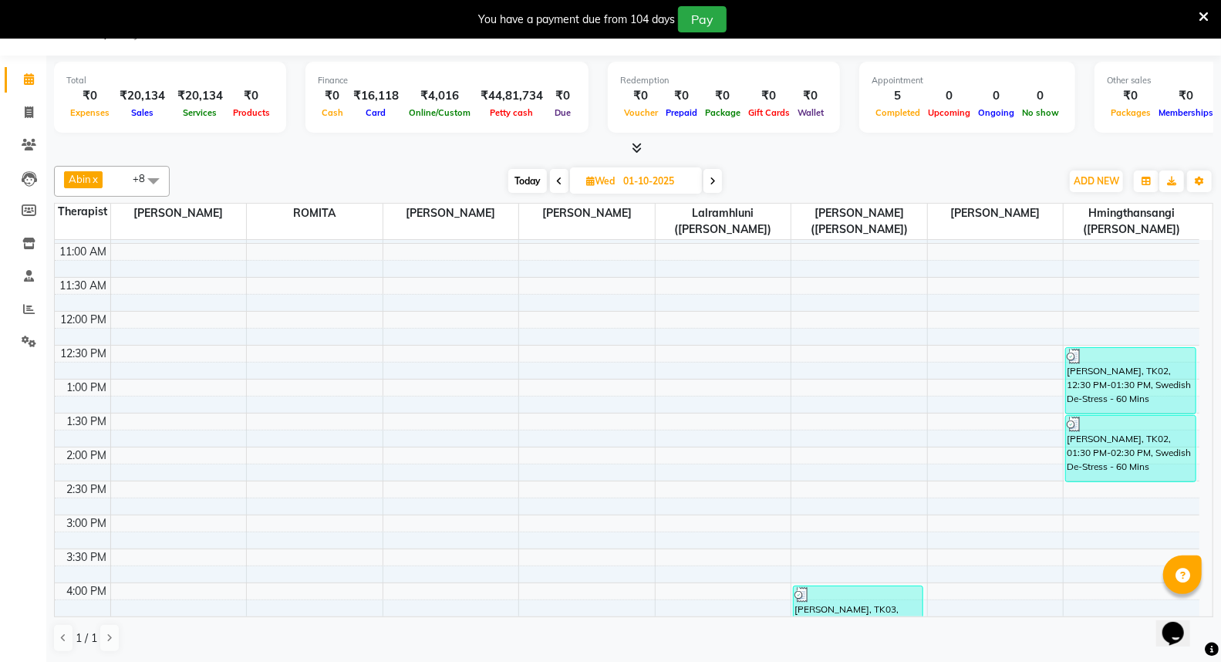
click at [557, 178] on icon at bounding box center [559, 181] width 6 height 9
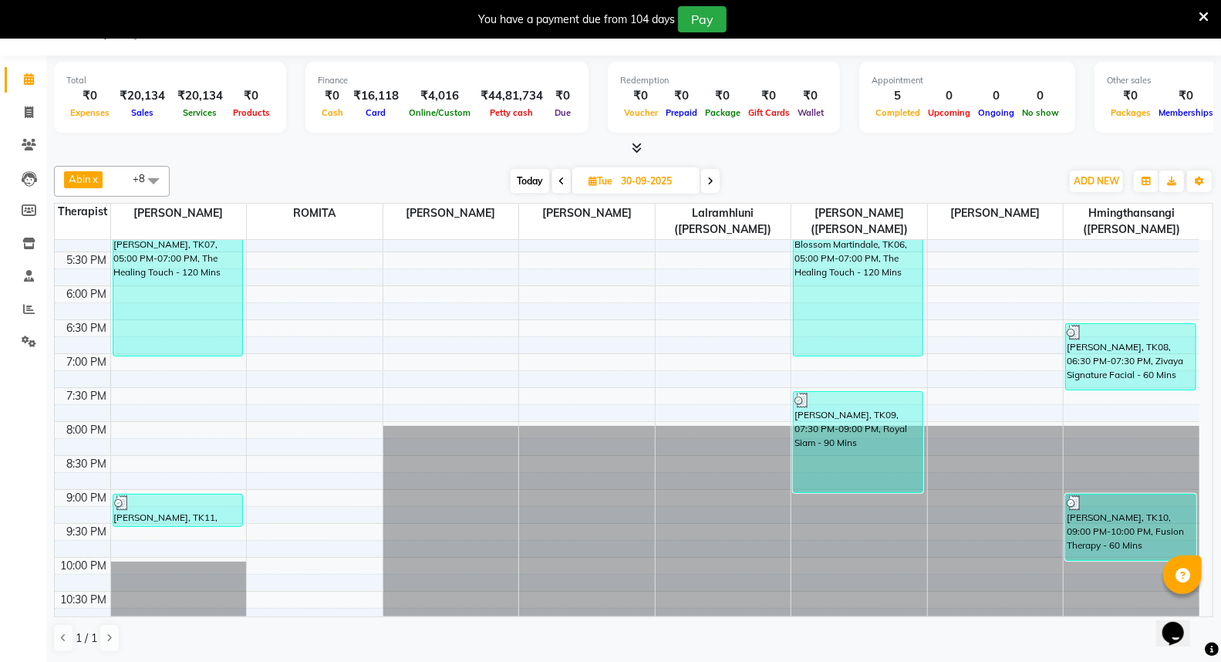
scroll to position [782, 0]
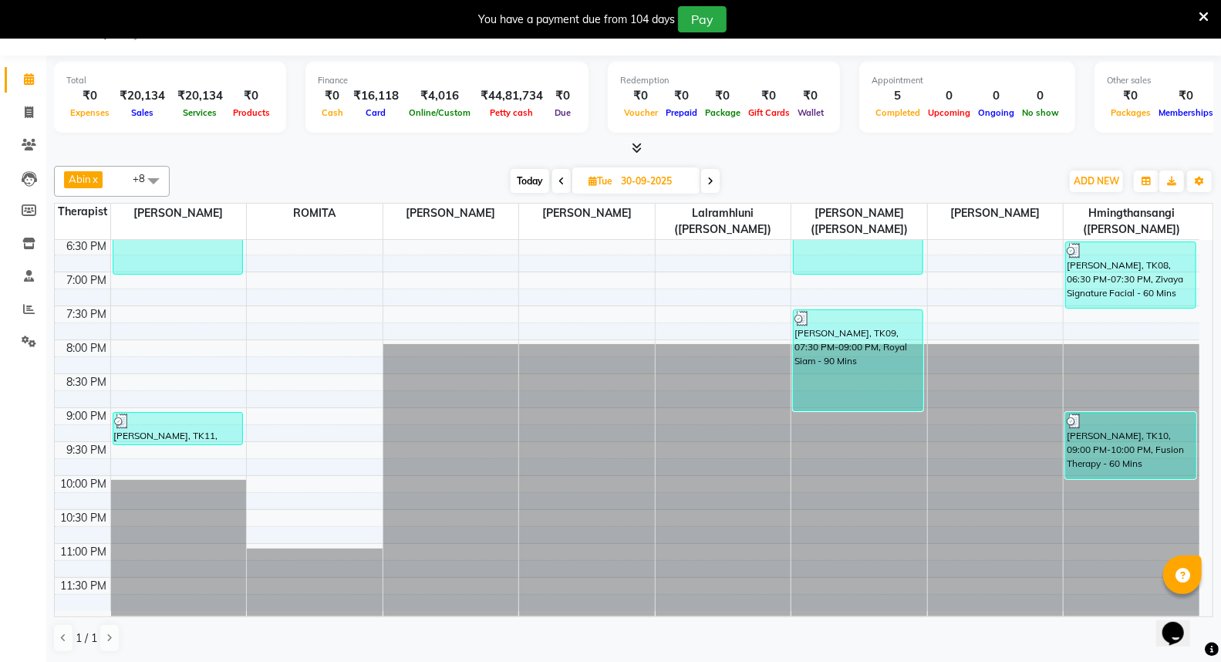
click at [705, 185] on span at bounding box center [710, 181] width 19 height 24
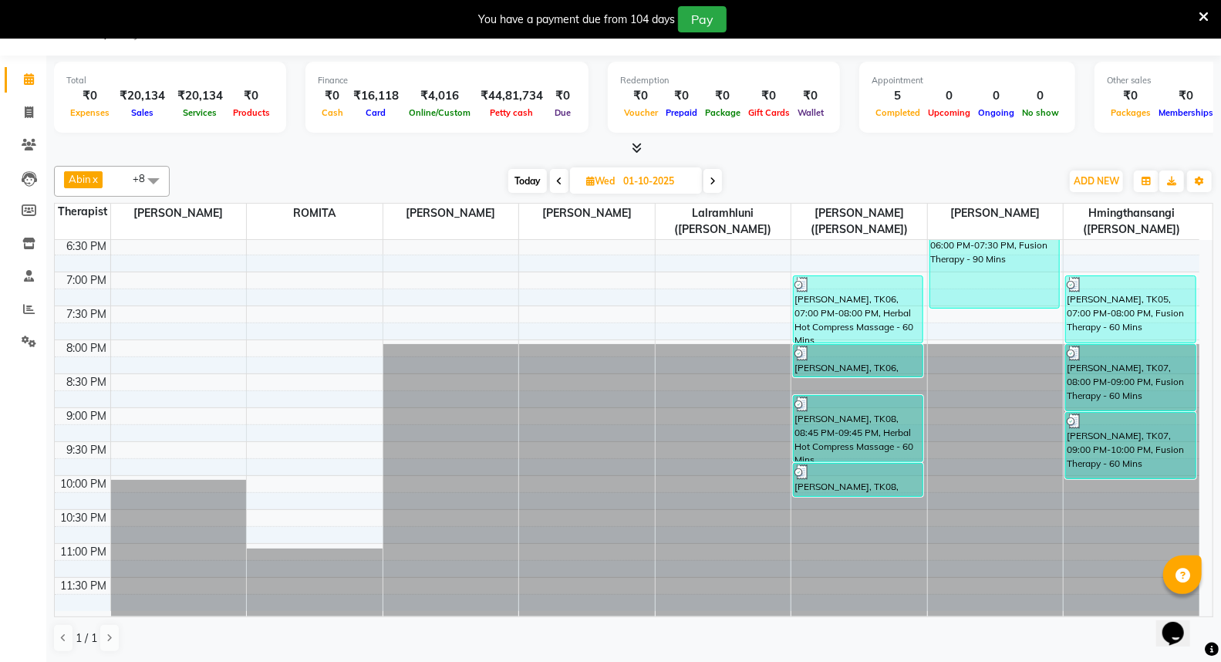
click at [714, 180] on icon at bounding box center [713, 181] width 6 height 9
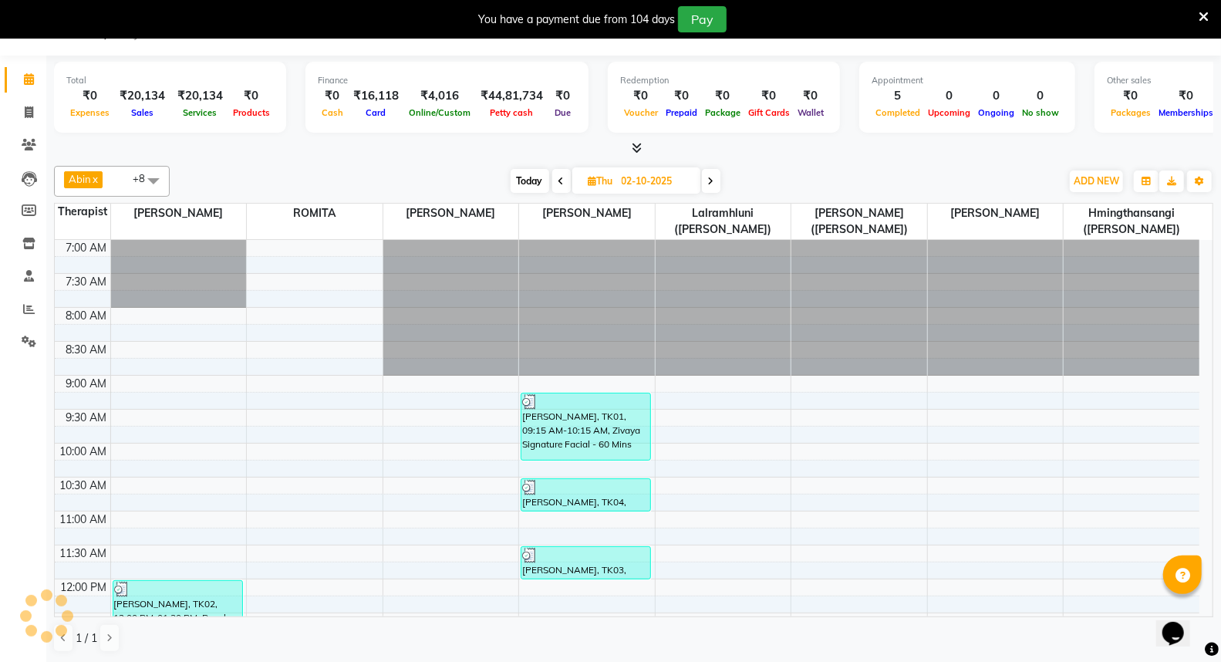
scroll to position [683, 0]
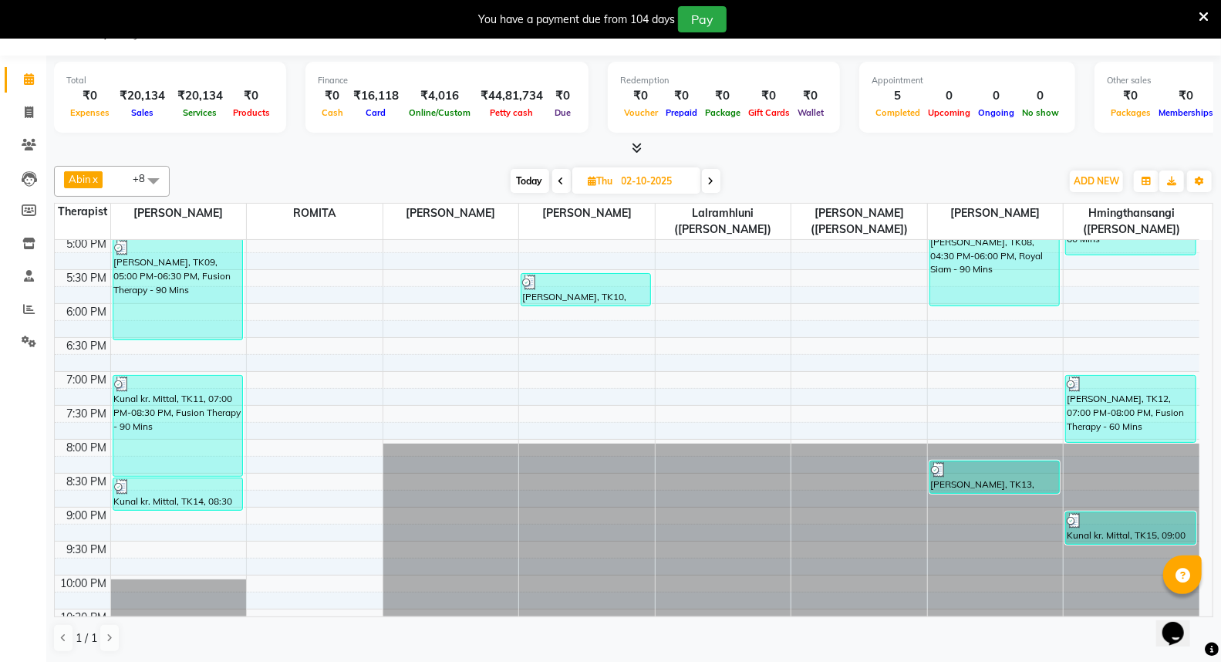
click at [714, 180] on icon at bounding box center [711, 181] width 6 height 9
type input "03-10-2025"
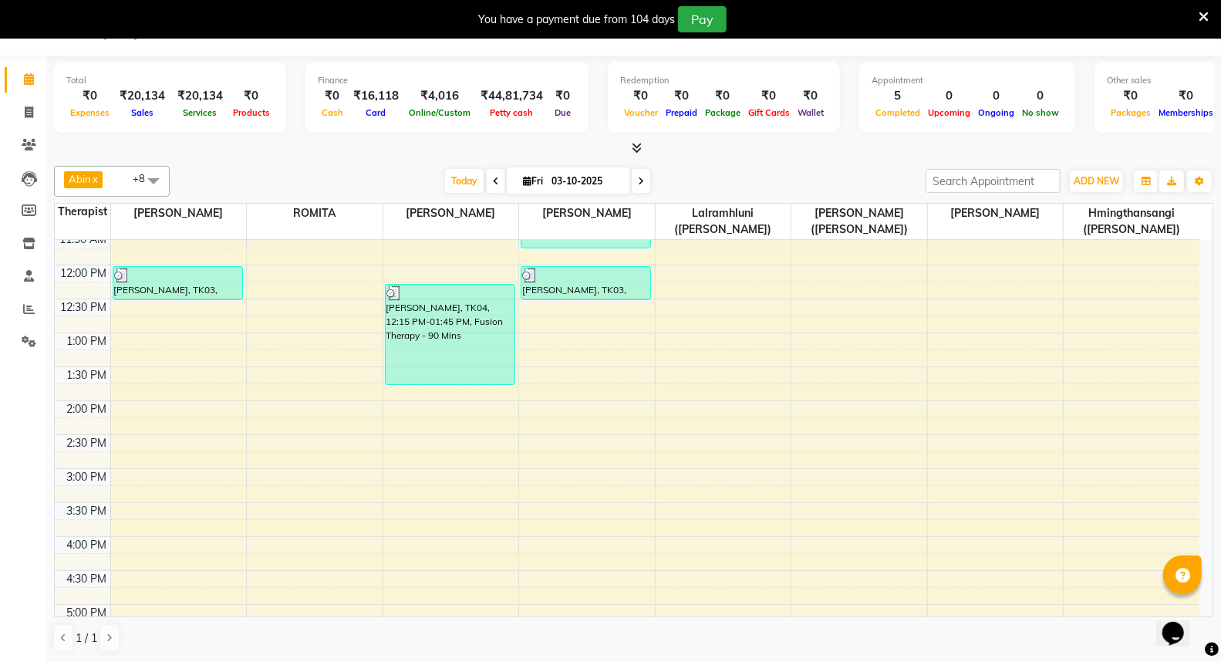
scroll to position [342, 0]
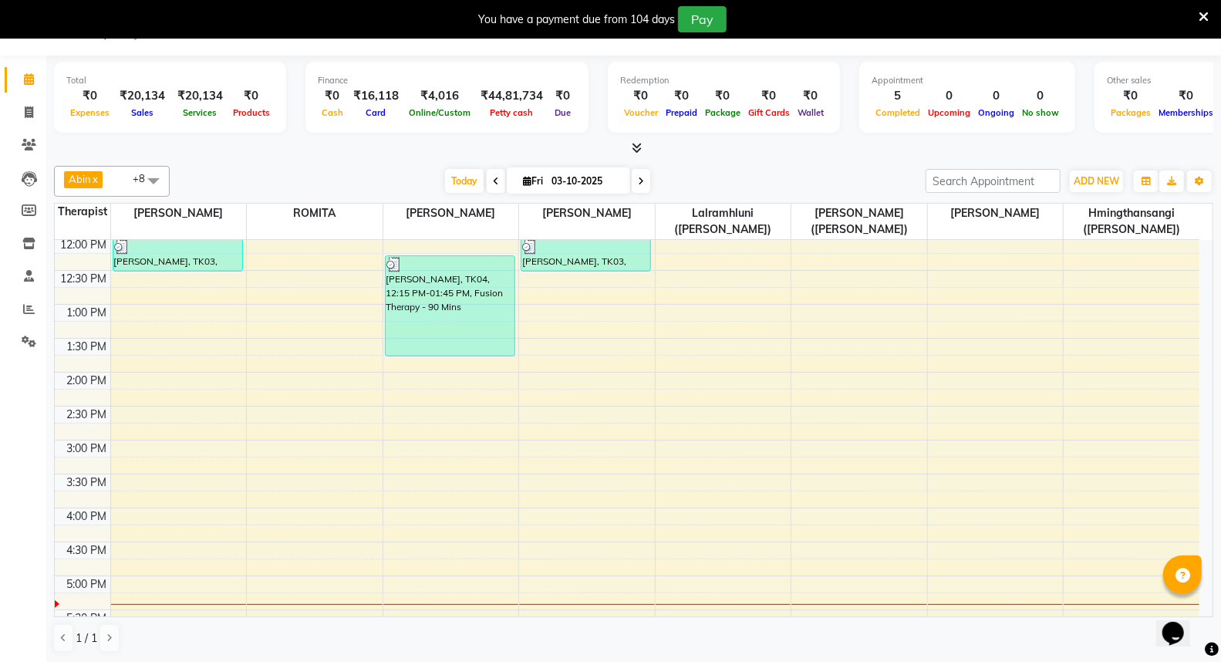
click at [474, 333] on div "[PERSON_NAME], TK04, 12:15 PM-01:45 PM, Fusion Therapy - 90 Mins" at bounding box center [450, 306] width 129 height 100
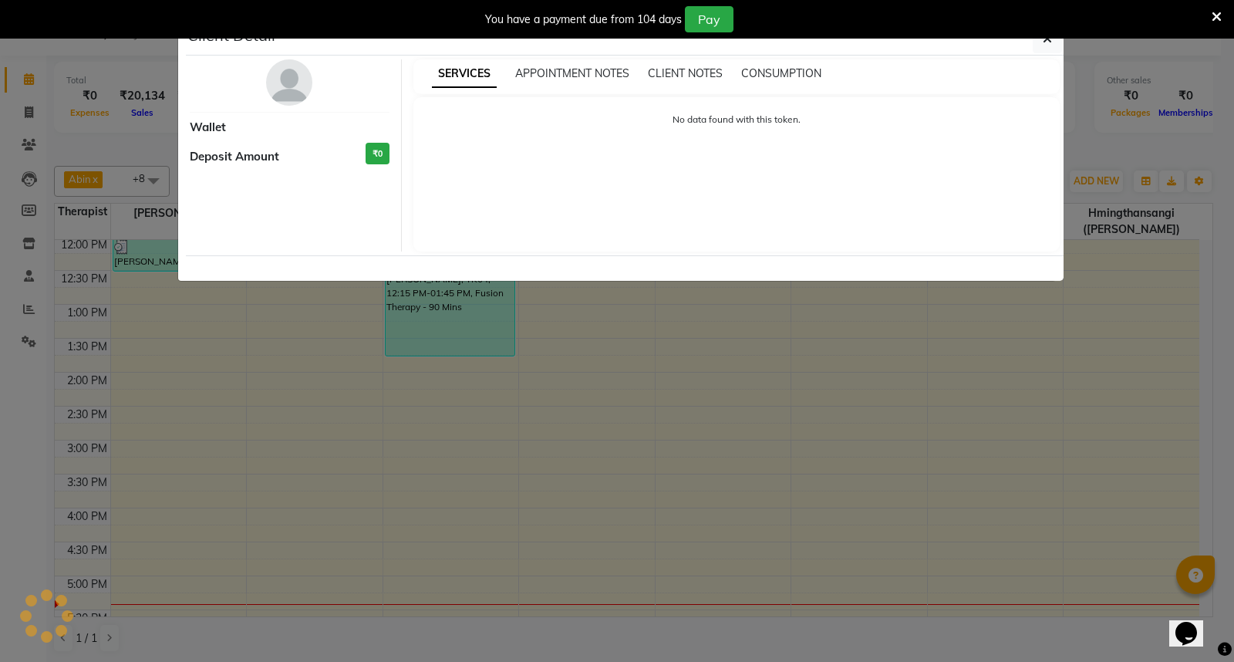
select select "3"
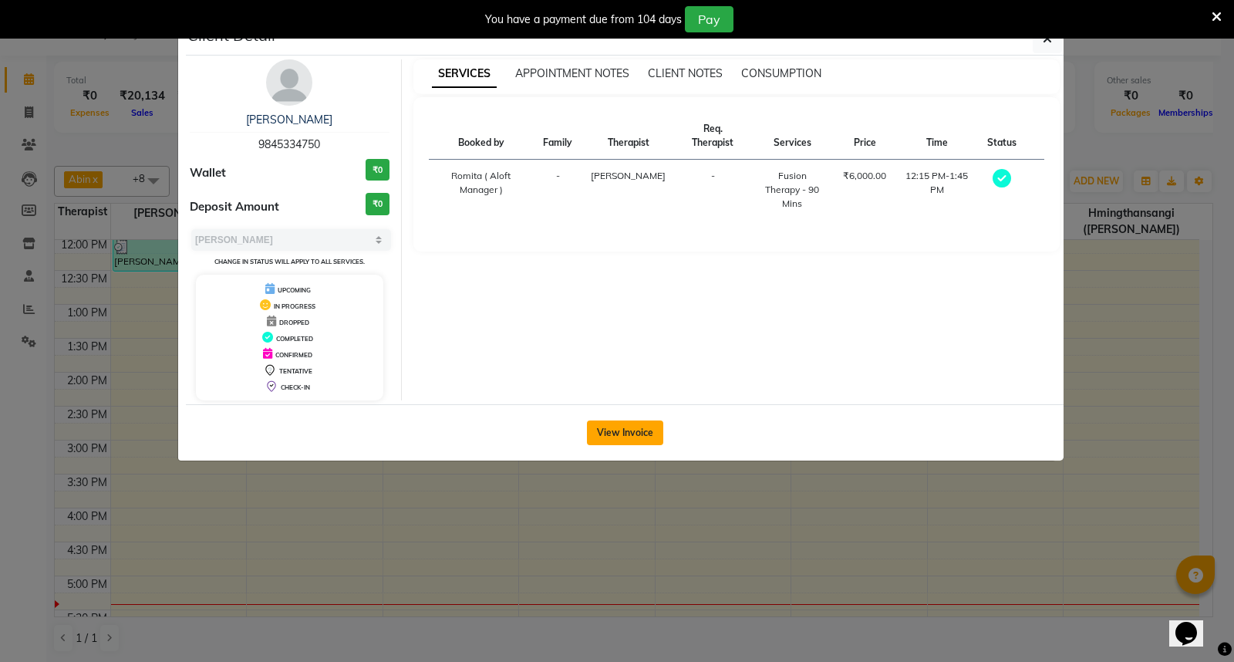
click at [646, 421] on button "View Invoice" at bounding box center [625, 432] width 76 height 25
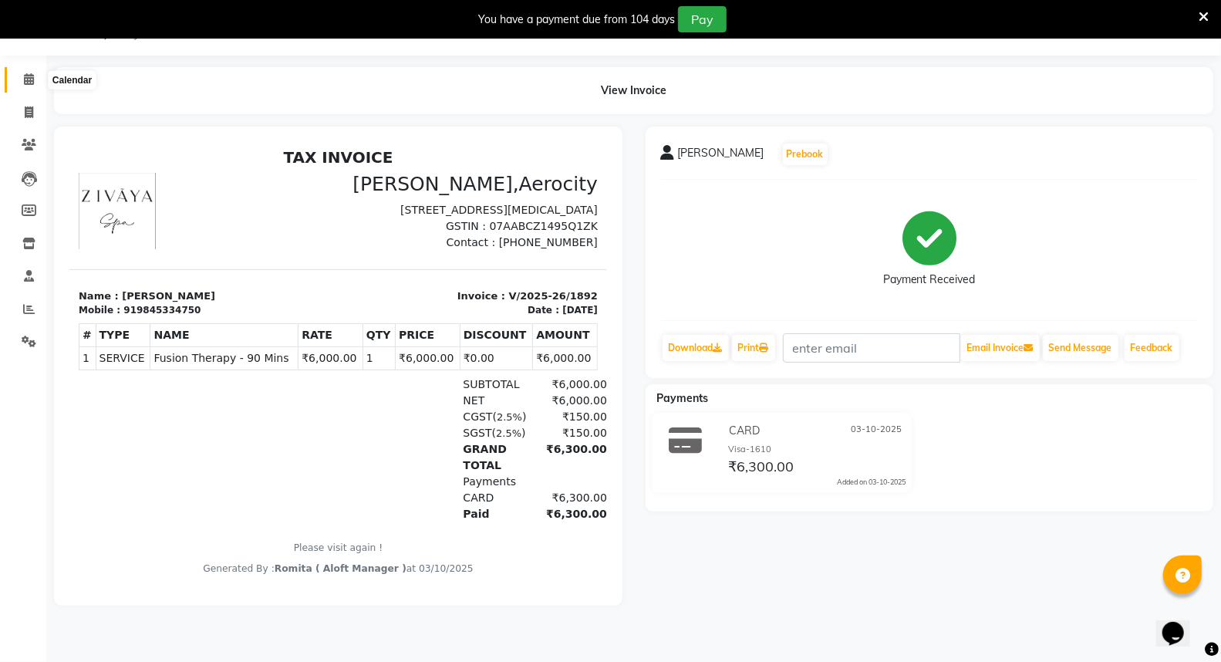
click at [24, 78] on icon at bounding box center [29, 79] width 10 height 12
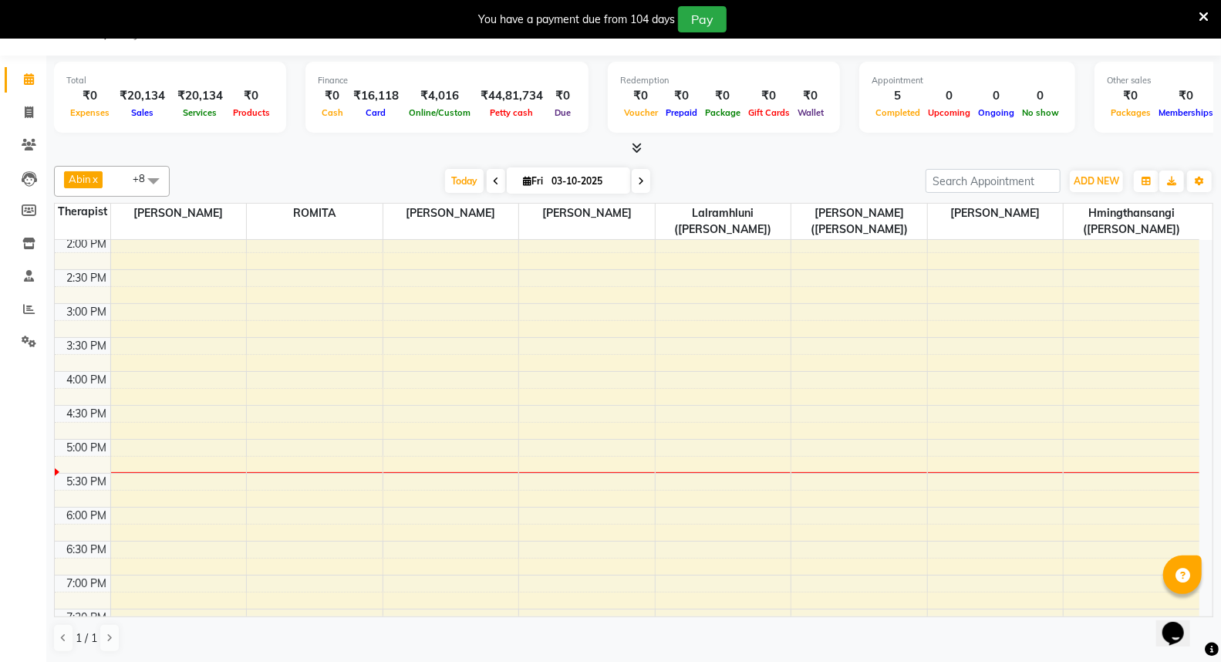
scroll to position [440, 0]
